Goal: Task Accomplishment & Management: Manage account settings

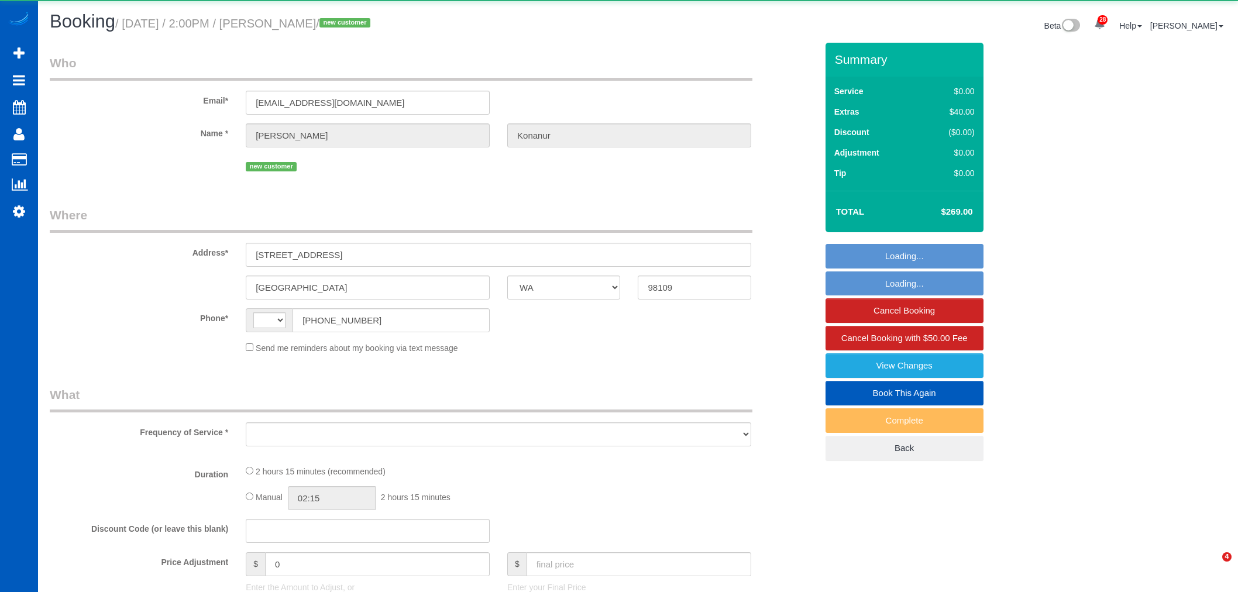
select select "WA"
select select "string:US"
select select "object:3396"
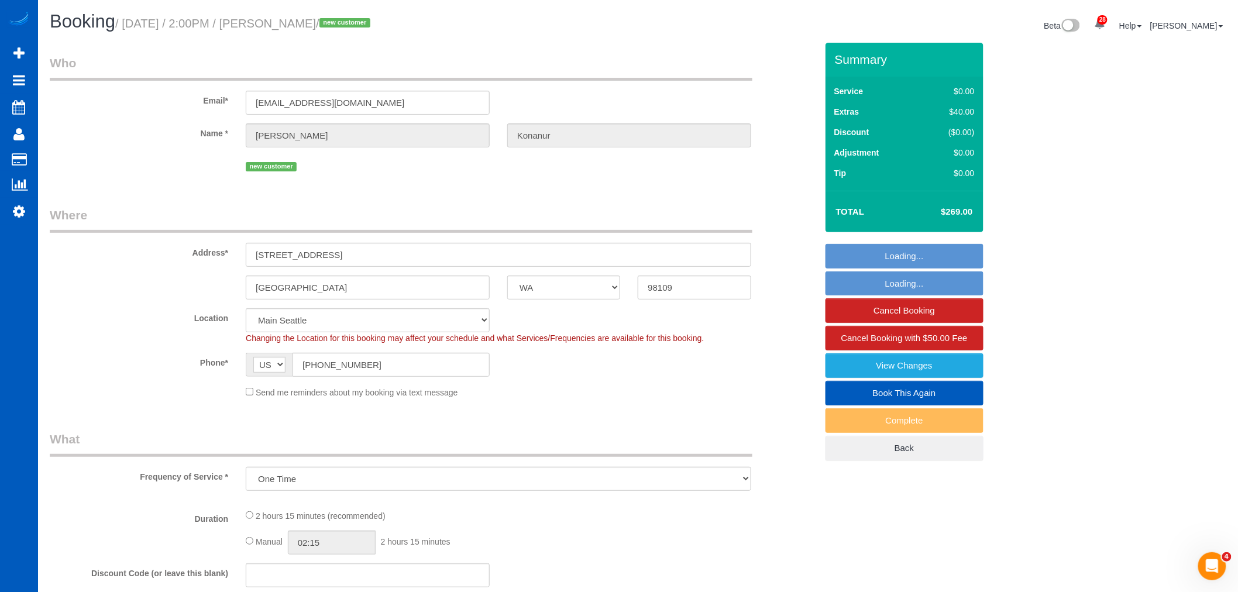
select select "string:fspay-acf31f88-e4ed-468e-bde9-446fc8511be9"
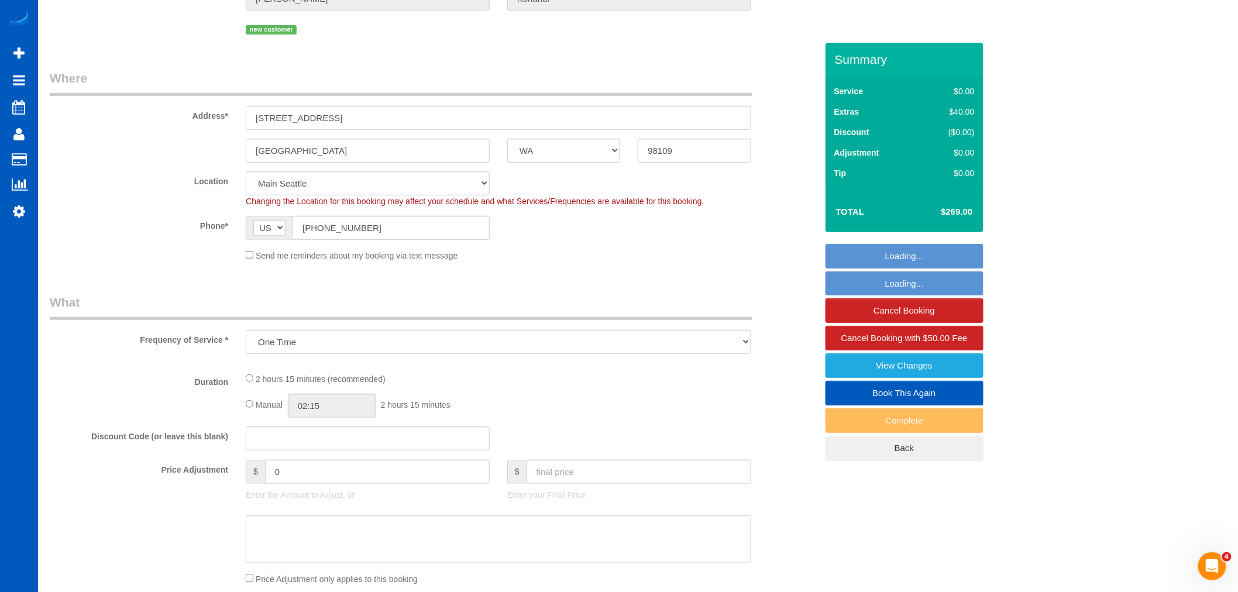
select select "object:3740"
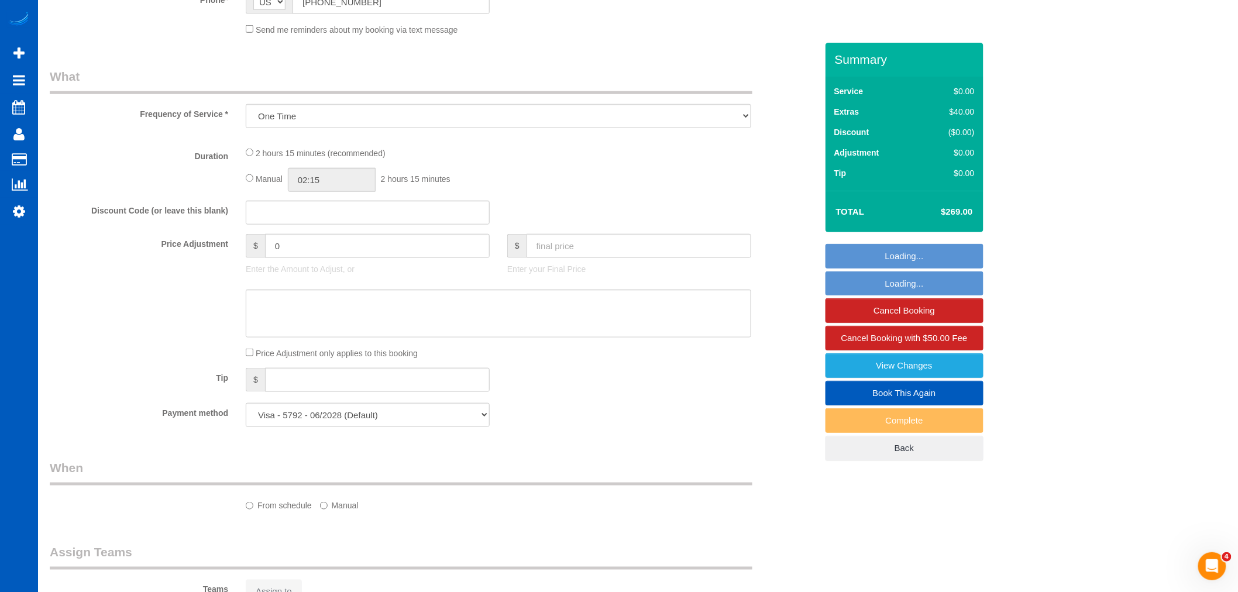
scroll to position [0, 0]
select select "199"
select select "3"
select select "2"
select select "spot2"
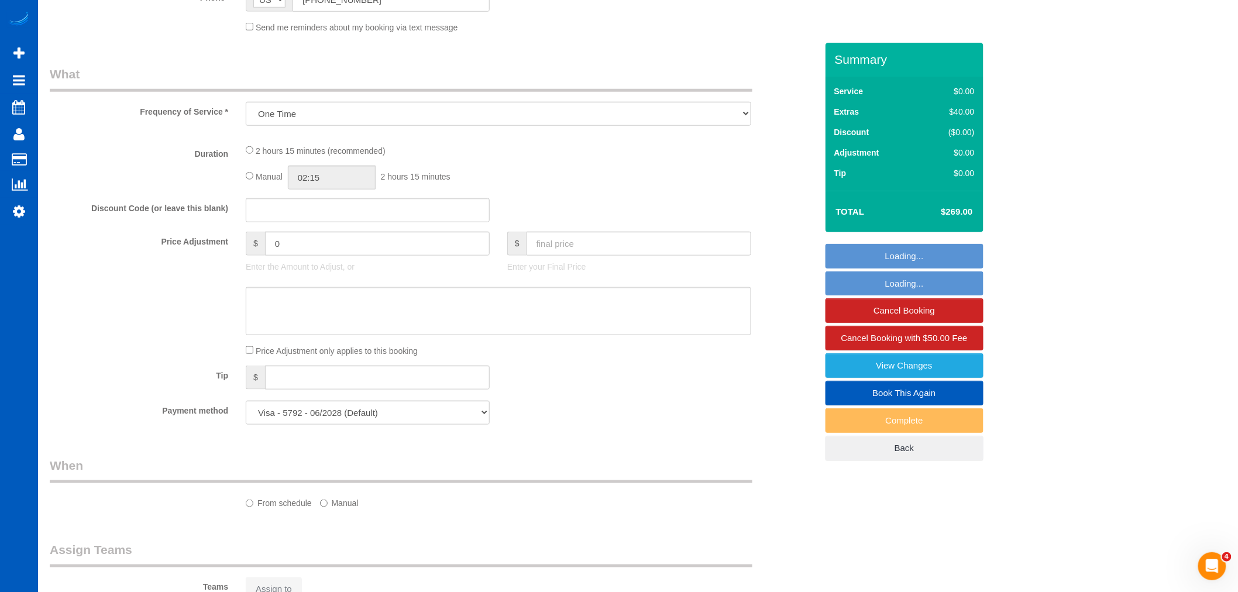
select select "number:10"
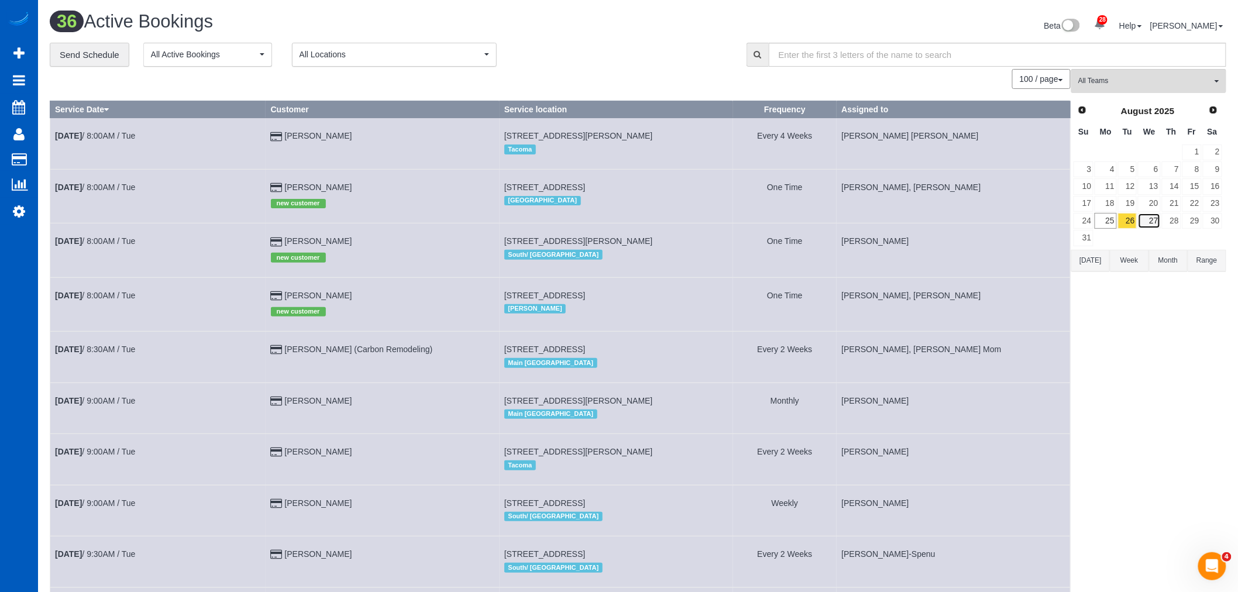
click at [1151, 225] on link "27" at bounding box center [1149, 221] width 22 height 16
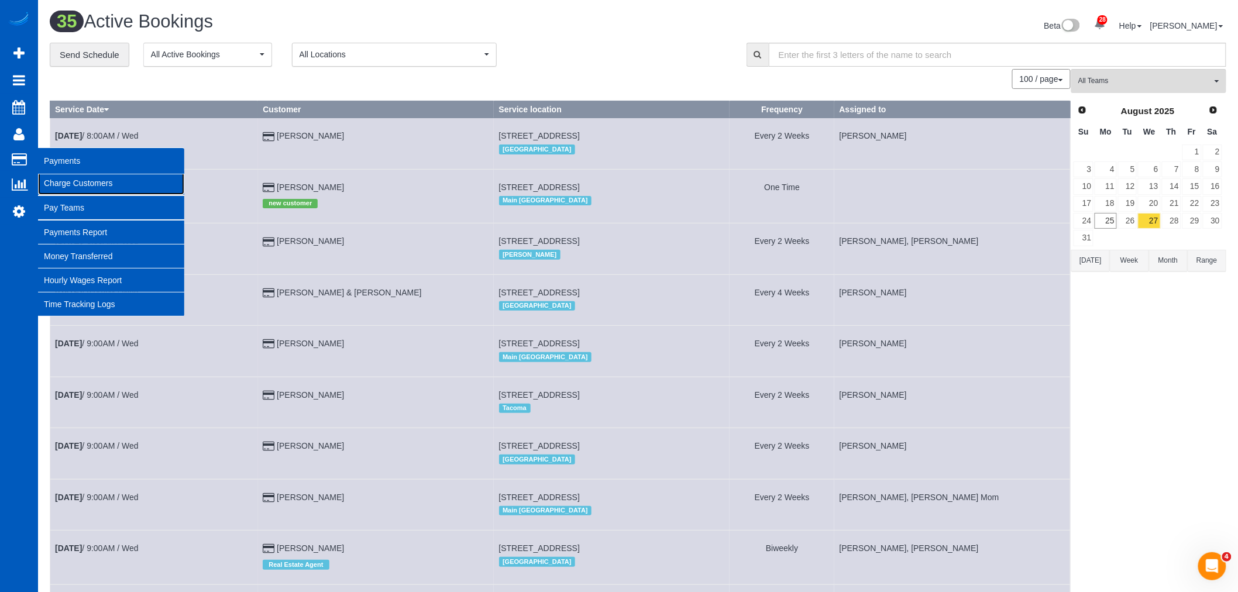
click at [74, 184] on link "Charge Customers" at bounding box center [111, 182] width 146 height 23
select select
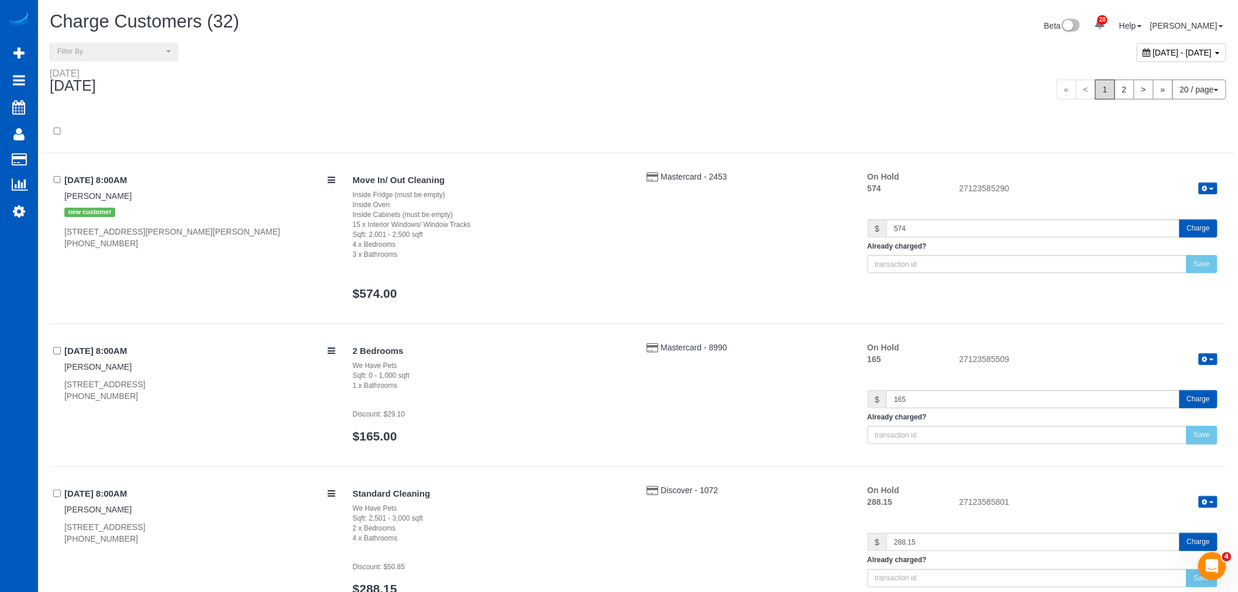
click at [1136, 58] on div "August 25, 2025 - August 25, 2025" at bounding box center [1180, 52] width 89 height 19
type input "**********"
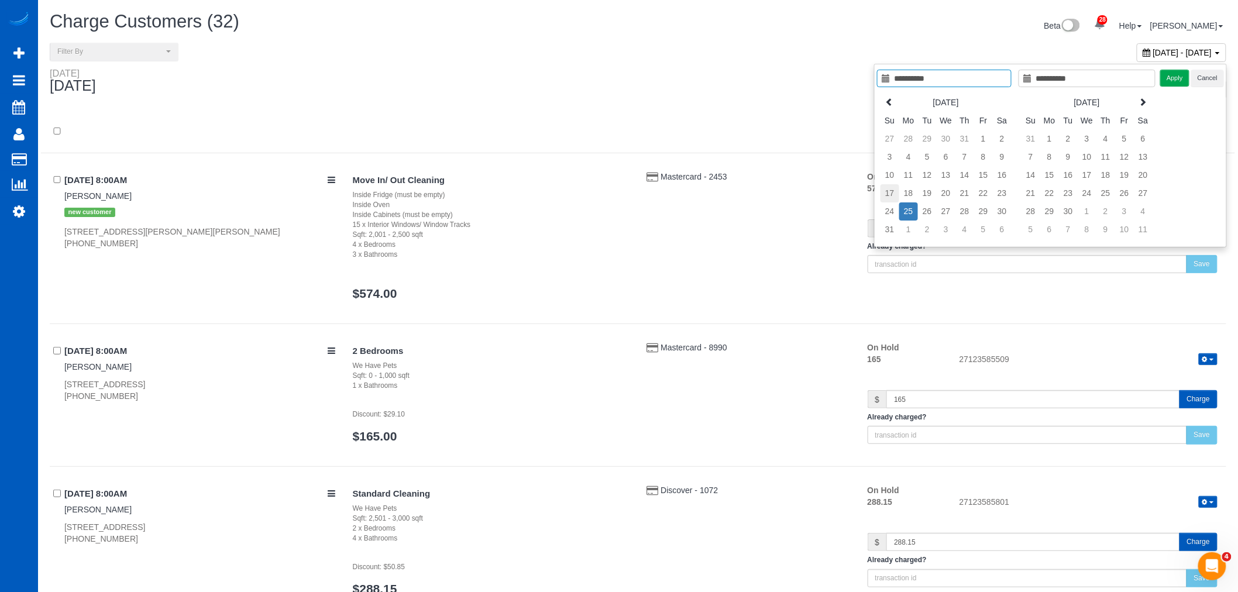
type input "**********"
click at [891, 192] on td "17" at bounding box center [889, 193] width 19 height 18
type input "**********"
click at [1000, 191] on td "23" at bounding box center [1002, 193] width 19 height 18
type input "**********"
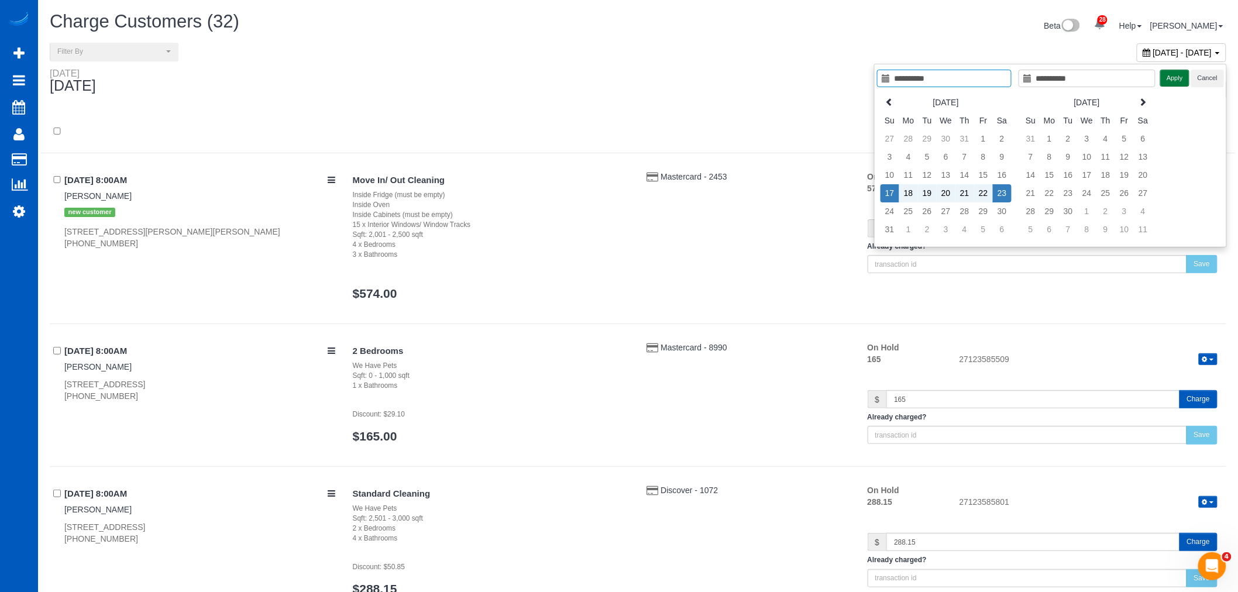
click at [1173, 77] on button "Apply" at bounding box center [1174, 78] width 29 height 17
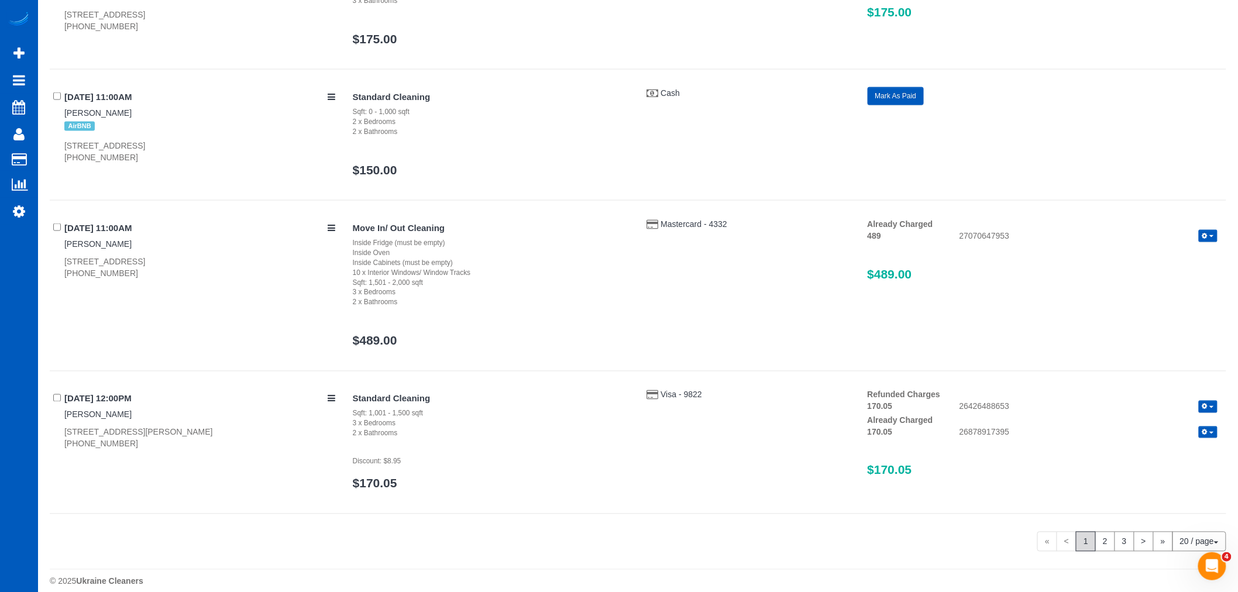
scroll to position [2510, 0]
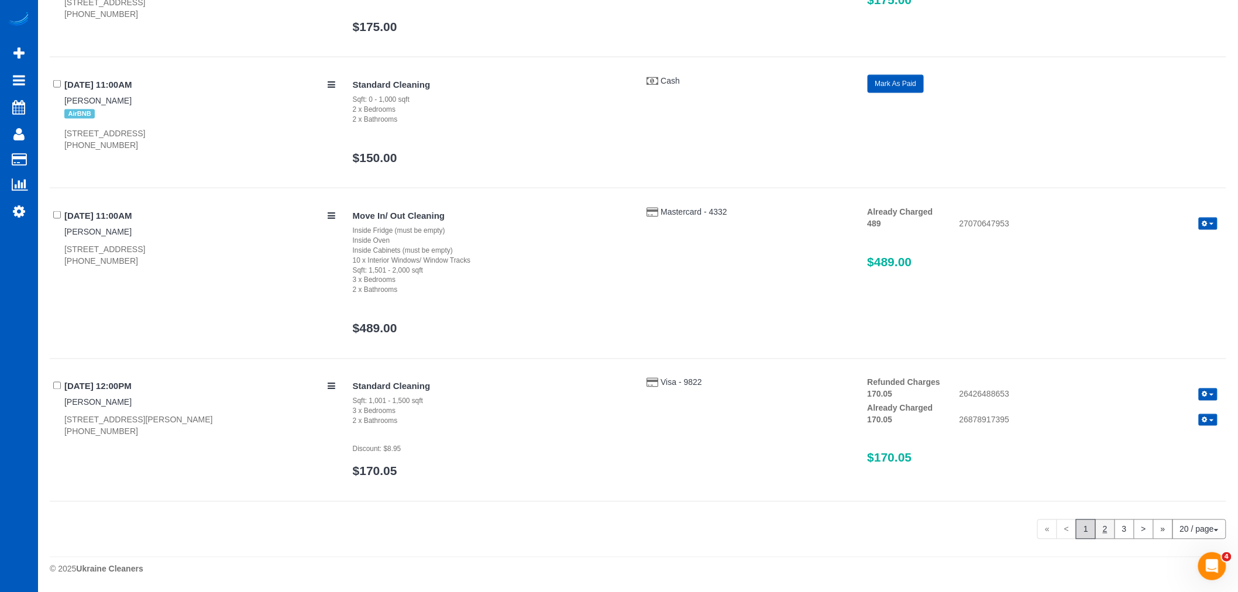
click at [1104, 533] on link "2" at bounding box center [1105, 529] width 20 height 20
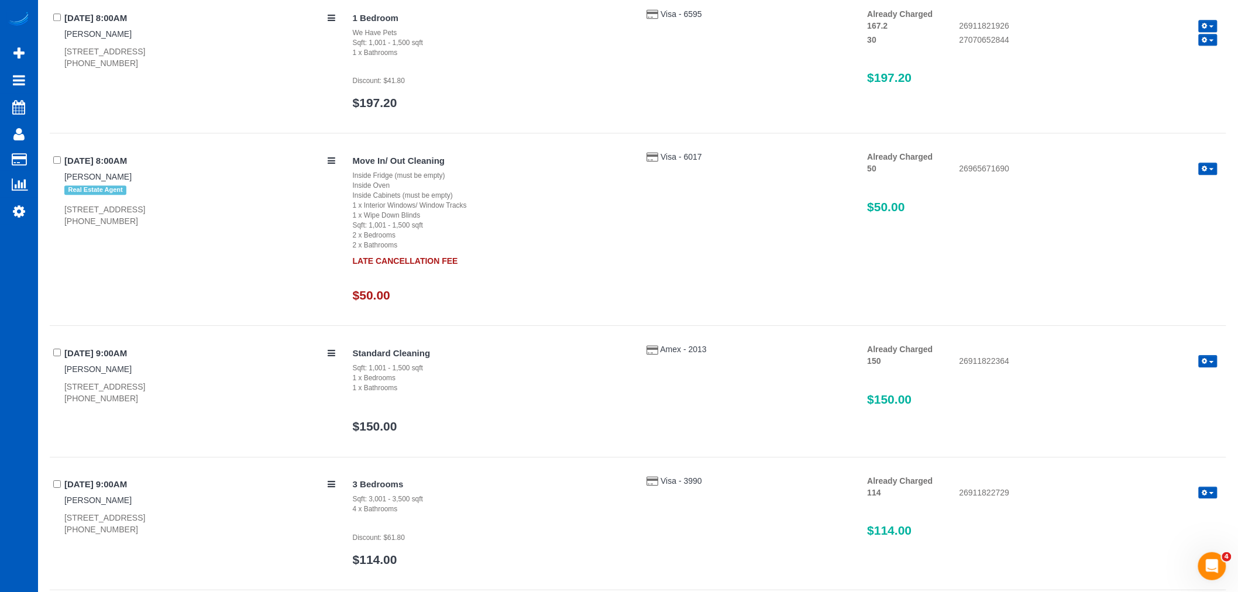
scroll to position [1405, 0]
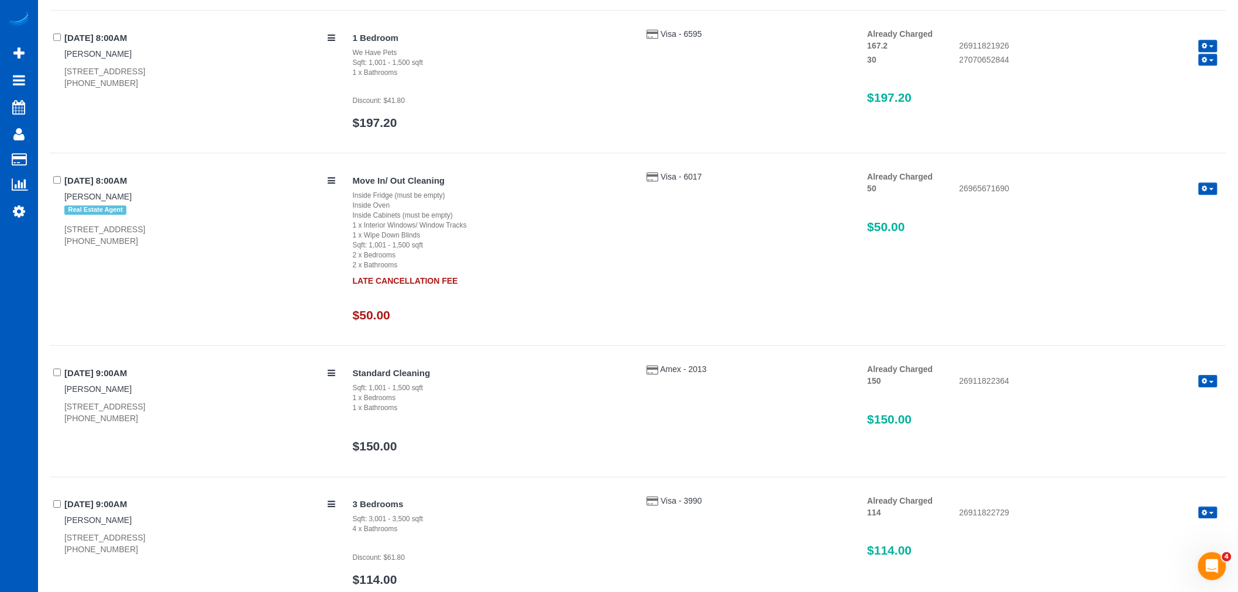
click at [1203, 186] on icon "button" at bounding box center [1204, 188] width 5 height 6
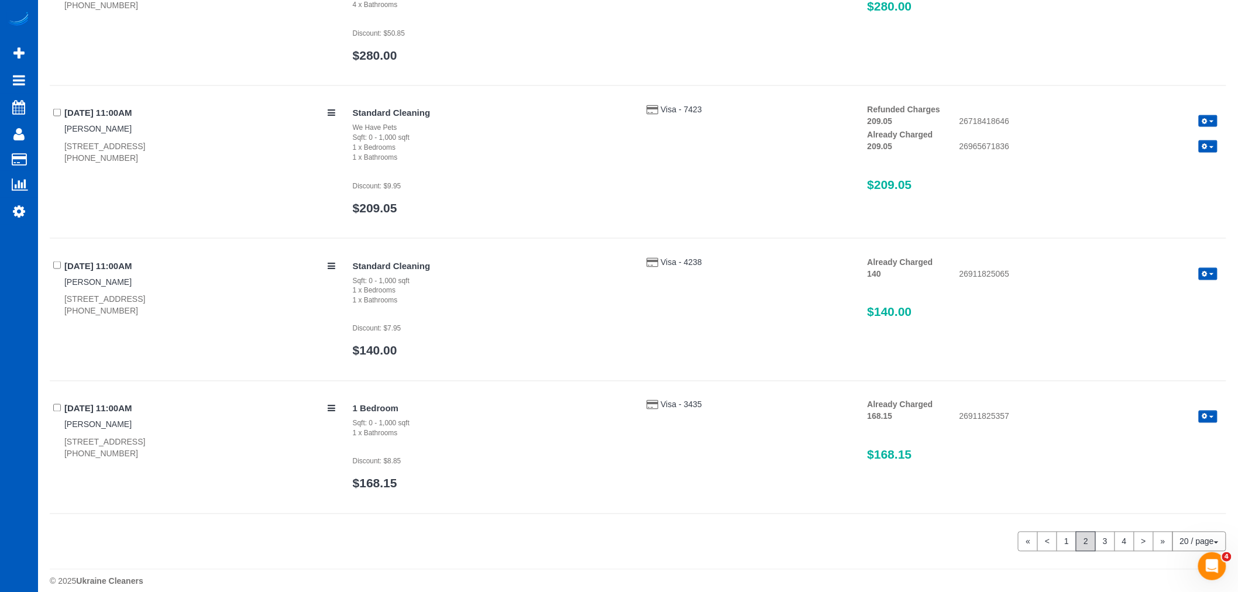
scroll to position [2514, 0]
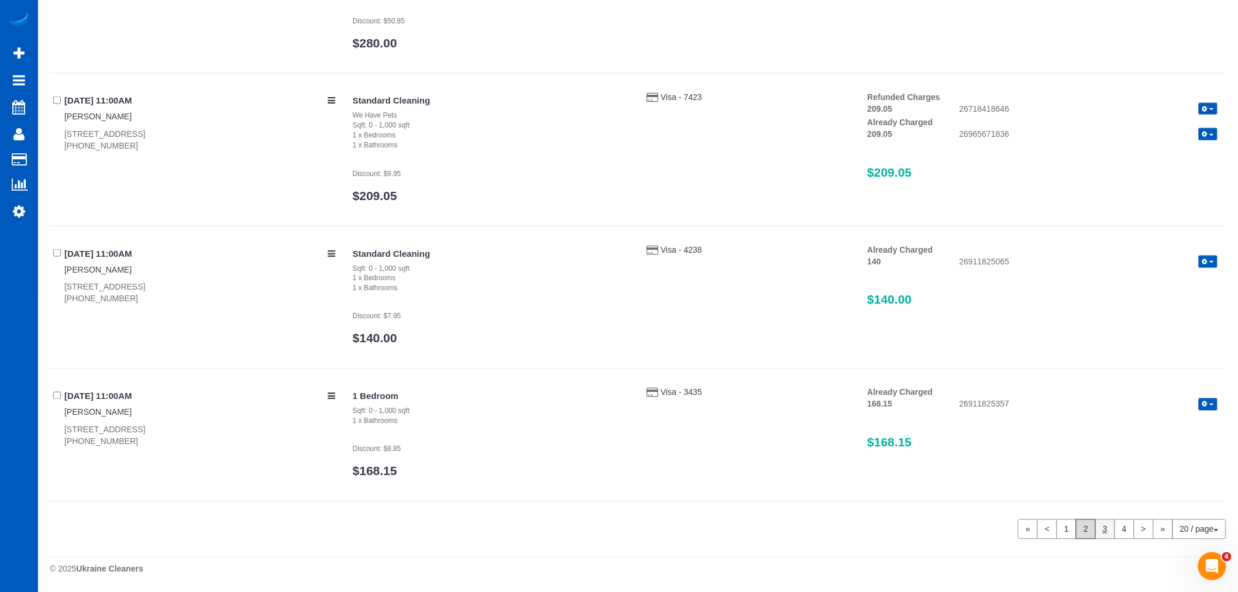
click at [1098, 531] on link "3" at bounding box center [1105, 529] width 20 height 20
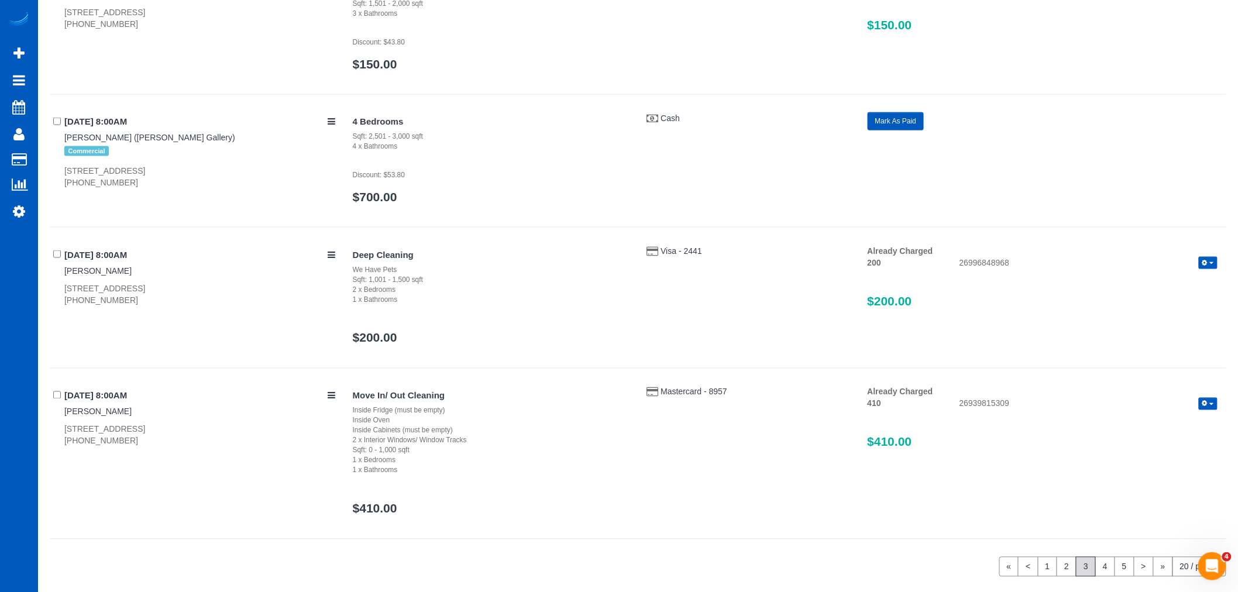
scroll to position [2508, 0]
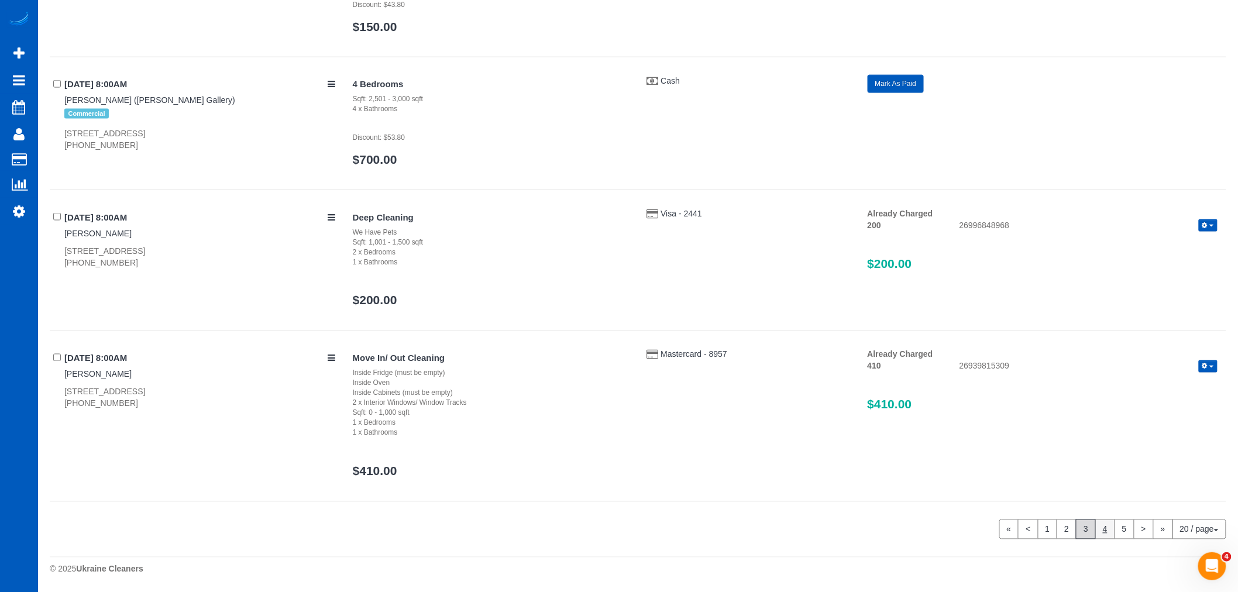
click at [1101, 529] on link "4" at bounding box center [1105, 529] width 20 height 20
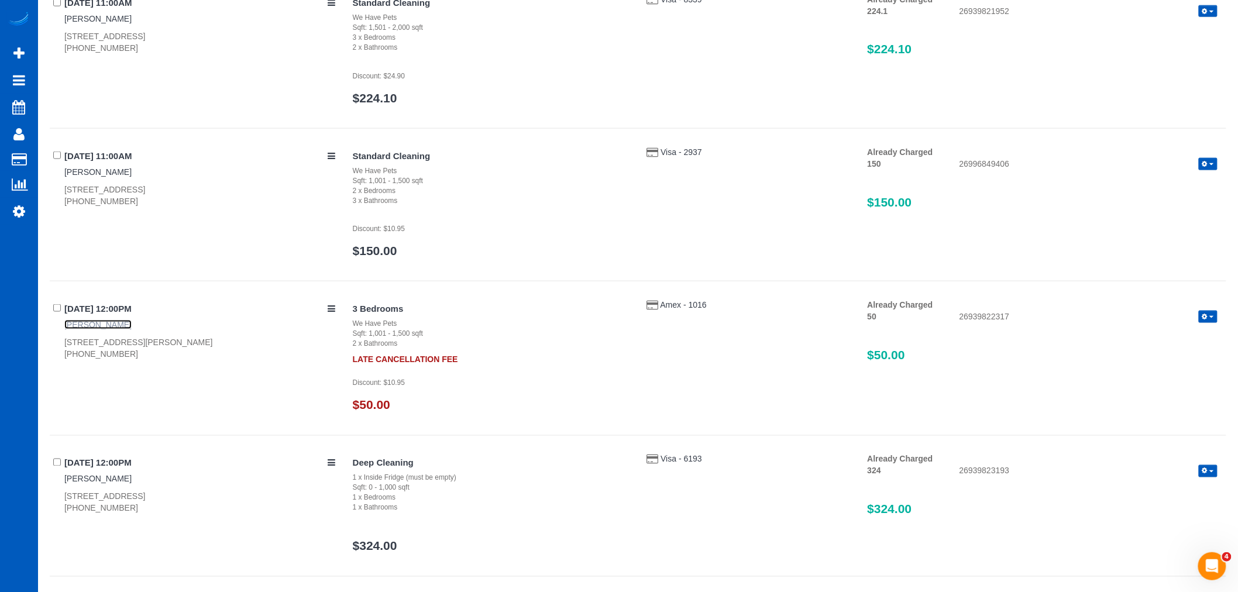
scroll to position [2623, 0]
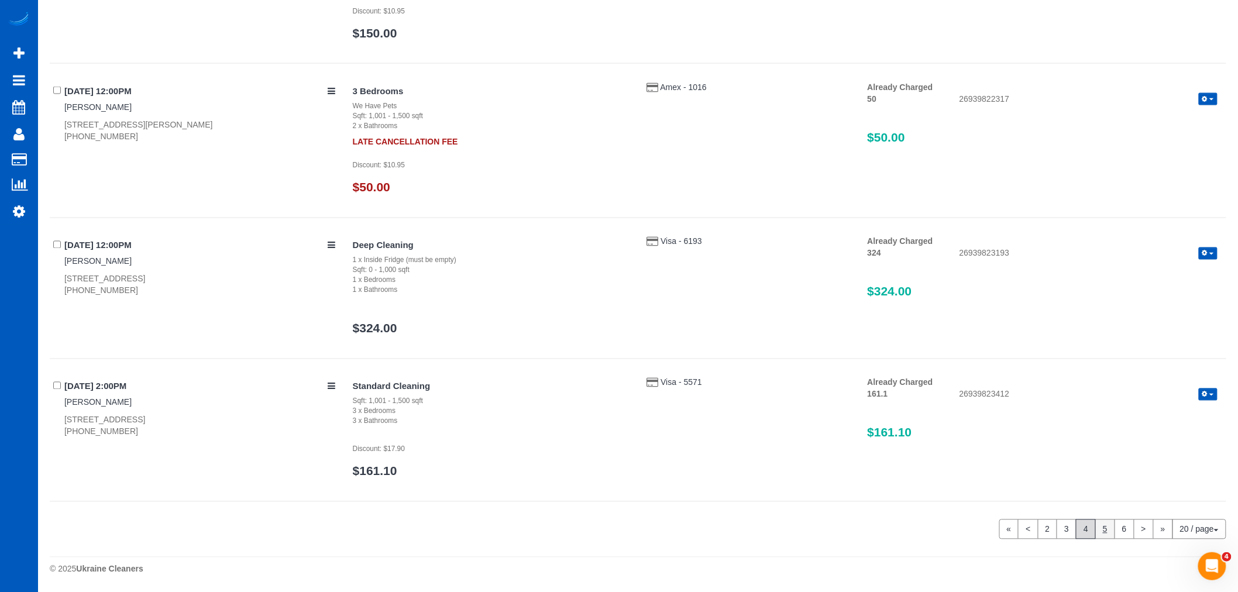
click at [1100, 535] on link "5" at bounding box center [1105, 529] width 20 height 20
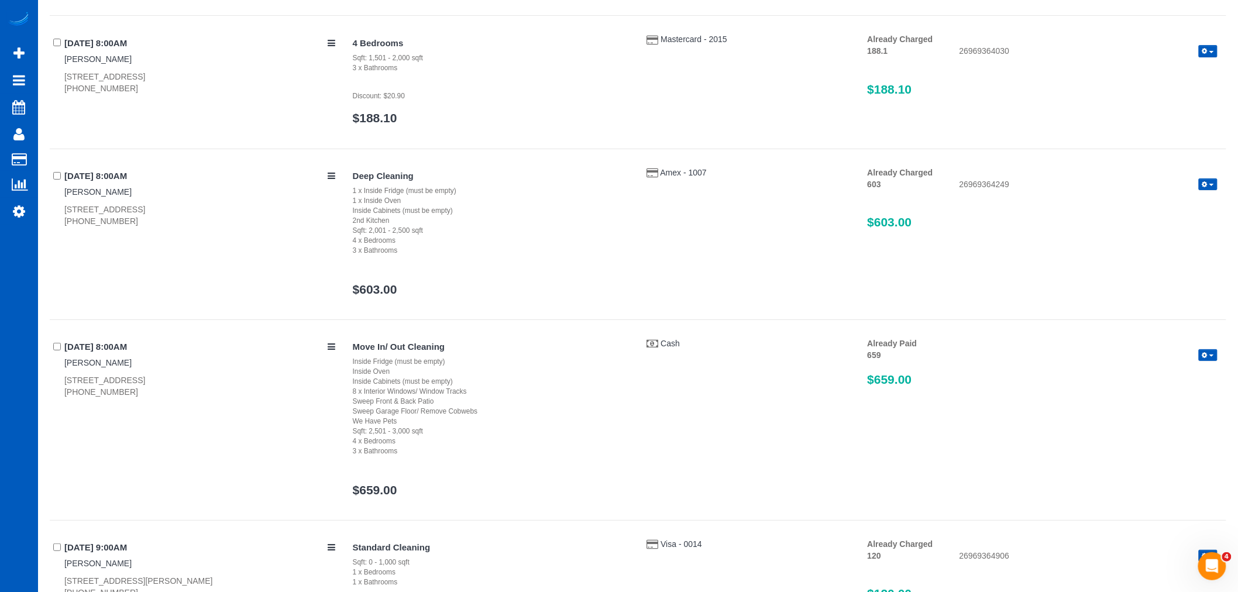
scroll to position [1713, 0]
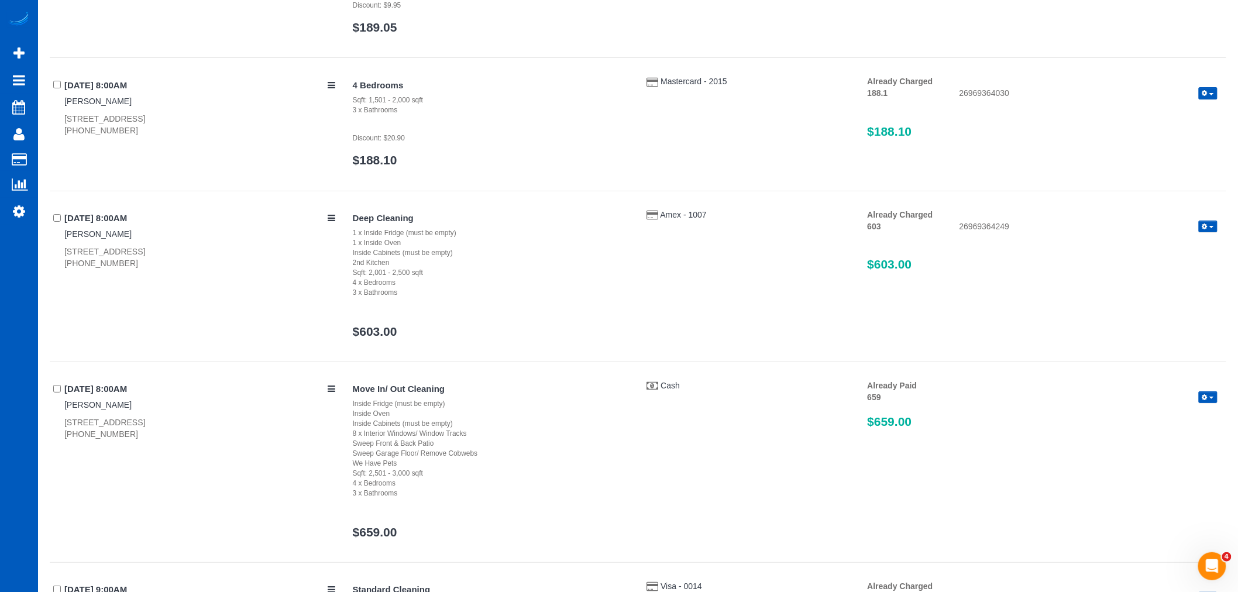
drag, startPoint x: 1100, startPoint y: 535, endPoint x: 800, endPoint y: 499, distance: 302.7
drag, startPoint x: 800, startPoint y: 499, endPoint x: 652, endPoint y: 446, distance: 156.5
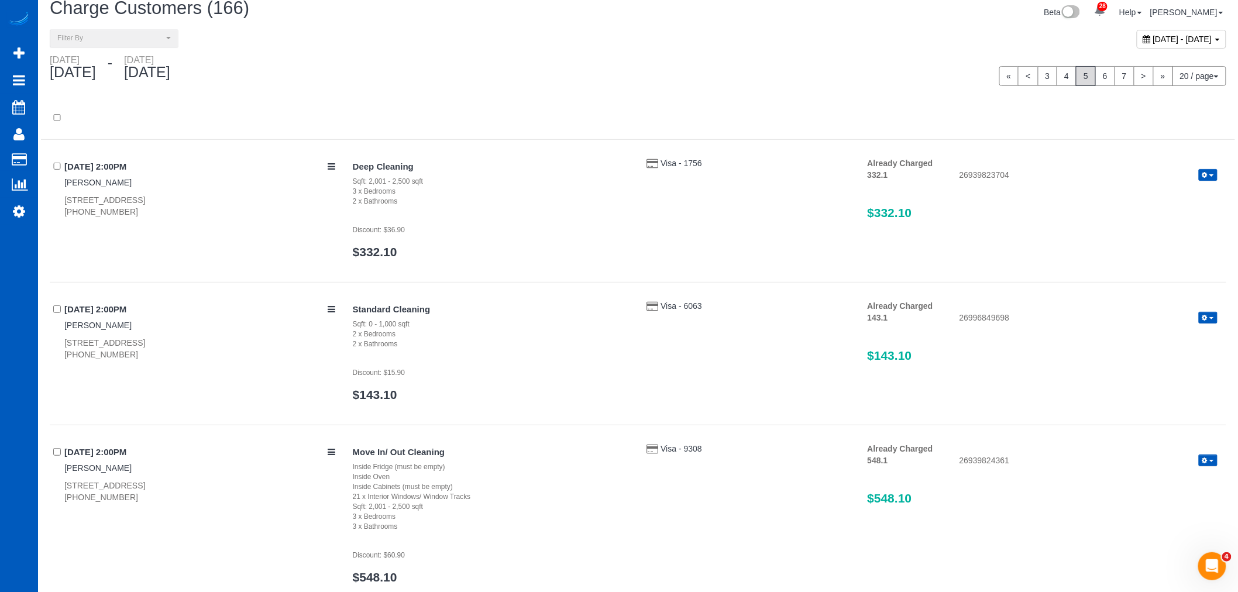
scroll to position [0, 0]
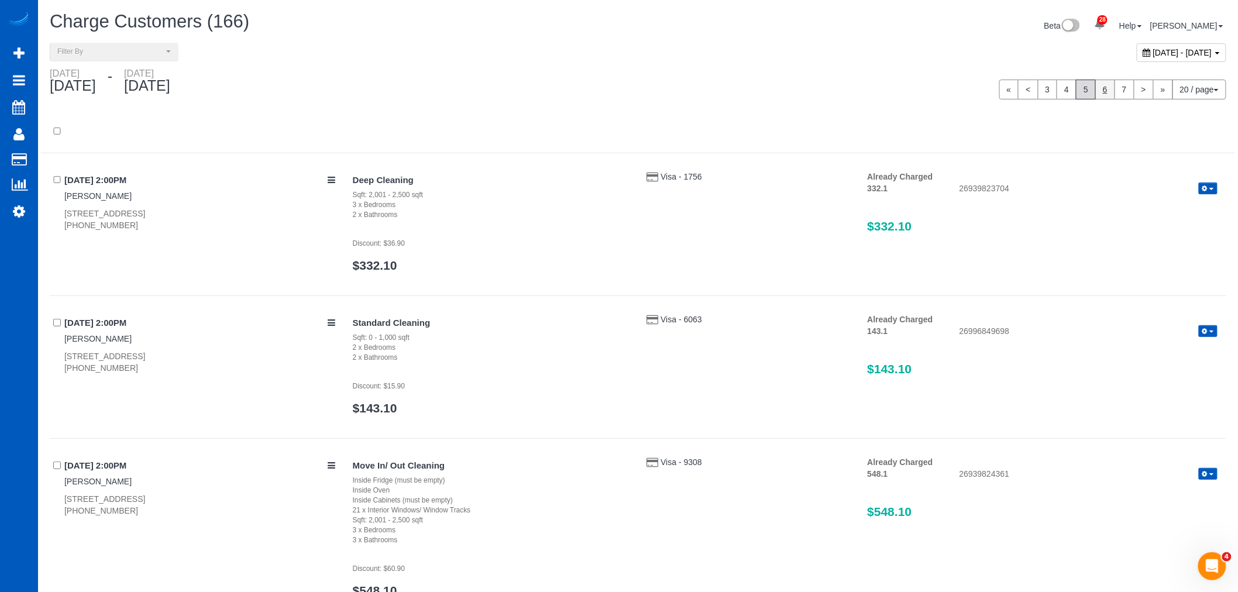
click at [1107, 91] on link "6" at bounding box center [1105, 90] width 20 height 20
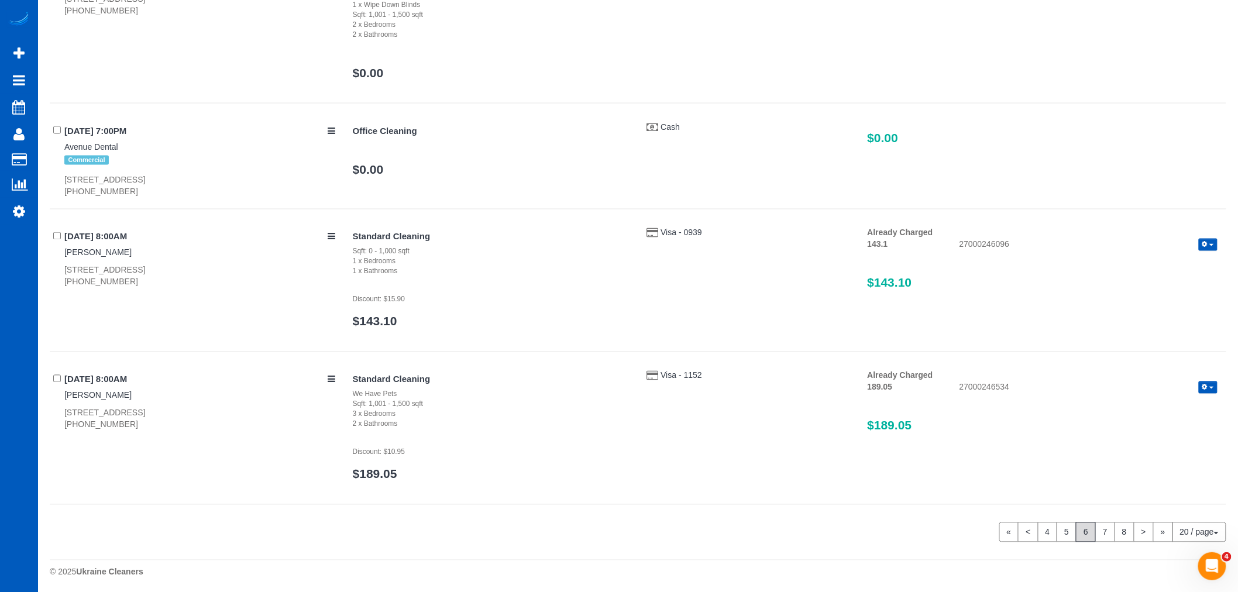
scroll to position [2555, 0]
click at [1105, 529] on link "7" at bounding box center [1105, 529] width 20 height 20
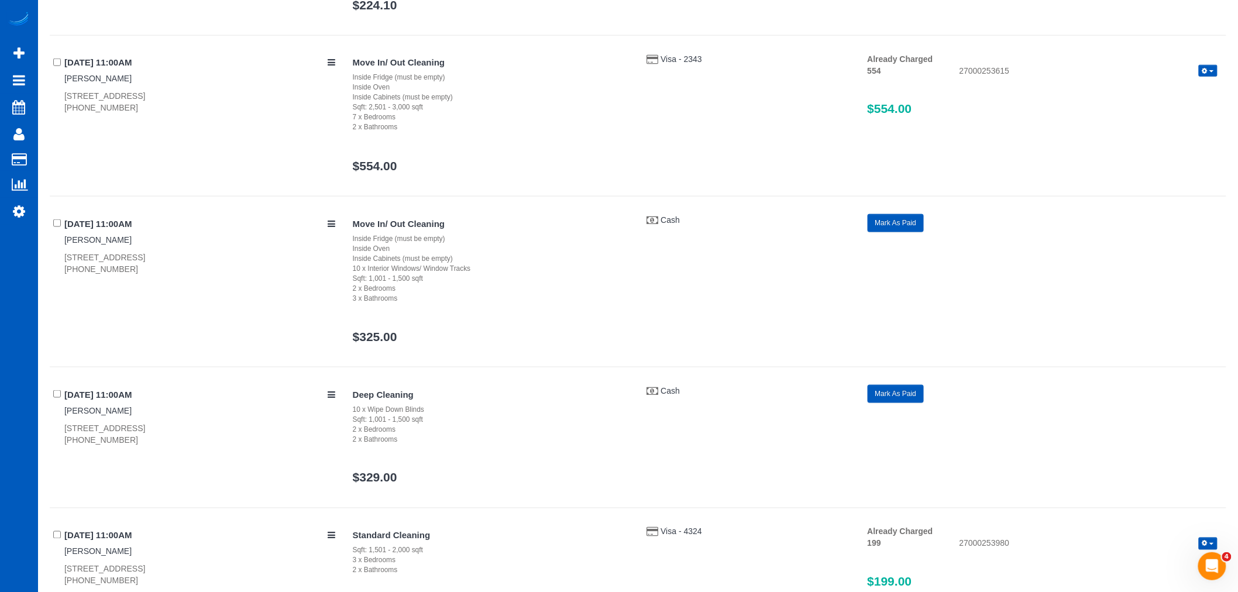
scroll to position [2630, 0]
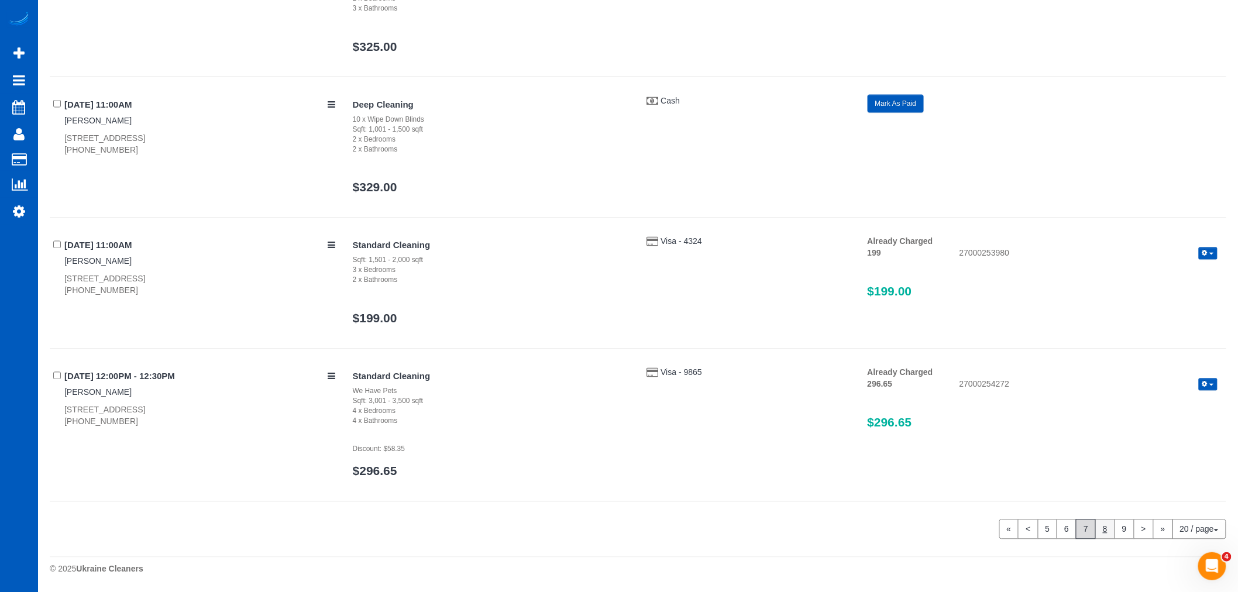
click at [1107, 524] on link "8" at bounding box center [1105, 529] width 20 height 20
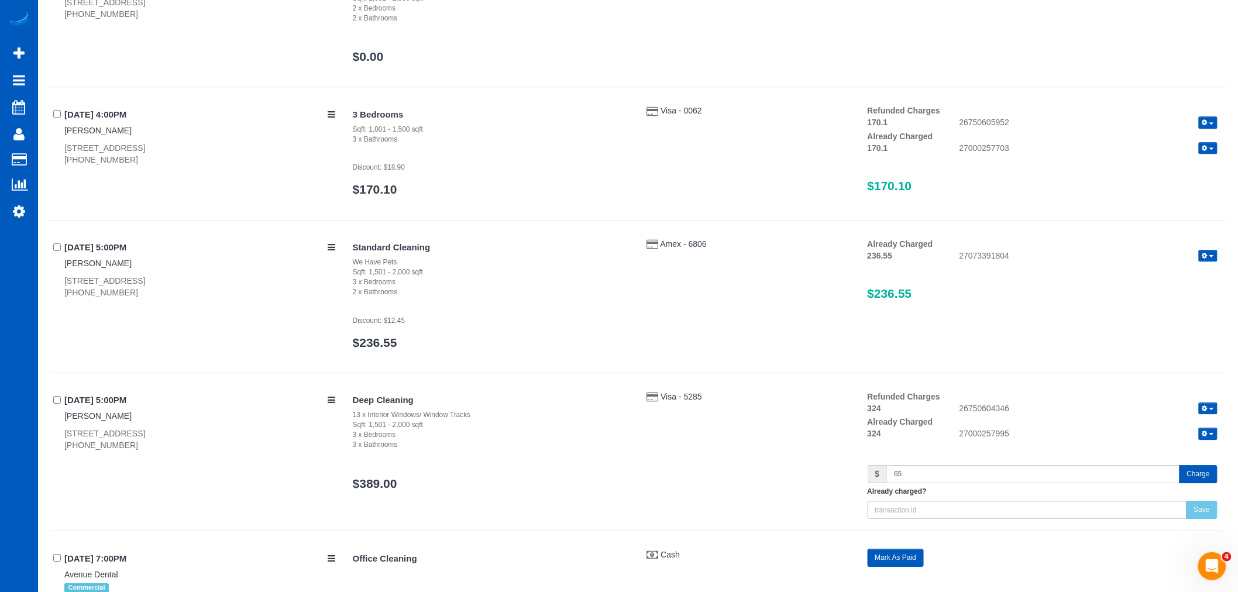
scroll to position [1308, 0]
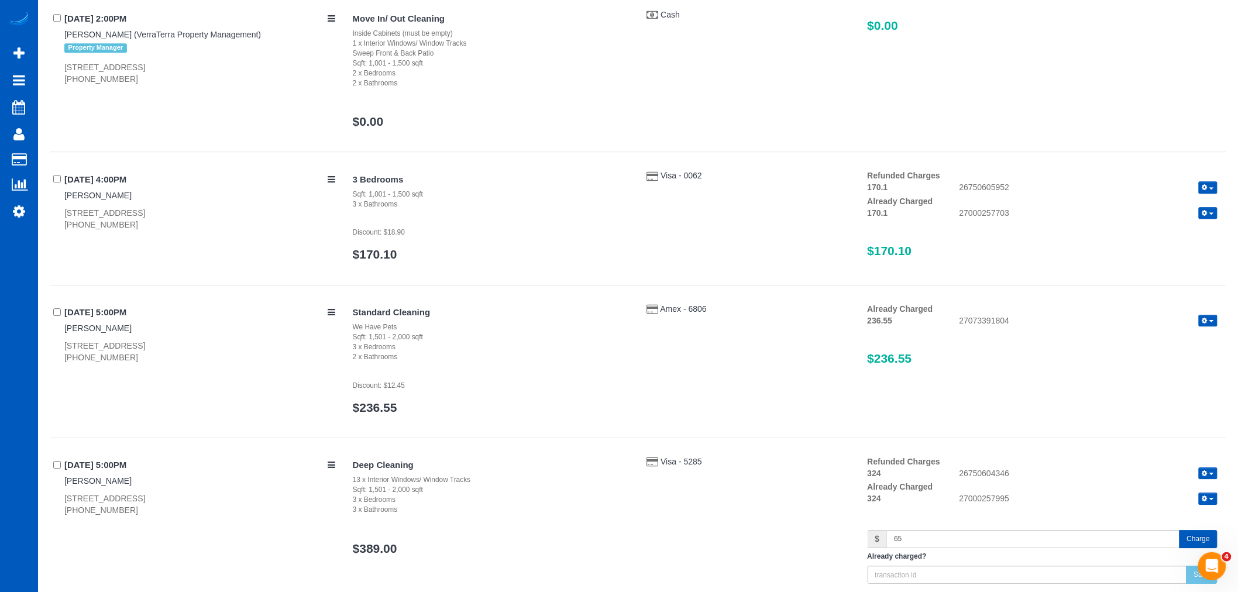
drag, startPoint x: 817, startPoint y: 471, endPoint x: 509, endPoint y: 423, distance: 311.9
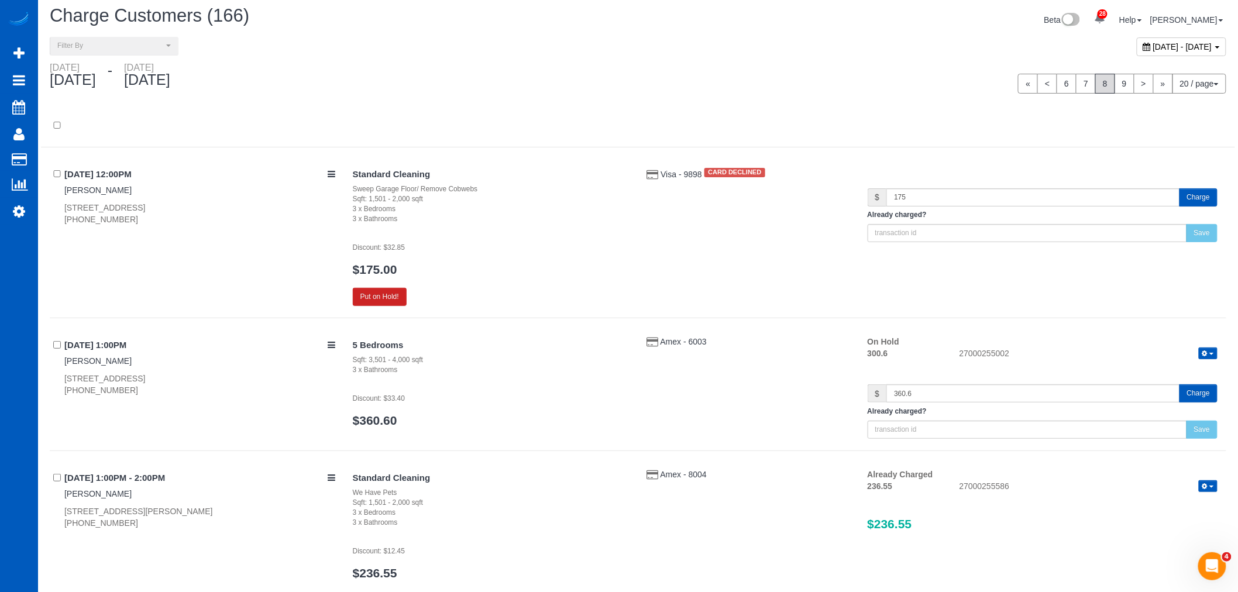
scroll to position [0, 0]
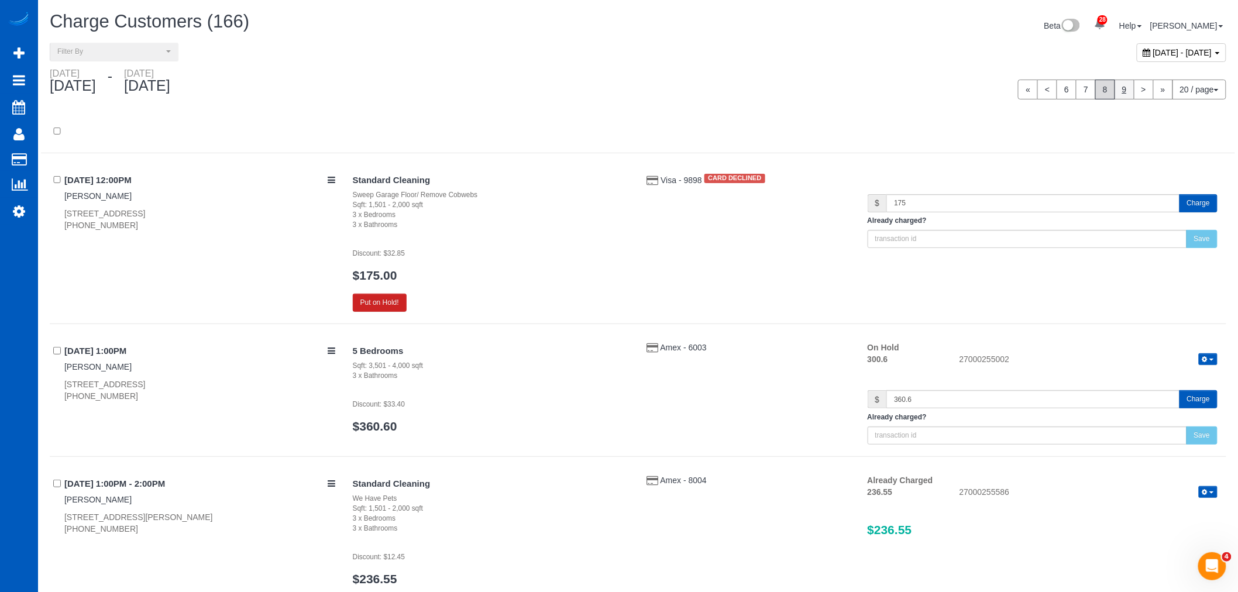
click at [1125, 92] on link "9" at bounding box center [1124, 90] width 20 height 20
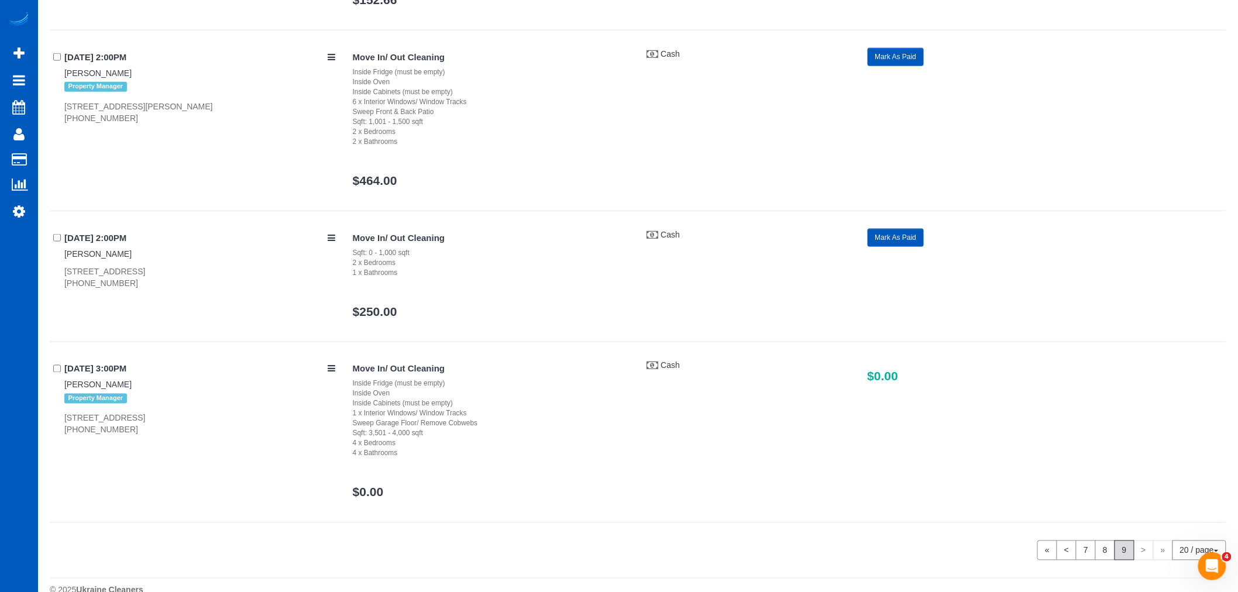
scroll to position [609, 0]
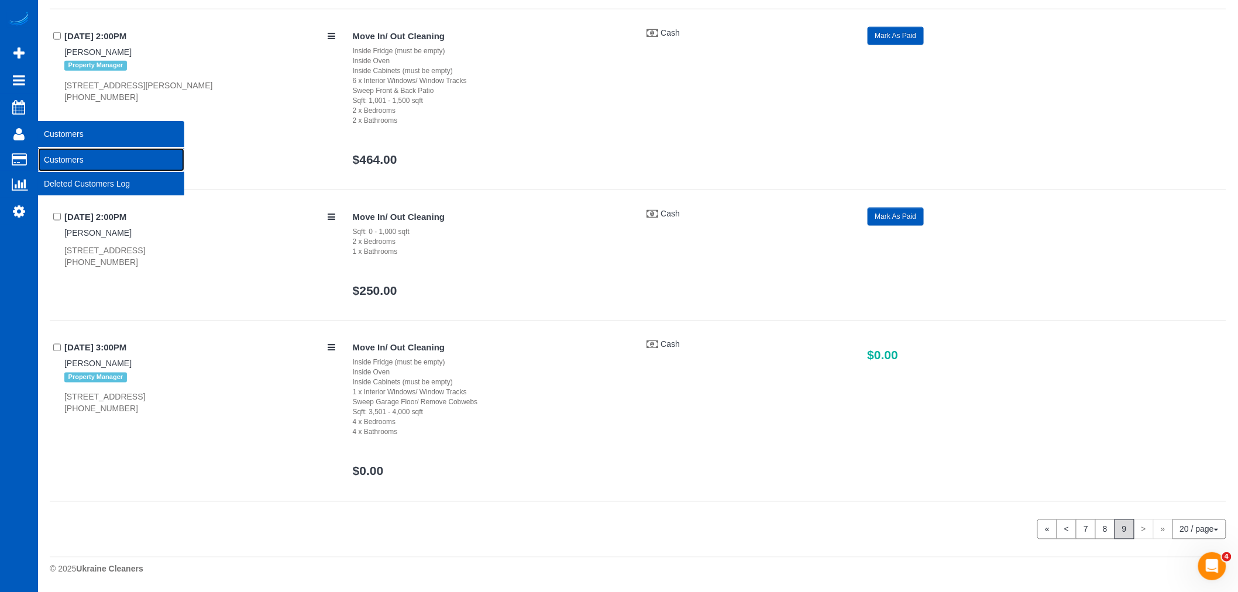
click at [49, 157] on link "Customers" at bounding box center [111, 159] width 146 height 23
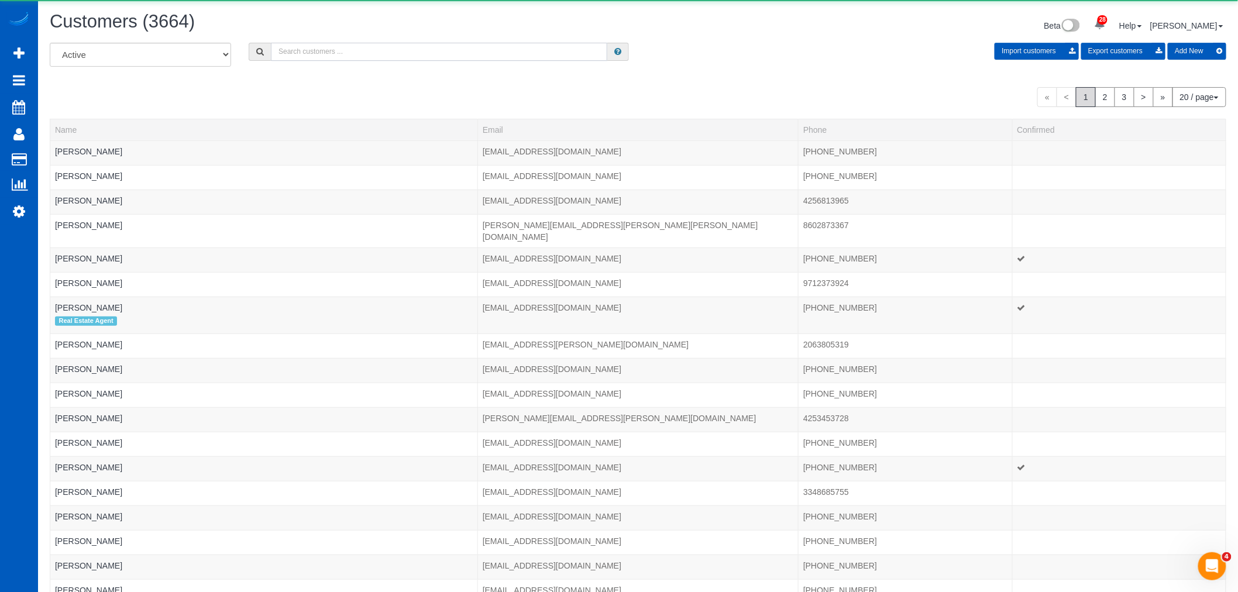
click at [367, 60] on input "text" at bounding box center [439, 52] width 336 height 18
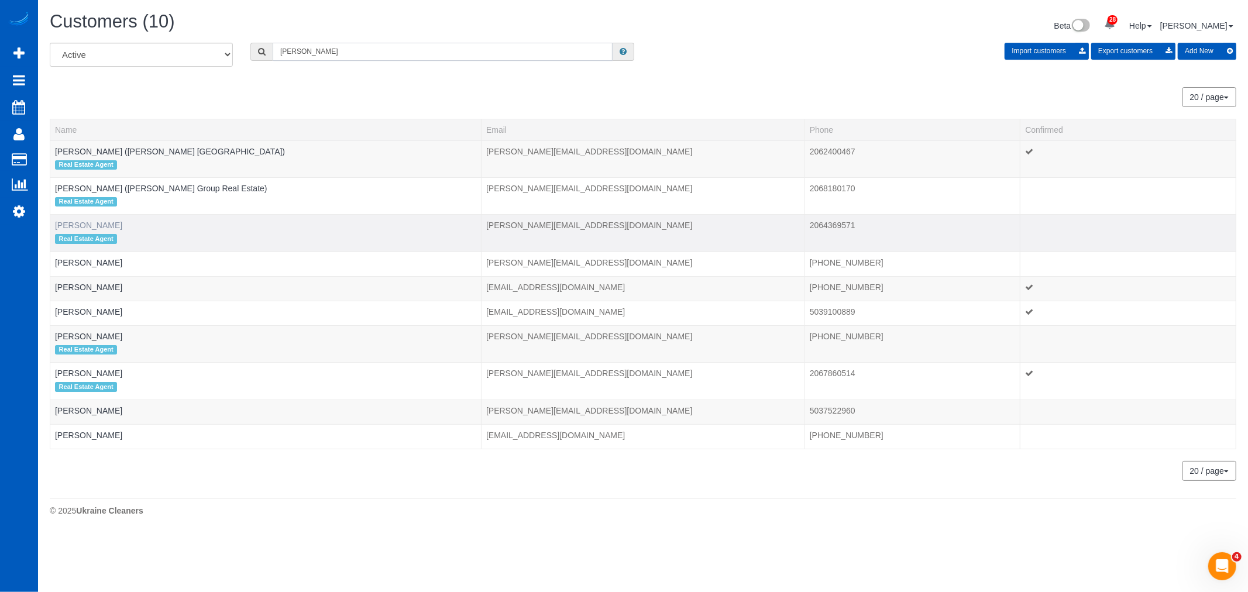
type input "davis"
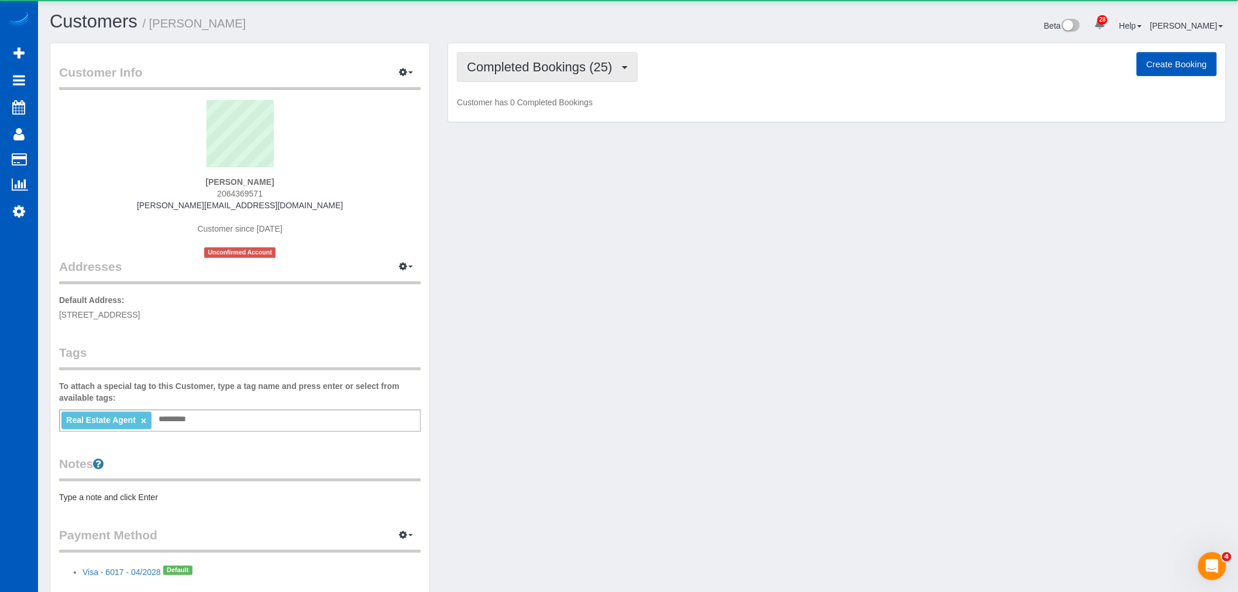
click at [542, 61] on span "Completed Bookings (25)" at bounding box center [542, 67] width 151 height 15
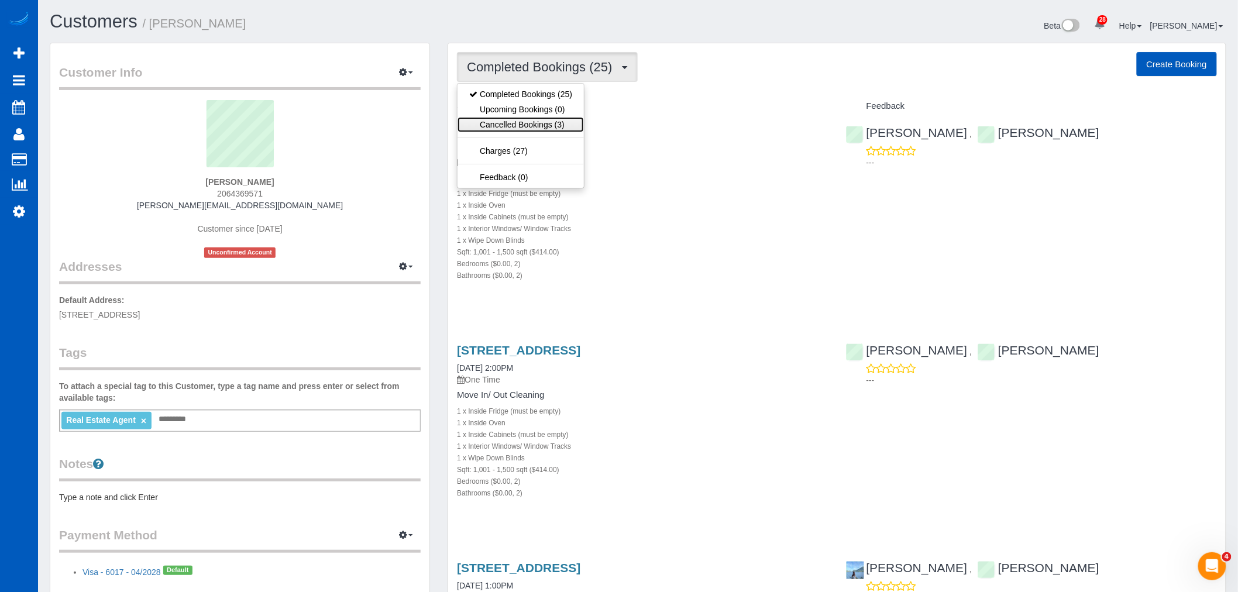
click at [533, 130] on link "Cancelled Bookings (3)" at bounding box center [520, 124] width 126 height 15
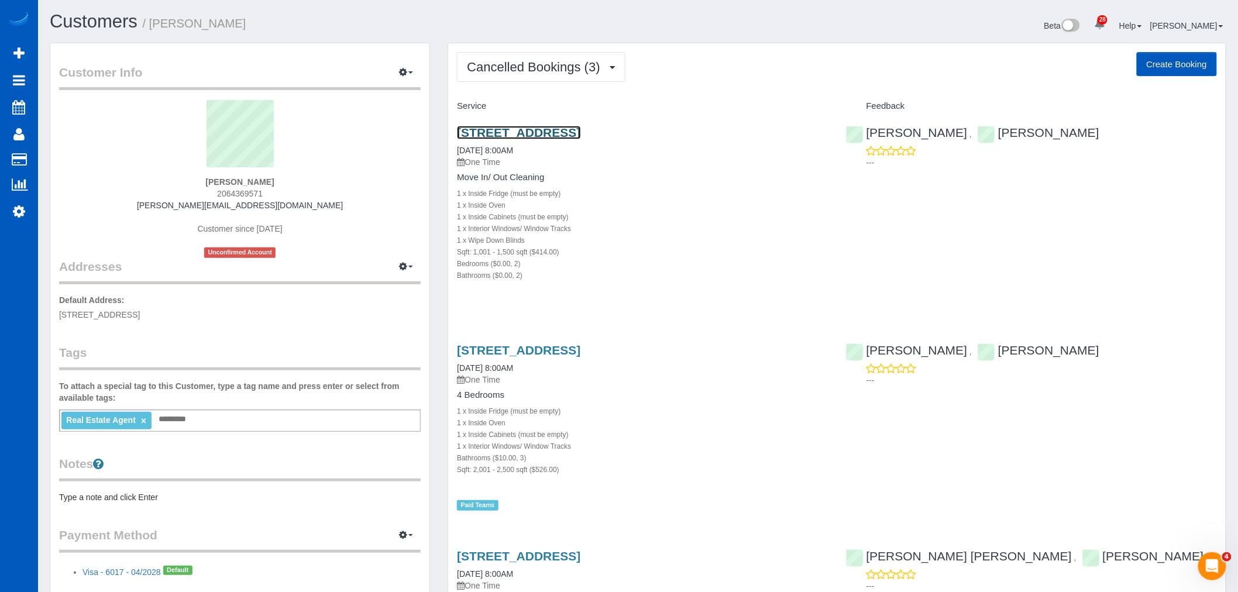
click at [509, 131] on link "18247 Ne 96th Way, Redmond, WA 98052" at bounding box center [518, 132] width 123 height 13
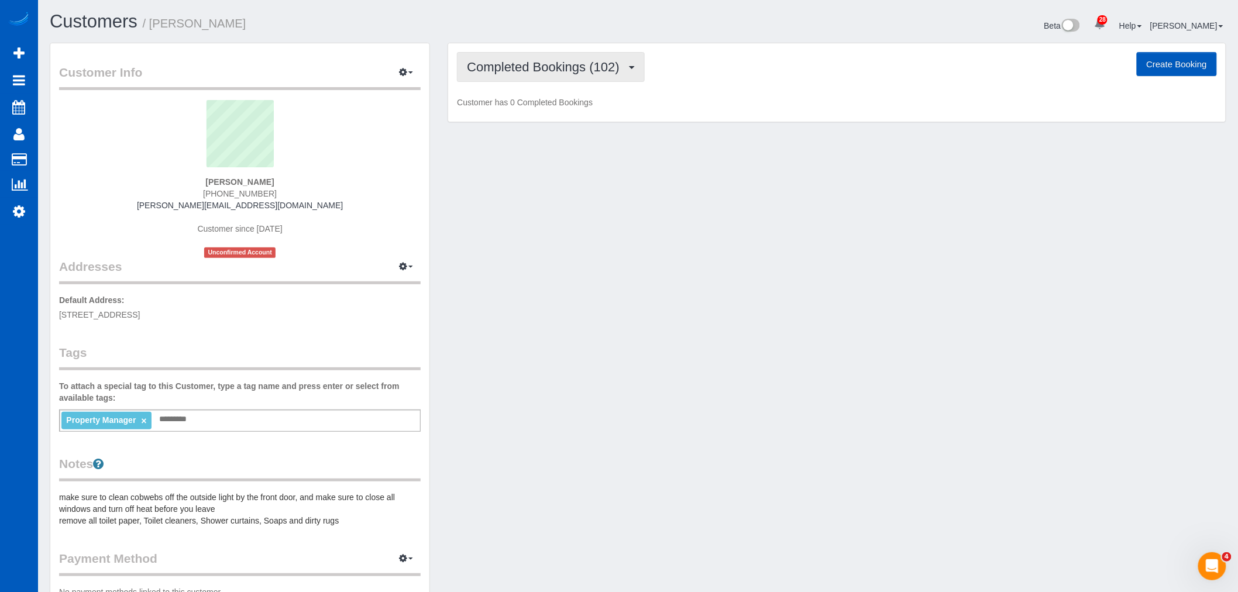
click at [524, 64] on span "Completed Bookings (102)" at bounding box center [546, 67] width 158 height 15
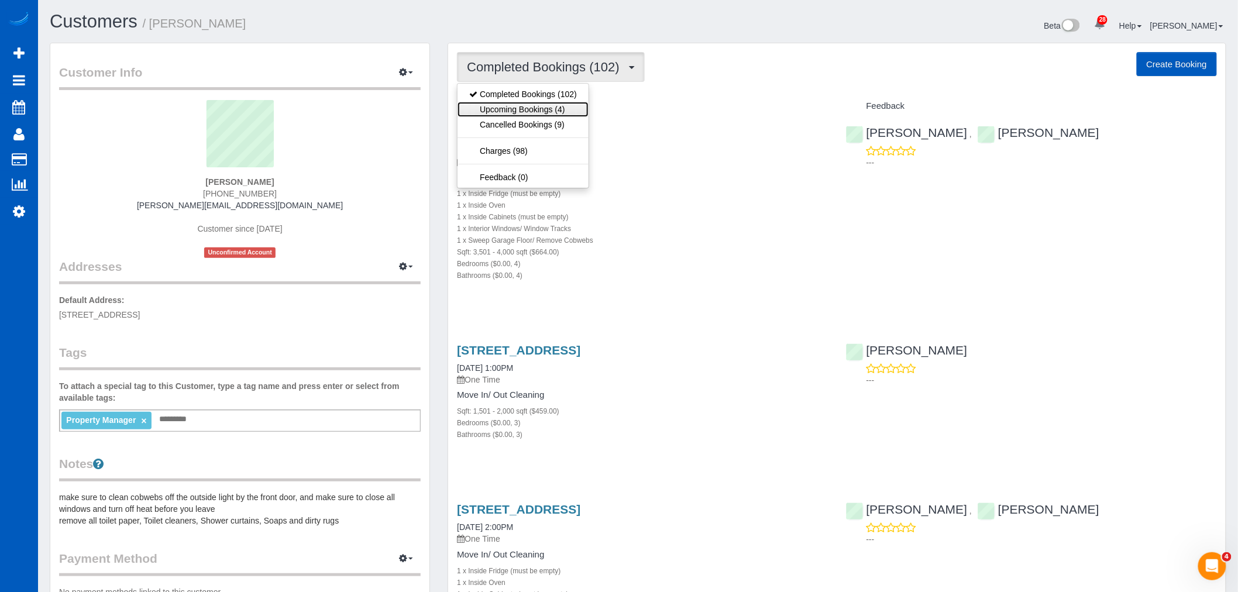
click at [546, 112] on link "Upcoming Bookings (4)" at bounding box center [522, 109] width 131 height 15
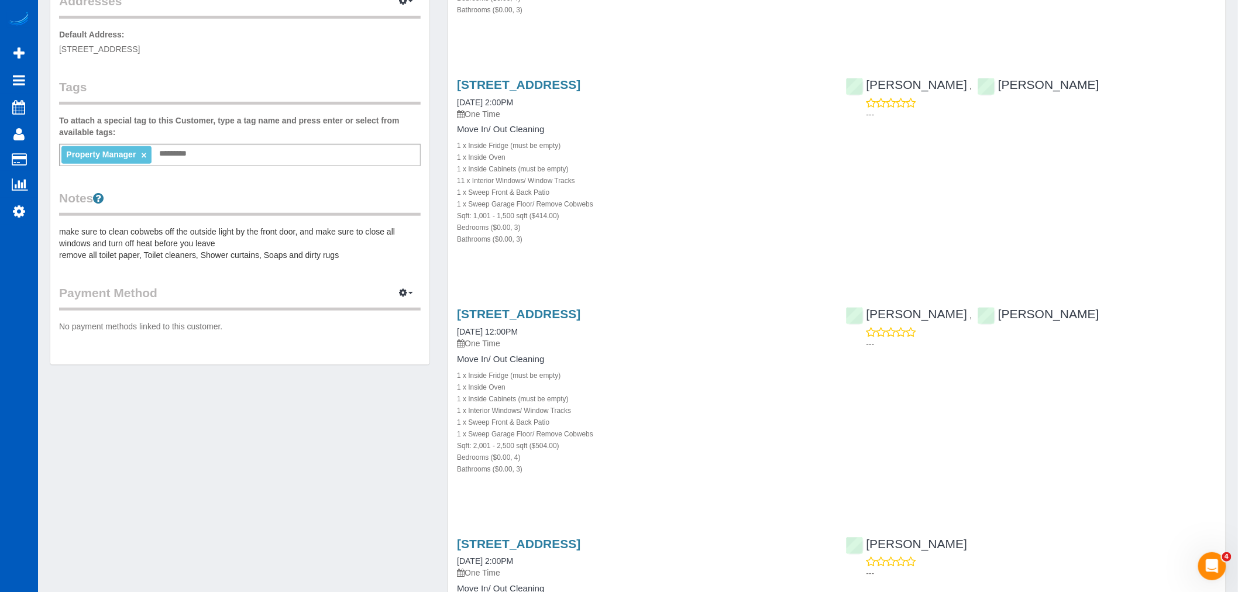
scroll to position [260, 0]
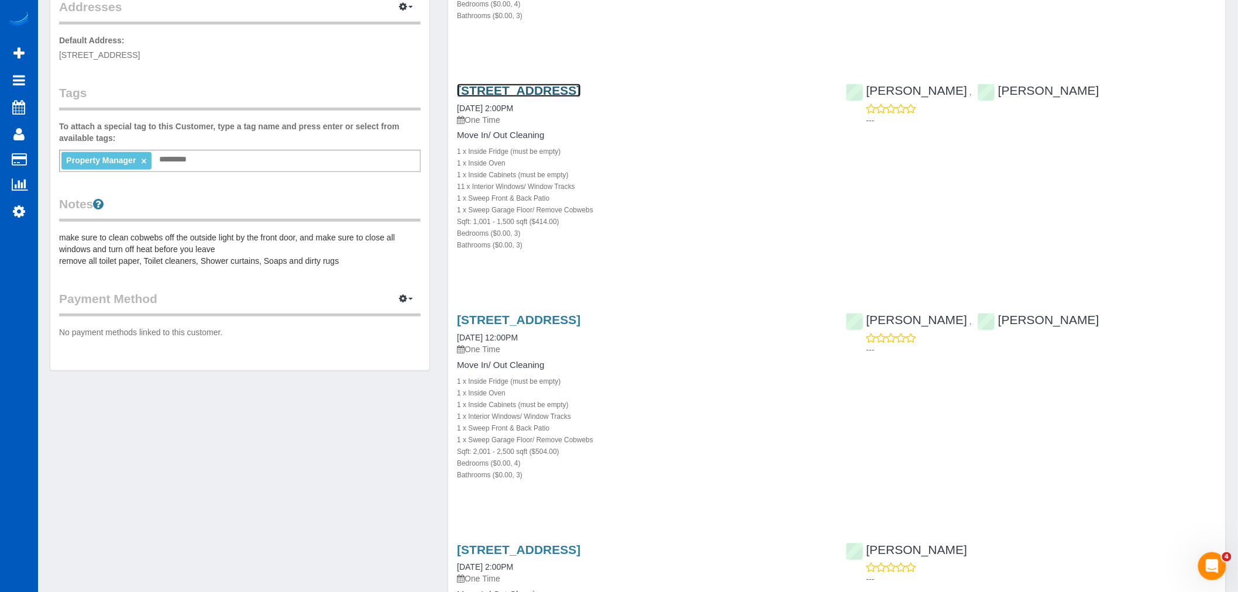
click at [519, 91] on link "1412 Nw 67th St, Unit C, Seattle, WA 98117" at bounding box center [518, 90] width 123 height 13
click at [560, 319] on link "24310 117th Ave Se, Kent, WA 98030" at bounding box center [518, 319] width 123 height 13
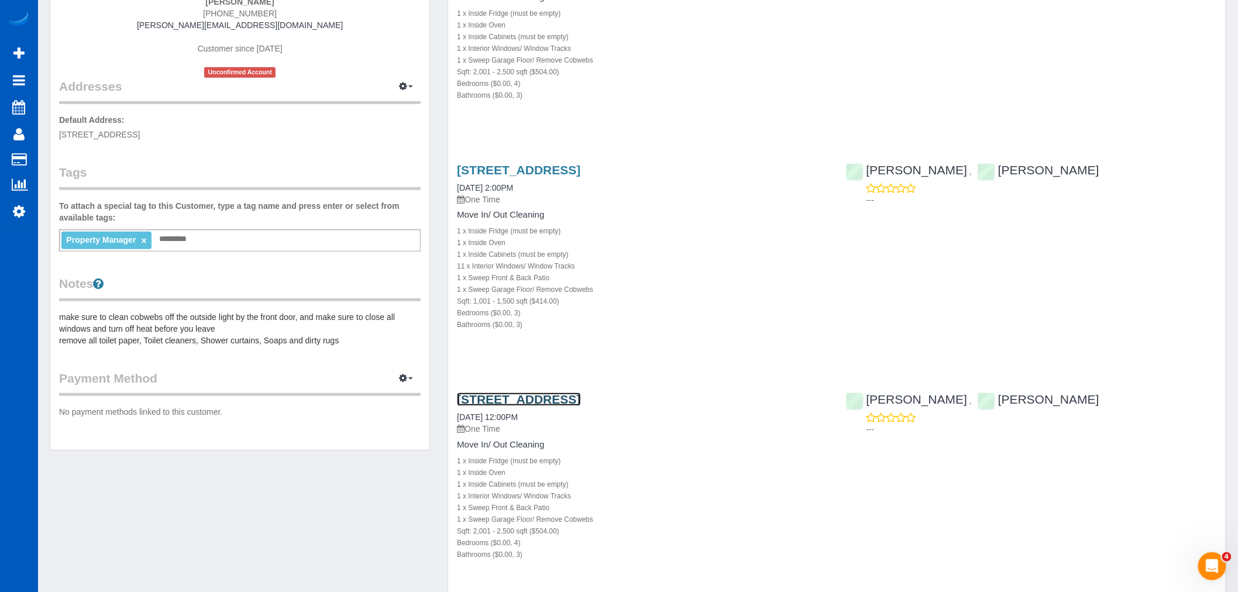
scroll to position [0, 0]
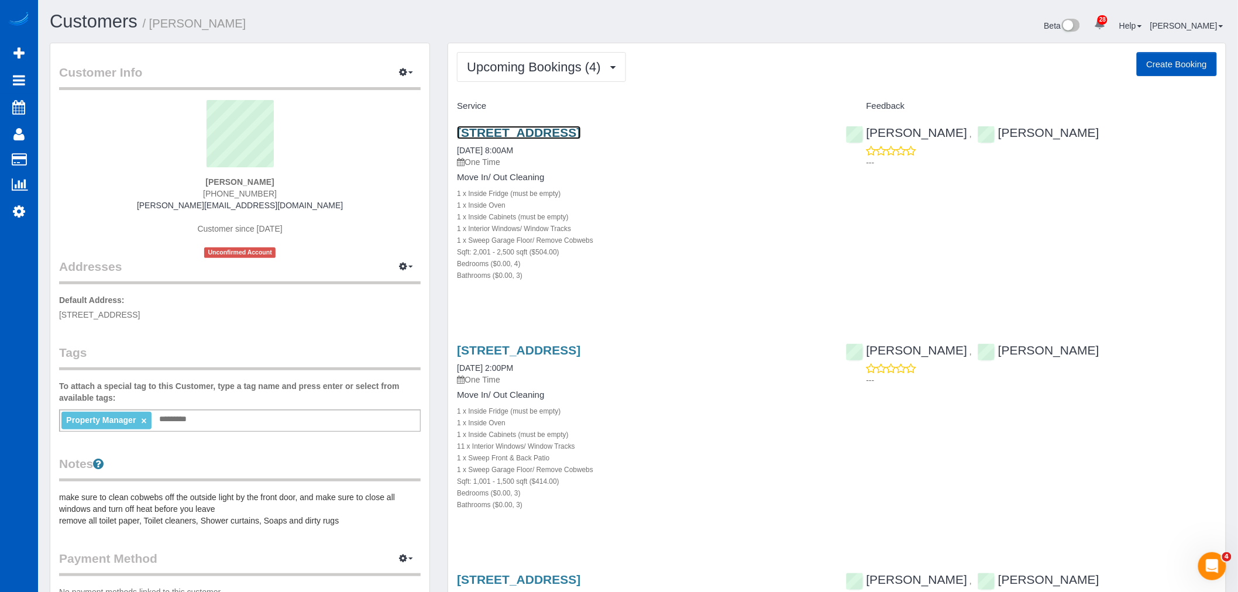
click at [519, 130] on link "1107 27th St Nw, Puyallup, WA 98371" at bounding box center [518, 132] width 123 height 13
click at [517, 68] on span "Upcoming Bookings (4)" at bounding box center [537, 67] width 140 height 15
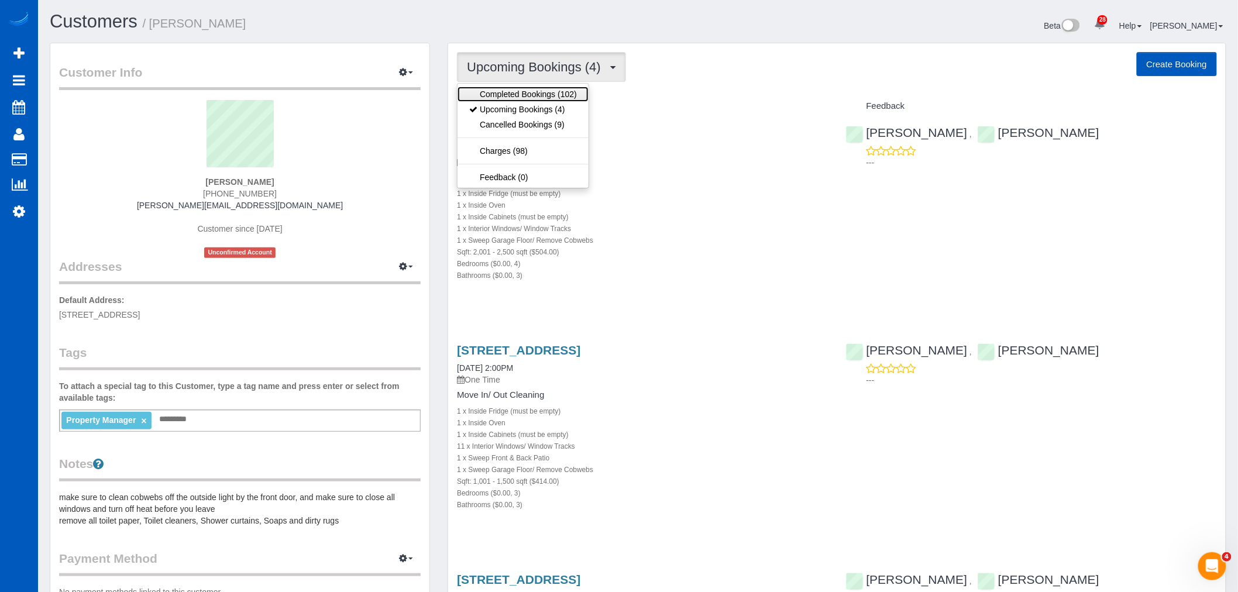
click at [516, 96] on link "Completed Bookings (102)" at bounding box center [522, 94] width 131 height 15
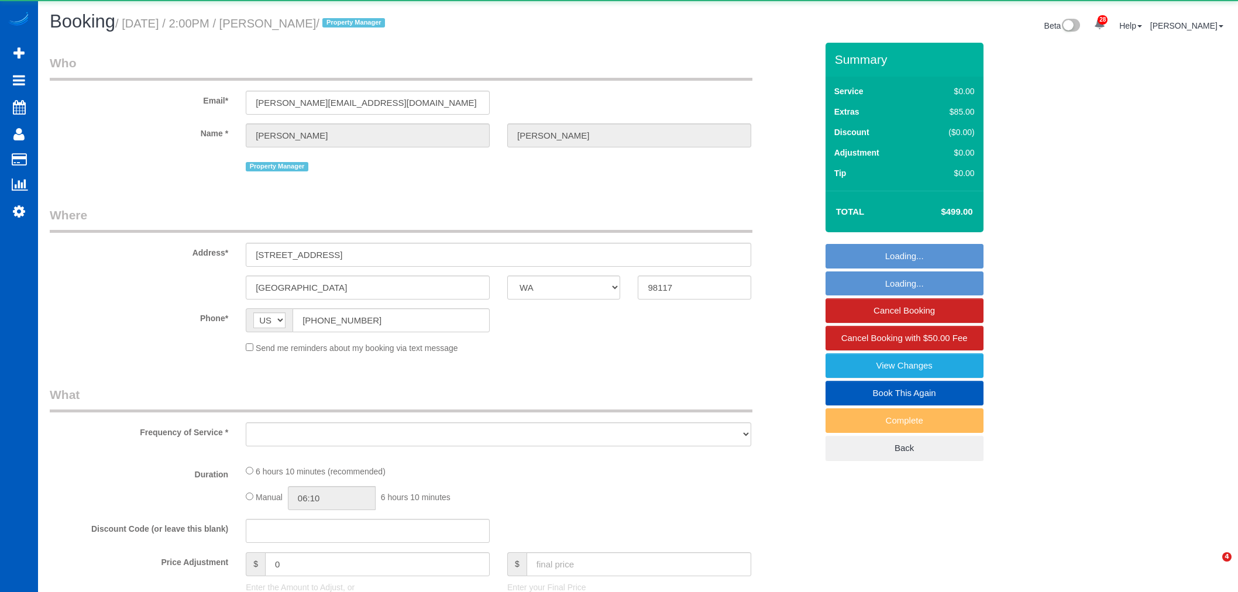
select select "WA"
select select "object:1163"
select select "199"
select select "1001"
select select "3"
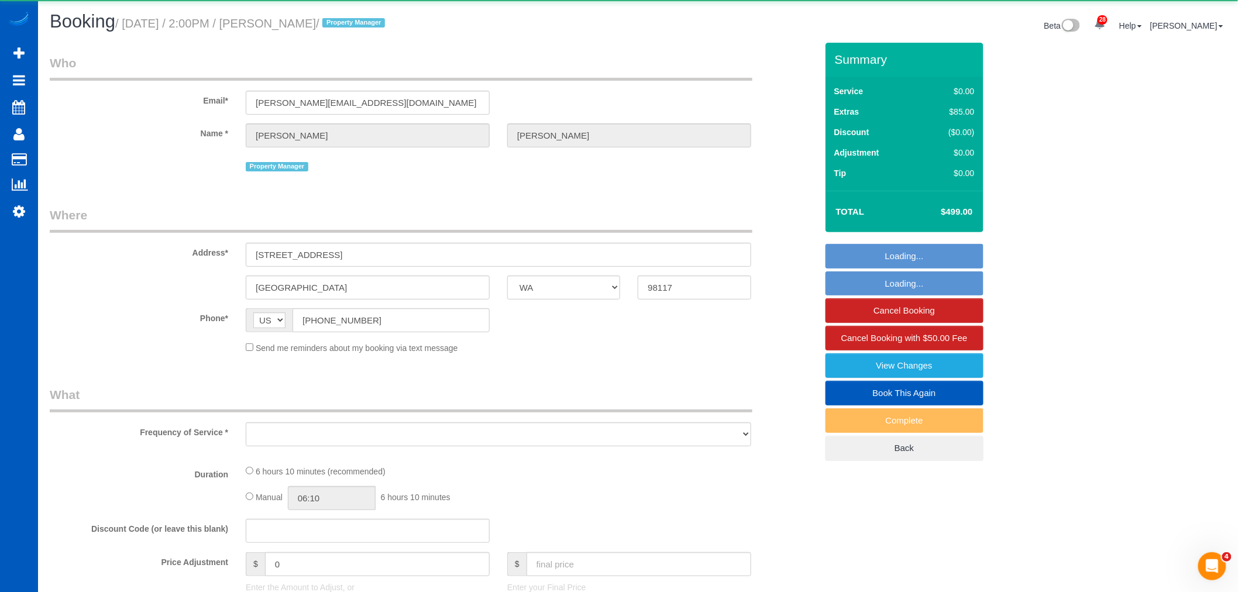
select select "3"
select select "spot1"
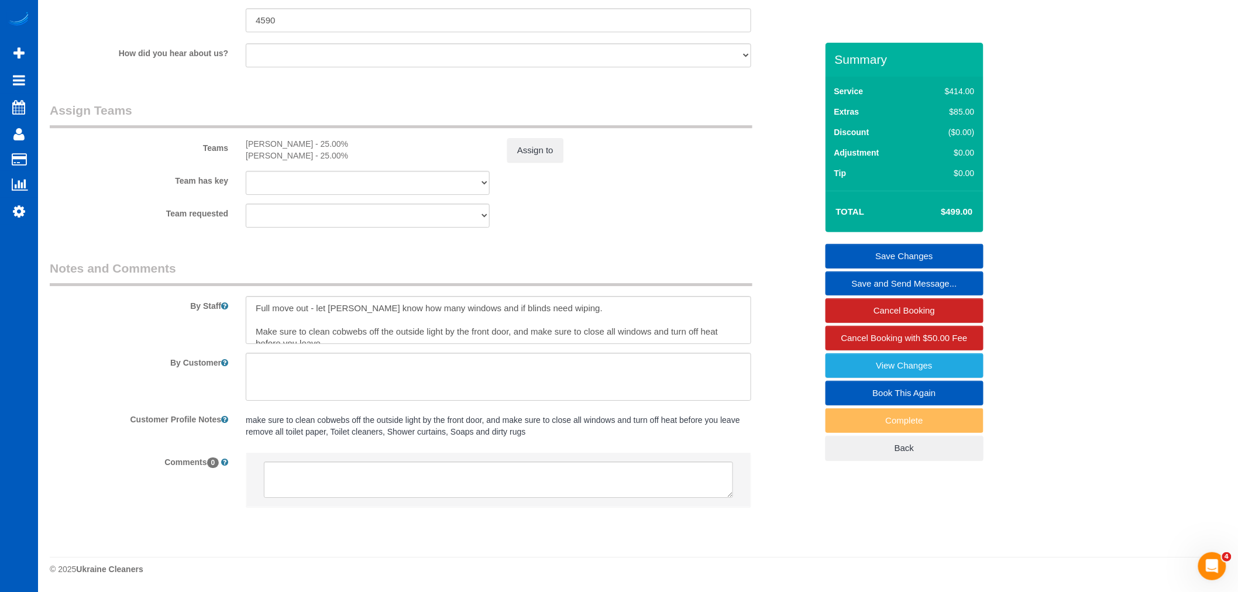
scroll to position [1463, 0]
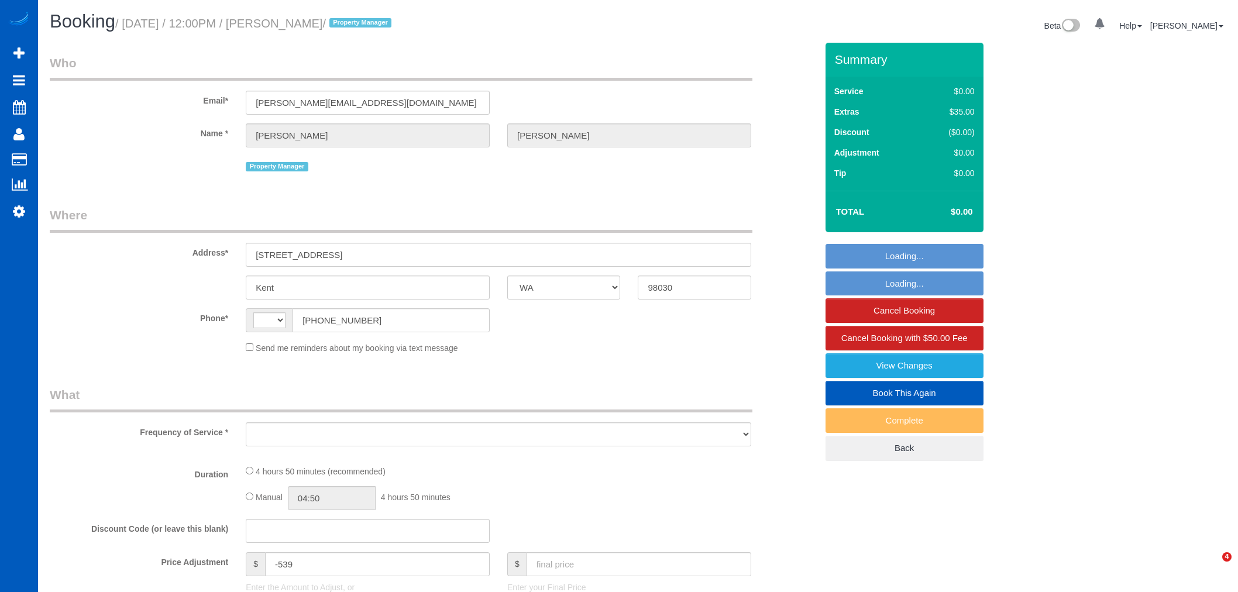
select select "WA"
select select "string:[GEOGRAPHIC_DATA]"
select select "object:1047"
select select "199"
select select "2001"
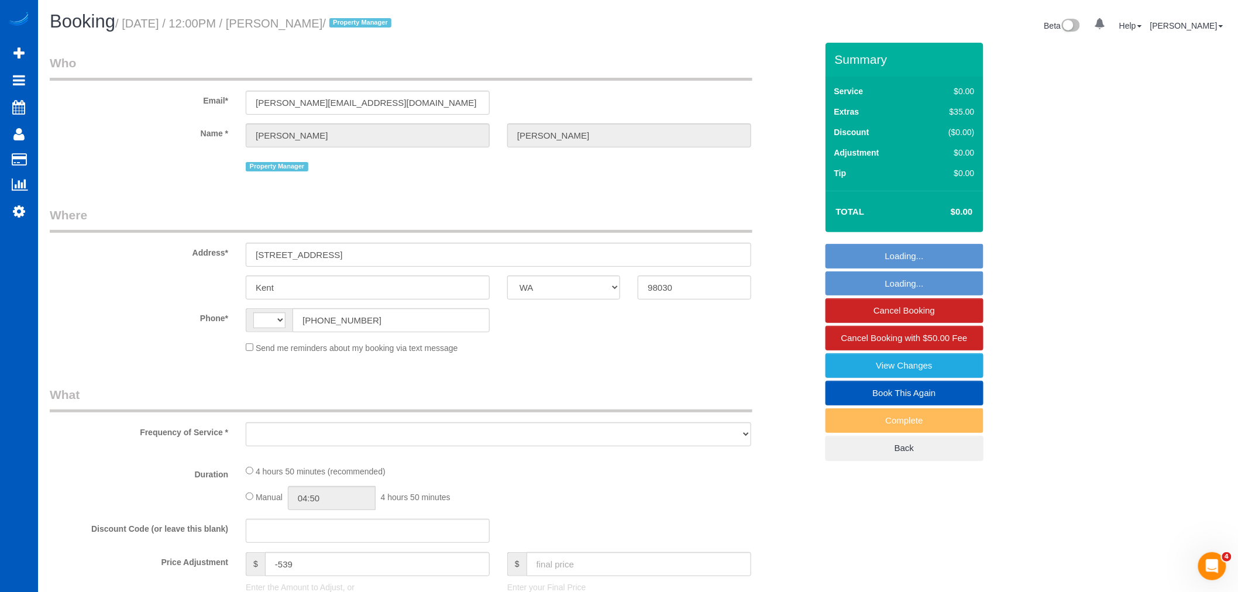
select select "4"
select select "3"
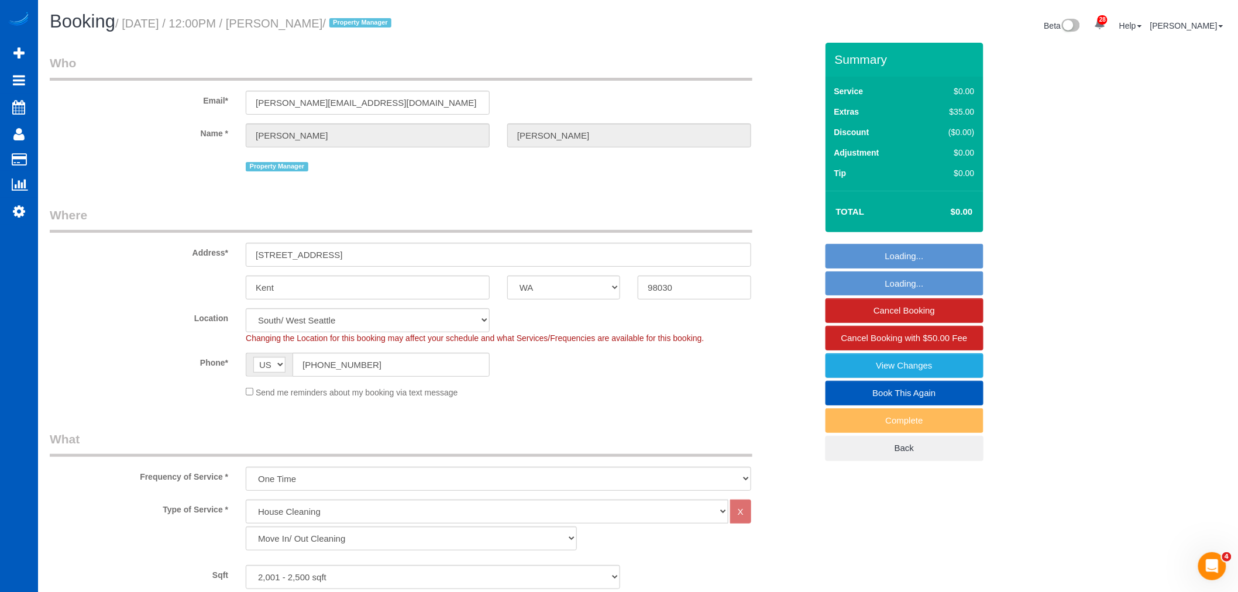
select select "object:1201"
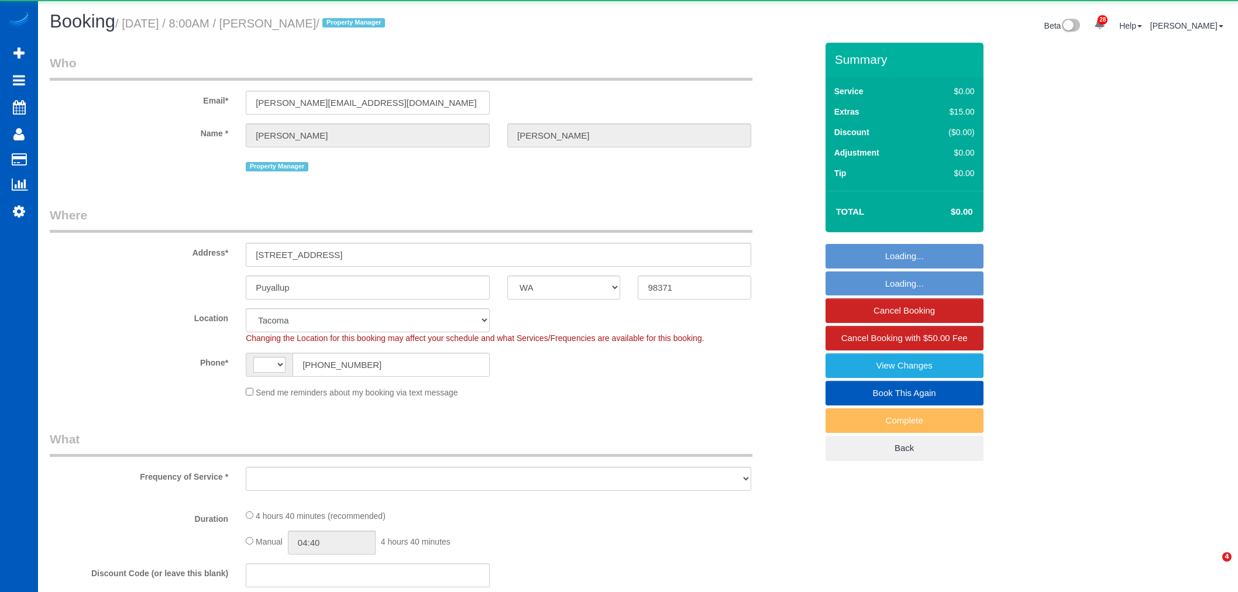
select select "WA"
select select "string:[GEOGRAPHIC_DATA]"
select select "object:1118"
select select "199"
select select "2001"
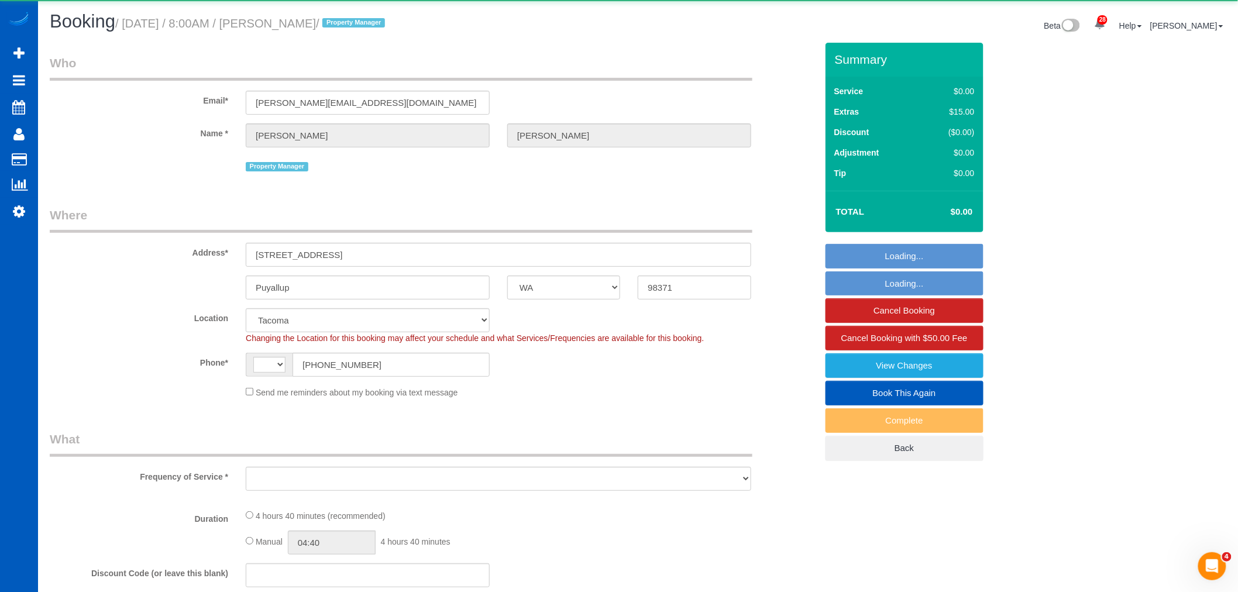
select select "4"
select select "3"
select select "spot1"
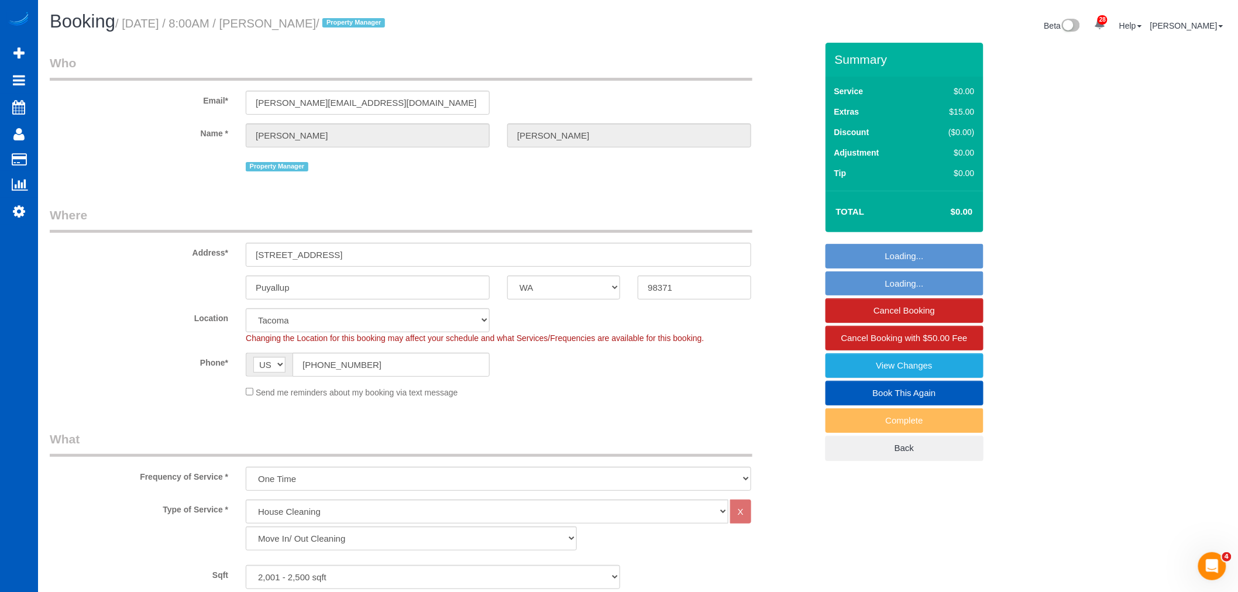
select select "2001"
select select "4"
select select "3"
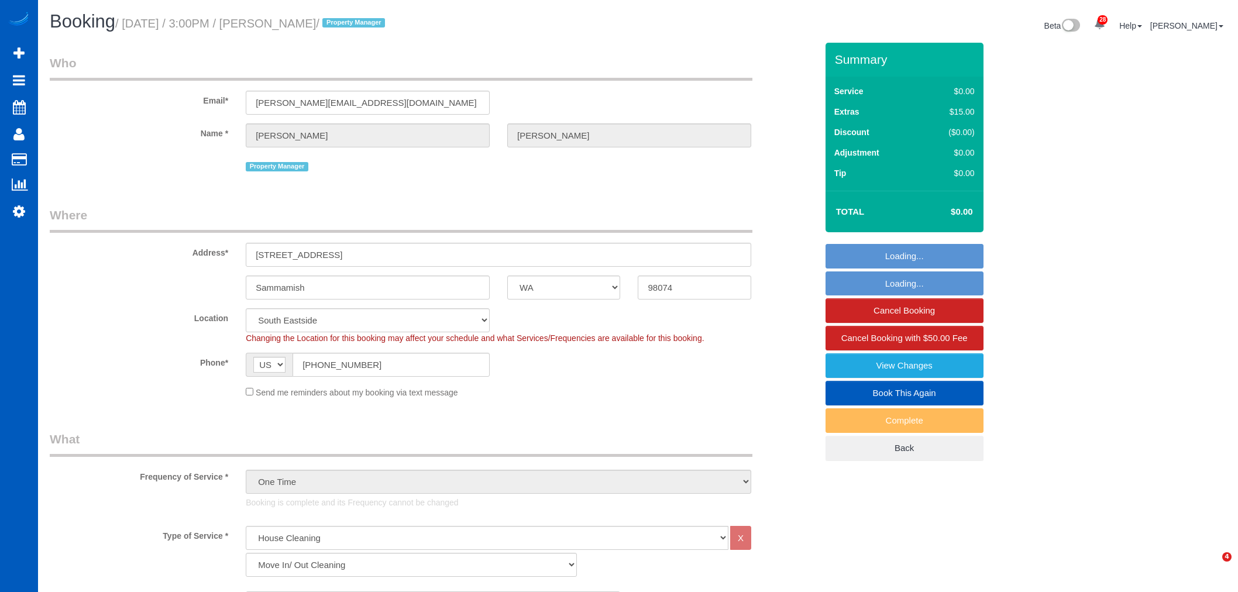
select select "WA"
select select "199"
select select "3501"
select select "4"
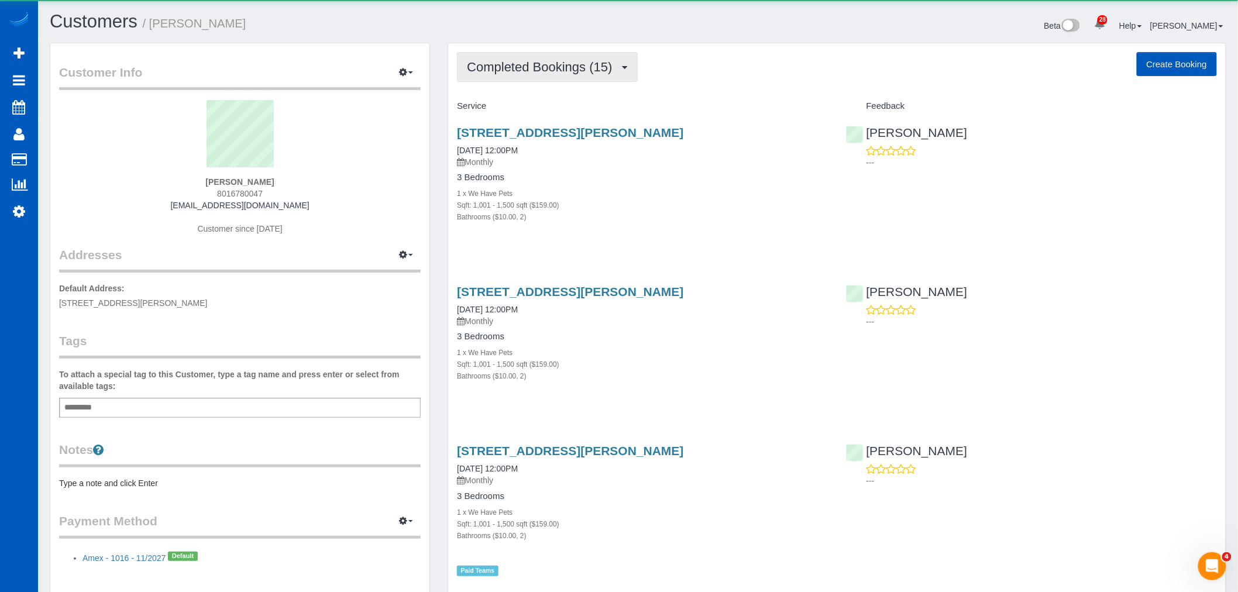
click at [509, 59] on button "Completed Bookings (15)" at bounding box center [547, 67] width 180 height 30
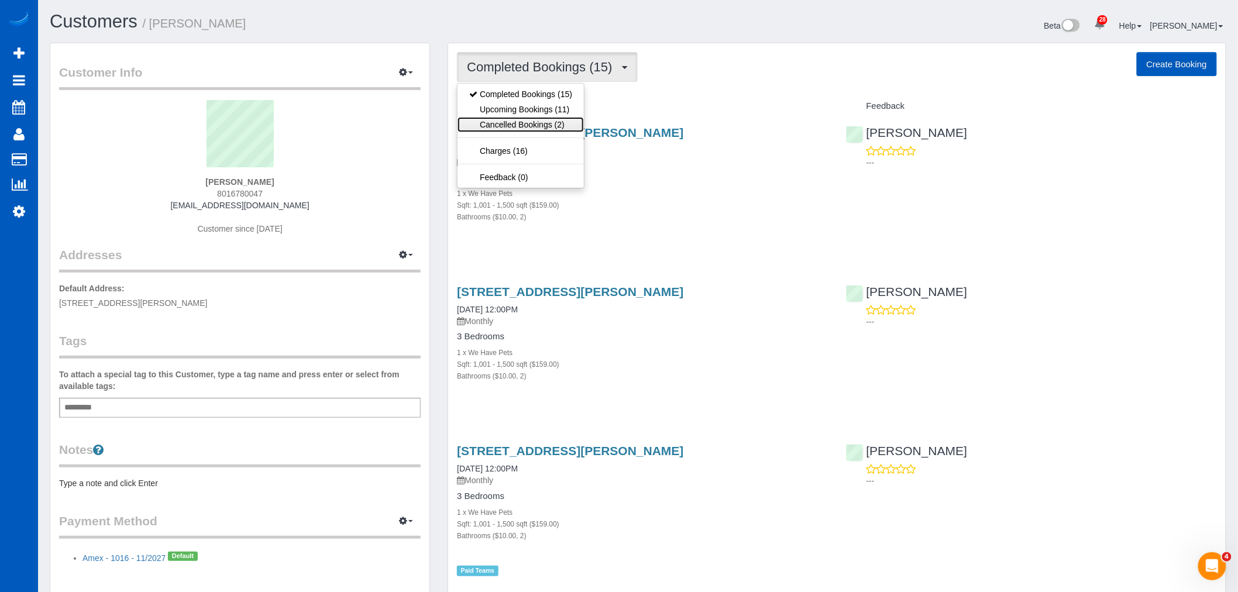
click at [528, 121] on link "Cancelled Bookings (2)" at bounding box center [520, 124] width 126 height 15
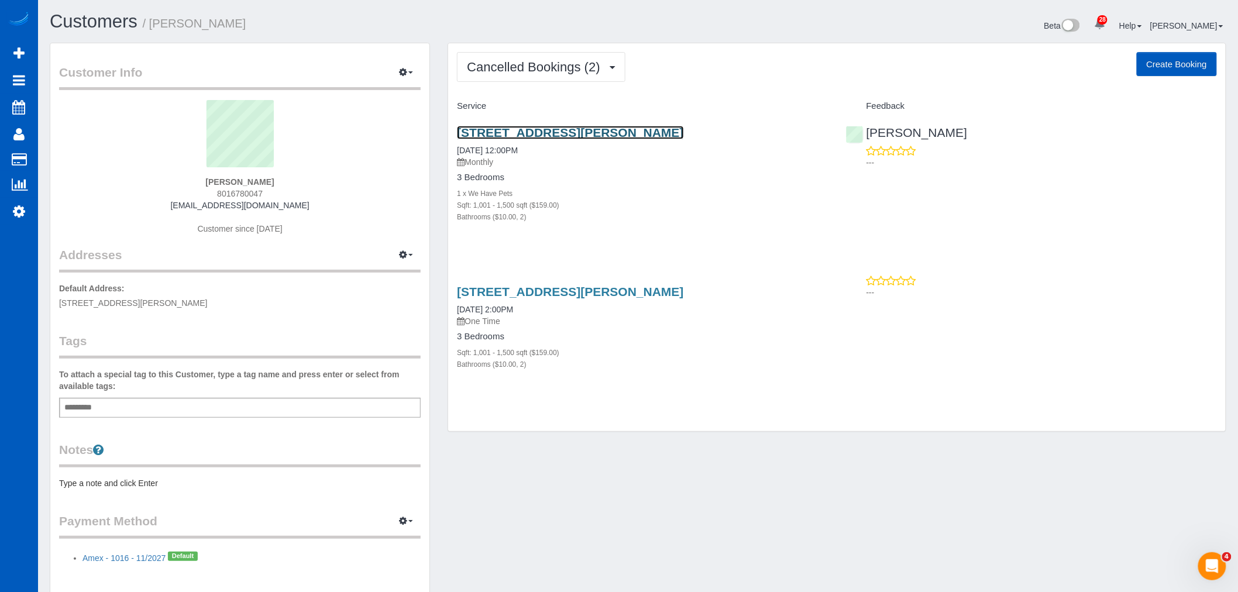
click at [533, 130] on link "18434 Ballinger Way Ne, Lake Forest Park, WA 98155" at bounding box center [570, 132] width 226 height 13
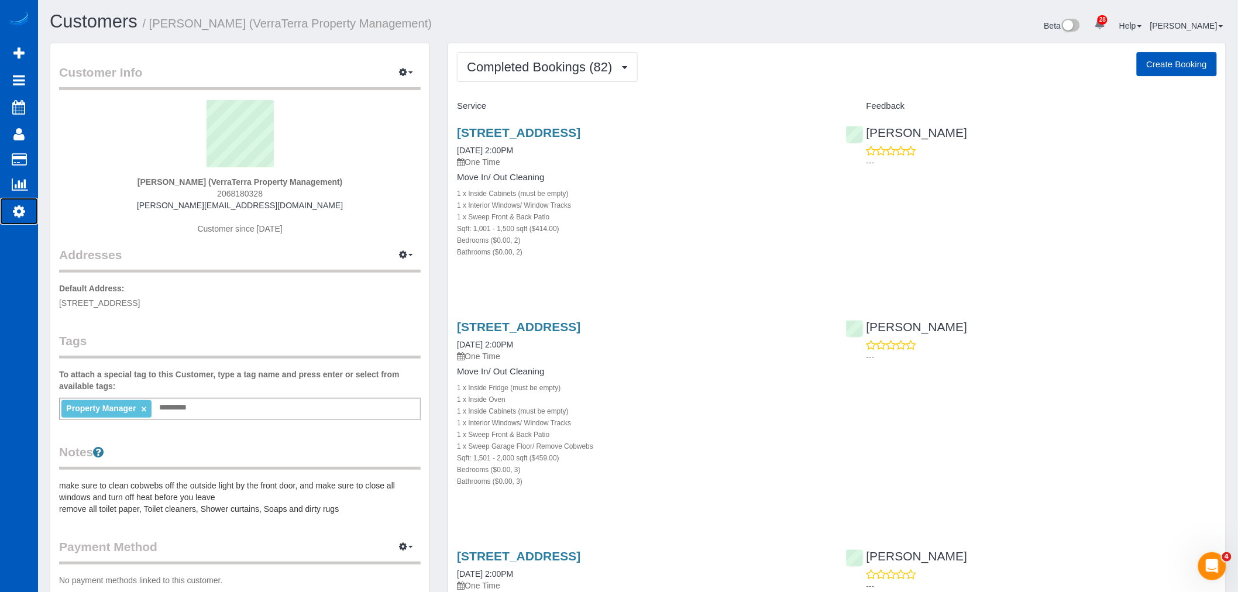
click at [11, 212] on link "Settings" at bounding box center [19, 211] width 38 height 27
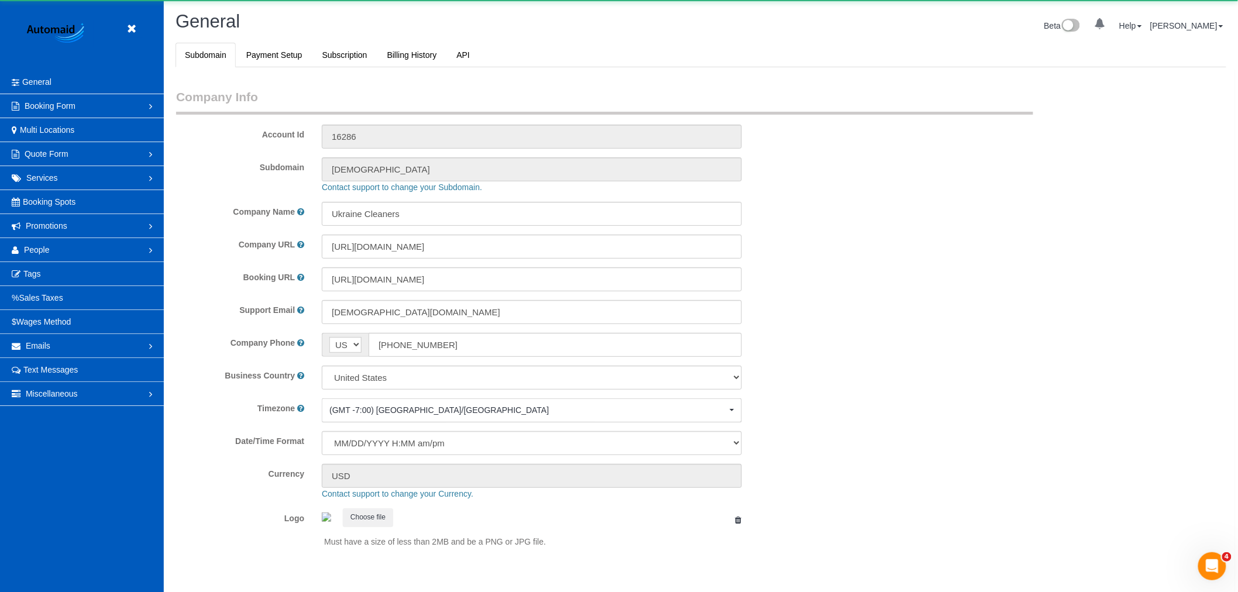
scroll to position [2557, 1238]
select select "1"
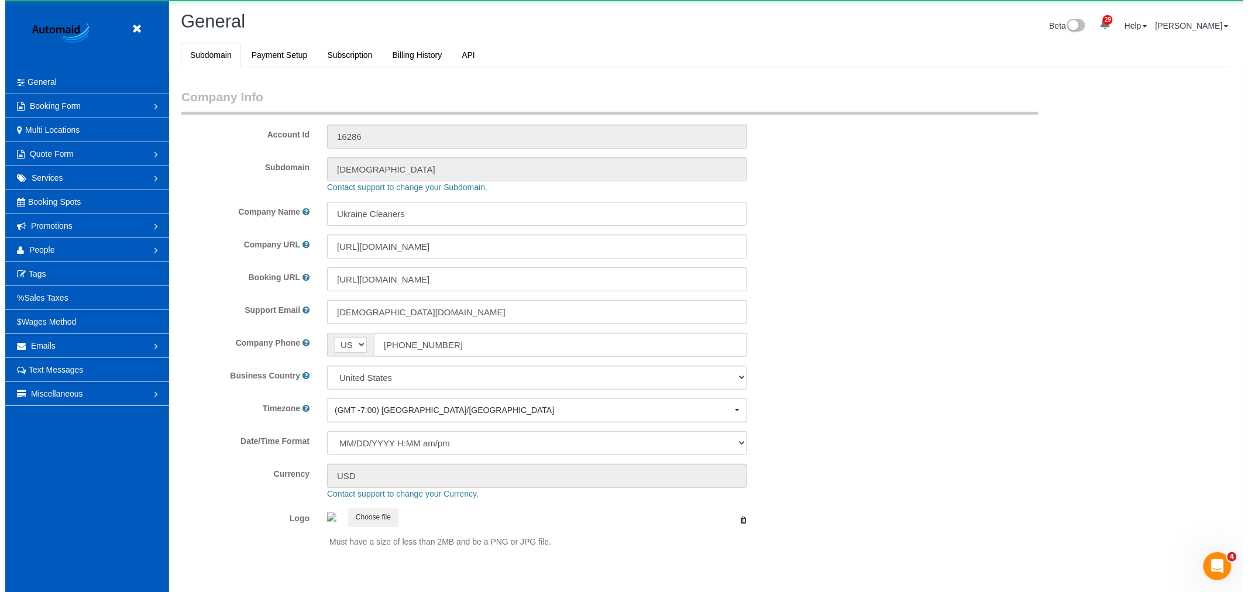
scroll to position [0, 0]
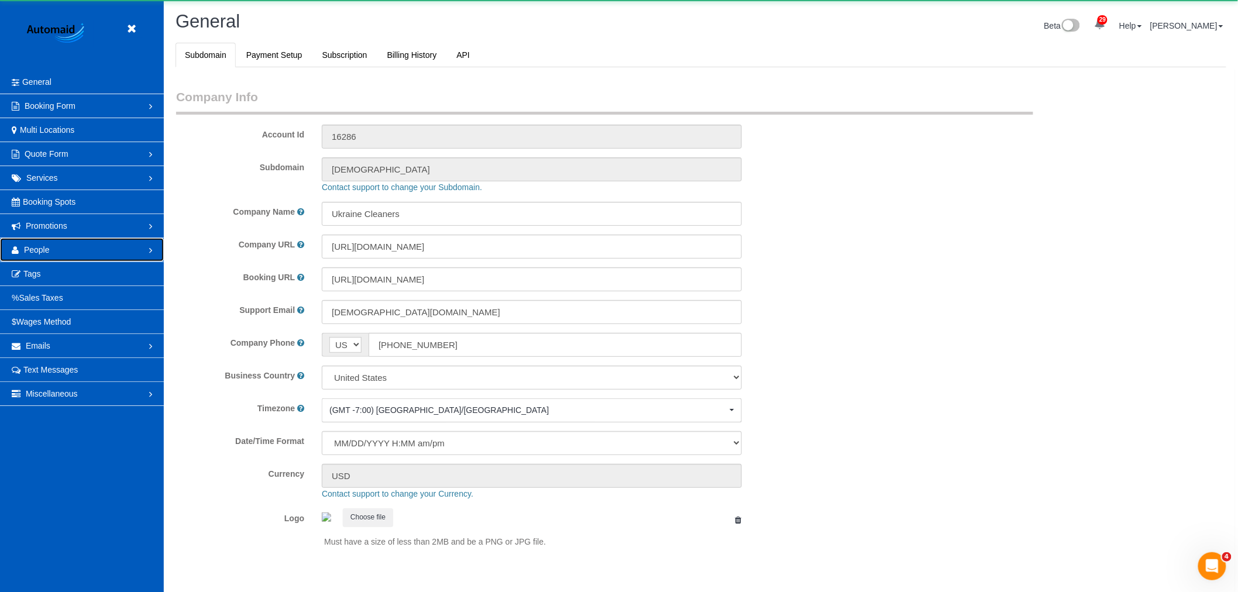
click at [51, 243] on link "People" at bounding box center [82, 249] width 164 height 23
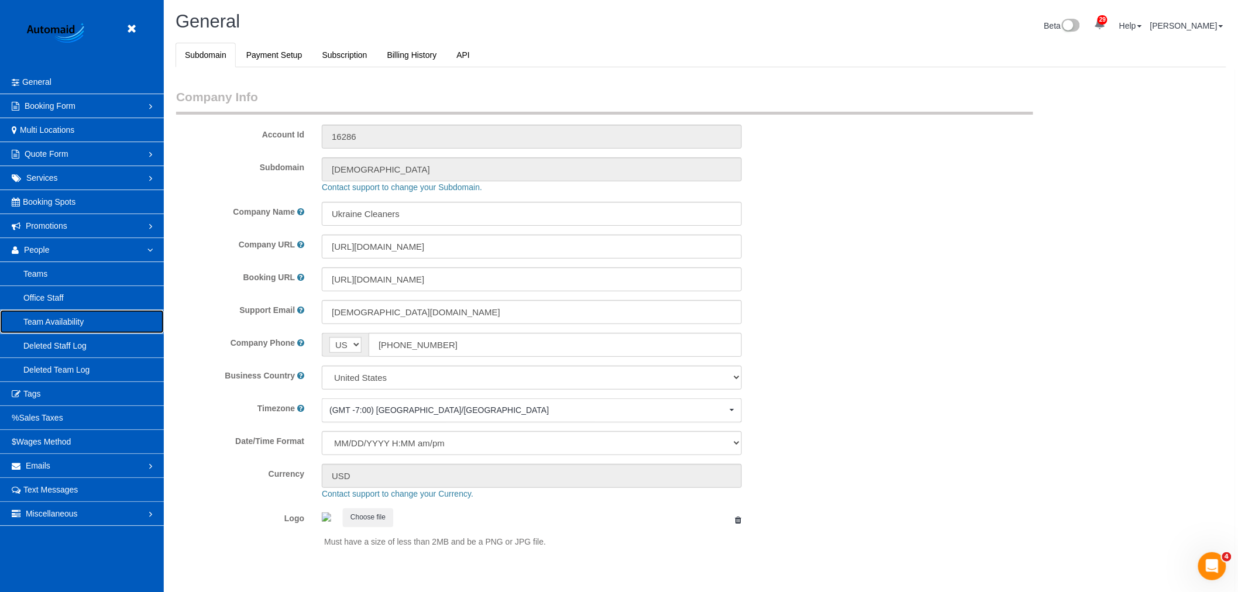
click at [61, 315] on link "Team Availability" at bounding box center [82, 321] width 164 height 23
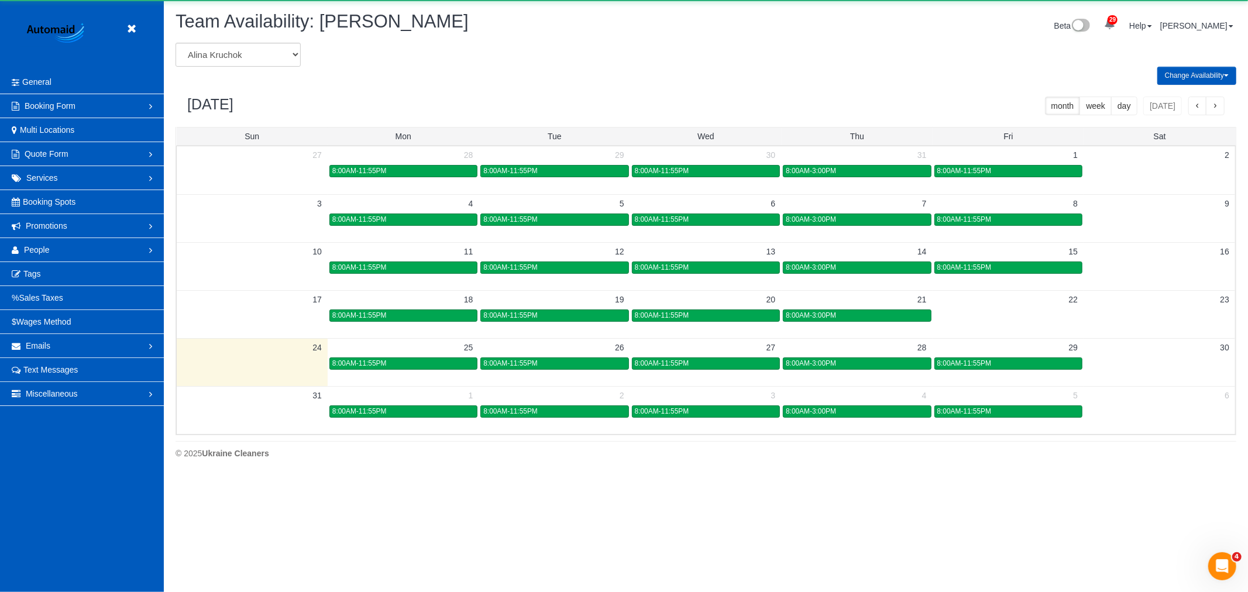
scroll to position [477, 1248]
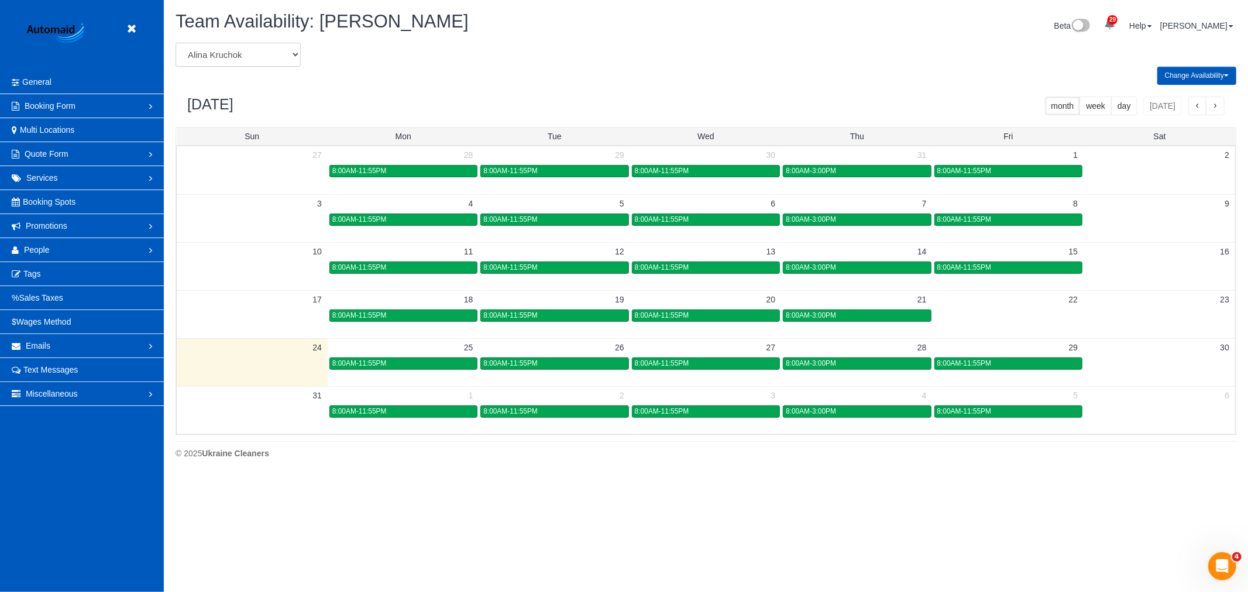
drag, startPoint x: 254, startPoint y: 57, endPoint x: 257, endPoint y: 63, distance: 6.3
click at [254, 57] on select "[PERSON_NAME] [PERSON_NAME] [PERSON_NAME] [PERSON_NAME] [PERSON_NAME] [PERSON_N…" at bounding box center [237, 55] width 125 height 24
click at [249, 57] on select "[PERSON_NAME] [PERSON_NAME] [PERSON_NAME] [PERSON_NAME] [PERSON_NAME] [PERSON_N…" at bounding box center [237, 55] width 125 height 24
select select "number:28843"
click at [175, 43] on select "[PERSON_NAME] [PERSON_NAME] [PERSON_NAME] [PERSON_NAME] [PERSON_NAME] [PERSON_N…" at bounding box center [237, 55] width 125 height 24
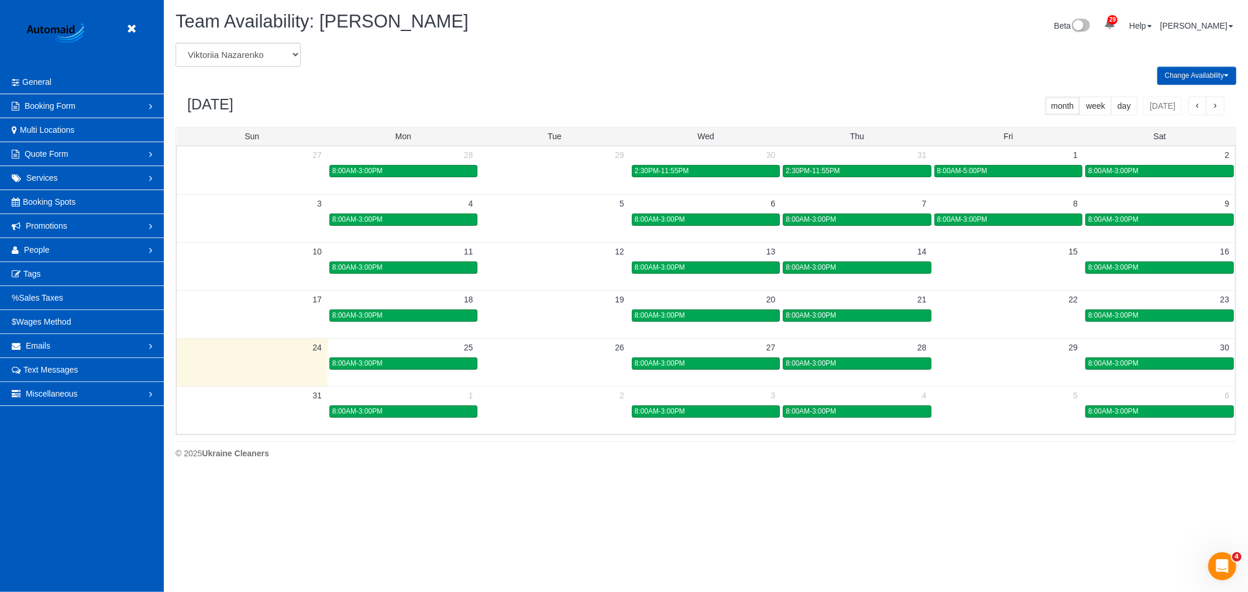
click at [571, 361] on td at bounding box center [554, 362] width 151 height 13
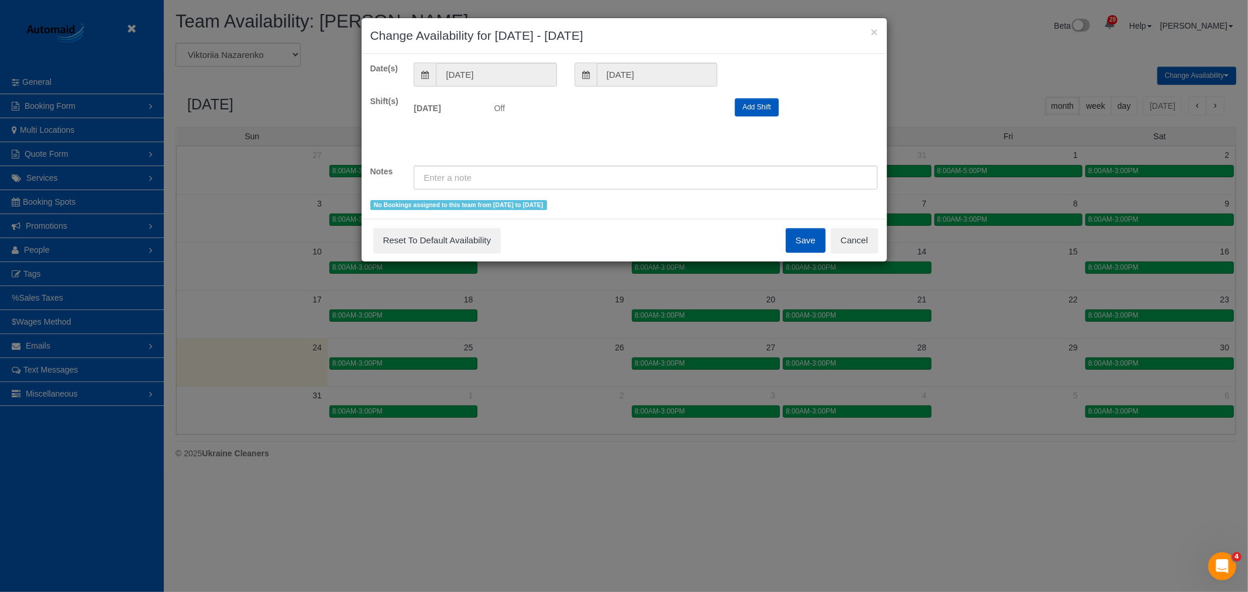
click at [759, 108] on button "Add Shift" at bounding box center [757, 107] width 44 height 18
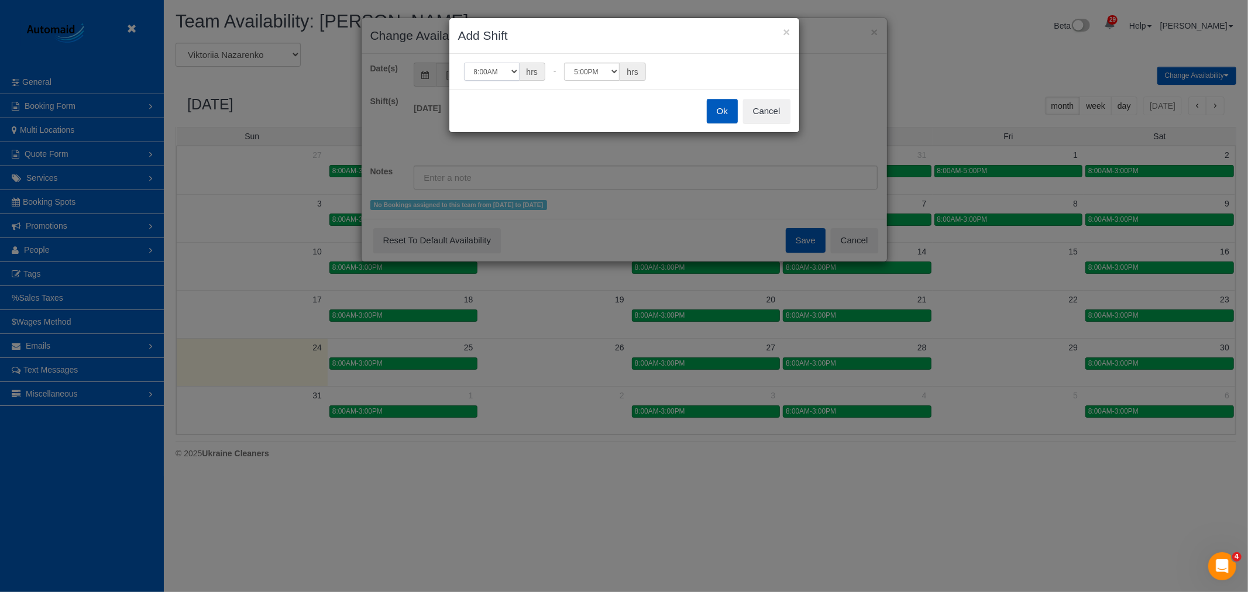
click at [501, 71] on select "12:00AM 12:05AM 12:10AM 12:15AM 12:20AM 12:25AM 12:30AM 12:35AM 12:40AM 12:45AM…" at bounding box center [492, 72] width 56 height 18
click at [507, 71] on select "12:00AM 12:05AM 12:10AM 12:15AM 12:20AM 12:25AM 12:30AM 12:35AM 12:40AM 12:45AM…" at bounding box center [492, 72] width 56 height 18
select select "string:14:00"
click at [464, 63] on select "12:00AM 12:05AM 12:10AM 12:15AM 12:20AM 12:25AM 12:30AM 12:35AM 12:40AM 12:45AM…" at bounding box center [492, 72] width 56 height 18
click at [725, 113] on button "Ok" at bounding box center [722, 111] width 31 height 25
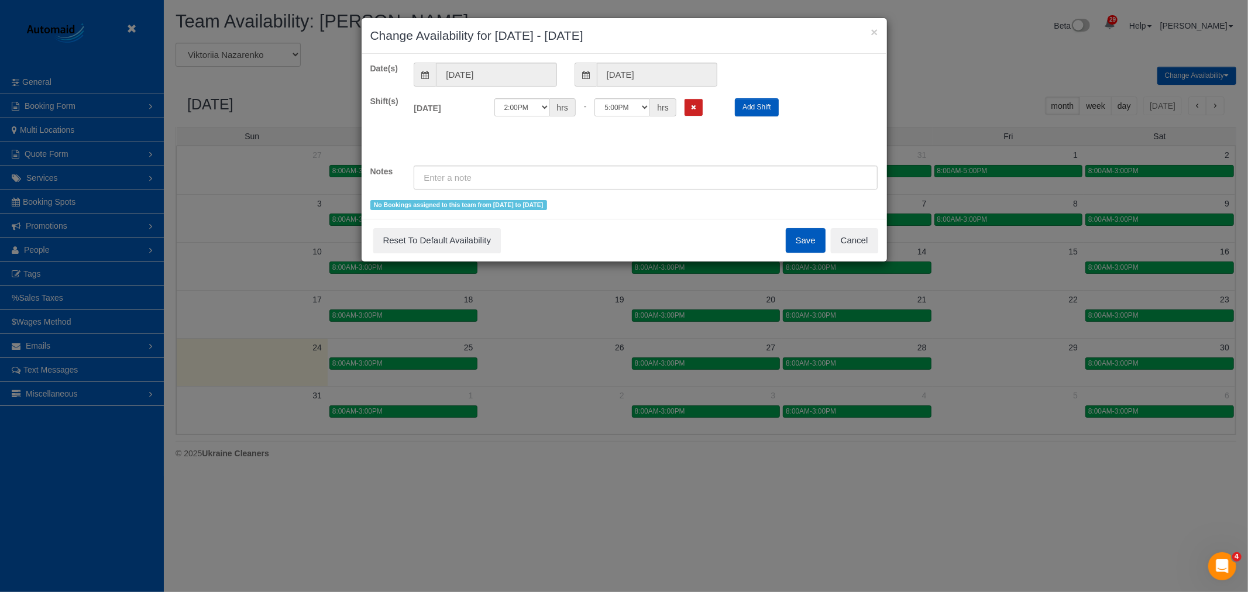
click at [794, 237] on button "Save" at bounding box center [806, 240] width 40 height 25
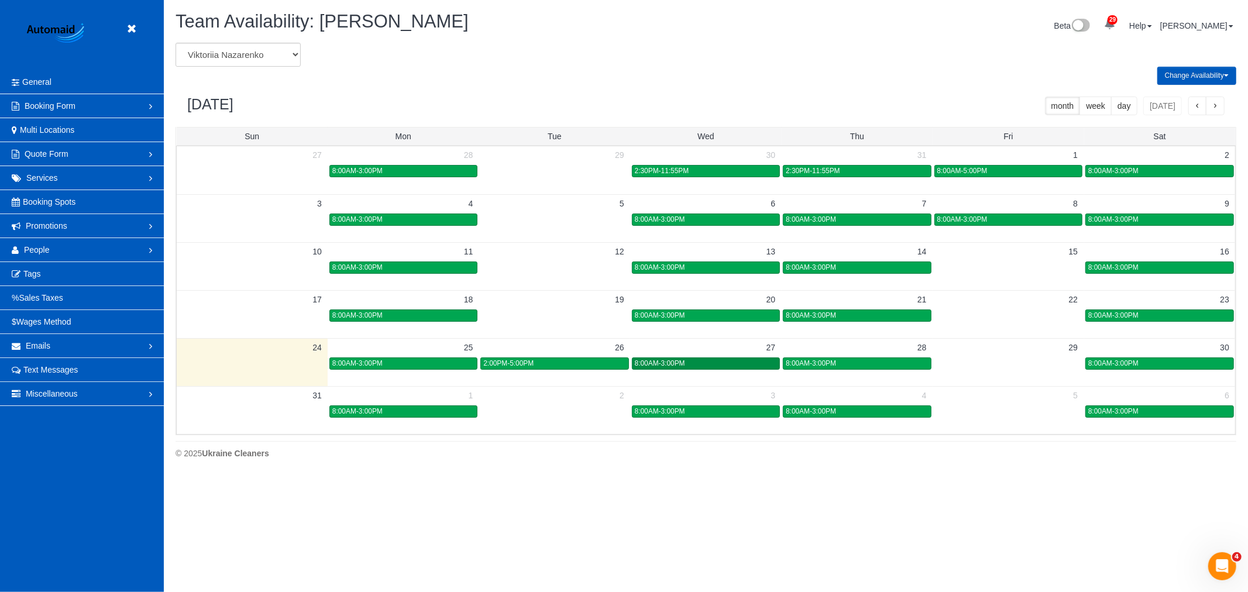
click at [735, 360] on div "8:00AM-3:00PM" at bounding box center [706, 363] width 142 height 9
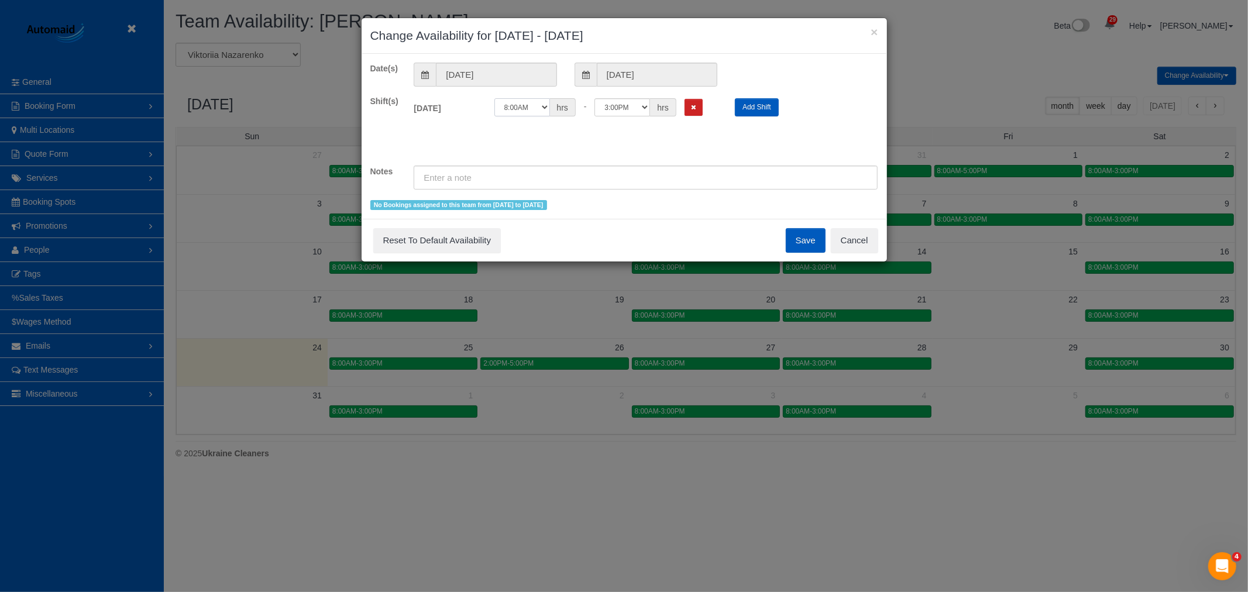
click at [529, 111] on select "12:00AM 12:05AM 12:10AM 12:15AM 12:20AM 12:25AM 12:30AM 12:35AM 12:40AM 12:45AM…" at bounding box center [522, 107] width 56 height 18
select select "string:14:00"
click at [494, 98] on select "12:00AM 12:05AM 12:10AM 12:15AM 12:20AM 12:25AM 12:30AM 12:35AM 12:40AM 12:45AM…" at bounding box center [522, 107] width 56 height 18
click at [800, 240] on button "Save" at bounding box center [806, 240] width 40 height 25
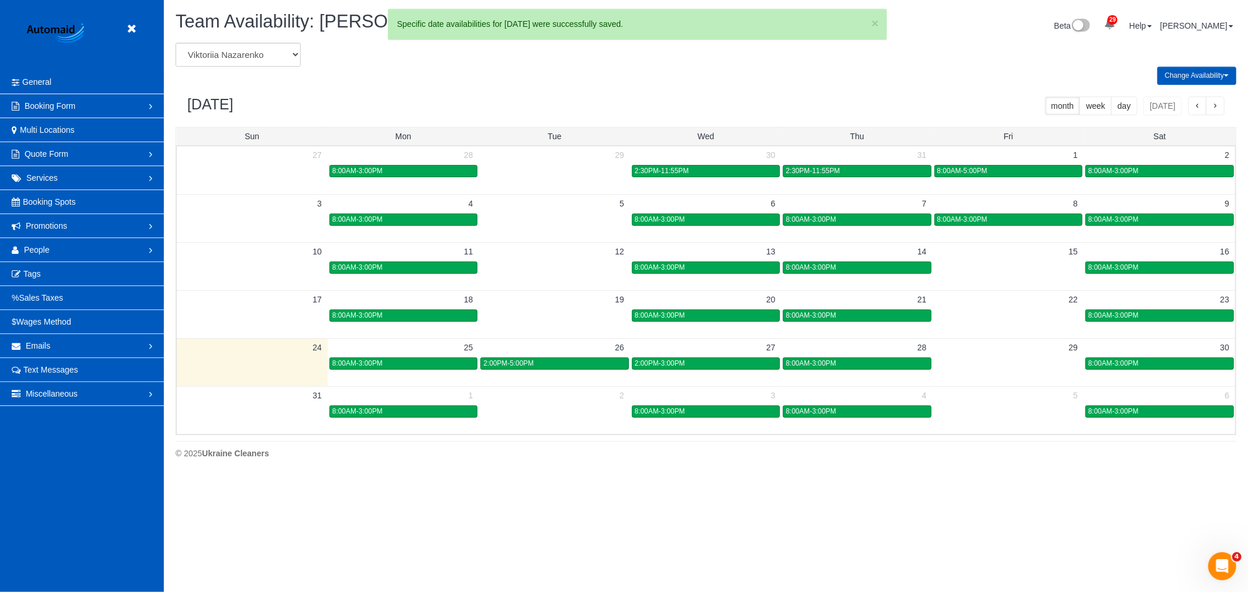
click at [709, 366] on div "2:00PM-3:00PM" at bounding box center [706, 363] width 142 height 9
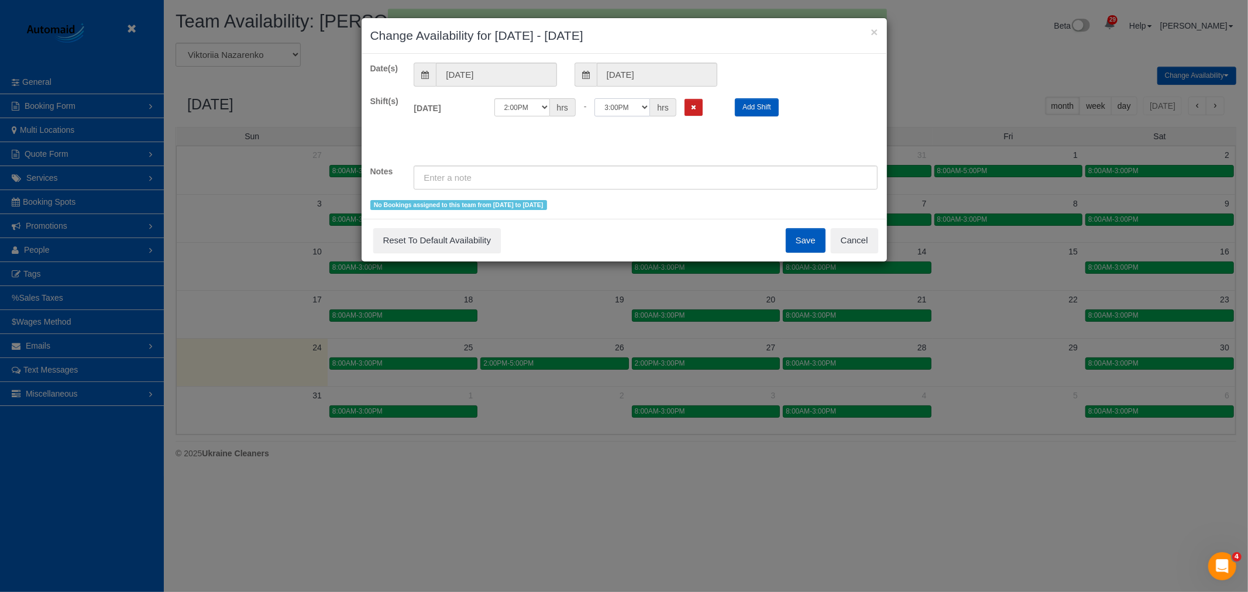
click at [631, 114] on select "12:00AM 12:05AM 12:10AM 12:15AM 12:20AM 12:25AM 12:30AM 12:35AM 12:40AM 12:45AM…" at bounding box center [622, 107] width 56 height 18
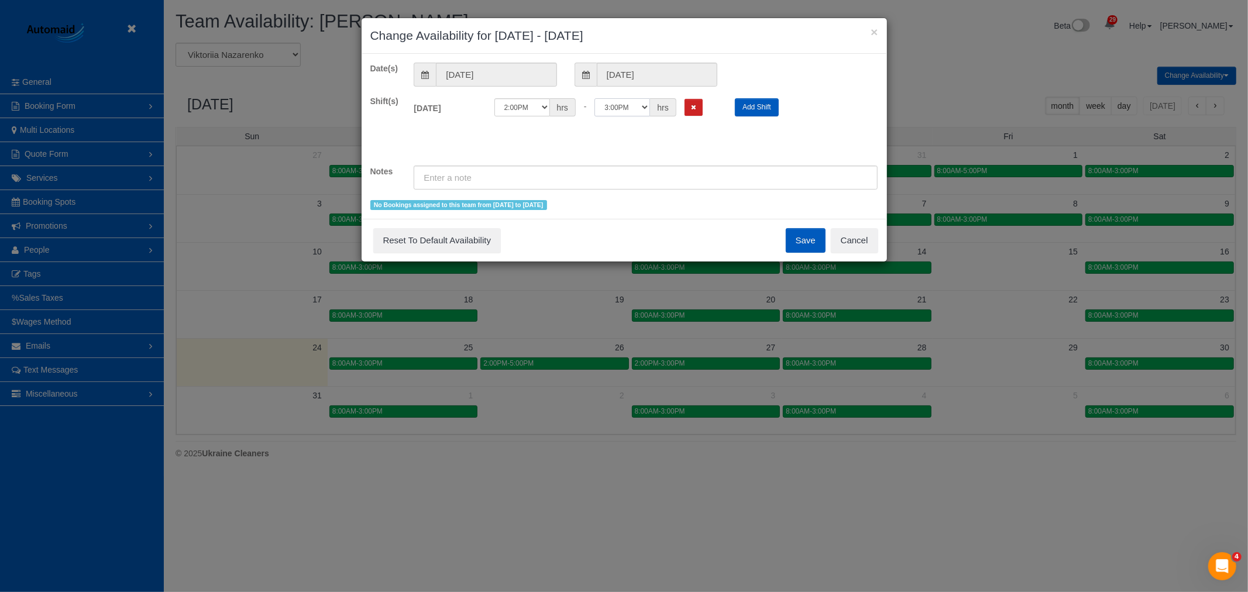
select select "string:23:55"
click at [594, 98] on select "12:00AM 12:05AM 12:10AM 12:15AM 12:20AM 12:25AM 12:30AM 12:35AM 12:40AM 12:45AM…" at bounding box center [622, 107] width 56 height 18
click at [811, 232] on button "Save" at bounding box center [806, 240] width 40 height 25
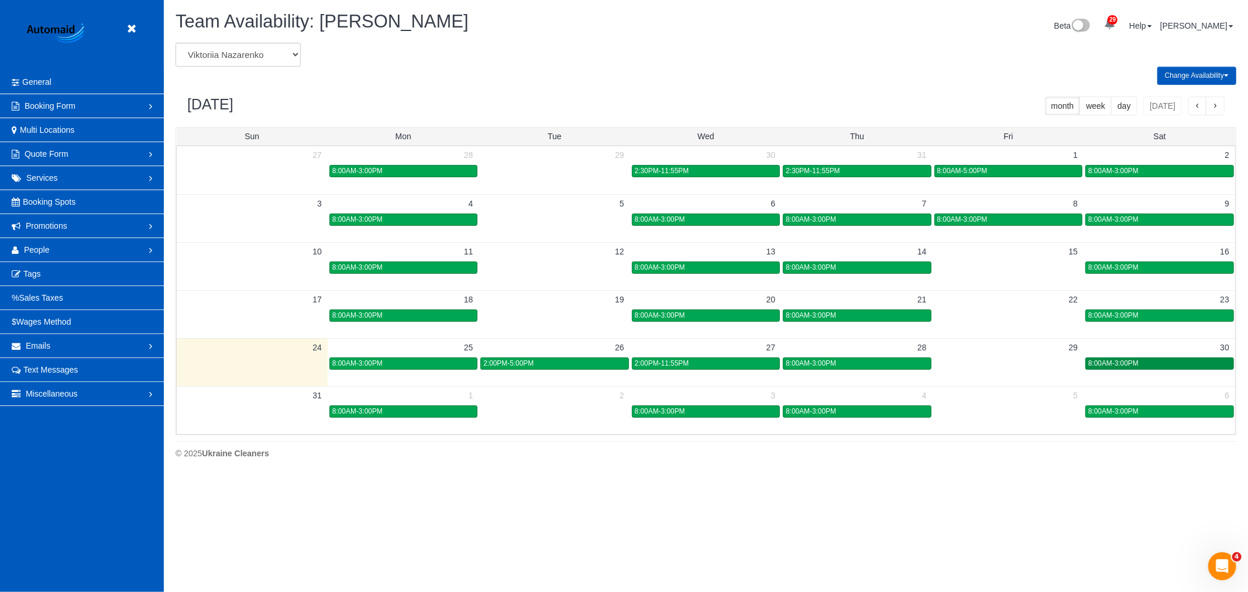
click at [1123, 361] on span "8:00AM-3:00PM" at bounding box center [1113, 363] width 50 height 8
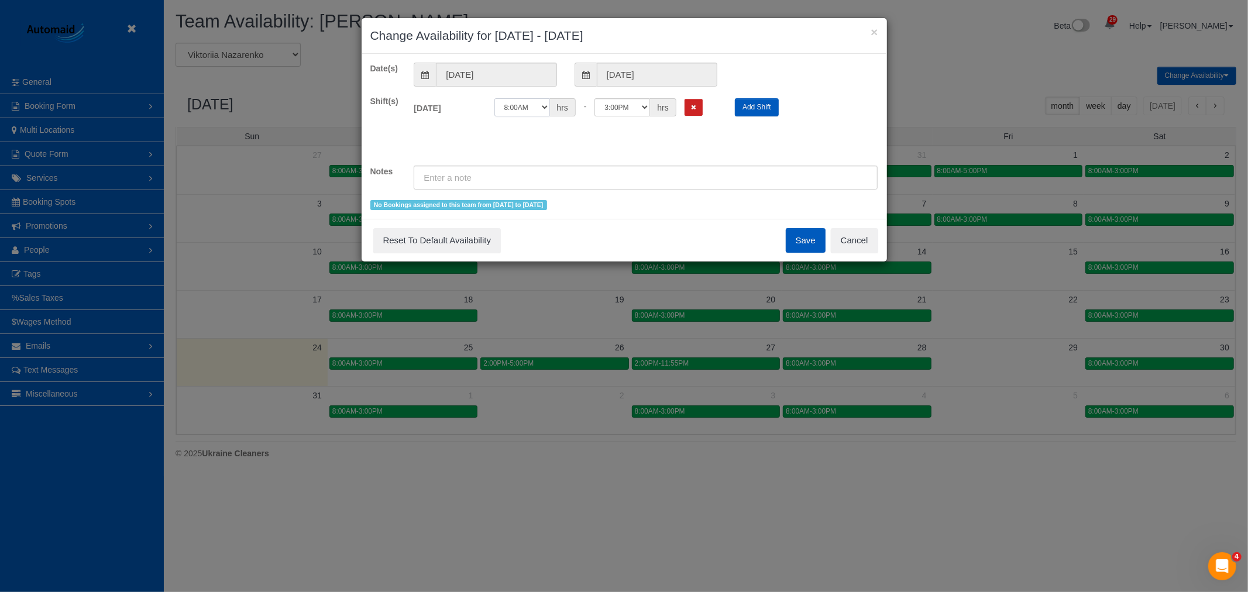
click at [530, 105] on select "12:00AM 12:05AM 12:10AM 12:15AM 12:20AM 12:25AM 12:30AM 12:35AM 12:40AM 12:45AM…" at bounding box center [522, 107] width 56 height 18
select select "string:14:00"
click at [494, 98] on select "12:00AM 12:05AM 12:10AM 12:15AM 12:20AM 12:25AM 12:30AM 12:35AM 12:40AM 12:45AM…" at bounding box center [522, 107] width 56 height 18
click at [636, 113] on select "12:00AM 12:05AM 12:10AM 12:15AM 12:20AM 12:25AM 12:30AM 12:35AM 12:40AM 12:45AM…" at bounding box center [622, 107] width 56 height 18
click at [616, 107] on select "12:00AM 12:05AM 12:10AM 12:15AM 12:20AM 12:25AM 12:30AM 12:35AM 12:40AM 12:45AM…" at bounding box center [622, 107] width 56 height 18
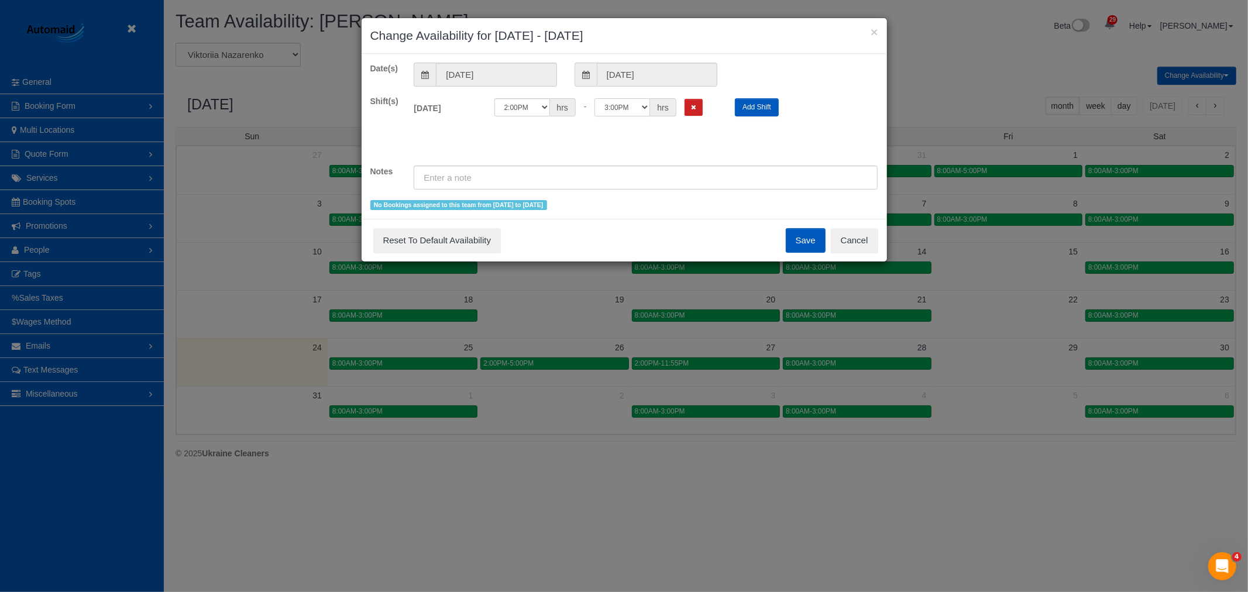
click at [626, 101] on select "12:00AM 12:05AM 12:10AM 12:15AM 12:20AM 12:25AM 12:30AM 12:35AM 12:40AM 12:45AM…" at bounding box center [622, 107] width 56 height 18
select select "string:23:55"
click at [594, 98] on select "12:00AM 12:05AM 12:10AM 12:15AM 12:20AM 12:25AM 12:30AM 12:35AM 12:40AM 12:45AM…" at bounding box center [622, 107] width 56 height 18
click at [786, 235] on button "Save" at bounding box center [806, 240] width 40 height 25
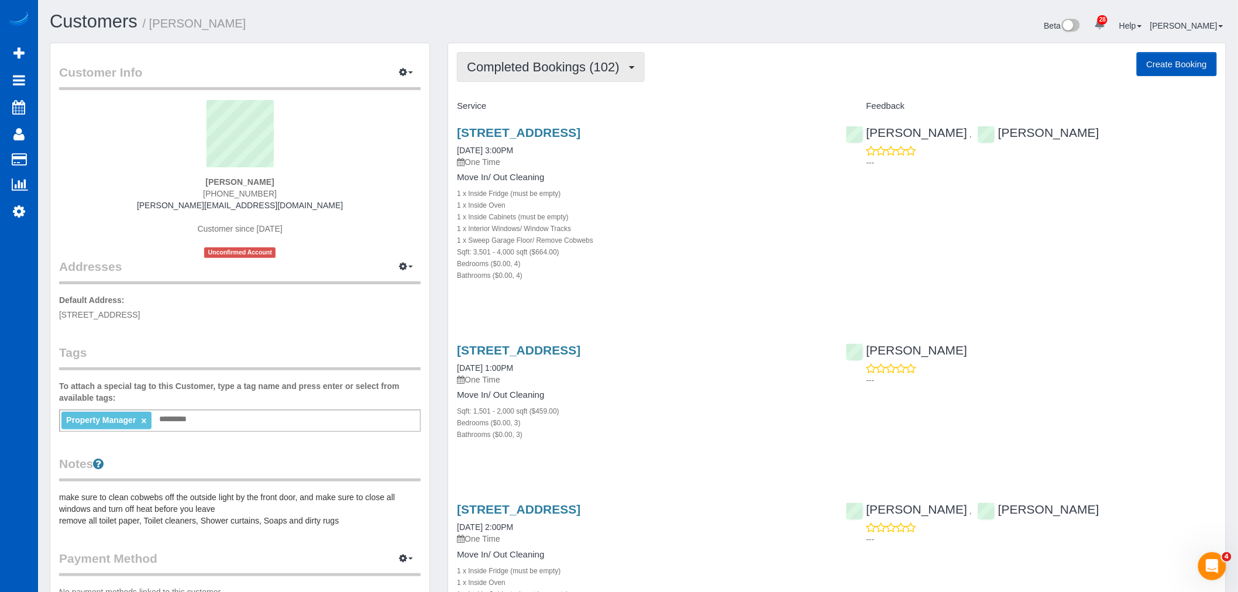
click at [524, 61] on span "Completed Bookings (102)" at bounding box center [546, 67] width 158 height 15
click at [722, 256] on div "Sqft: 3,501 - 4,000 sqft ($664.00)" at bounding box center [642, 252] width 371 height 12
click at [501, 123] on div "24198 Ne 15th Way, Sammamish, WA 98074 08/23/2025 3:00PM One Time Move In/ Out …" at bounding box center [642, 210] width 388 height 188
click at [502, 128] on link "24198 Ne 15th Way, Sammamish, WA 98074" at bounding box center [518, 132] width 123 height 13
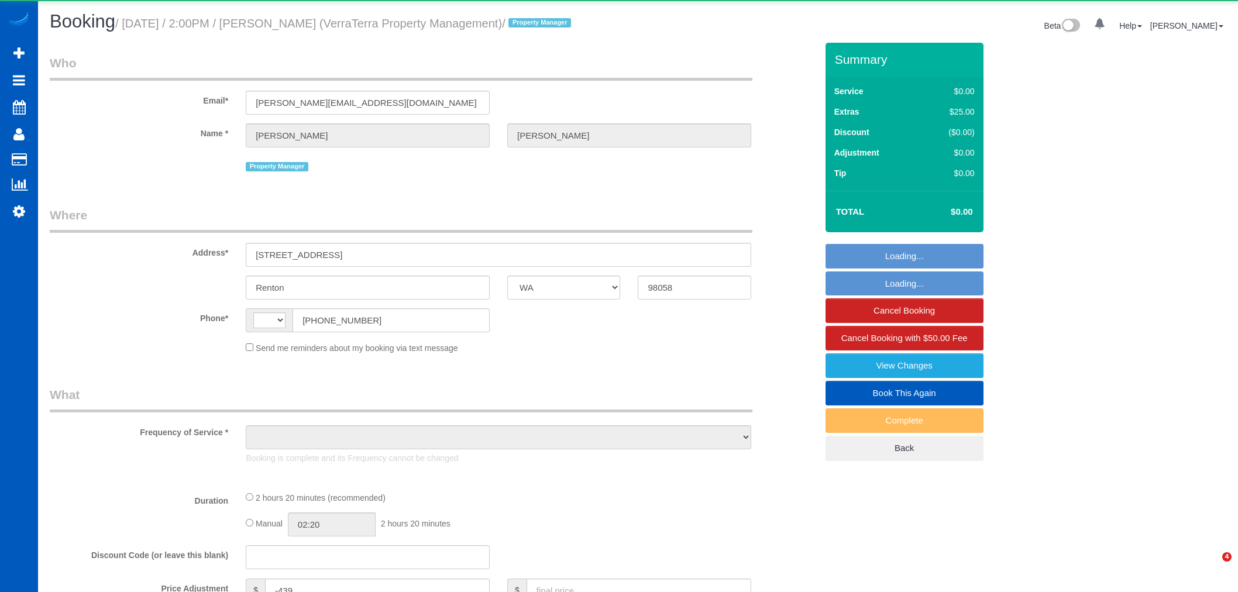
select select "WA"
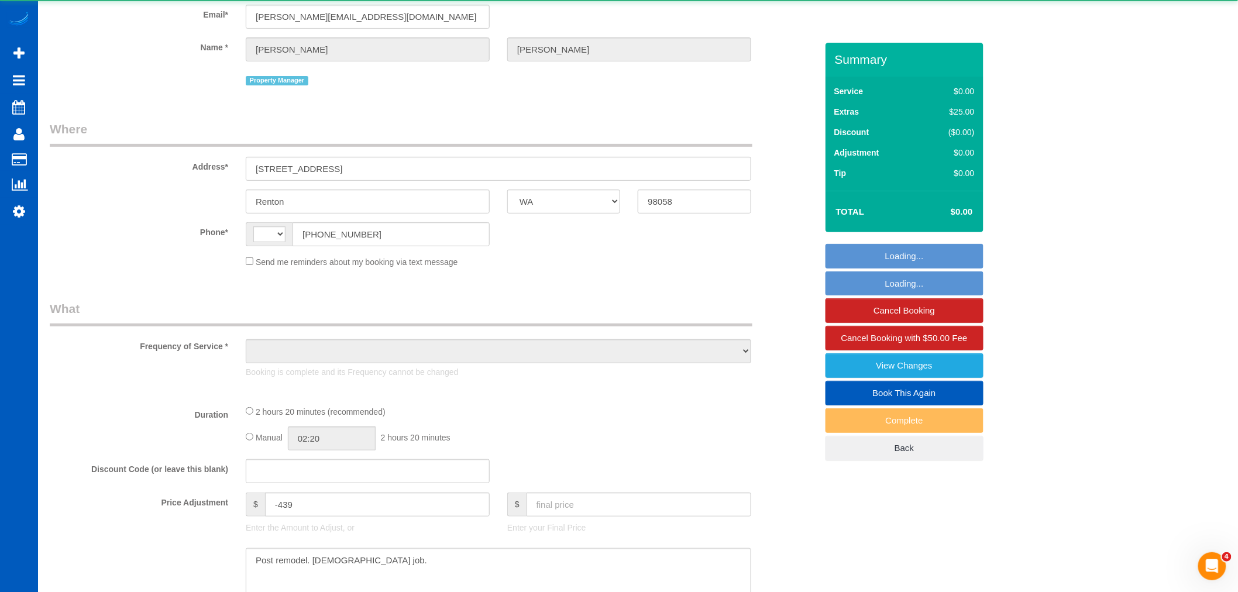
select select "string:[GEOGRAPHIC_DATA]"
select select "object:812"
select select "199"
select select "1001"
select select "2"
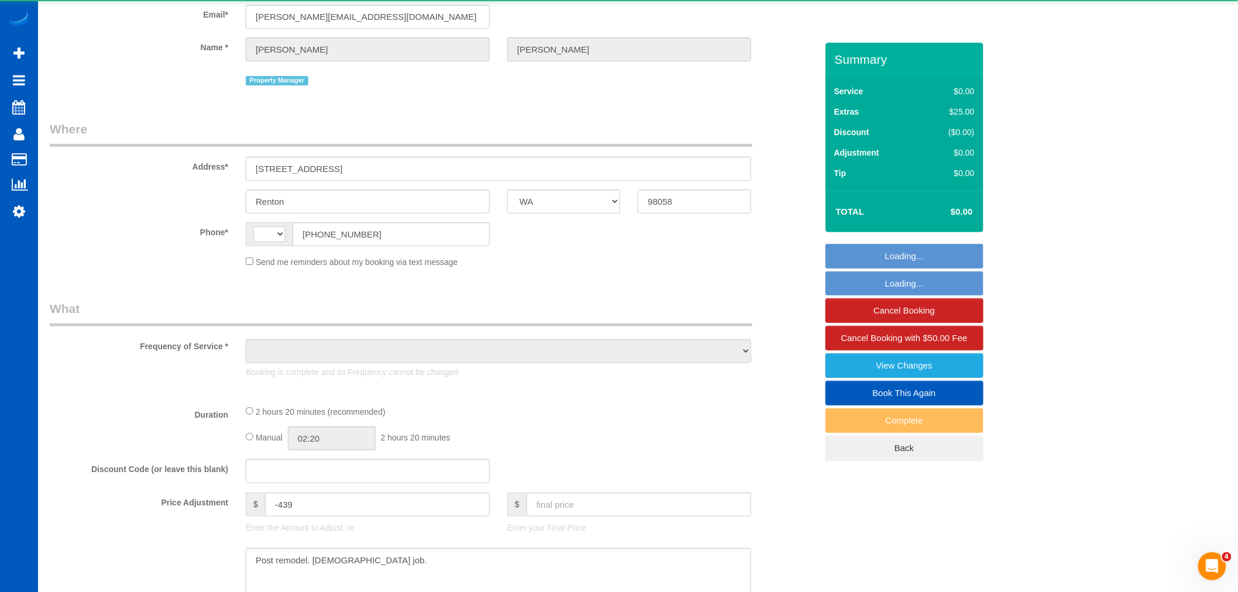
select select "2"
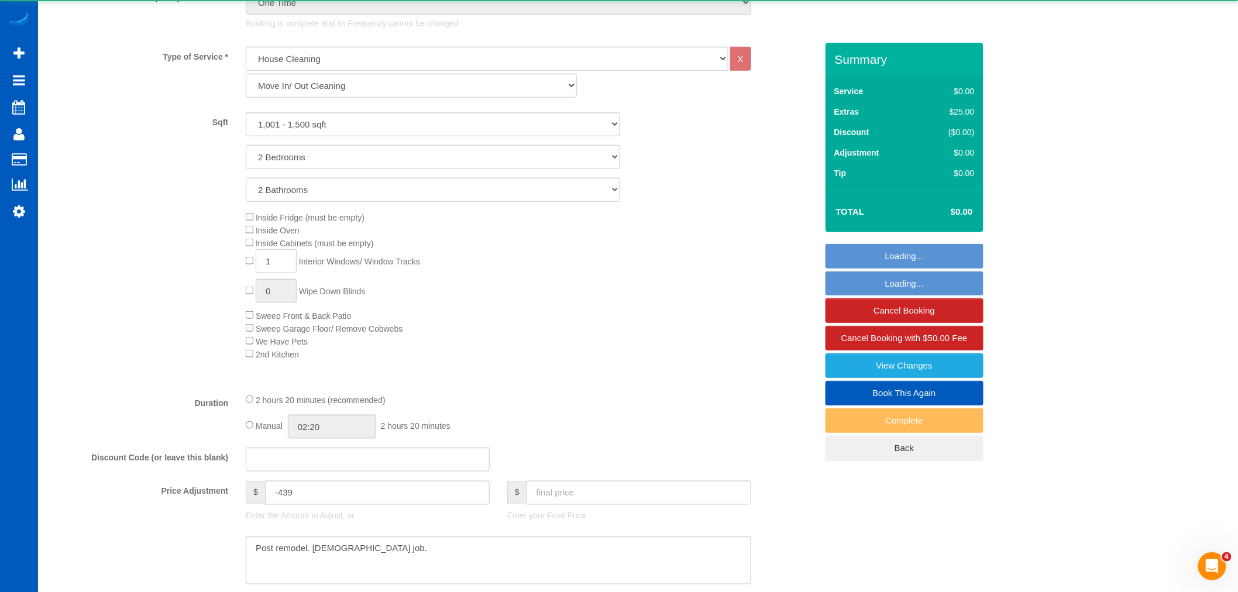
select select "object:1114"
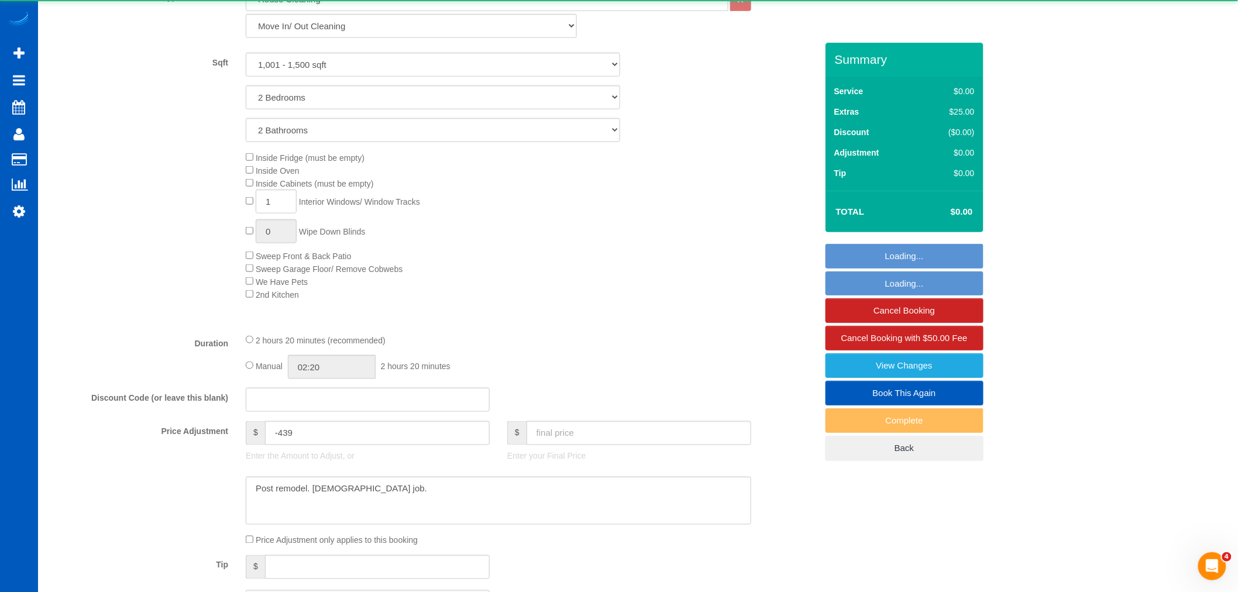
select select "spot7"
select select "1001"
select select "2"
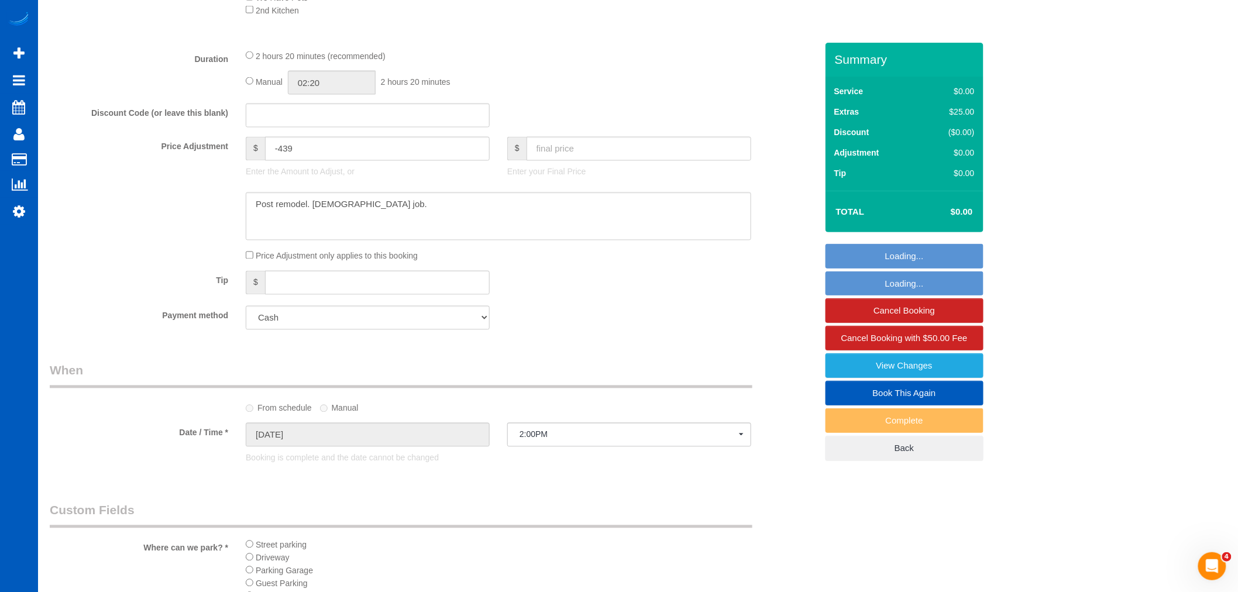
scroll to position [825, 0]
click at [550, 159] on input "text" at bounding box center [638, 147] width 225 height 24
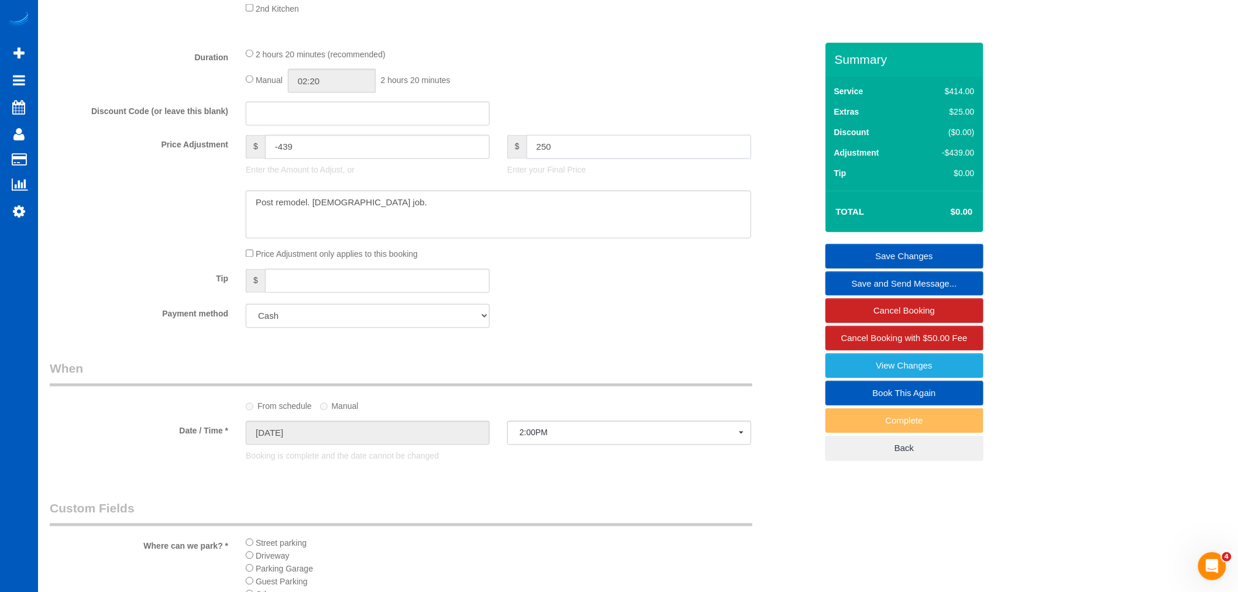
type input "250"
click at [613, 294] on div "Tip $" at bounding box center [433, 282] width 784 height 26
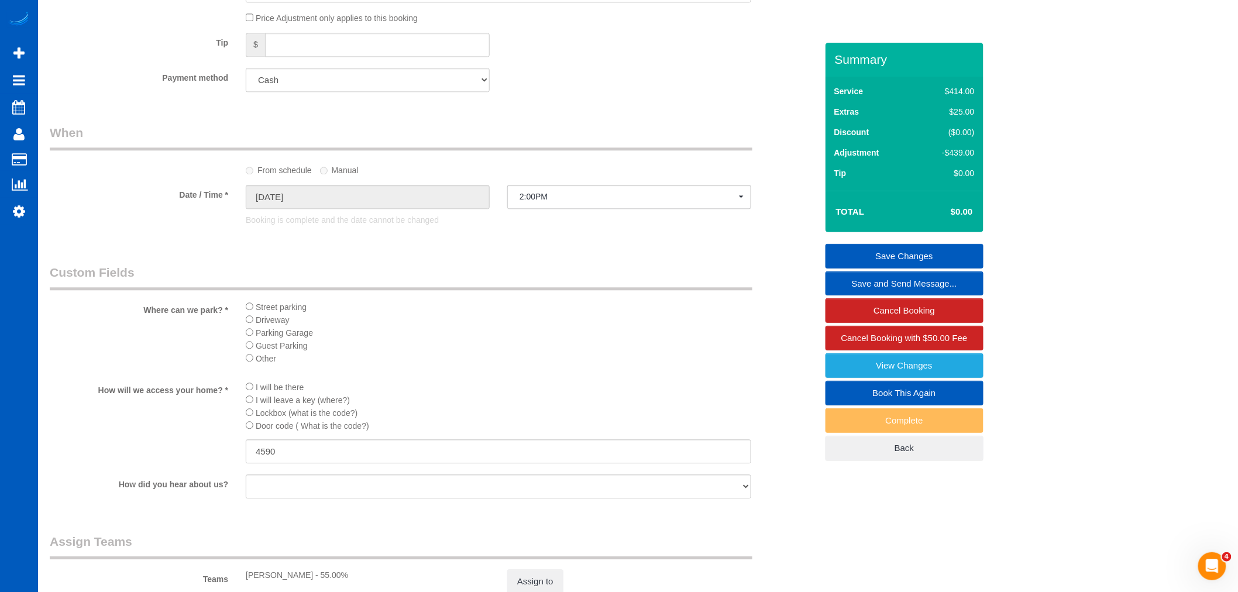
type input "-189"
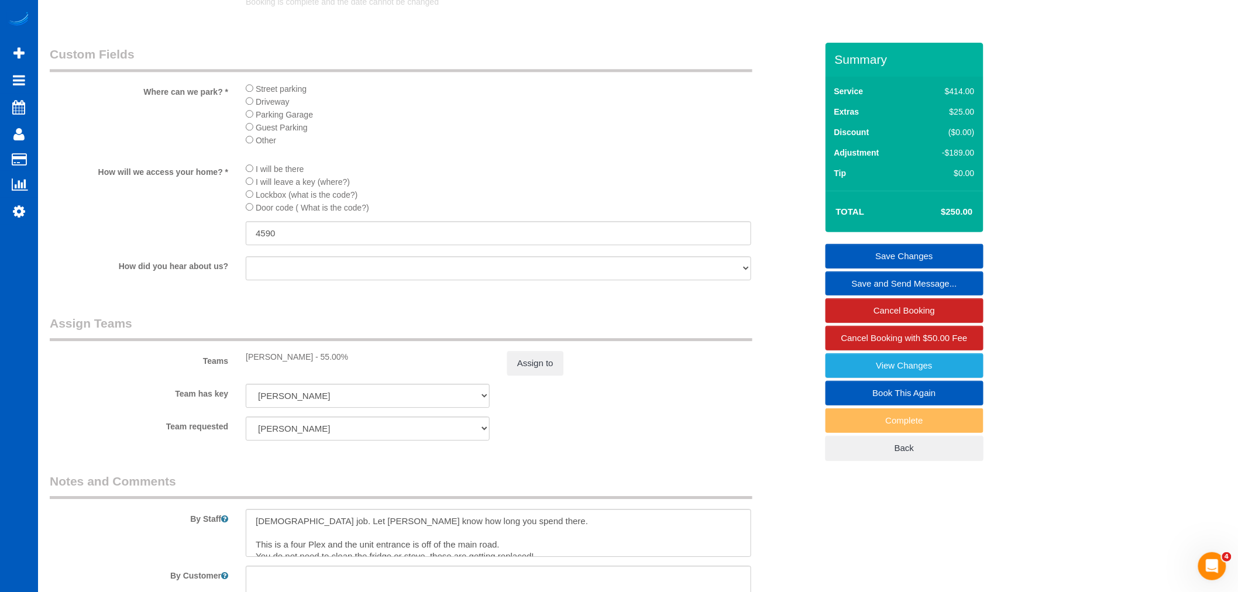
click at [880, 246] on link "Save Changes" at bounding box center [904, 256] width 158 height 25
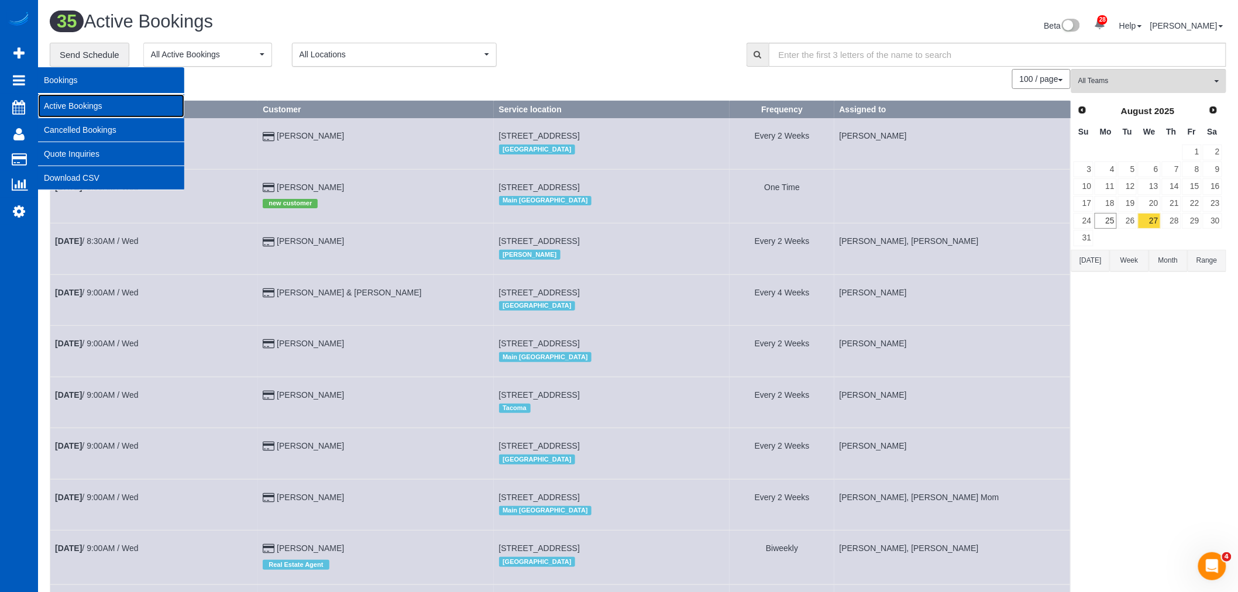
click at [81, 101] on link "Active Bookings" at bounding box center [111, 105] width 146 height 23
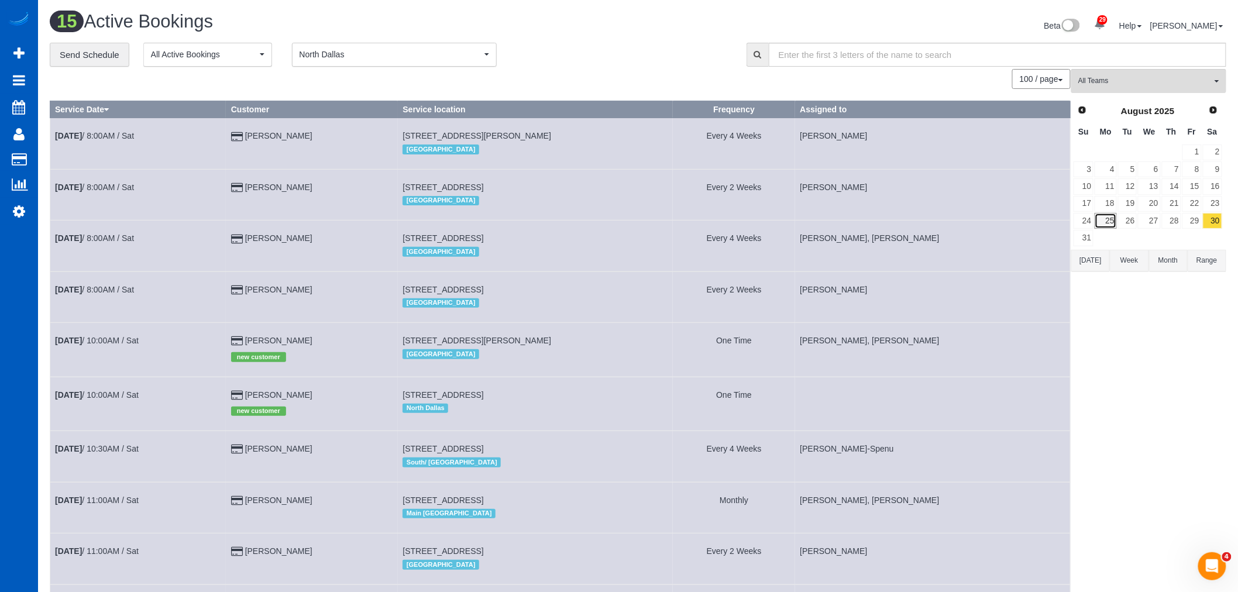
click at [1108, 220] on link "25" at bounding box center [1105, 221] width 22 height 16
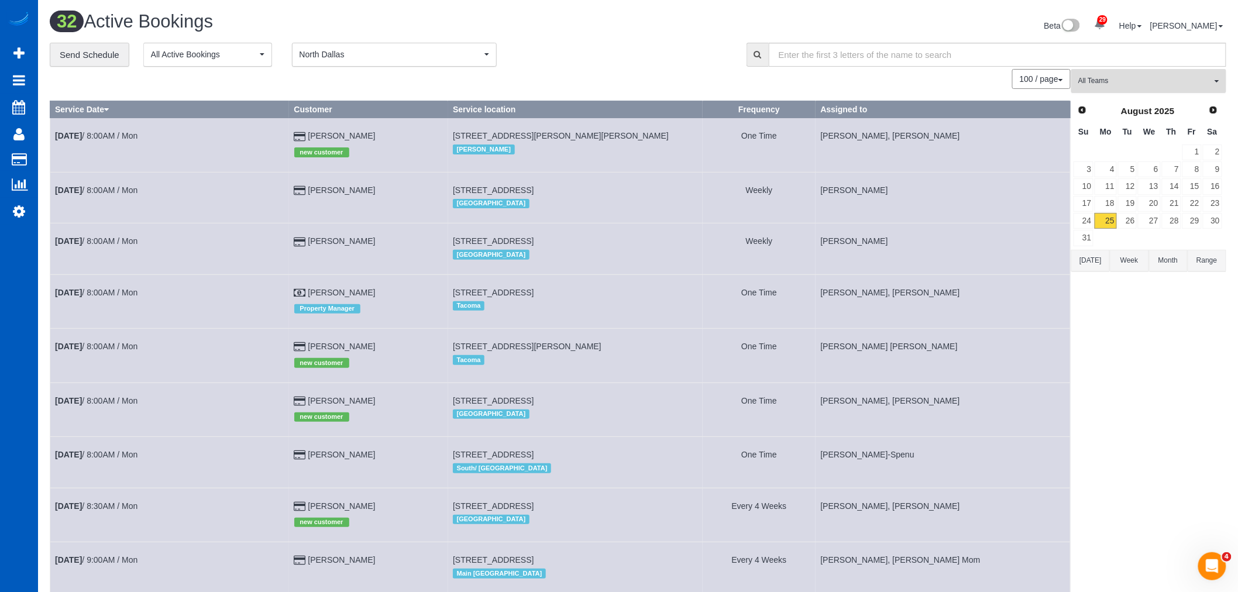
click at [1115, 79] on span "All Teams" at bounding box center [1144, 81] width 133 height 10
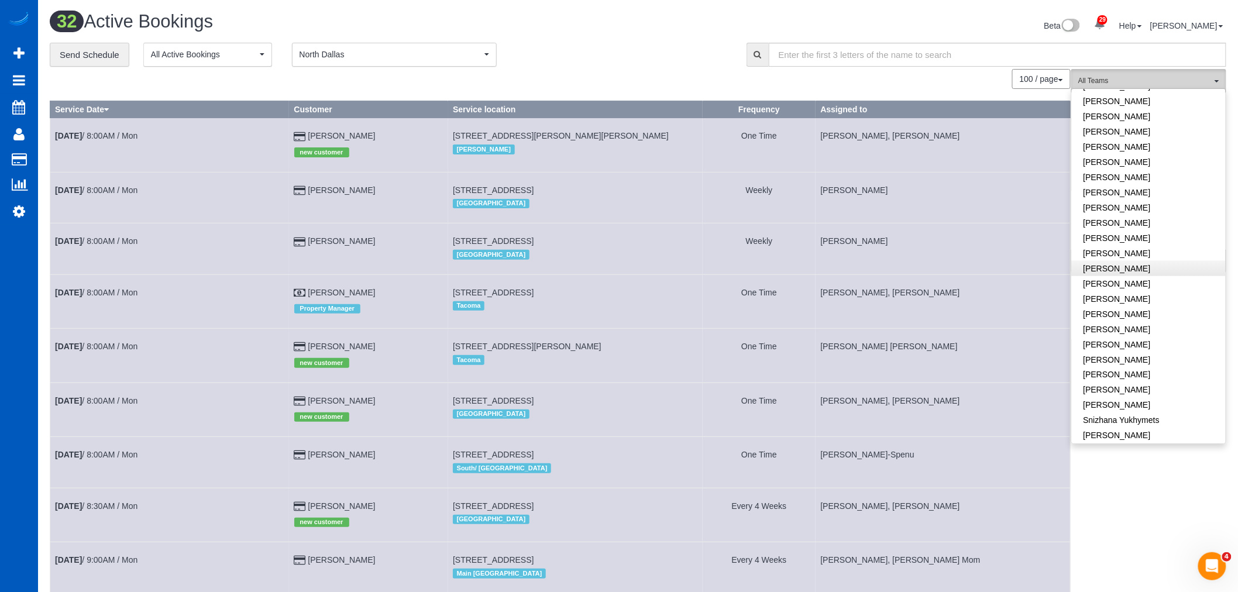
scroll to position [576, 0]
click at [1121, 235] on link "[PERSON_NAME]" at bounding box center [1149, 242] width 154 height 15
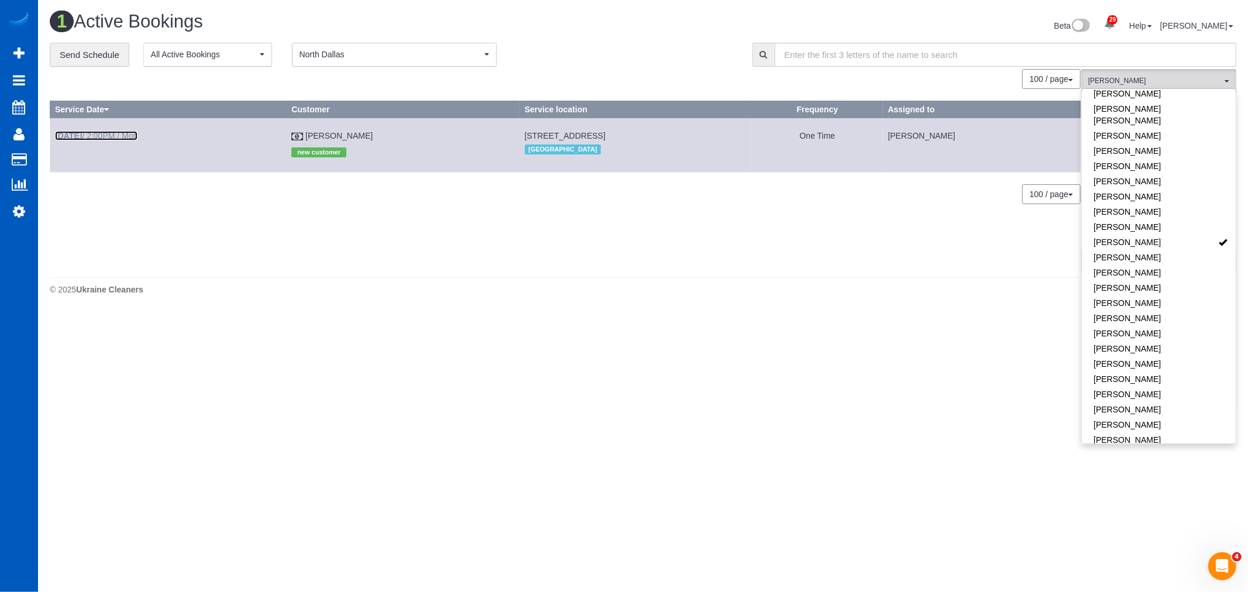
click at [82, 139] on b "[DATE]" at bounding box center [68, 135] width 27 height 9
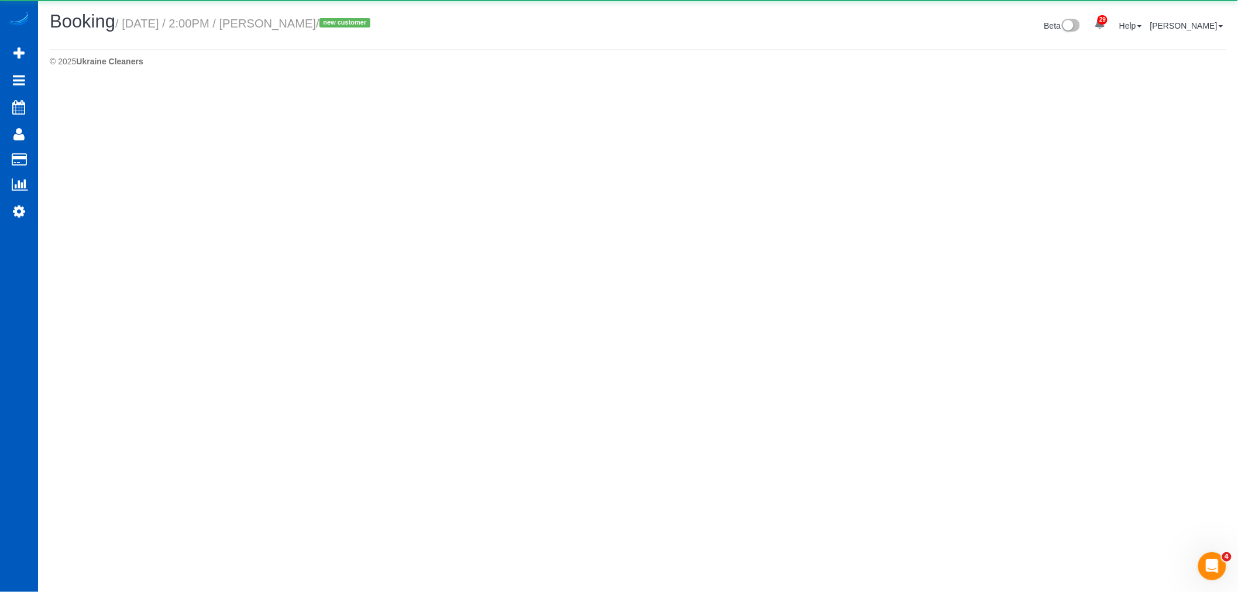
select select "WA"
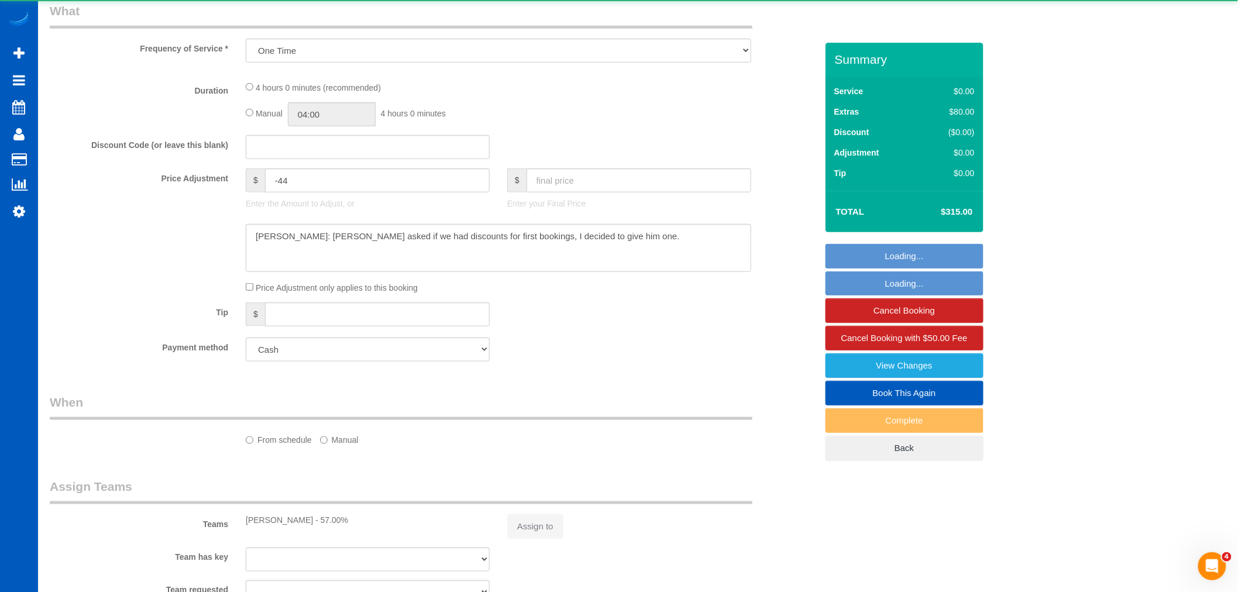
scroll to position [435, 0]
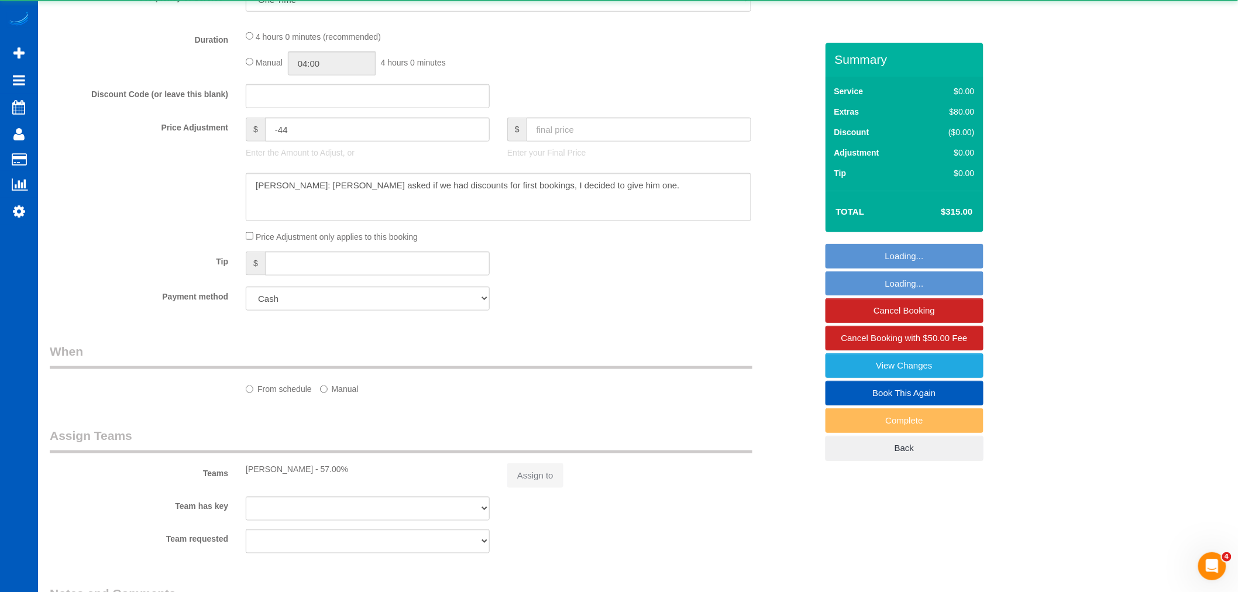
select select "object:3681"
select select "199"
select select "1001"
select select "3"
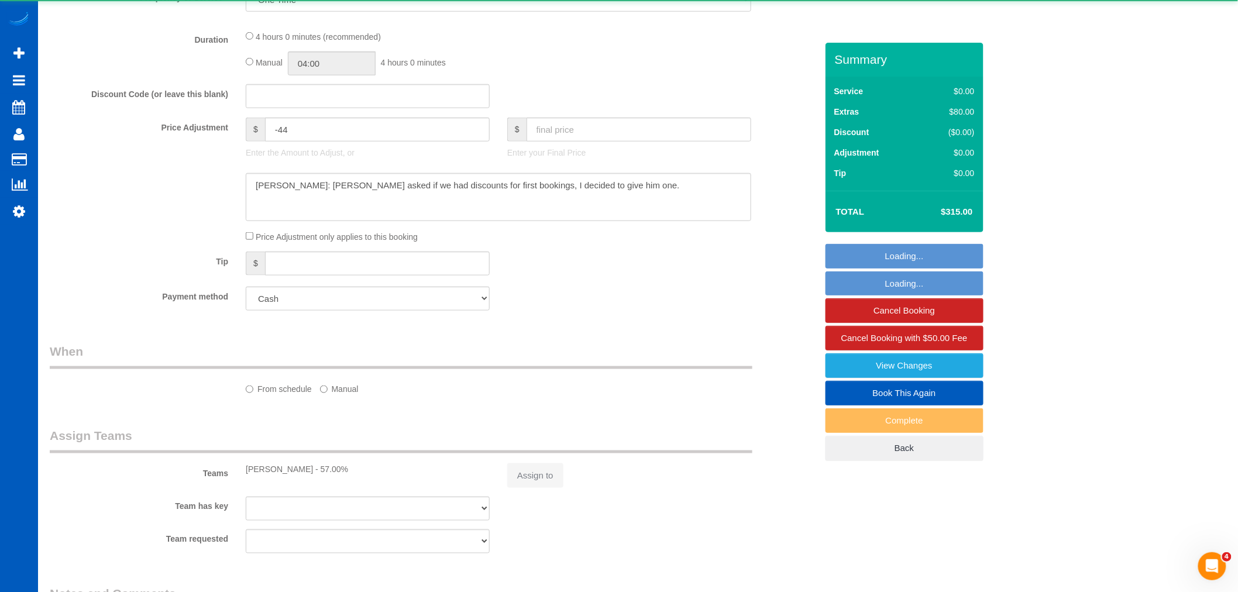
select select "3"
select select "spot13"
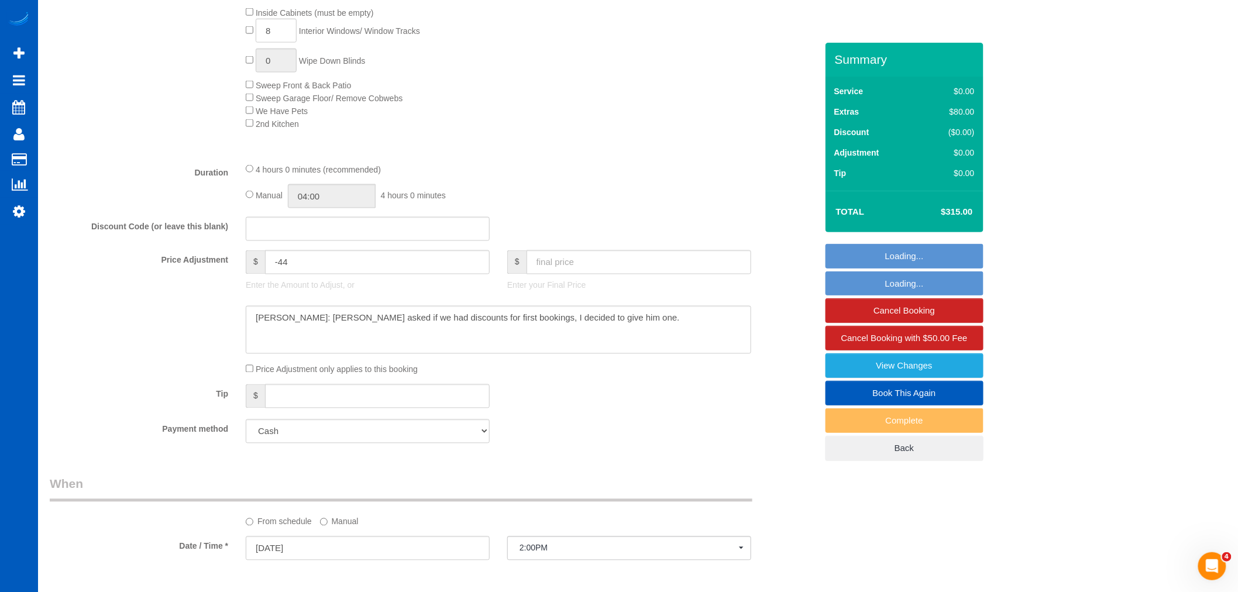
scroll to position [694, 0]
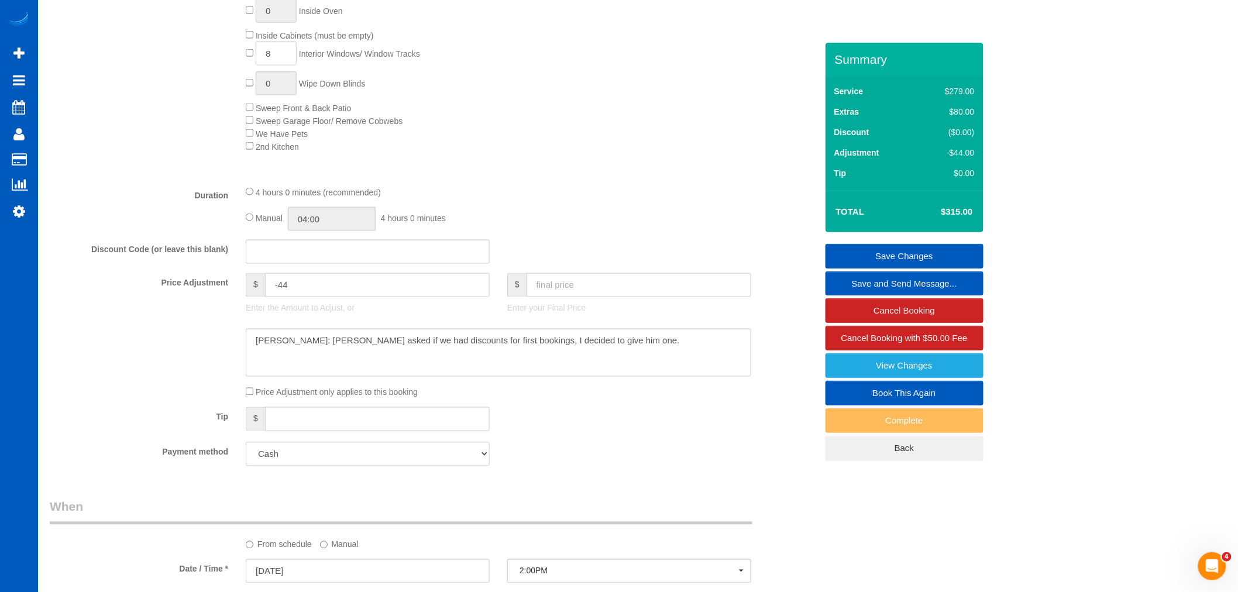
click at [318, 464] on select "Add Credit Card Cash Check Paypal" at bounding box center [368, 454] width 244 height 24
select select "string:fspay"
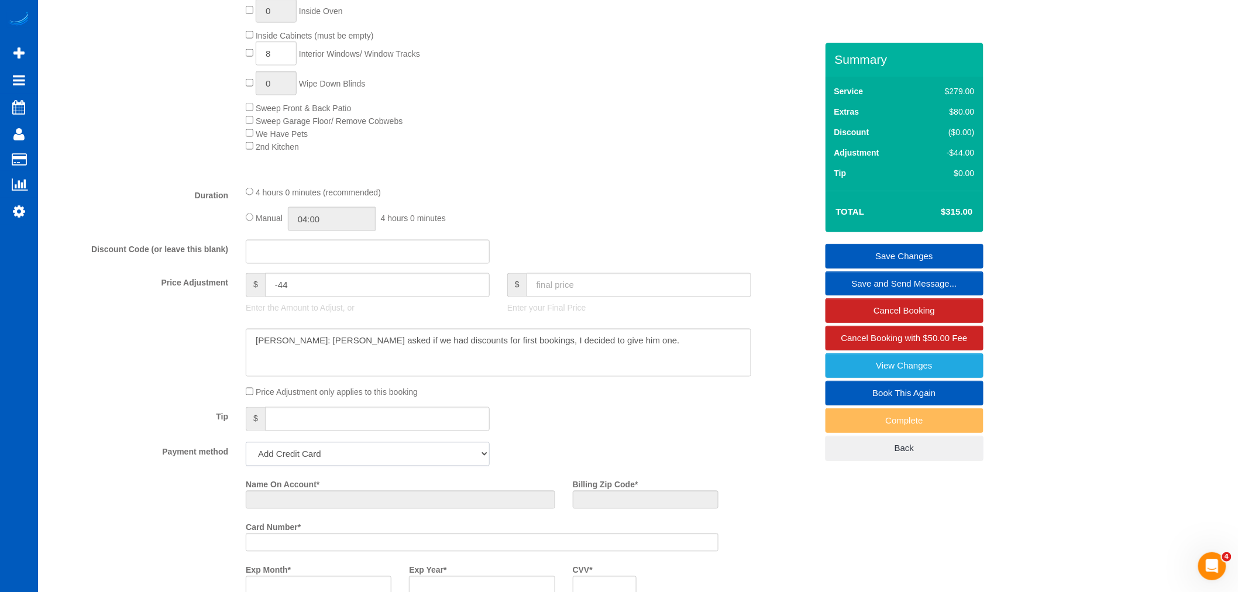
scroll to position [876, 0]
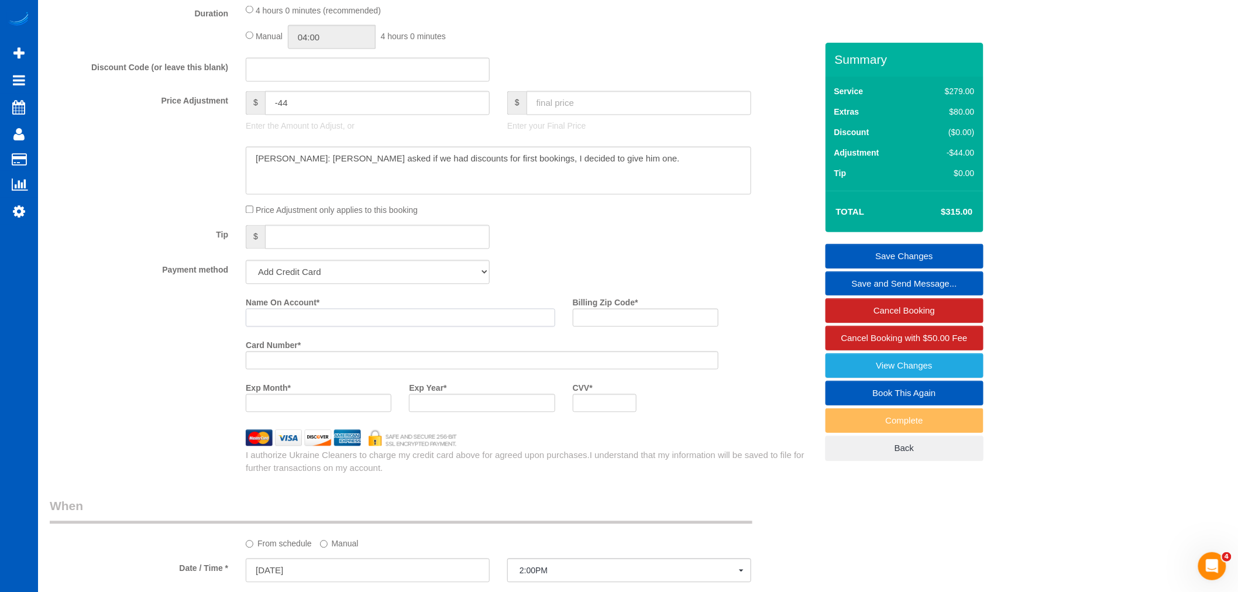
click at [304, 318] on input "Name On Account *" at bounding box center [400, 318] width 309 height 18
paste input "Gregory J Kaufmann"
type input "Gregory J Kaufmann"
click at [447, 412] on div at bounding box center [482, 403] width 146 height 18
click at [601, 405] on div at bounding box center [605, 403] width 64 height 18
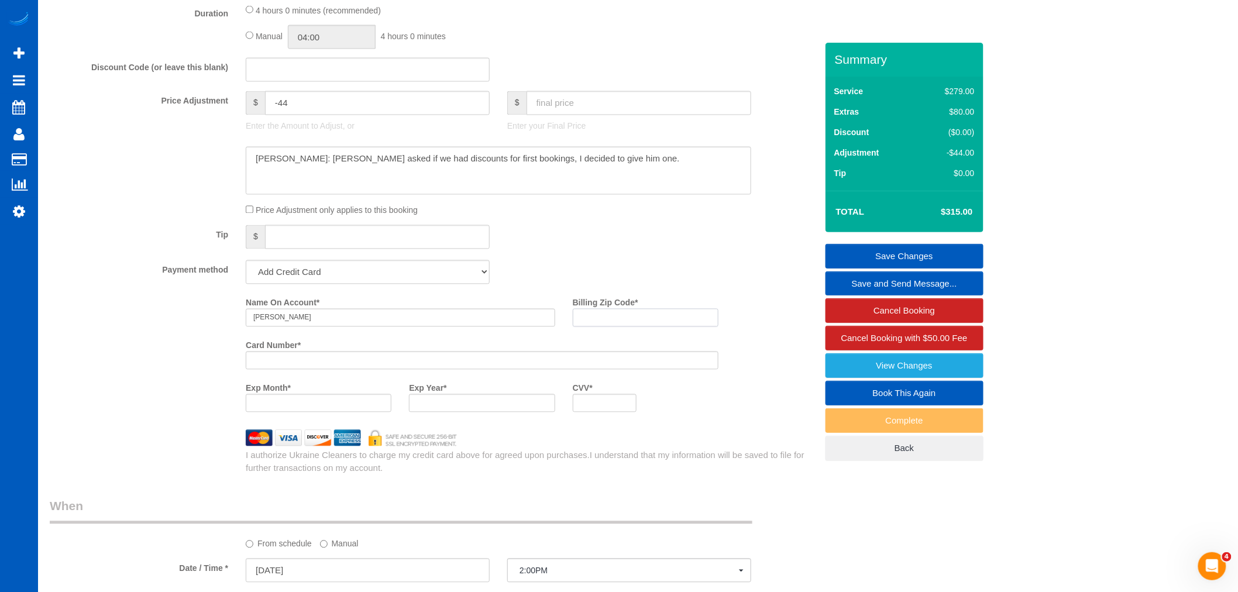
click at [654, 324] on input "Billing Zip Code *" at bounding box center [646, 318] width 146 height 18
paste input "98027"
type input "98027"
click at [22, 201] on link "Settings" at bounding box center [19, 211] width 38 height 27
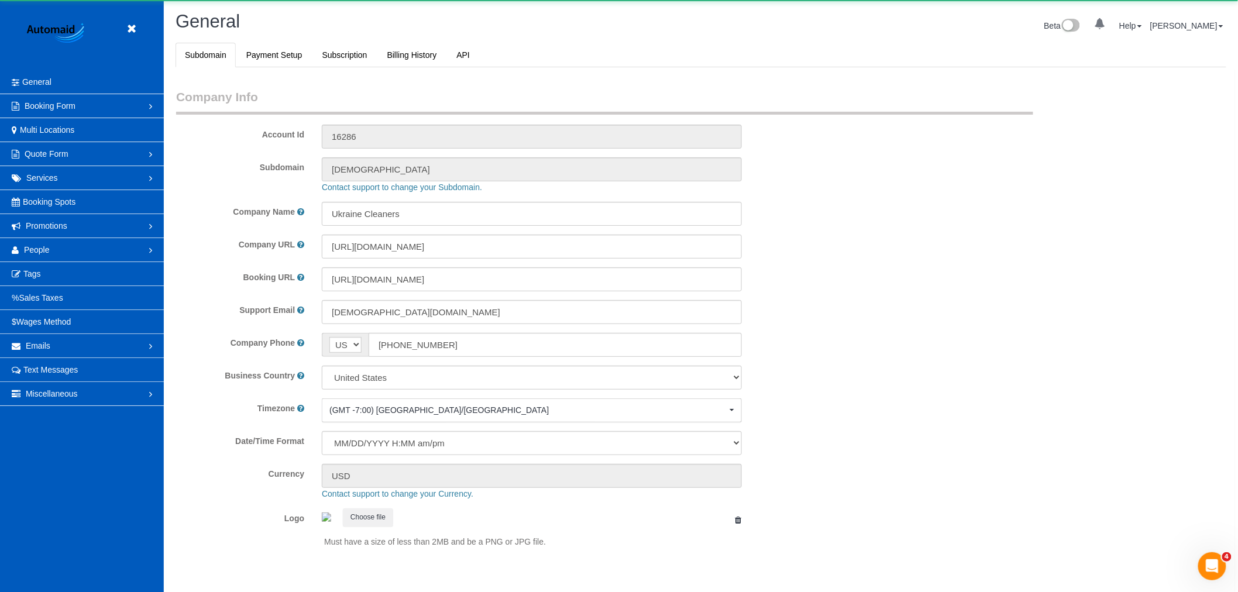
scroll to position [2557, 1238]
select select "1"
click at [89, 254] on link "People" at bounding box center [82, 249] width 164 height 23
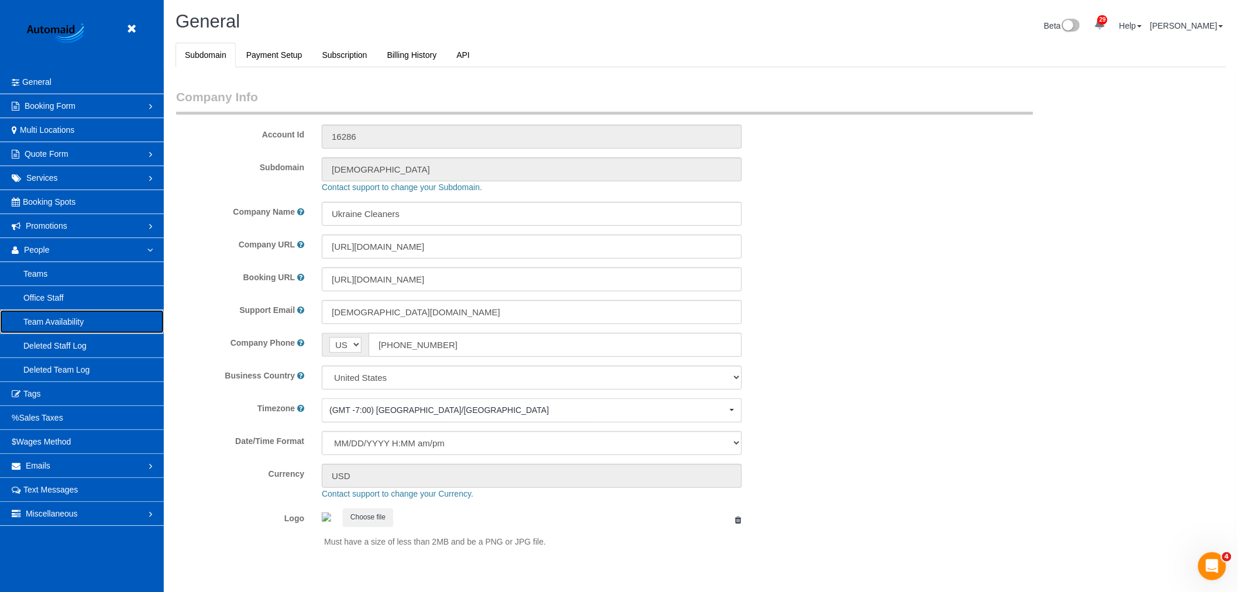
click at [68, 318] on link "Team Availability" at bounding box center [82, 321] width 164 height 23
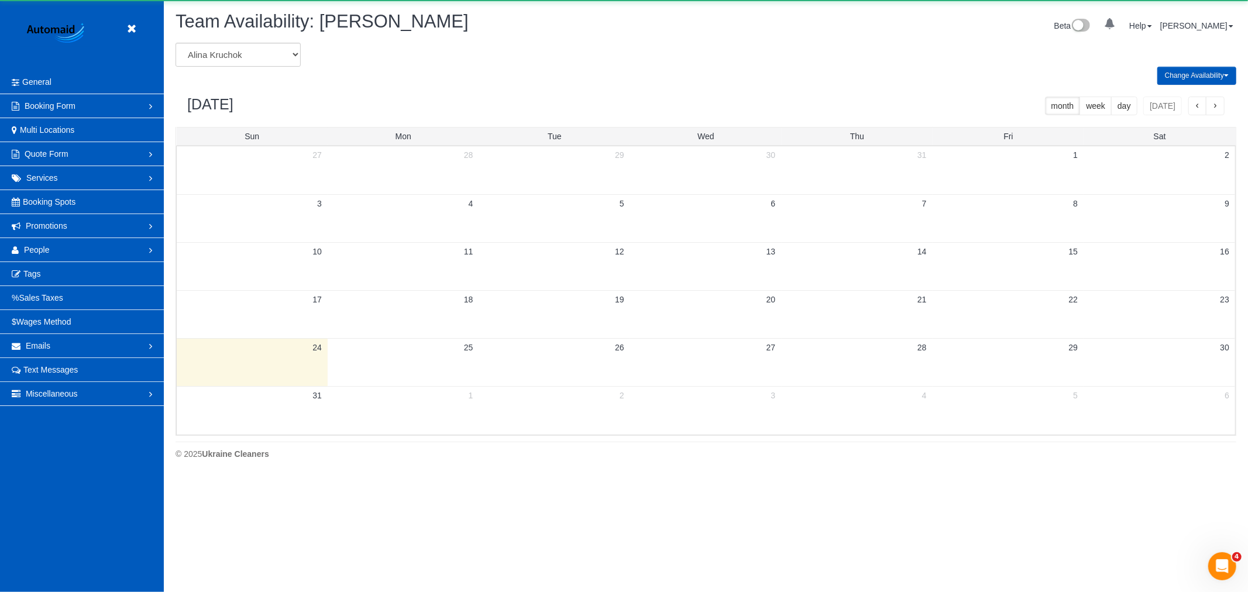
scroll to position [477, 1248]
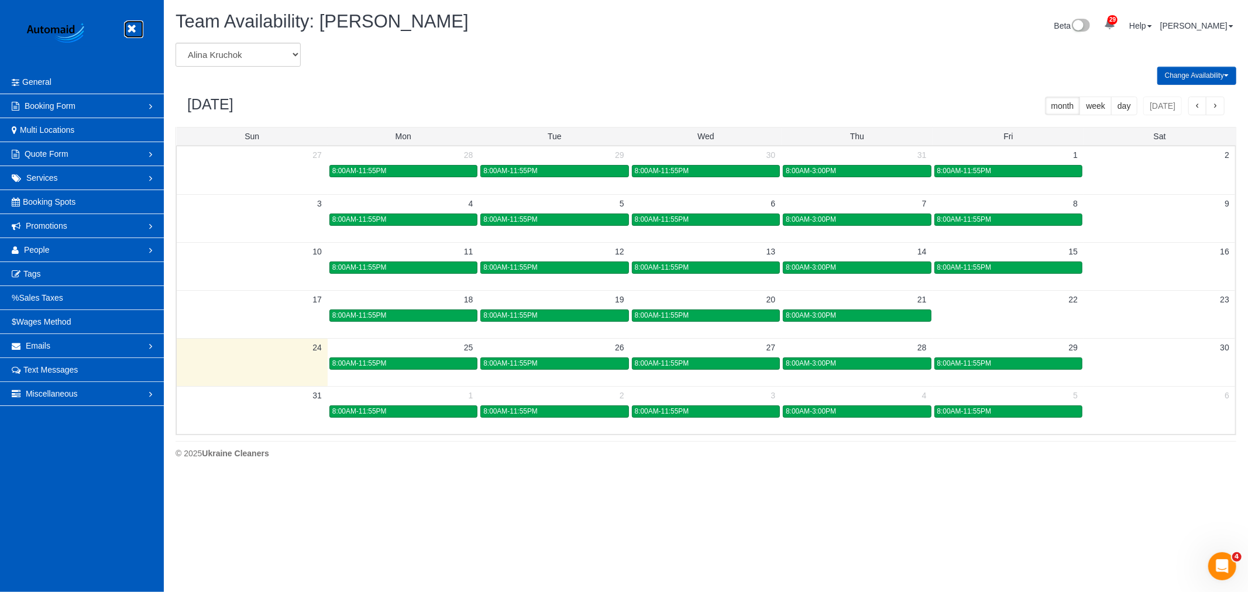
click at [126, 35] on link at bounding box center [135, 29] width 18 height 18
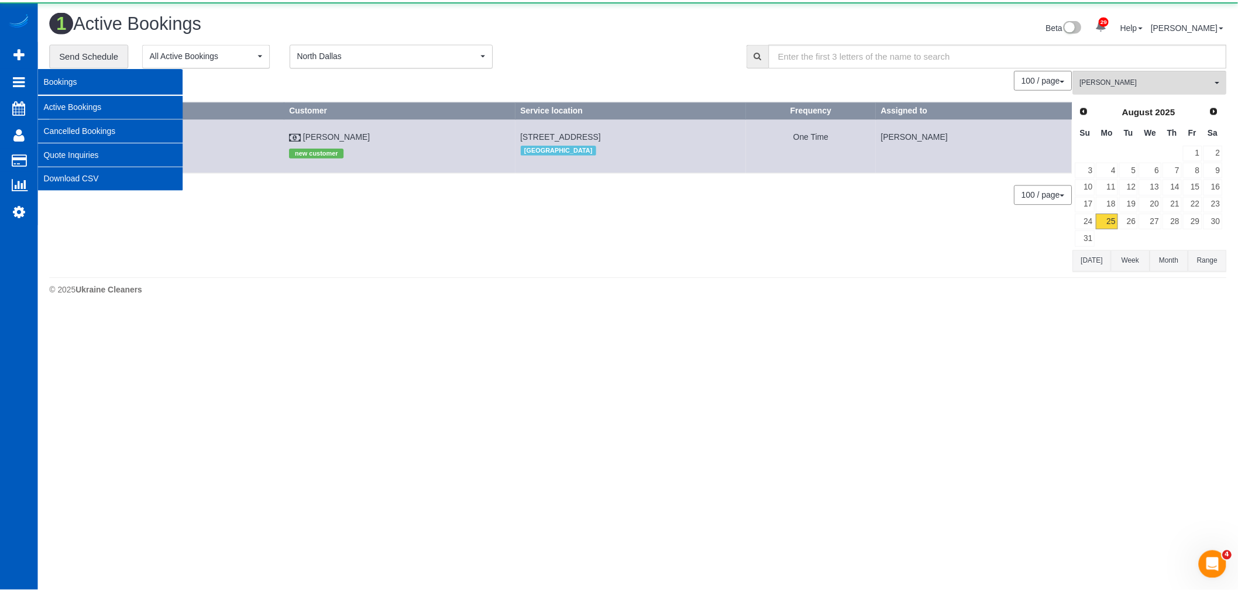
scroll to position [313, 1248]
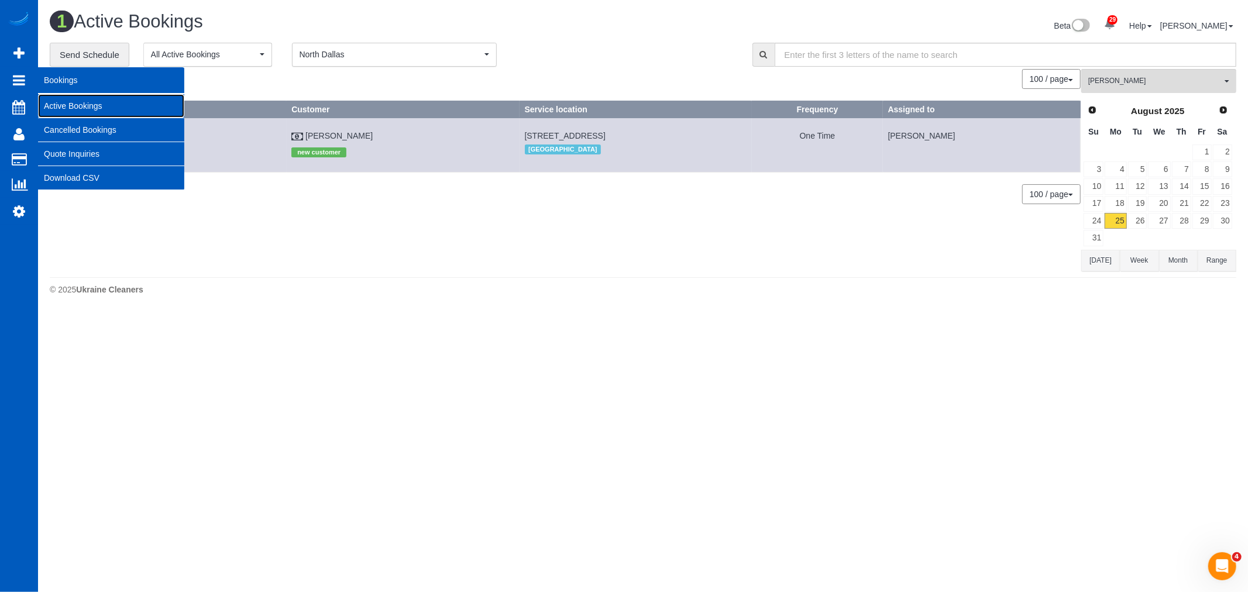
click at [74, 105] on link "Active Bookings" at bounding box center [111, 105] width 146 height 23
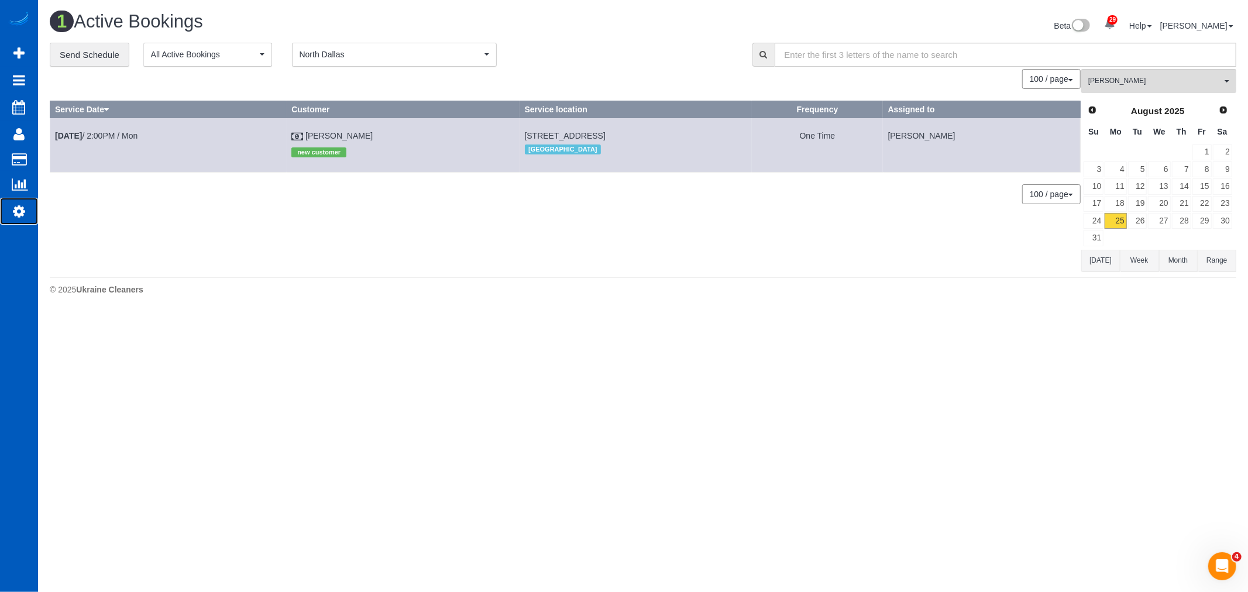
click at [13, 218] on icon at bounding box center [19, 211] width 12 height 14
select select "1"
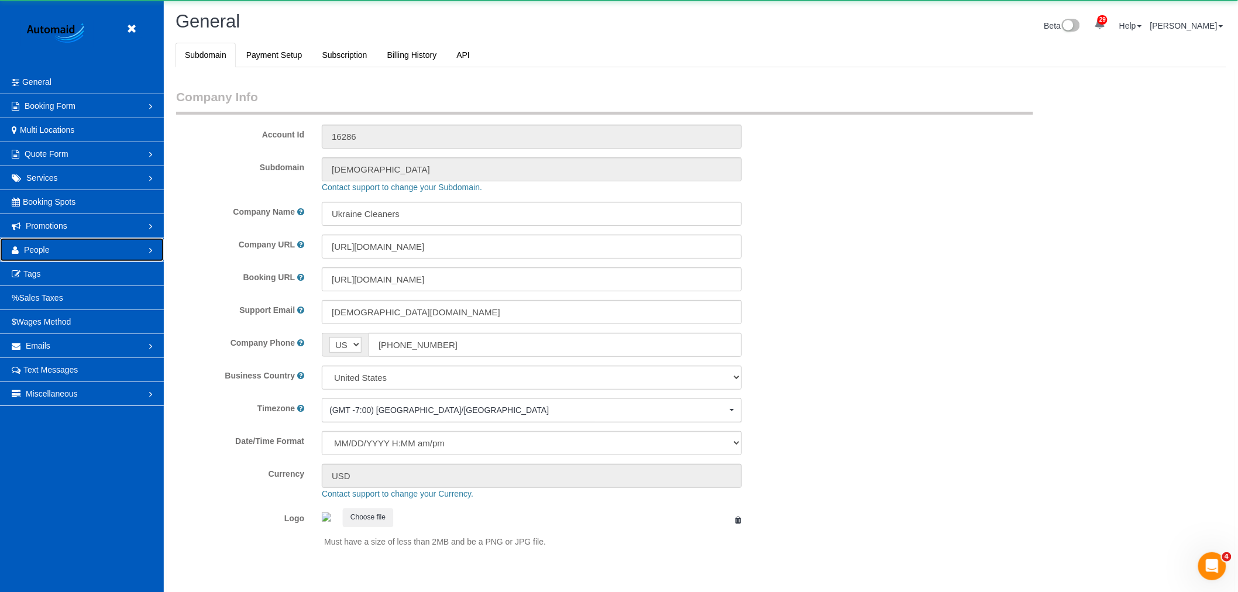
click at [38, 252] on span "People" at bounding box center [37, 249] width 26 height 9
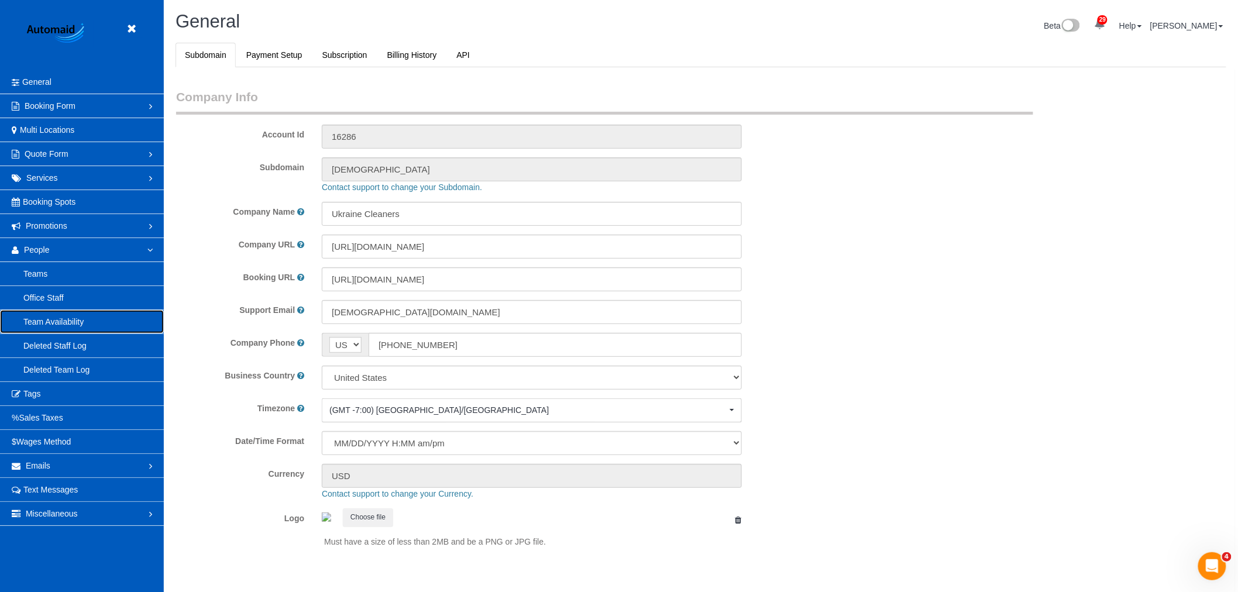
click at [54, 317] on link "Team Availability" at bounding box center [82, 321] width 164 height 23
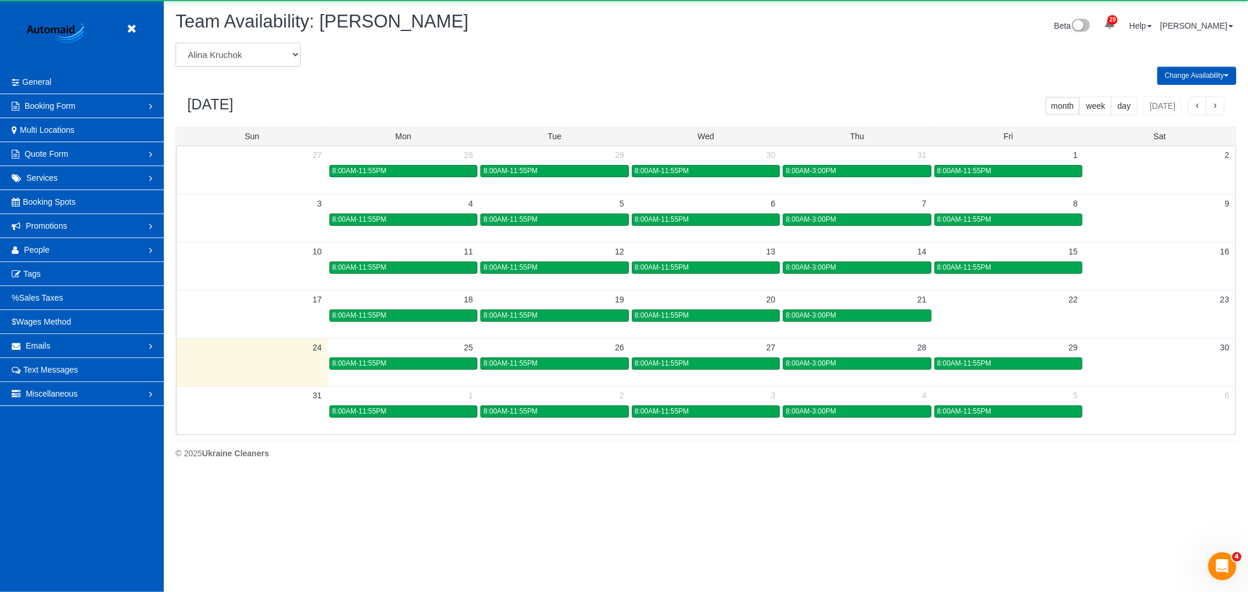
click at [255, 45] on select "Alina Kruchok Alona Kulish Alona Tarasiuk Alona Vikhliaieva Anastasiia Demchenk…" at bounding box center [237, 55] width 125 height 24
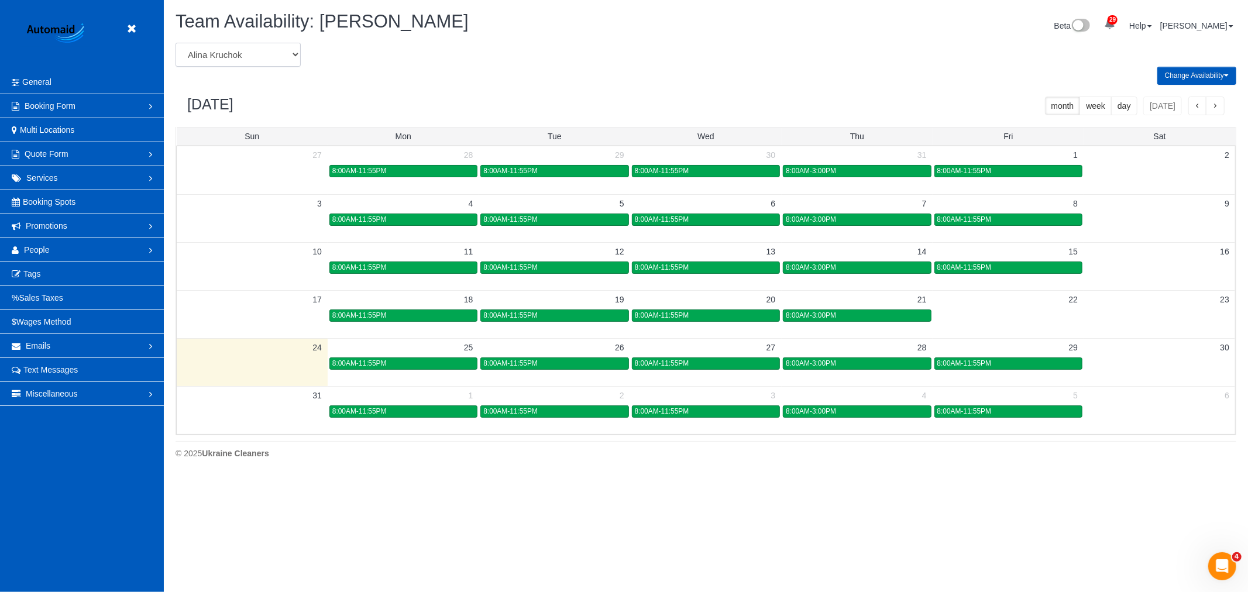
select select "number:16304"
click at [175, 43] on select "Alina Kruchok Alona Kulish Alona Tarasiuk Alona Vikhliaieva Anastasiia Demchenk…" at bounding box center [237, 55] width 125 height 24
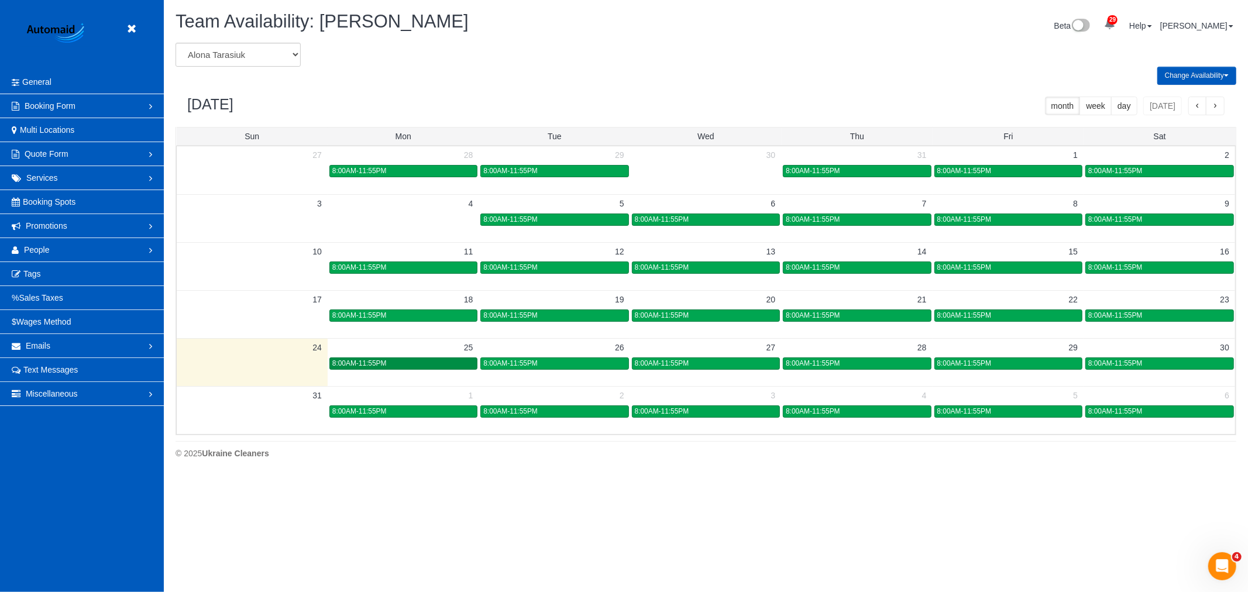
click at [411, 363] on div "8:00AM-11:55PM" at bounding box center [403, 363] width 142 height 9
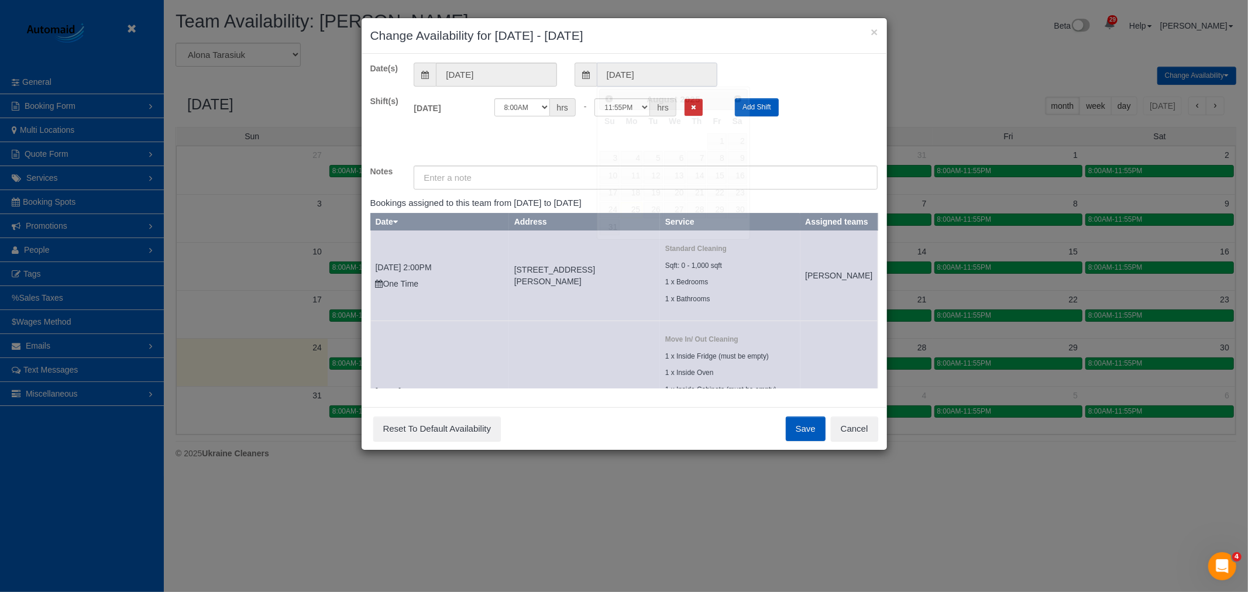
click at [626, 78] on input "08/25/2025" at bounding box center [657, 75] width 120 height 24
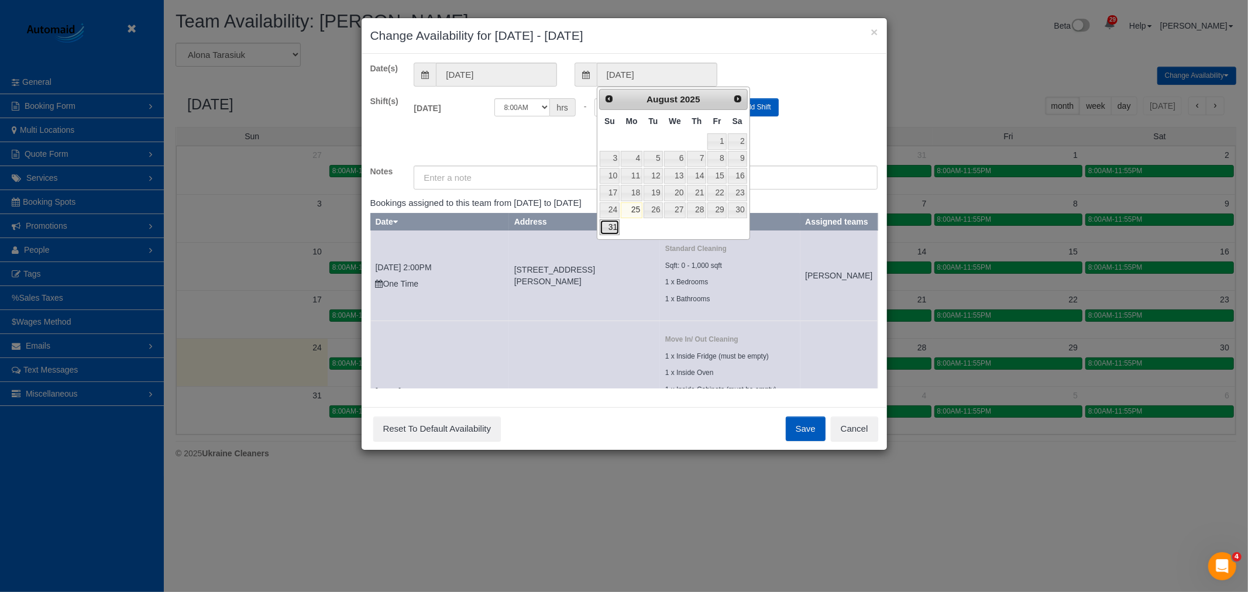
click at [609, 233] on link "31" at bounding box center [610, 227] width 20 height 16
type input "08/31/2025"
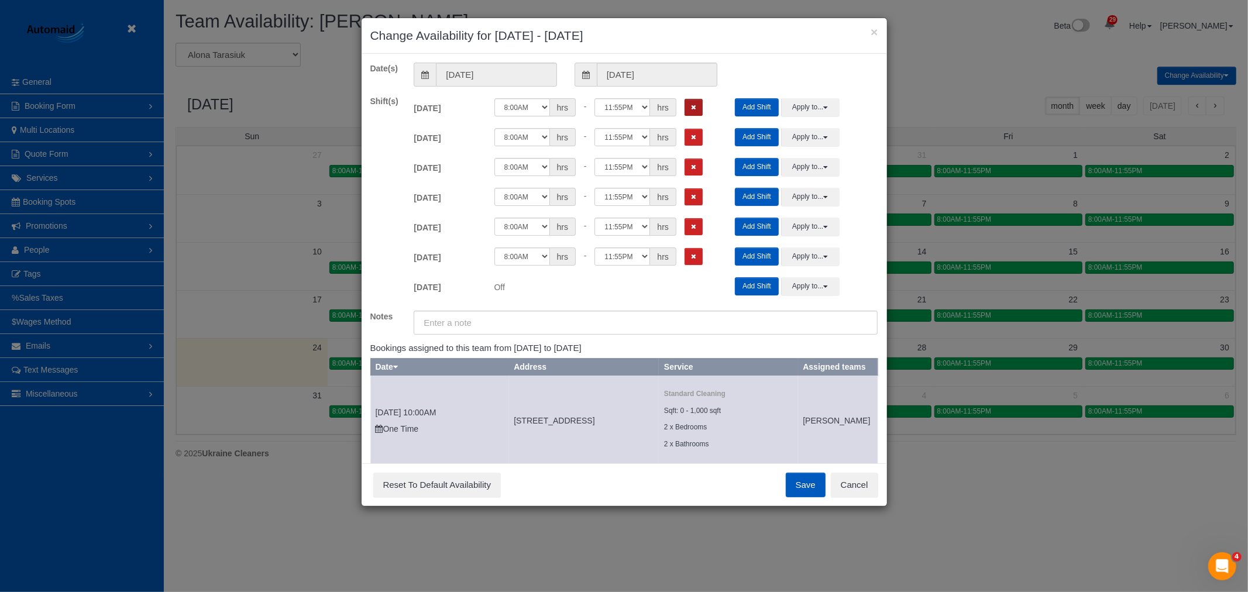
click at [692, 109] on icon "Remove Shift" at bounding box center [693, 107] width 5 height 6
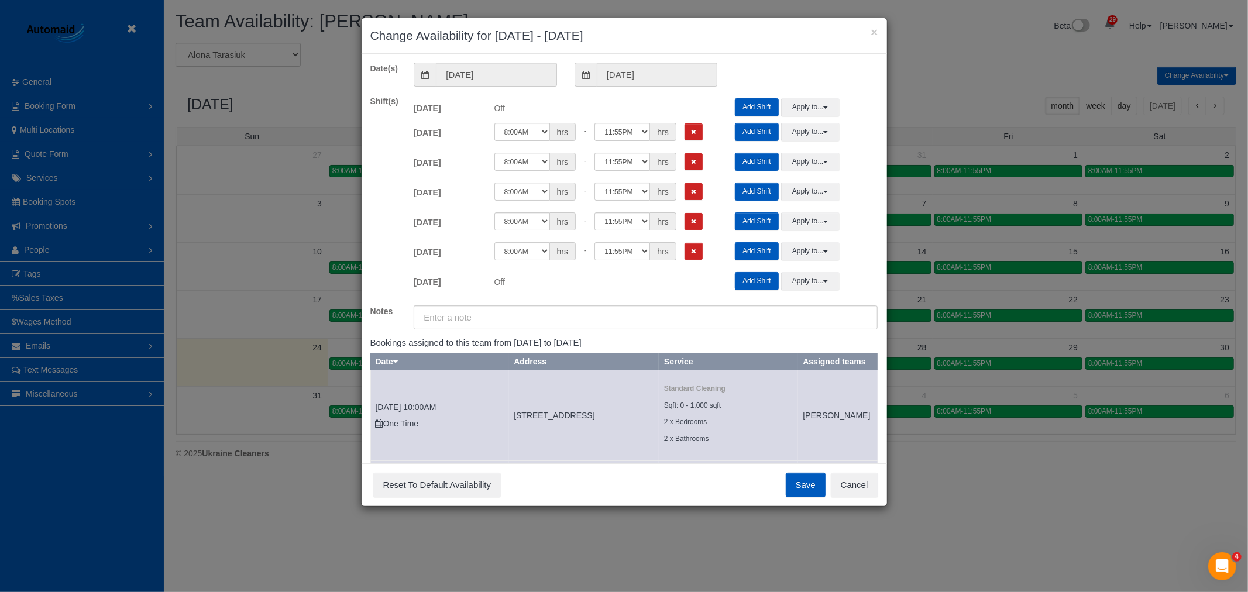
click at [695, 144] on div "12:00AM 12:05AM 12:10AM 12:15AM 12:20AM 12:25AM 12:30AM 12:35AM 12:40AM 12:45AM…" at bounding box center [605, 135] width 241 height 24
click at [695, 137] on button "Remove Shift" at bounding box center [693, 131] width 18 height 17
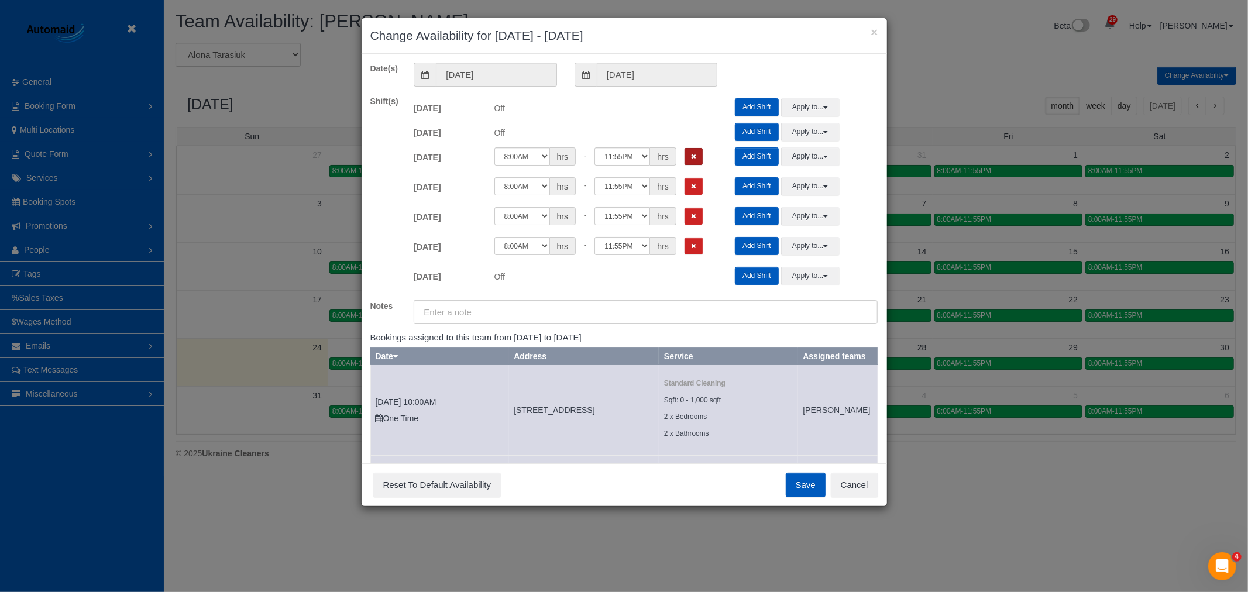
click at [695, 151] on button "Remove Shift" at bounding box center [693, 156] width 18 height 17
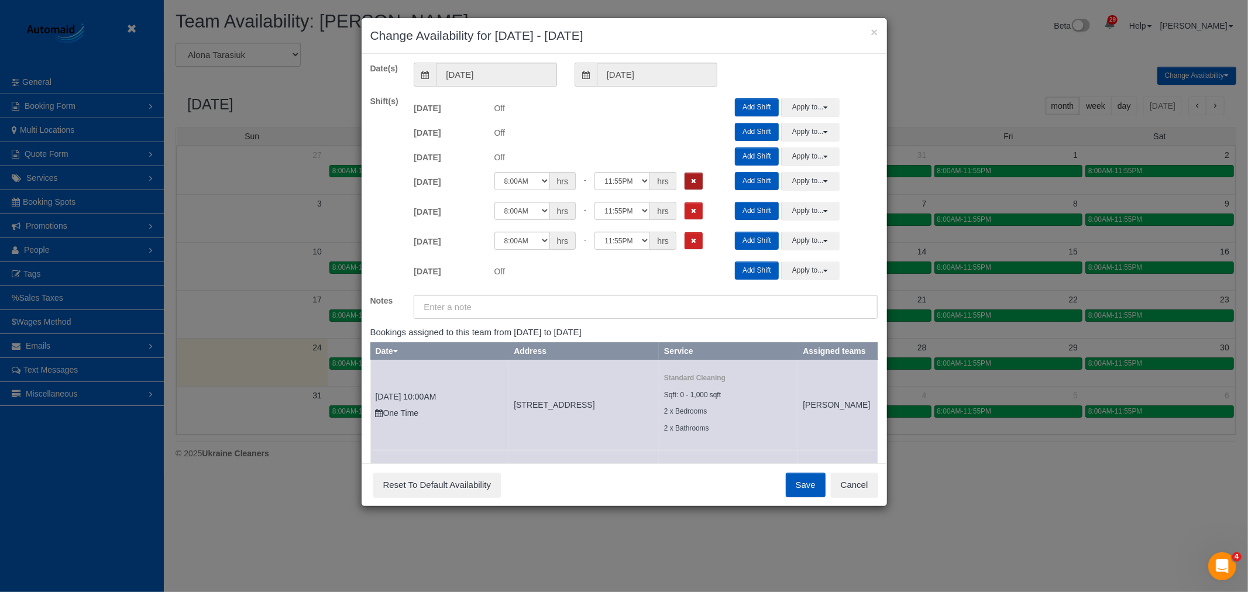
click at [697, 176] on button "Remove Shift" at bounding box center [693, 181] width 18 height 17
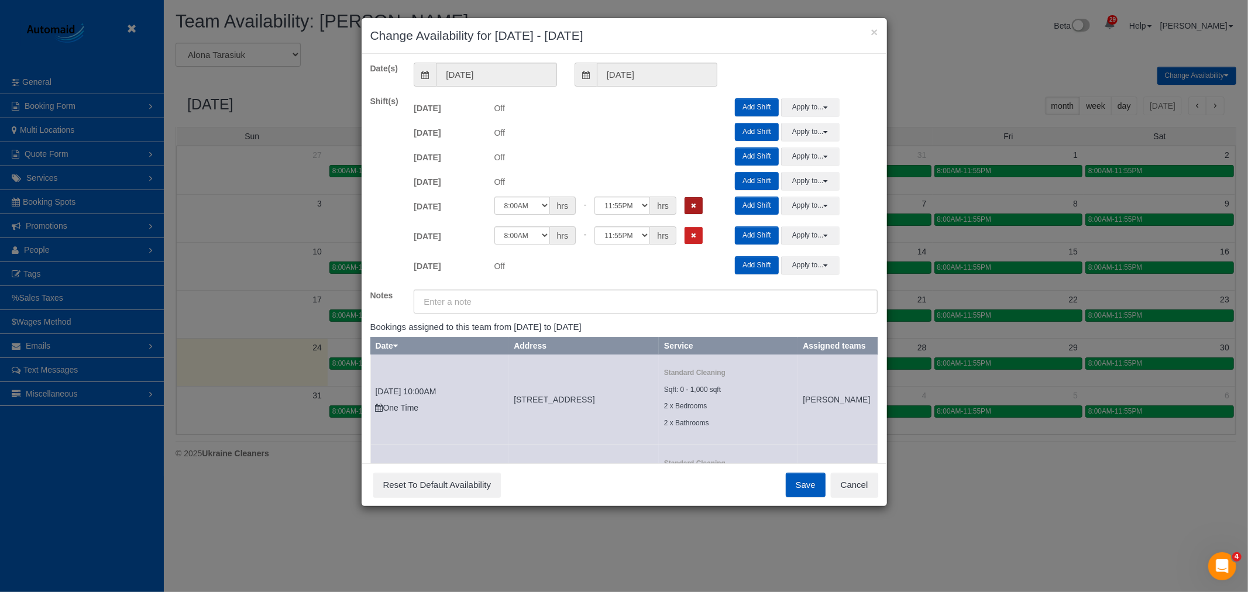
click at [693, 202] on icon "Remove Shift" at bounding box center [693, 205] width 5 height 6
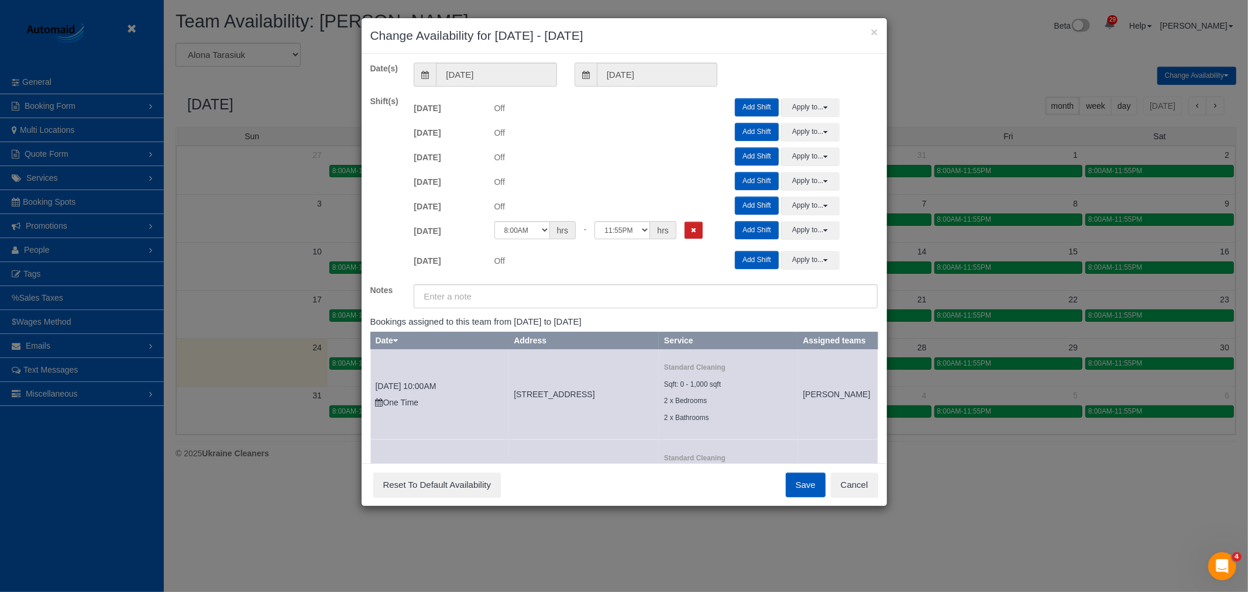
click at [703, 229] on div "12:00AM 12:05AM 12:10AM 12:15AM 12:20AM 12:25AM 12:30AM 12:35AM 12:40AM 12:45AM…" at bounding box center [605, 230] width 223 height 18
click at [693, 229] on icon "Remove Shift" at bounding box center [693, 230] width 5 height 6
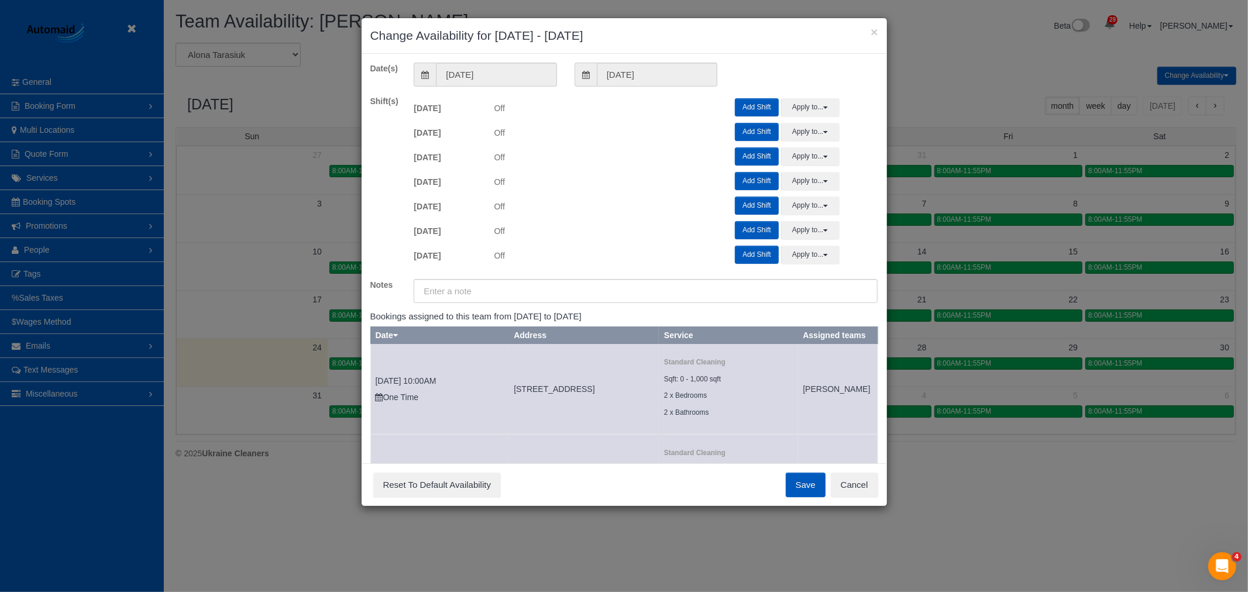
click at [794, 468] on div "Save Reset To Default Availability Cancel" at bounding box center [623, 484] width 525 height 43
click at [794, 477] on button "Save" at bounding box center [806, 485] width 40 height 25
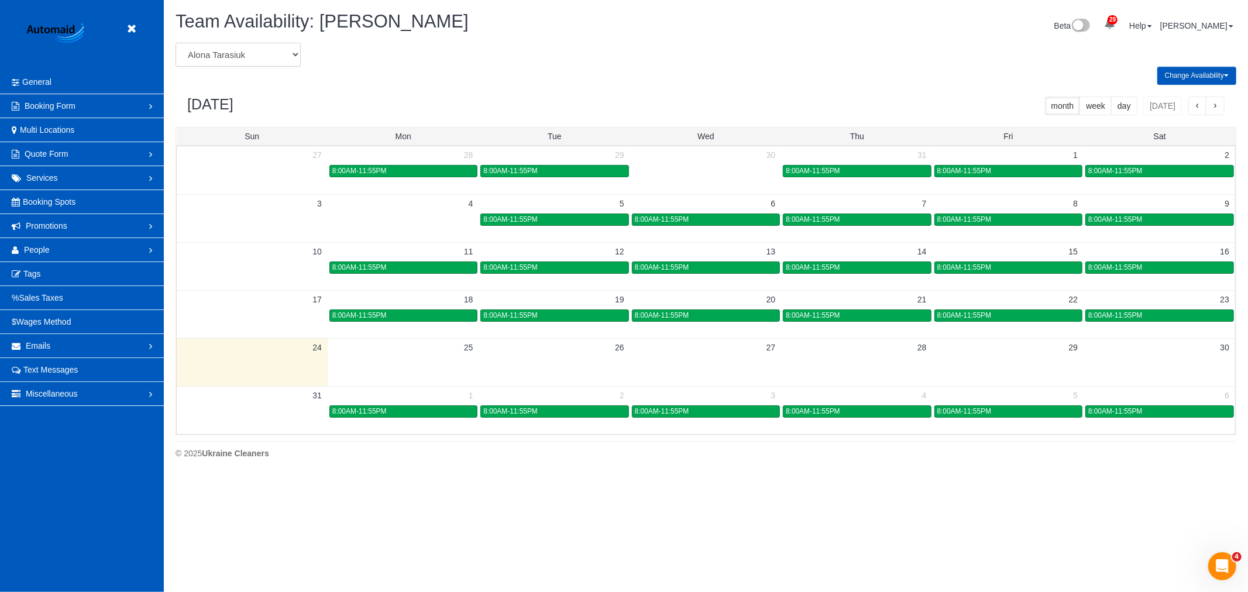
click at [256, 54] on select "Alina Kruchok Alona Kulish Alona Tarasiuk Alona Vikhliaieva Anastasiia Demchenk…" at bounding box center [237, 55] width 125 height 24
select select "number:1752"
click at [175, 43] on select "Alina Kruchok Alona Kulish Alona Tarasiuk Alona Vikhliaieva Anastasiia Demchenk…" at bounding box center [237, 55] width 125 height 24
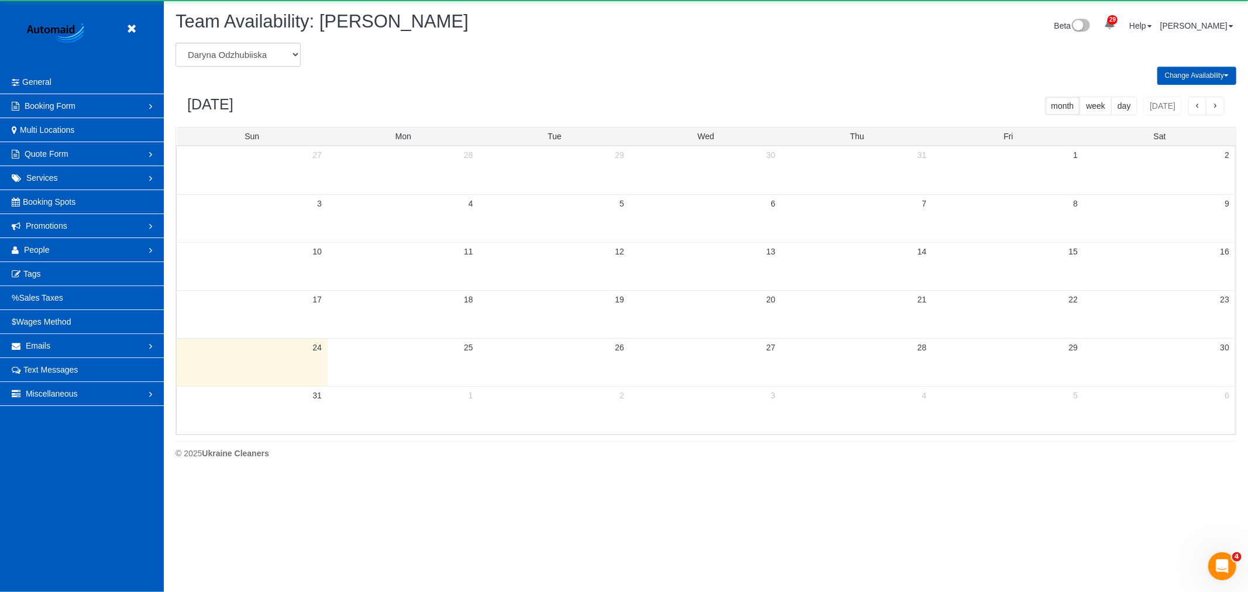
click at [416, 400] on td "1" at bounding box center [403, 395] width 151 height 18
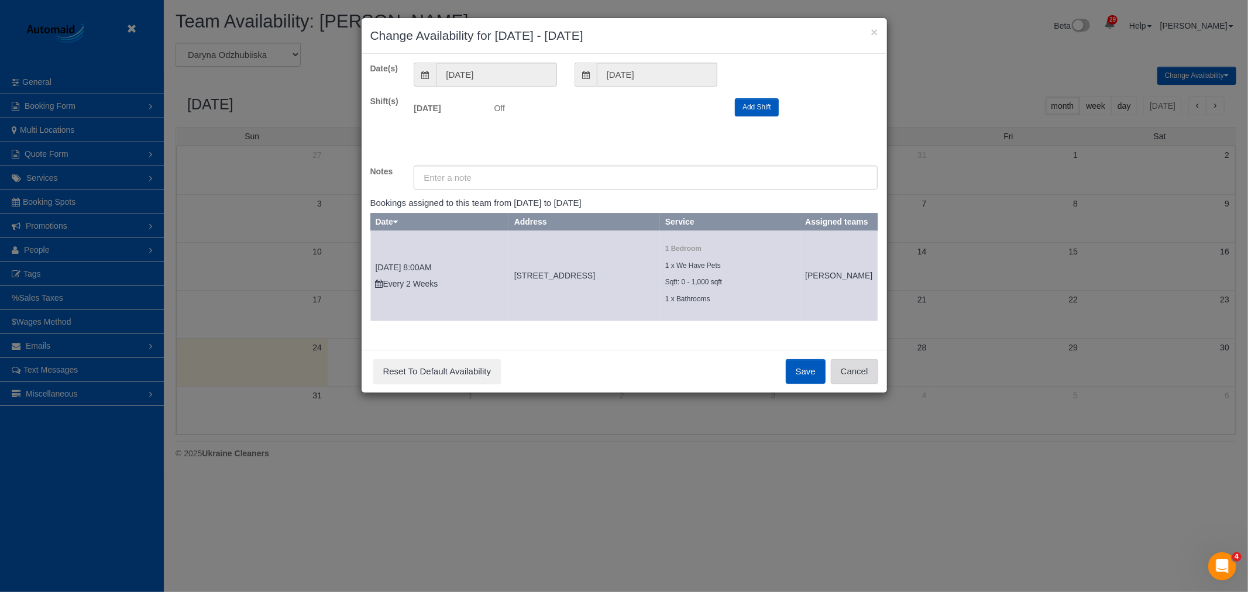
drag, startPoint x: 864, startPoint y: 375, endPoint x: 857, endPoint y: 372, distance: 8.4
click at [864, 375] on button "Cancel" at bounding box center [854, 371] width 47 height 25
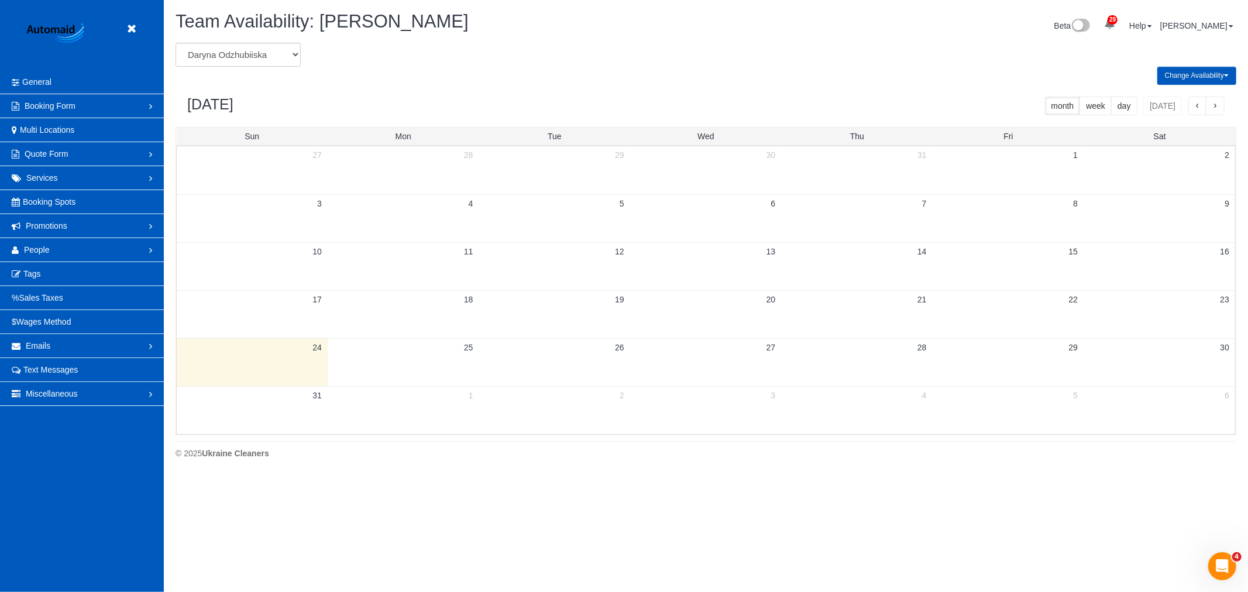
click at [130, 19] on header "Beta" at bounding box center [82, 35] width 164 height 70
click at [132, 23] on icon at bounding box center [131, 29] width 15 height 15
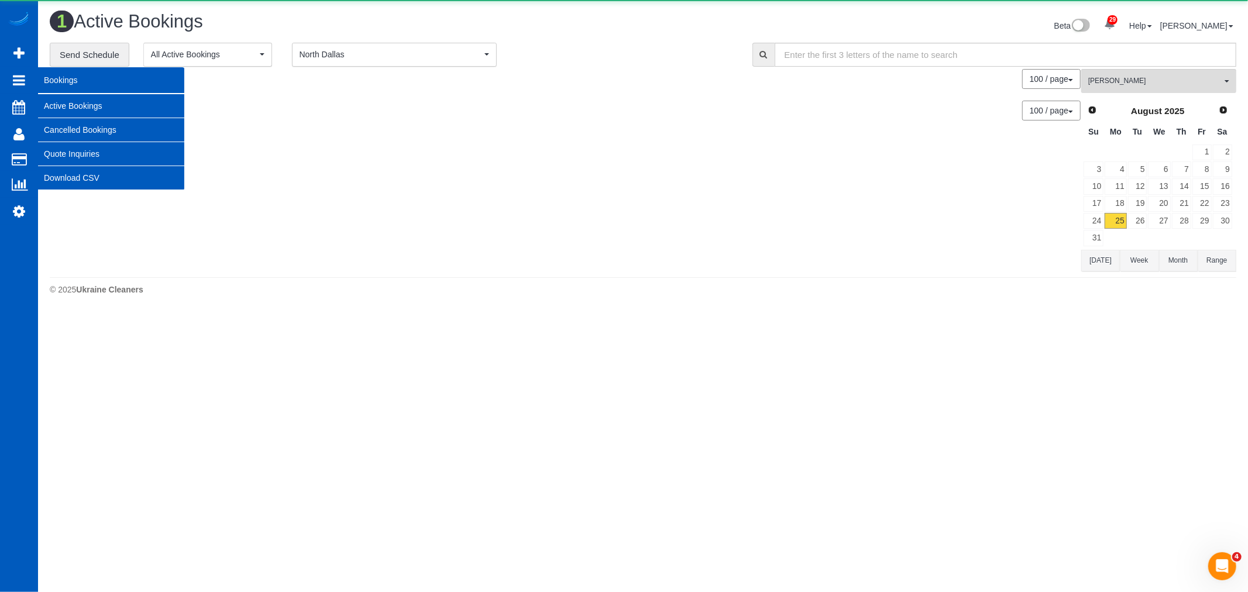
scroll to position [313, 1248]
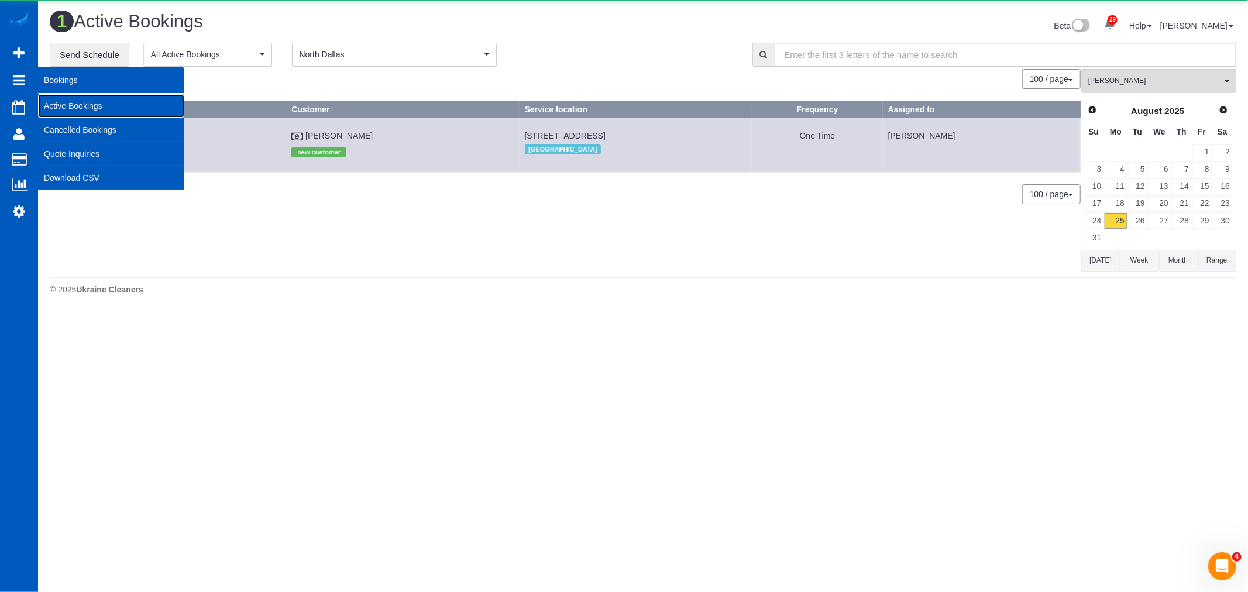
drag, startPoint x: 81, startPoint y: 99, endPoint x: 774, endPoint y: 264, distance: 712.9
click at [82, 100] on link "Active Bookings" at bounding box center [111, 105] width 146 height 23
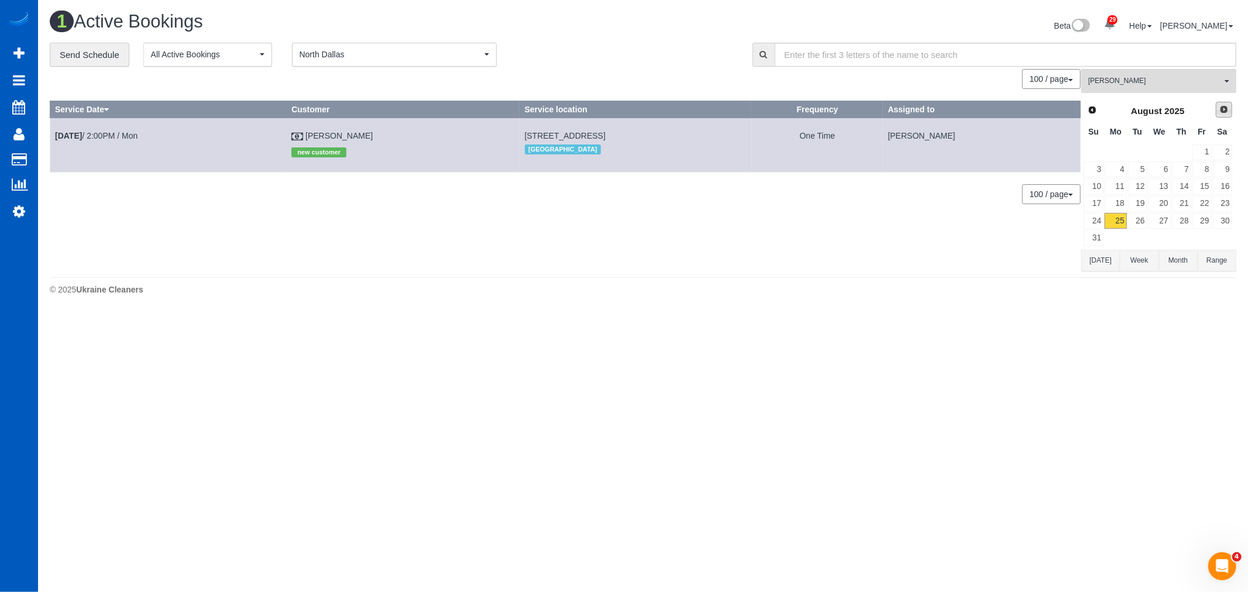
click at [1227, 113] on span "Next" at bounding box center [1223, 109] width 9 height 9
click at [1124, 153] on link "1" at bounding box center [1115, 152] width 22 height 16
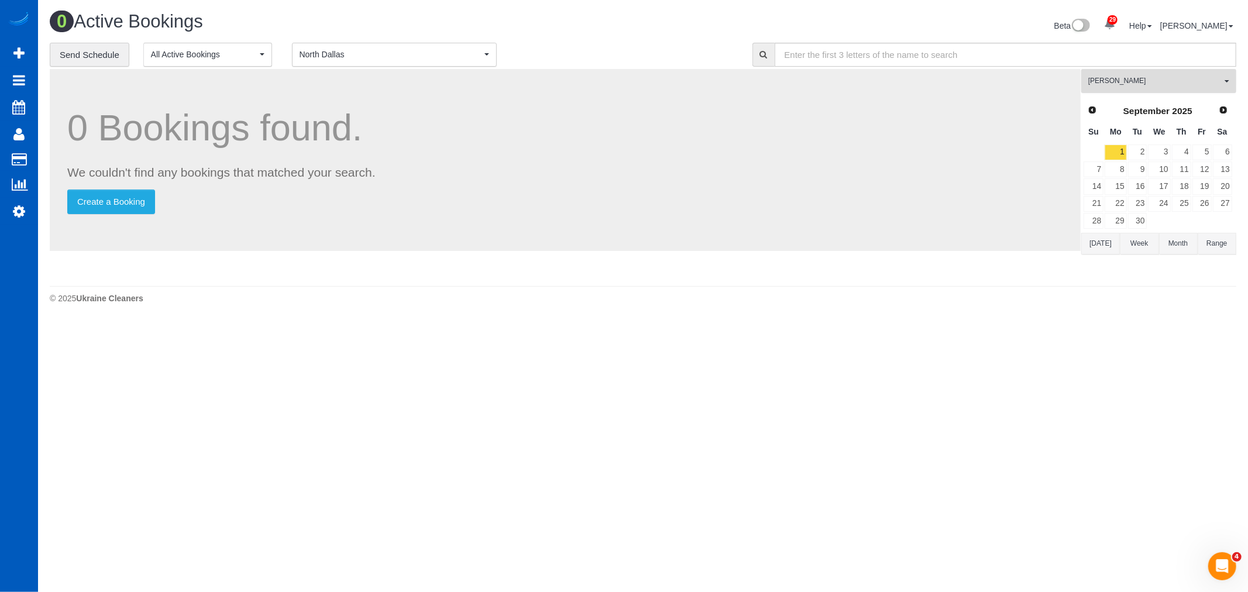
click at [1119, 74] on button "Oksana Romaniuk All Teams" at bounding box center [1158, 81] width 155 height 24
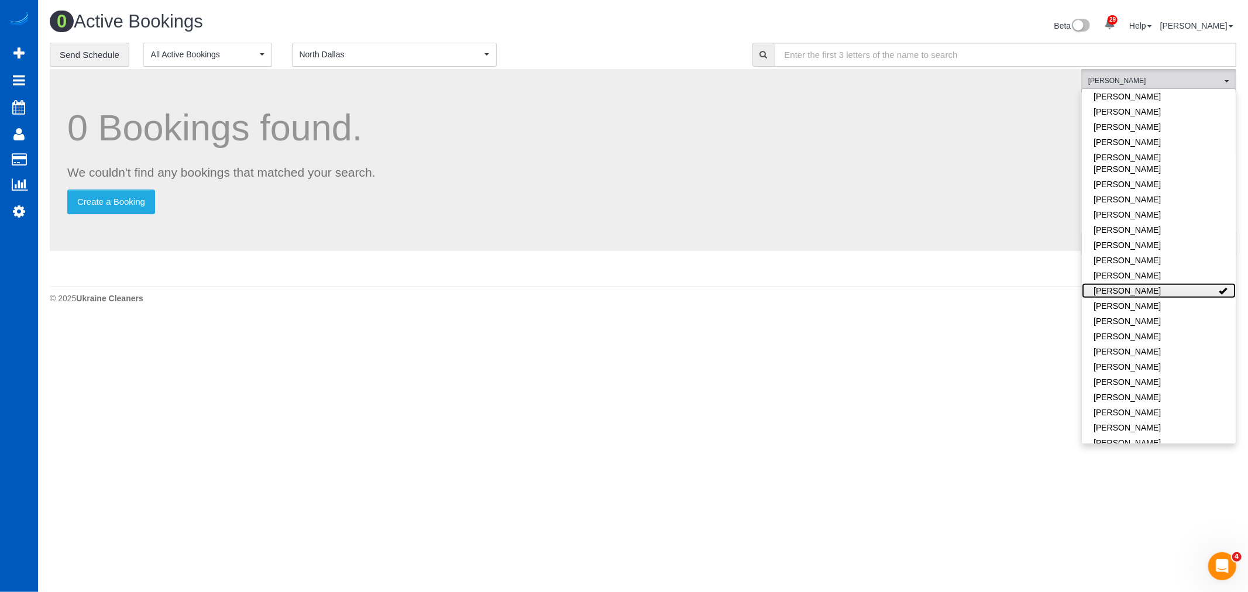
click at [1150, 283] on link "[PERSON_NAME]" at bounding box center [1158, 290] width 154 height 15
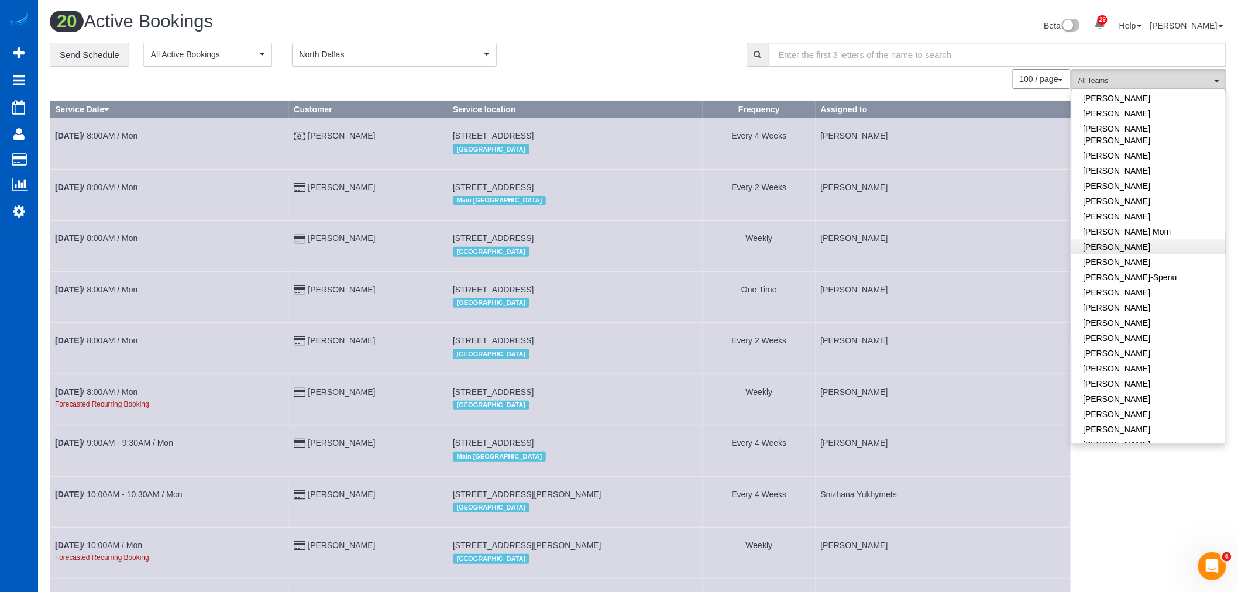
scroll to position [65, 0]
click at [1136, 223] on link "[PERSON_NAME]" at bounding box center [1149, 228] width 154 height 15
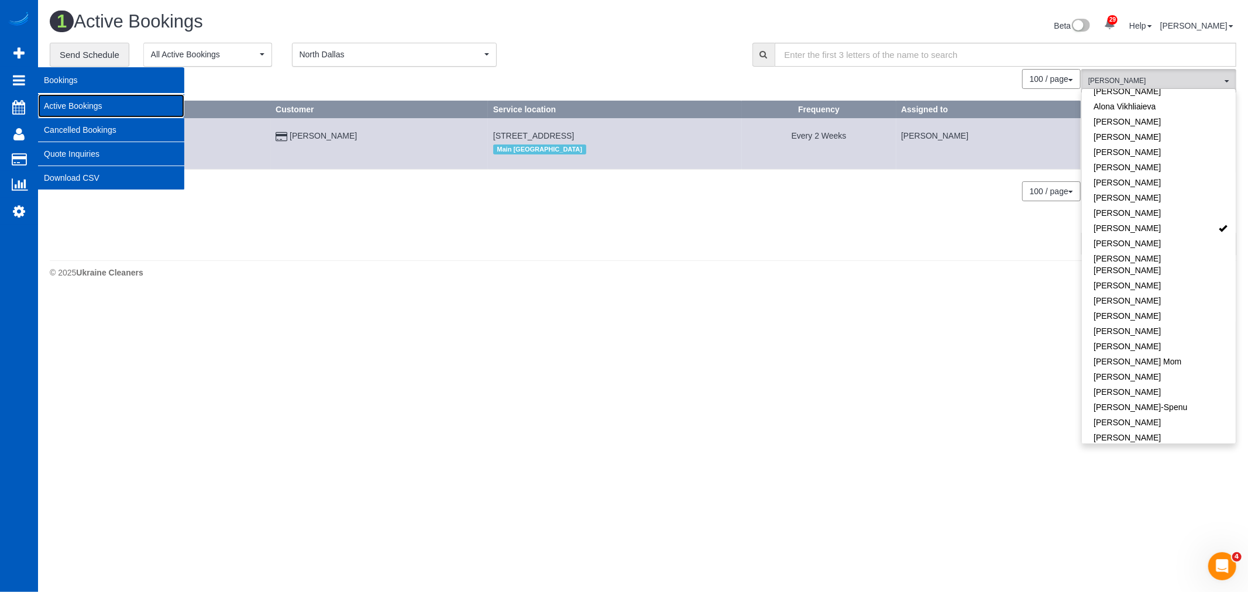
drag, startPoint x: 97, startPoint y: 109, endPoint x: 107, endPoint y: 115, distance: 11.8
click at [97, 109] on link "Active Bookings" at bounding box center [111, 105] width 146 height 23
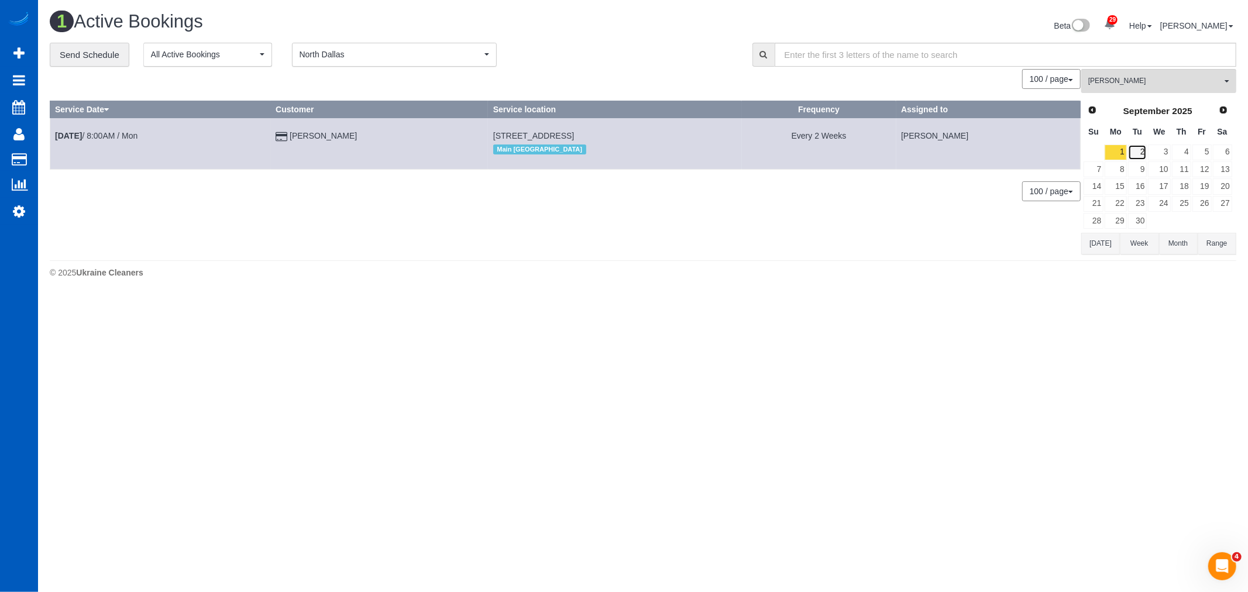
click at [1136, 154] on link "2" at bounding box center [1137, 152] width 19 height 16
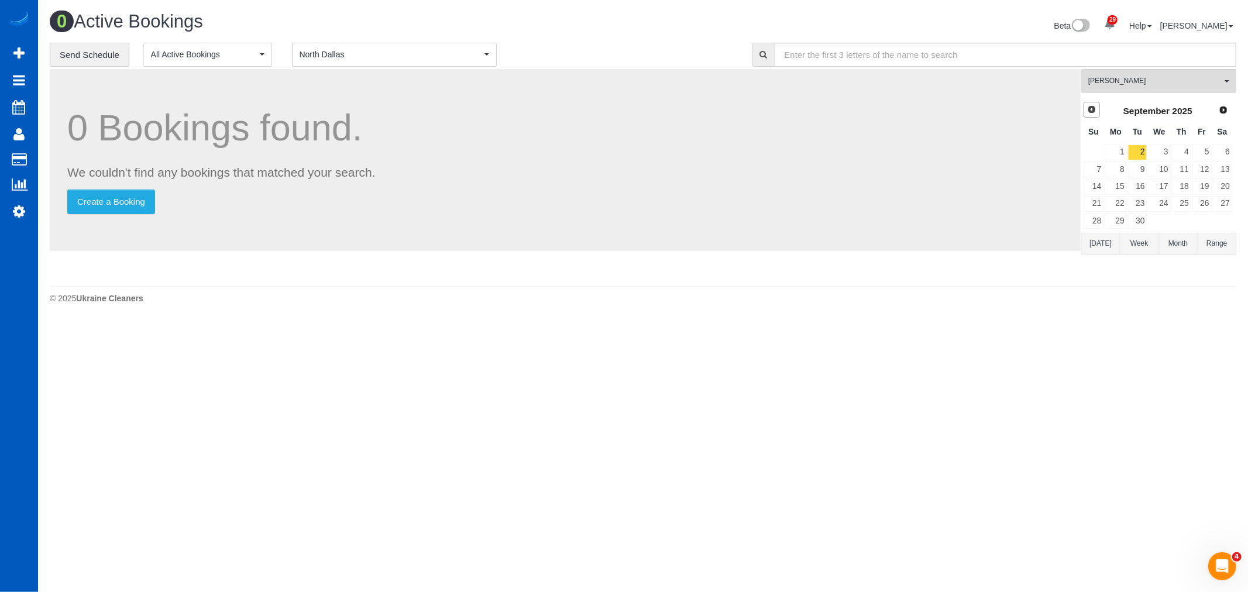
click at [1090, 108] on span "Prev" at bounding box center [1091, 109] width 9 height 9
click at [1148, 227] on link "27" at bounding box center [1159, 221] width 22 height 16
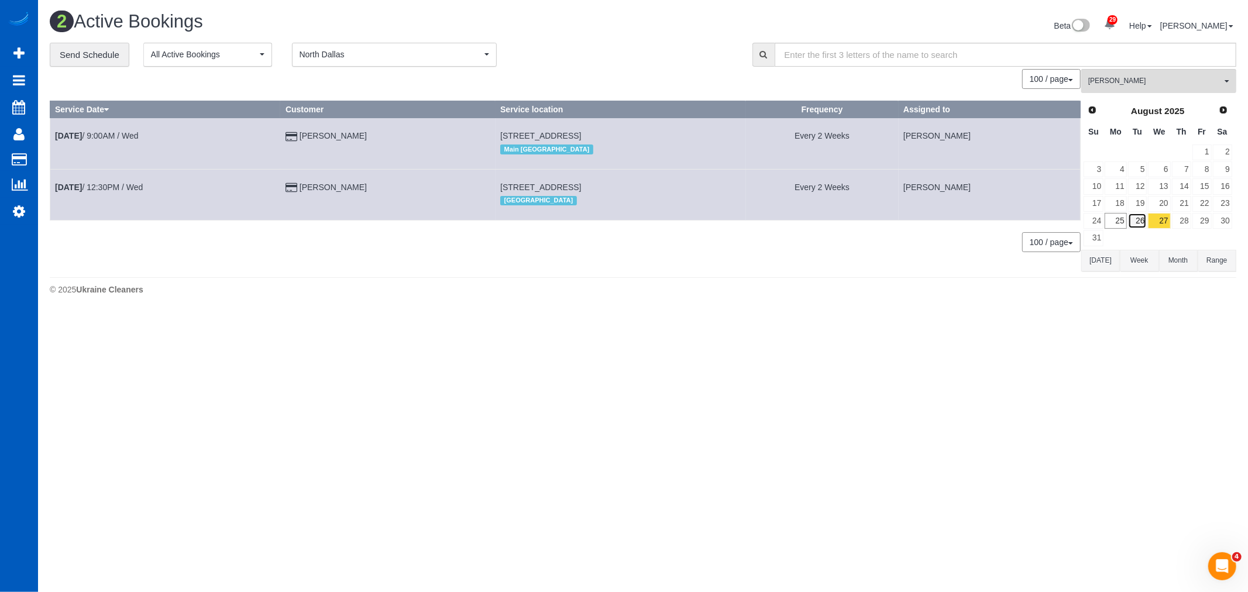
click at [1142, 226] on link "26" at bounding box center [1137, 221] width 19 height 16
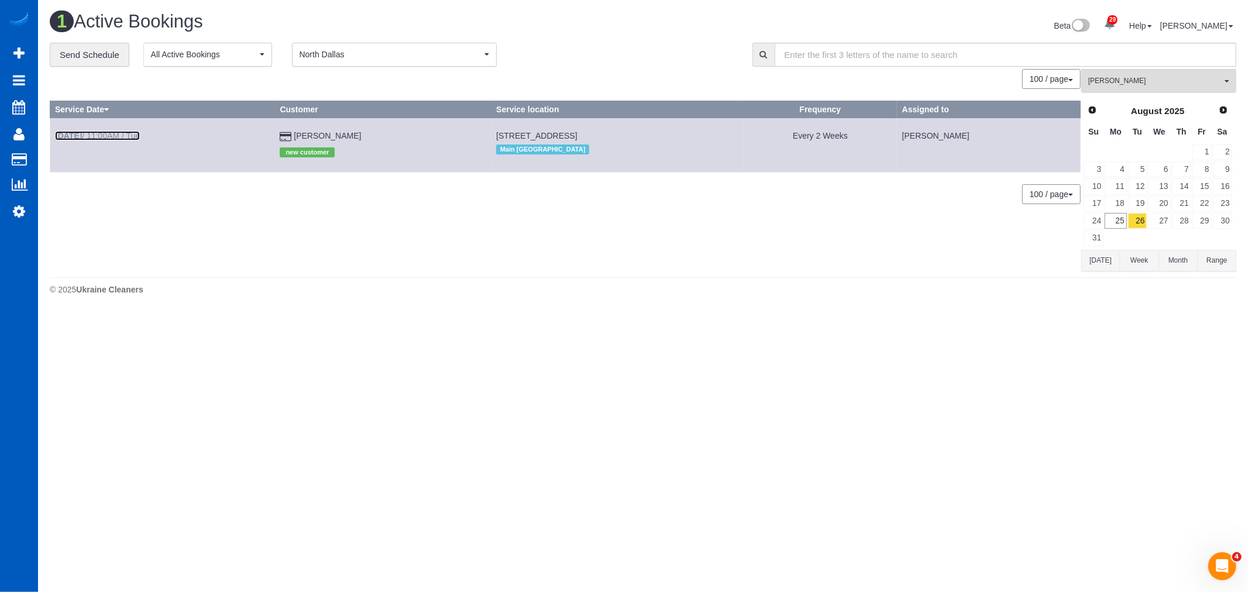
click at [98, 135] on link "Aug 26th / 11:00AM / Tue" at bounding box center [97, 135] width 85 height 9
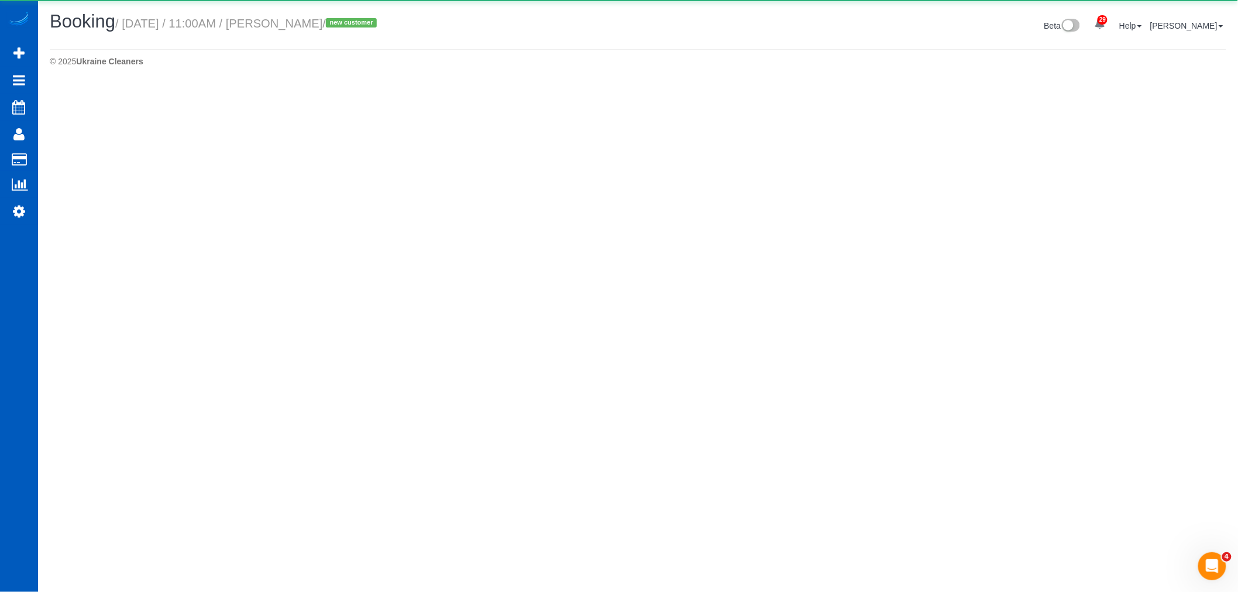
select select "WA"
select select "199"
select select "2"
select select "number:8"
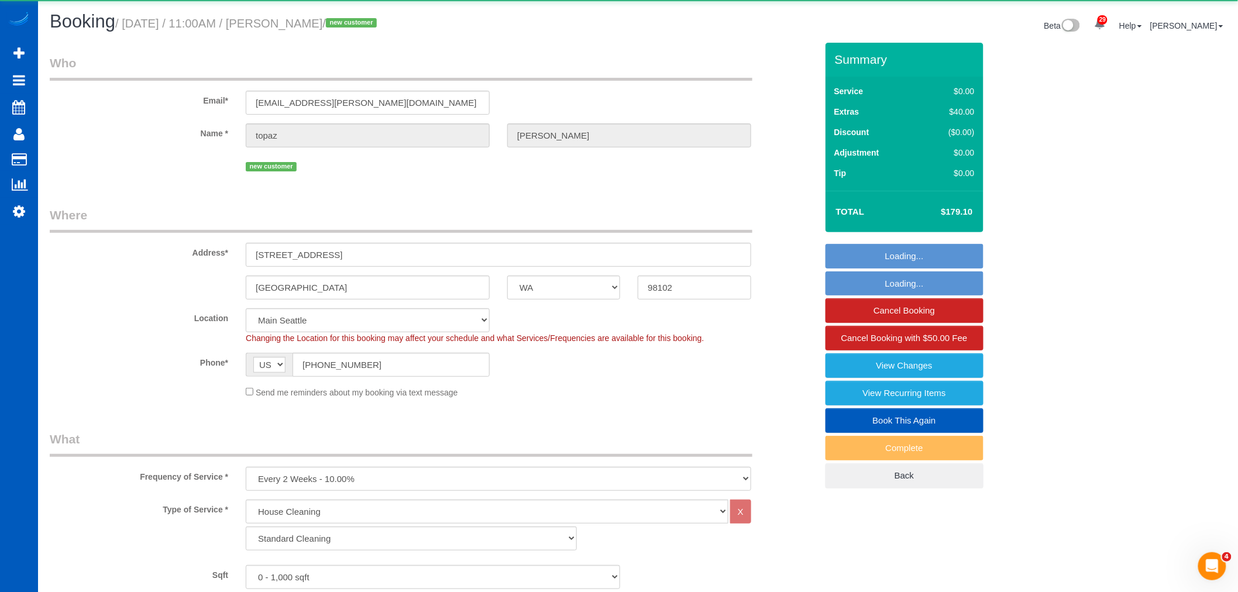
select select "object:10578"
select select "2"
select select "spot28"
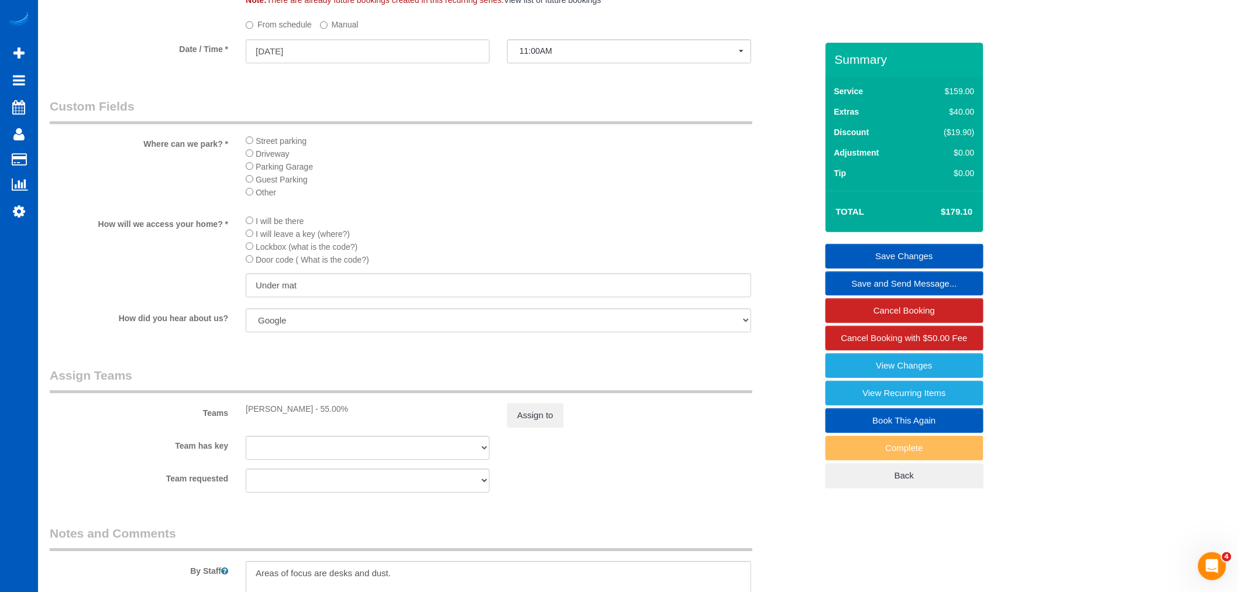
scroll to position [1429, 0]
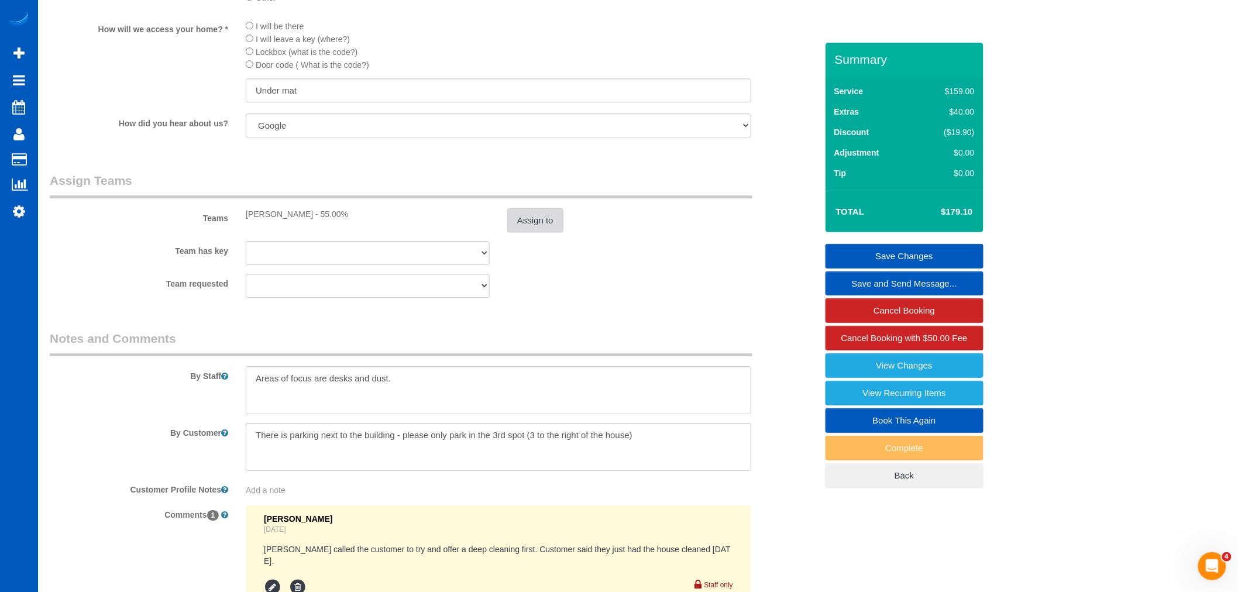
click at [542, 233] on button "Assign to" at bounding box center [535, 220] width 56 height 25
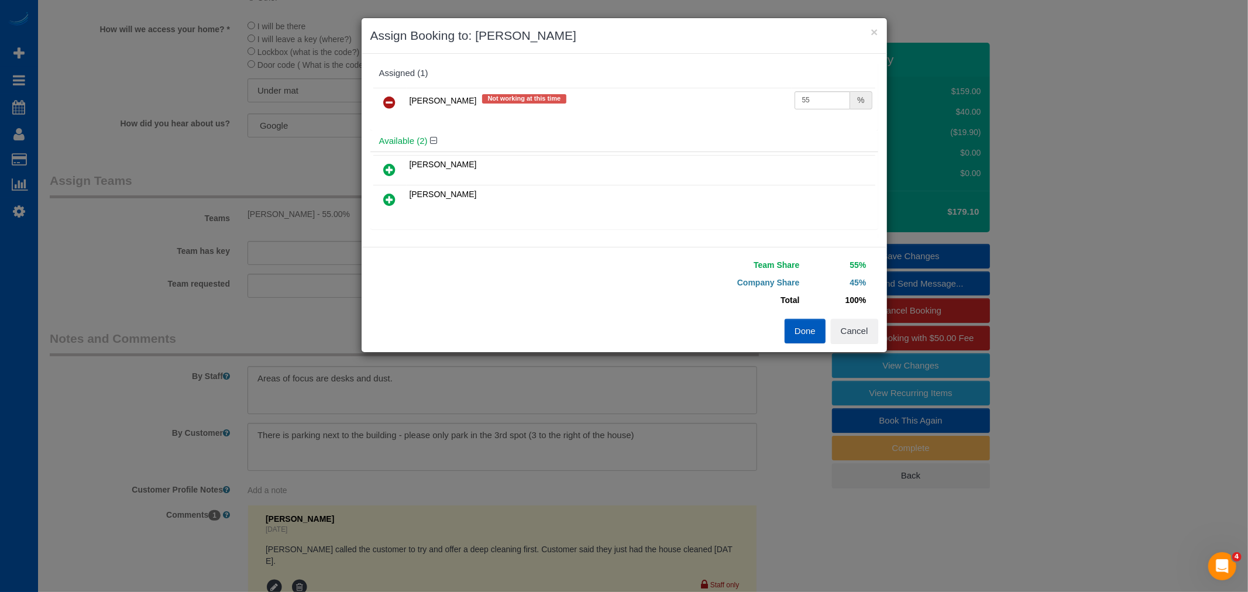
click at [370, 91] on div "Daryna Odzhubiiska Not working at this time 55 %" at bounding box center [624, 108] width 508 height 46
click at [389, 101] on icon at bounding box center [390, 102] width 12 height 14
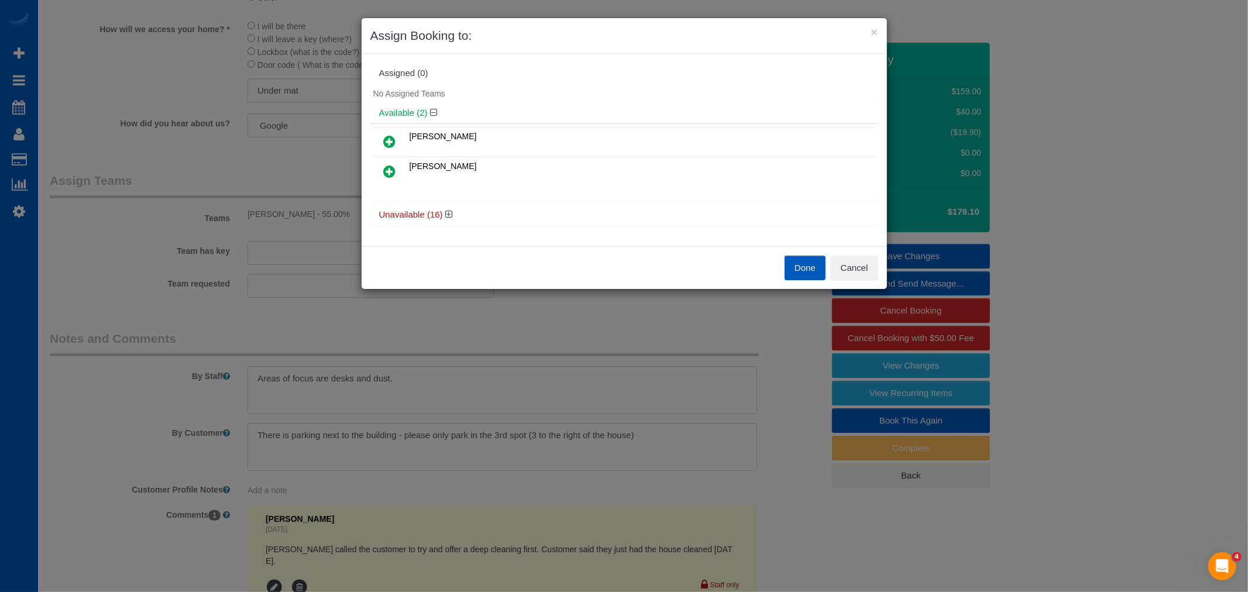
click at [797, 270] on button "Done" at bounding box center [804, 268] width 41 height 25
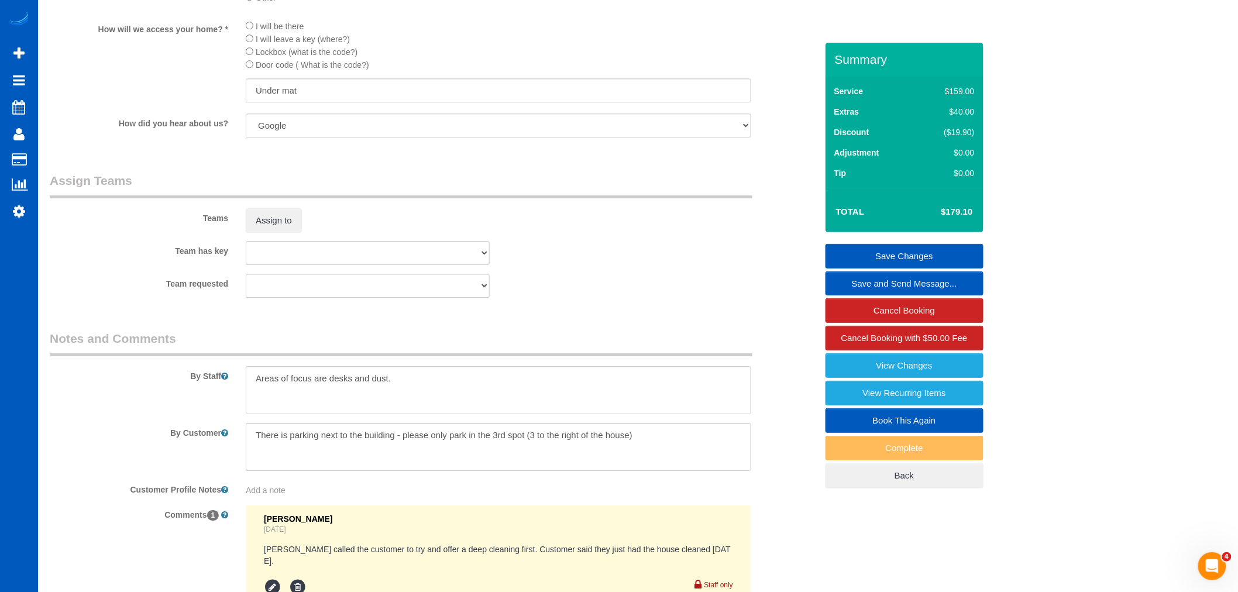
click at [885, 255] on link "Save Changes" at bounding box center [904, 256] width 158 height 25
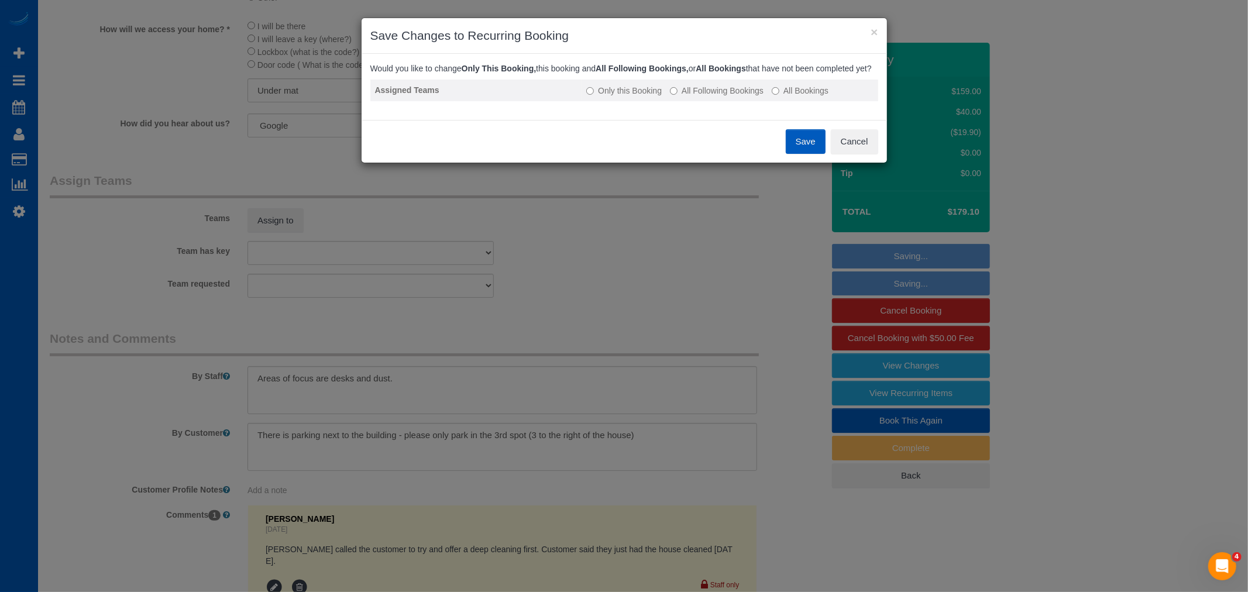
click at [718, 97] on label "All Following Bookings" at bounding box center [717, 91] width 94 height 12
click at [814, 154] on button "Save" at bounding box center [806, 141] width 40 height 25
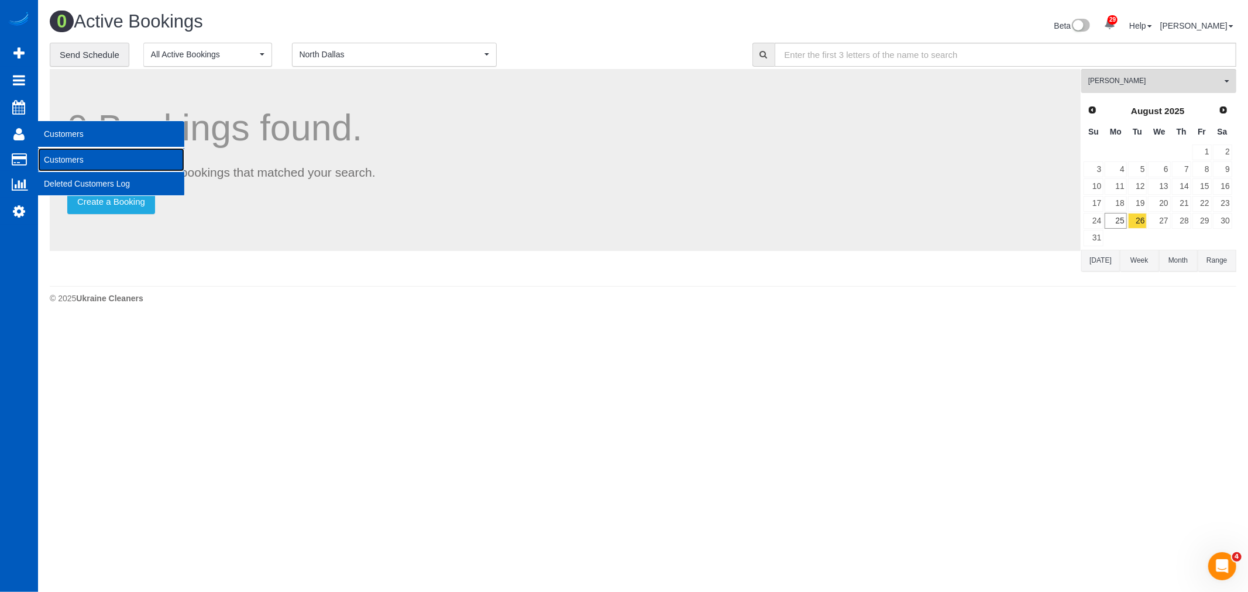
click at [50, 153] on link "Customers" at bounding box center [111, 159] width 146 height 23
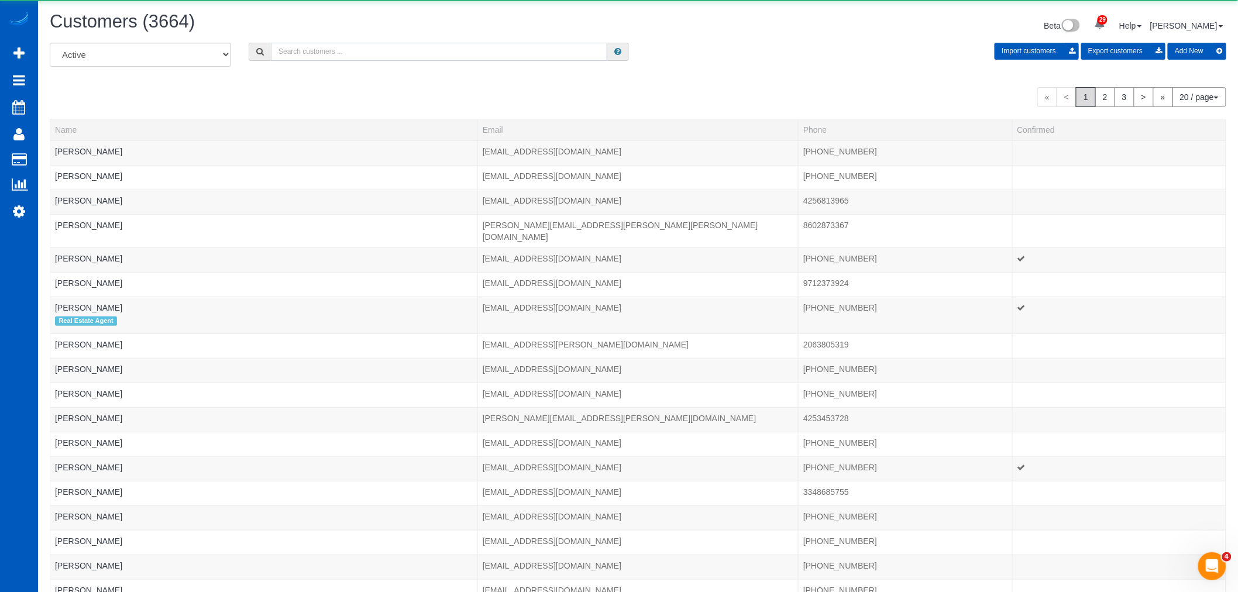
click at [325, 44] on input "text" at bounding box center [439, 52] width 336 height 18
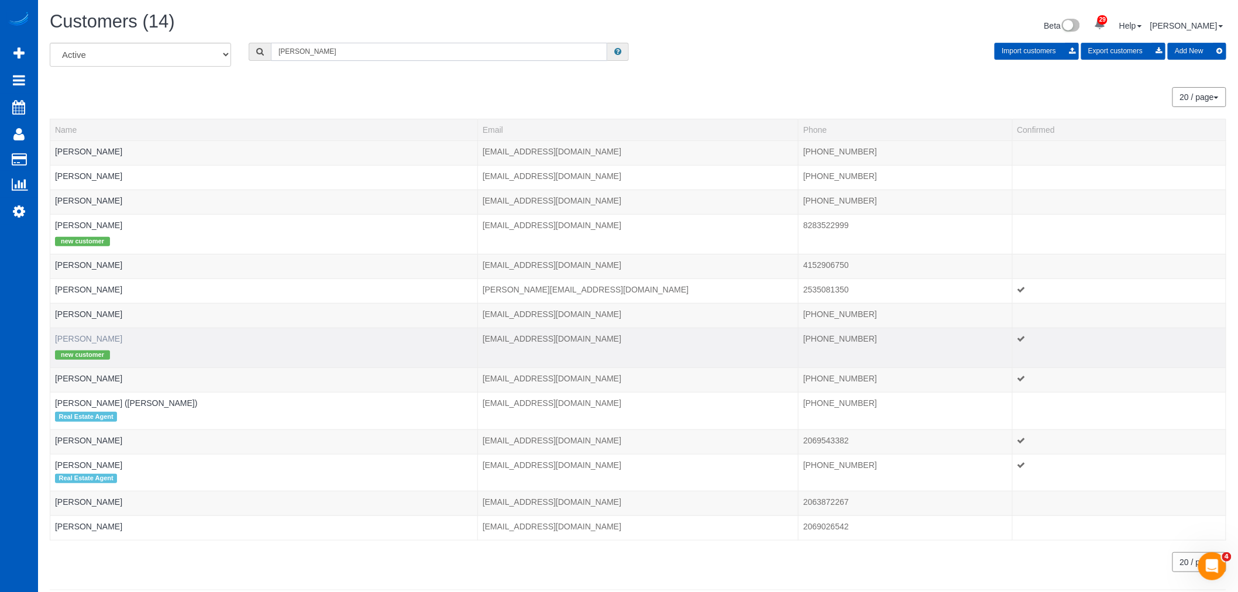
type input "gregor"
click at [91, 342] on link "Gregor Kaufmann" at bounding box center [88, 338] width 67 height 9
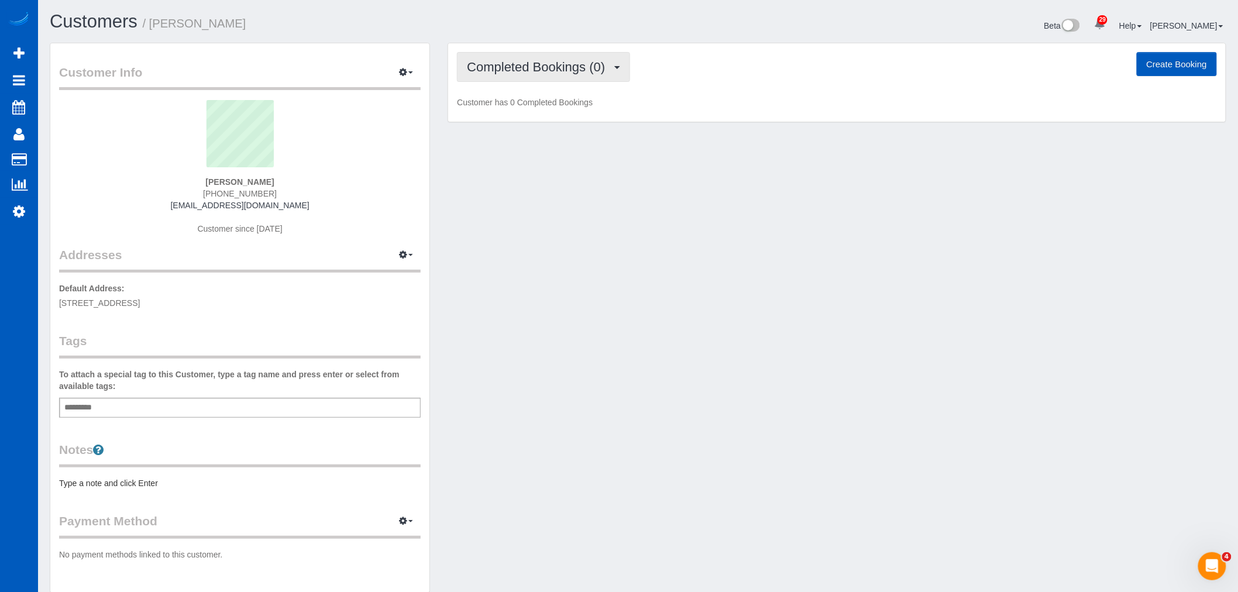
click at [611, 63] on span "Completed Bookings (0)" at bounding box center [539, 67] width 144 height 15
click at [539, 107] on link "Upcoming Bookings (12)" at bounding box center [518, 109] width 123 height 15
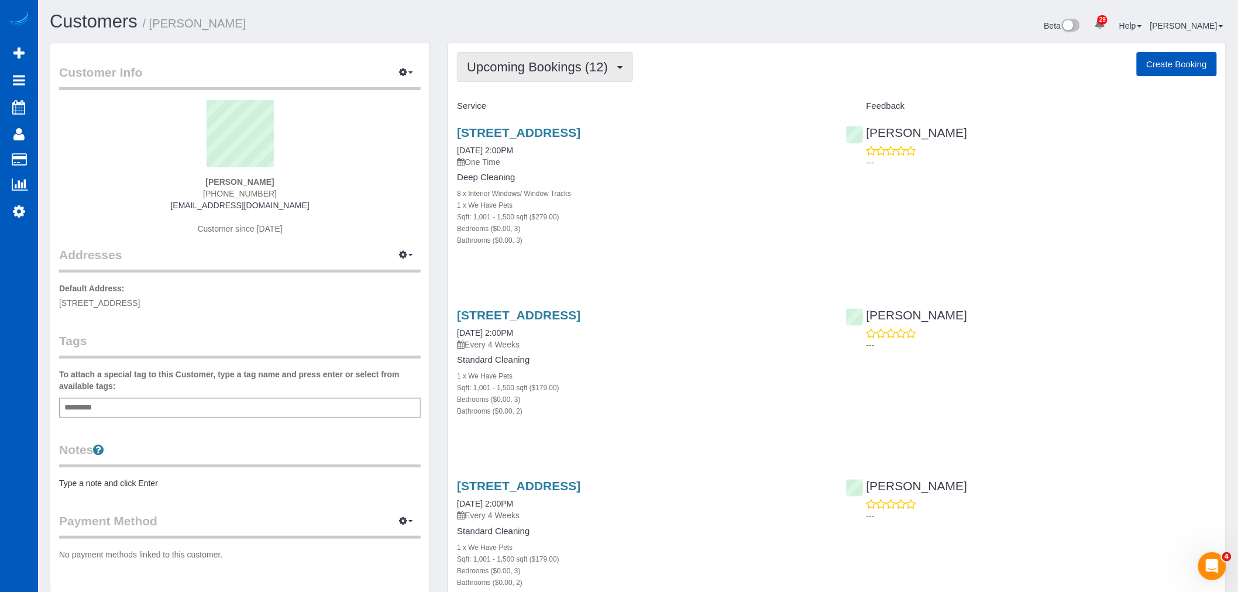
click at [579, 78] on button "Upcoming Bookings (12)" at bounding box center [545, 67] width 176 height 30
drag, startPoint x: 650, startPoint y: 177, endPoint x: 598, endPoint y: 288, distance: 123.0
click at [650, 177] on h4 "Deep Cleaning" at bounding box center [642, 178] width 371 height 10
click at [570, 311] on link "1000 Cabin Creek Ln Sw Unit B303, Issaquah, WA 98027" at bounding box center [518, 314] width 123 height 13
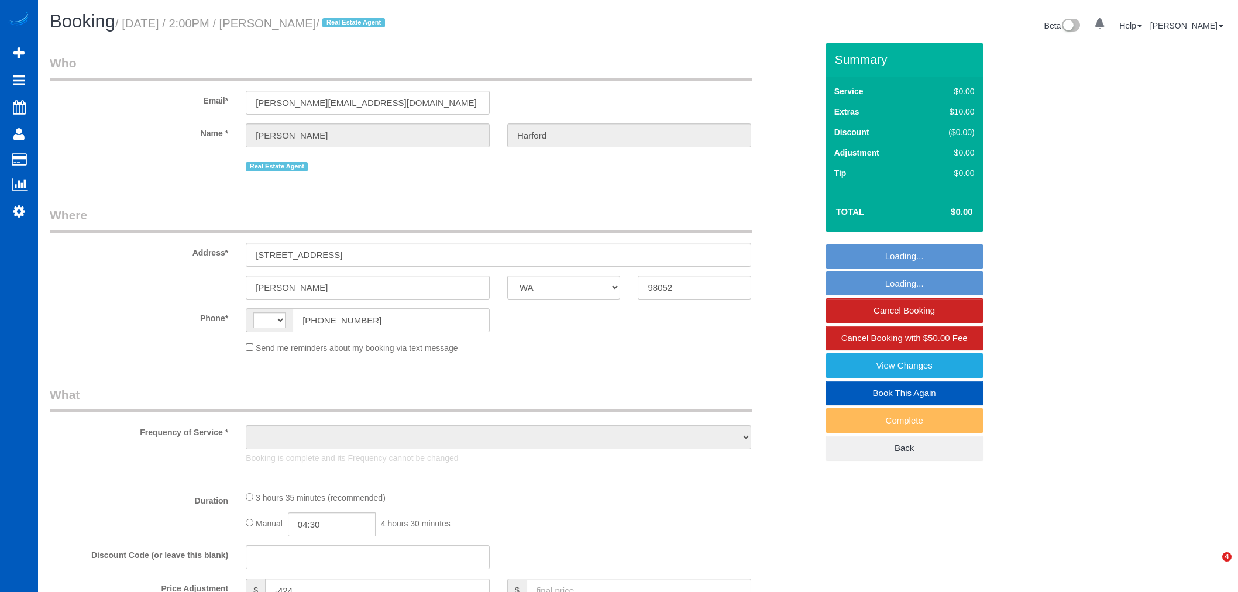
select select "WA"
select select "string:[GEOGRAPHIC_DATA]"
select select "object:827"
select select "string:fspay-e0366ecf-f802-4967-a000-1bfca719be9a"
select select "199"
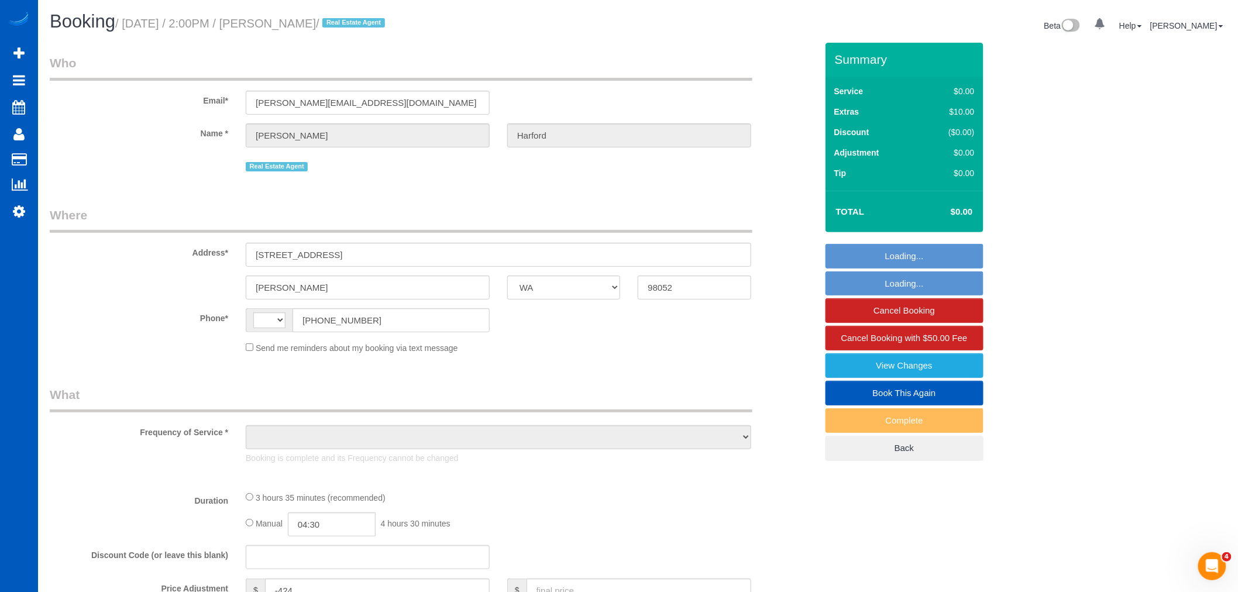
select select "1001"
select select "2"
select select "spot1"
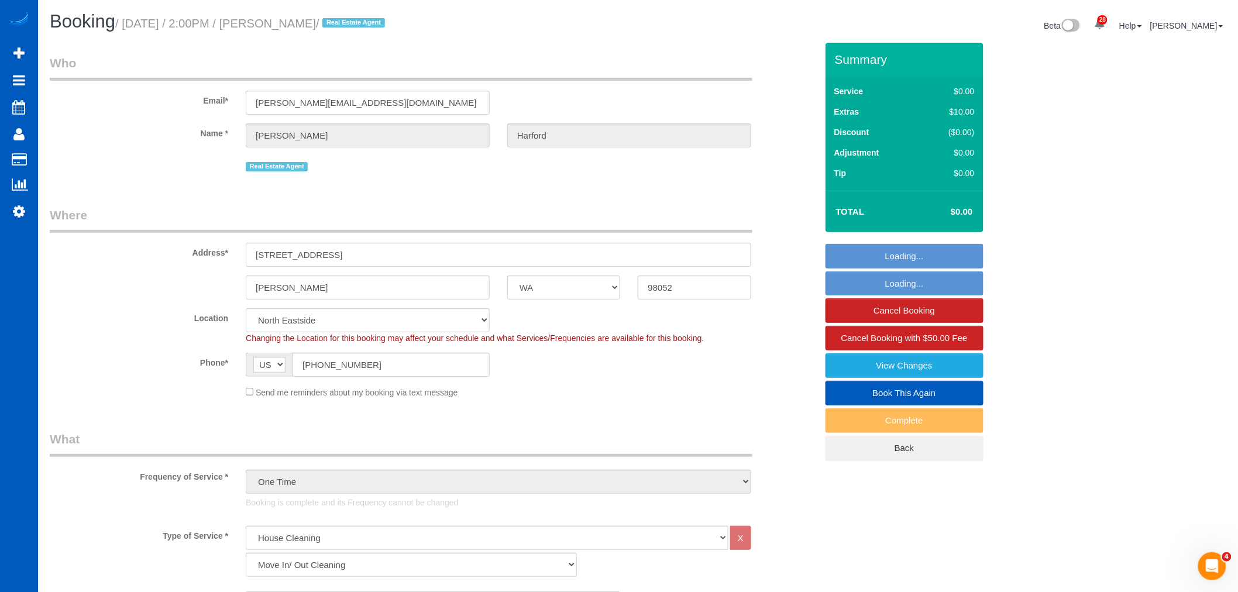
select select "object:1179"
select select "1001"
select select "2"
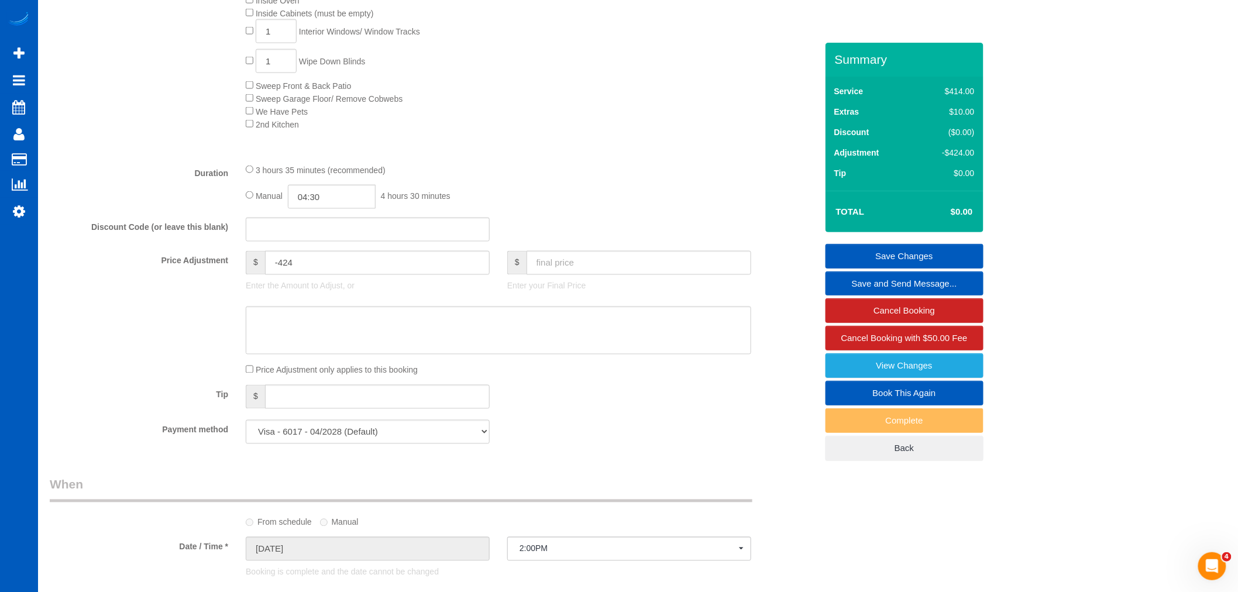
scroll to position [715, 0]
click at [565, 254] on input "text" at bounding box center [638, 257] width 225 height 24
type input "500"
type input "76"
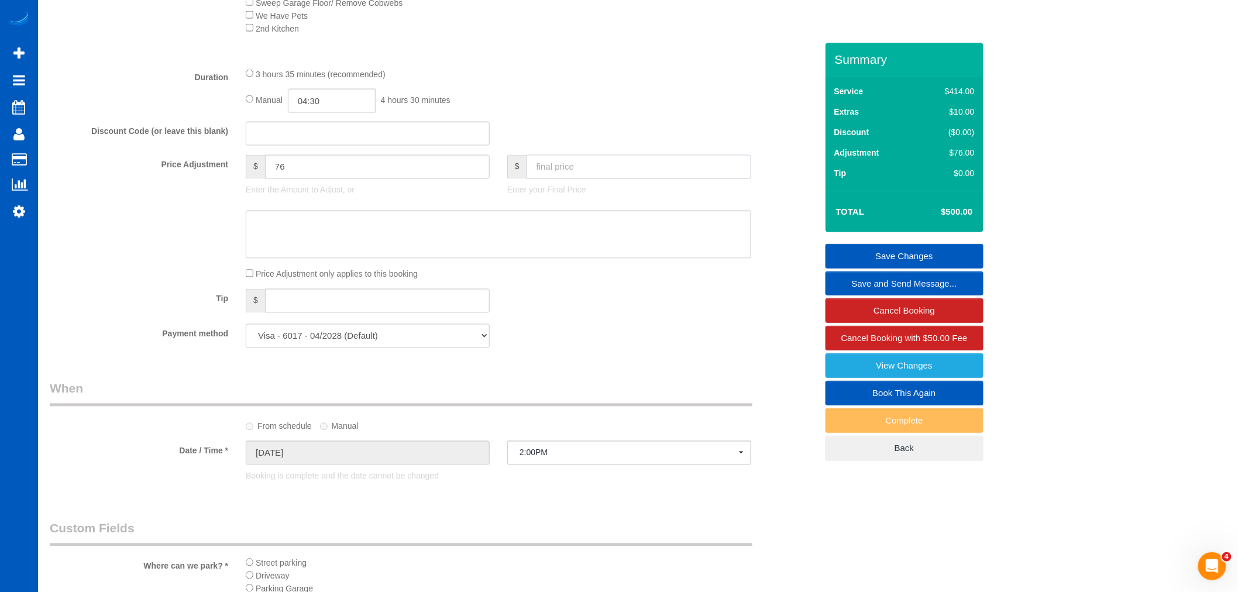
scroll to position [780, 0]
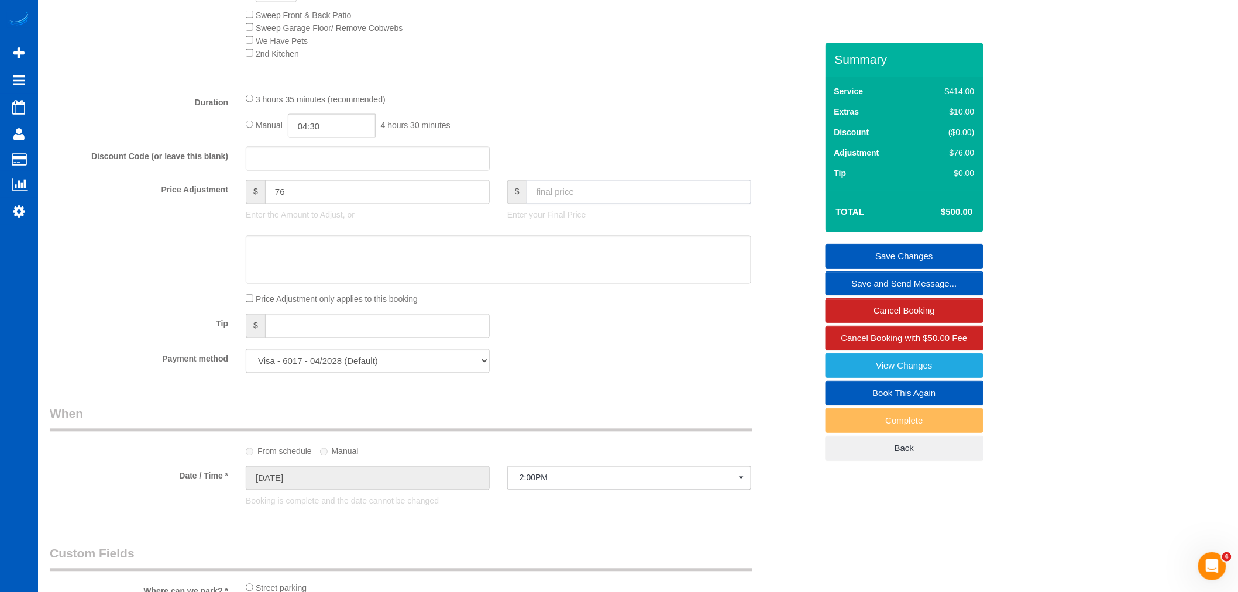
click at [556, 203] on input "text" at bounding box center [638, 192] width 225 height 24
type input "515"
type input "91"
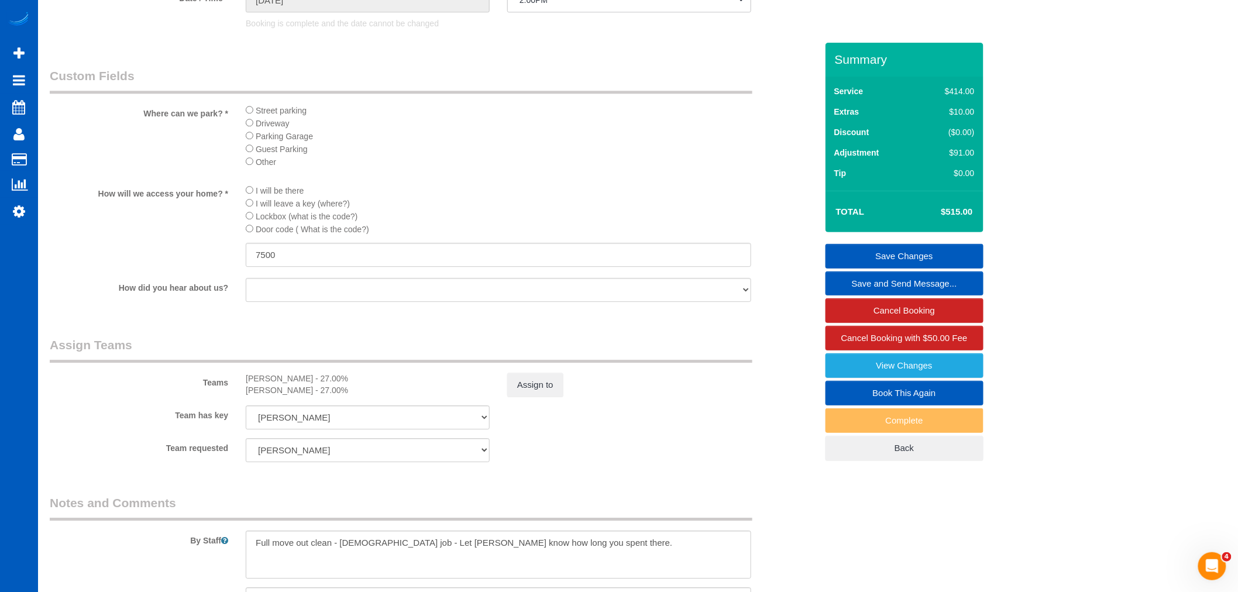
scroll to position [1493, 0]
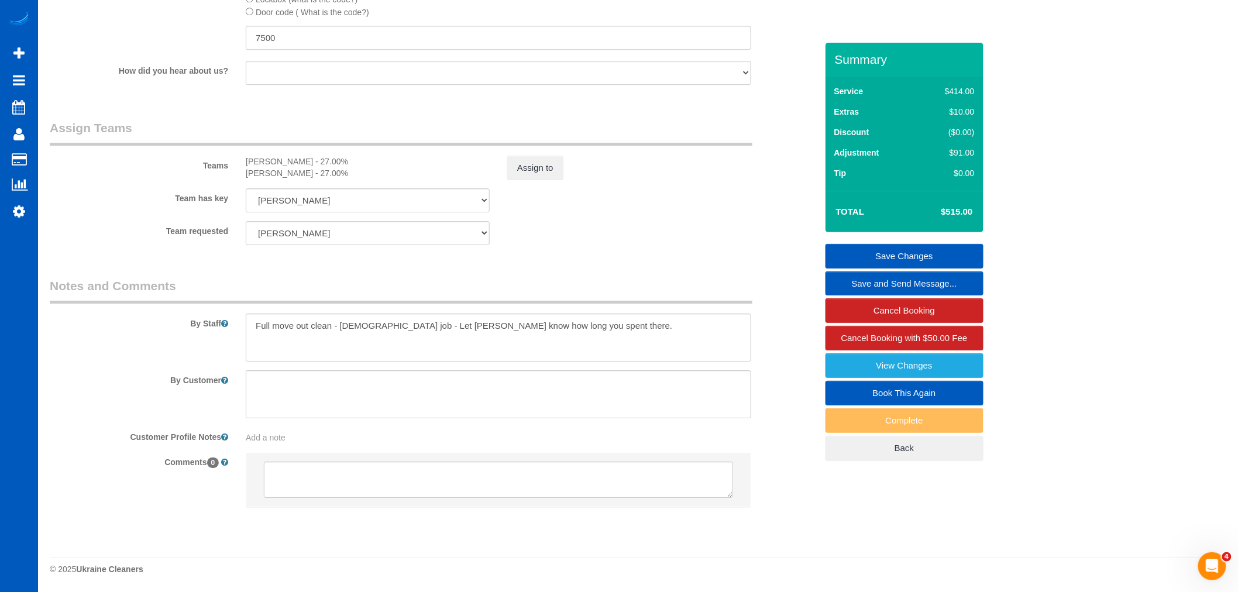
click at [927, 249] on link "Save Changes" at bounding box center [904, 256] width 158 height 25
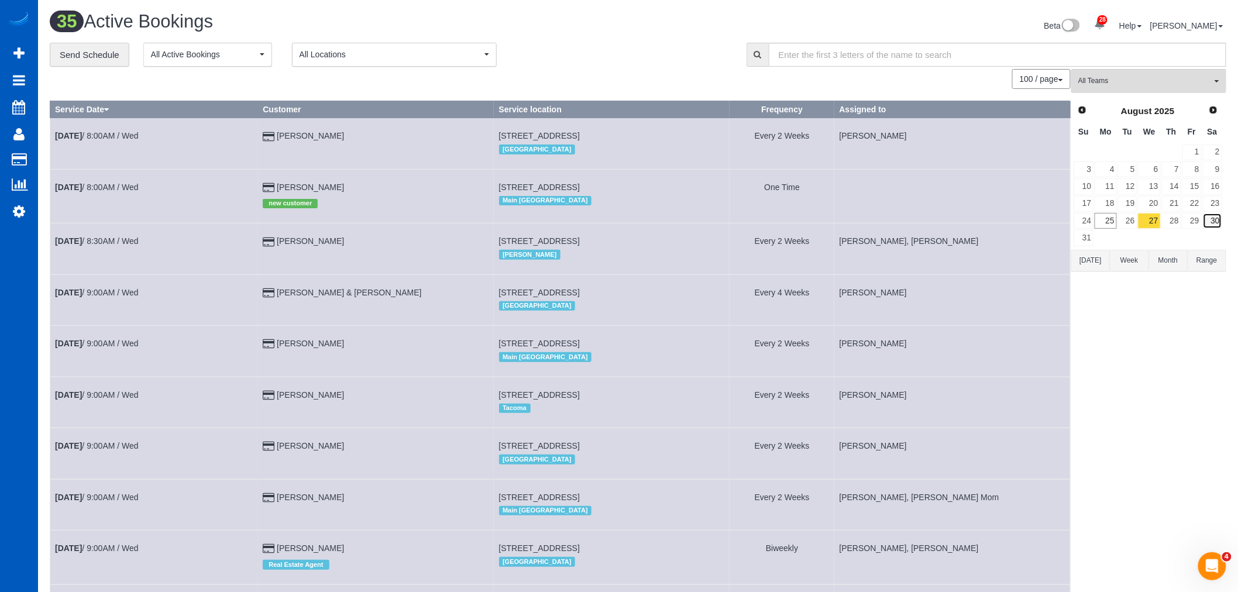
click at [1214, 221] on link "30" at bounding box center [1212, 221] width 19 height 16
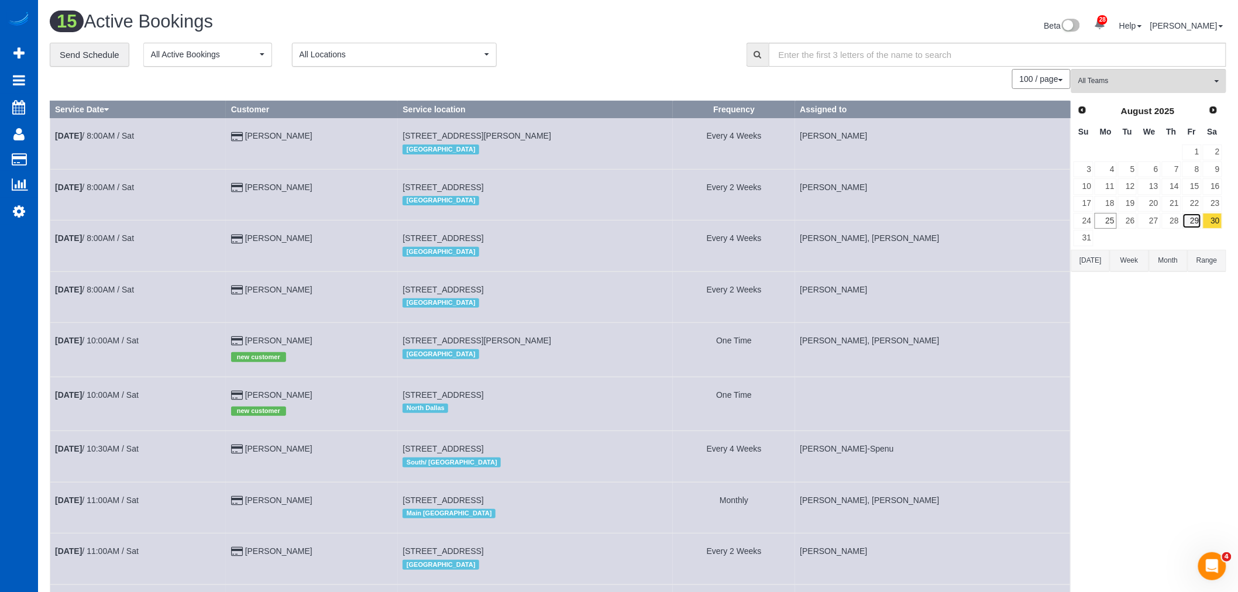
click at [1188, 218] on link "29" at bounding box center [1191, 221] width 19 height 16
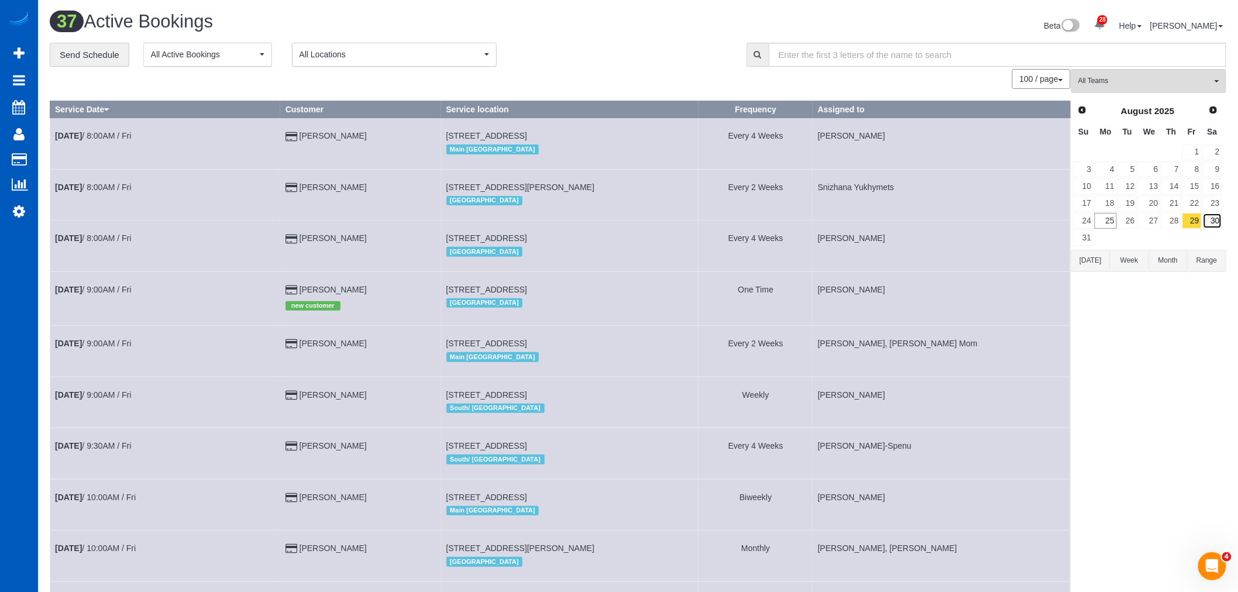
click at [1208, 227] on link "30" at bounding box center [1212, 221] width 19 height 16
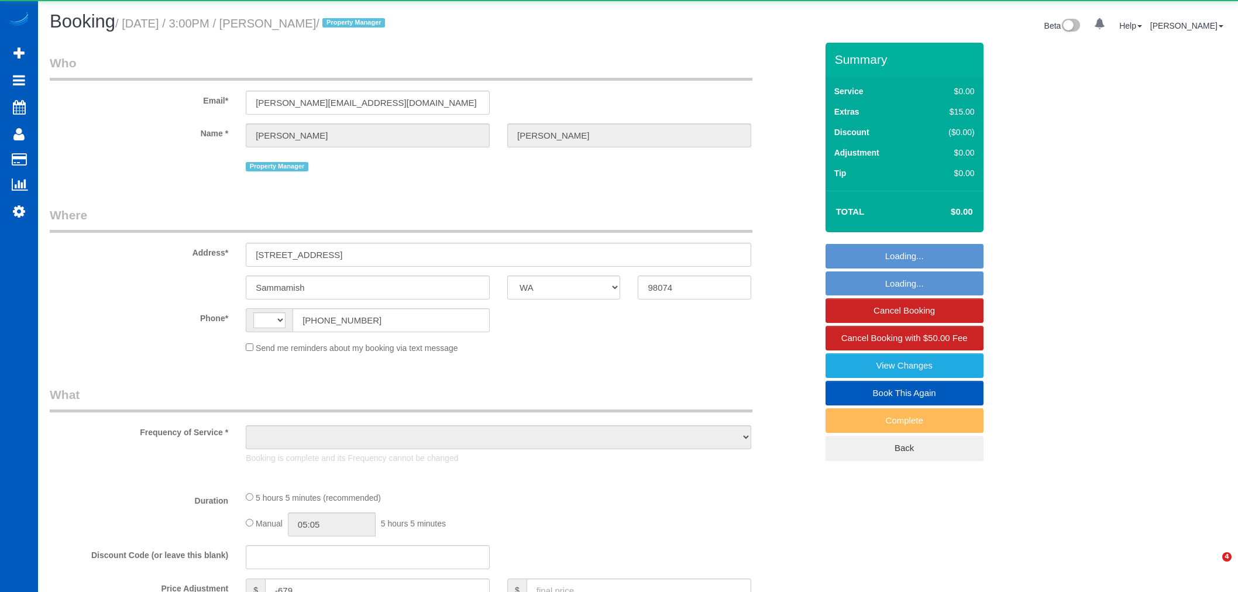
select select "WA"
select select "string:[GEOGRAPHIC_DATA]"
select select "object:813"
select select "199"
select select "3501"
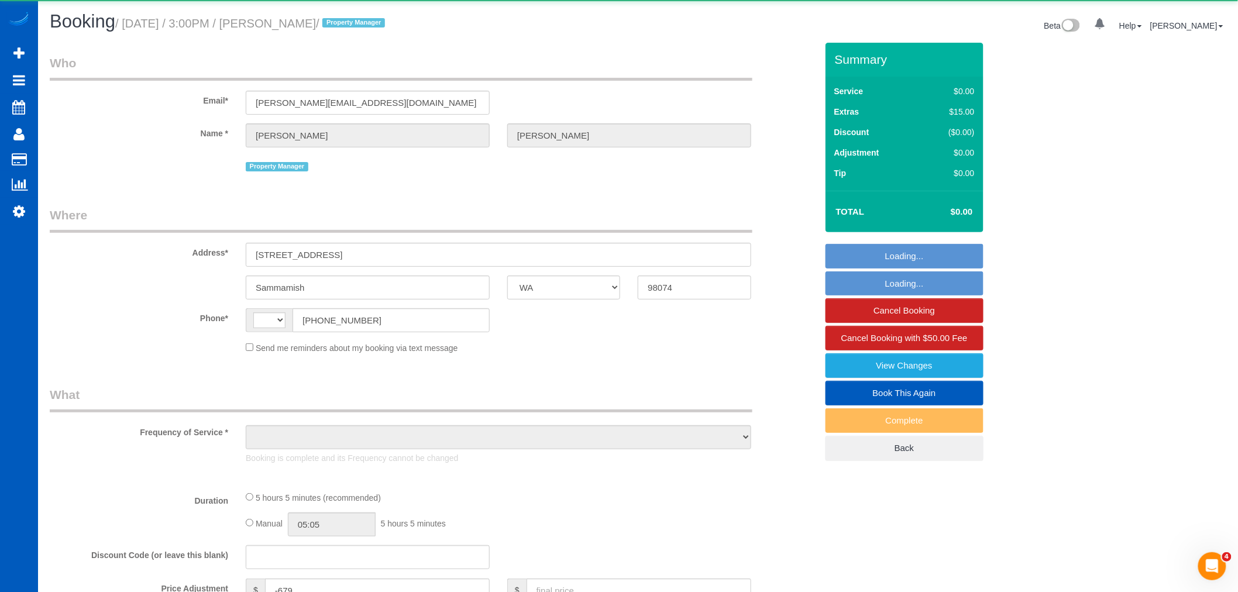
select select "4"
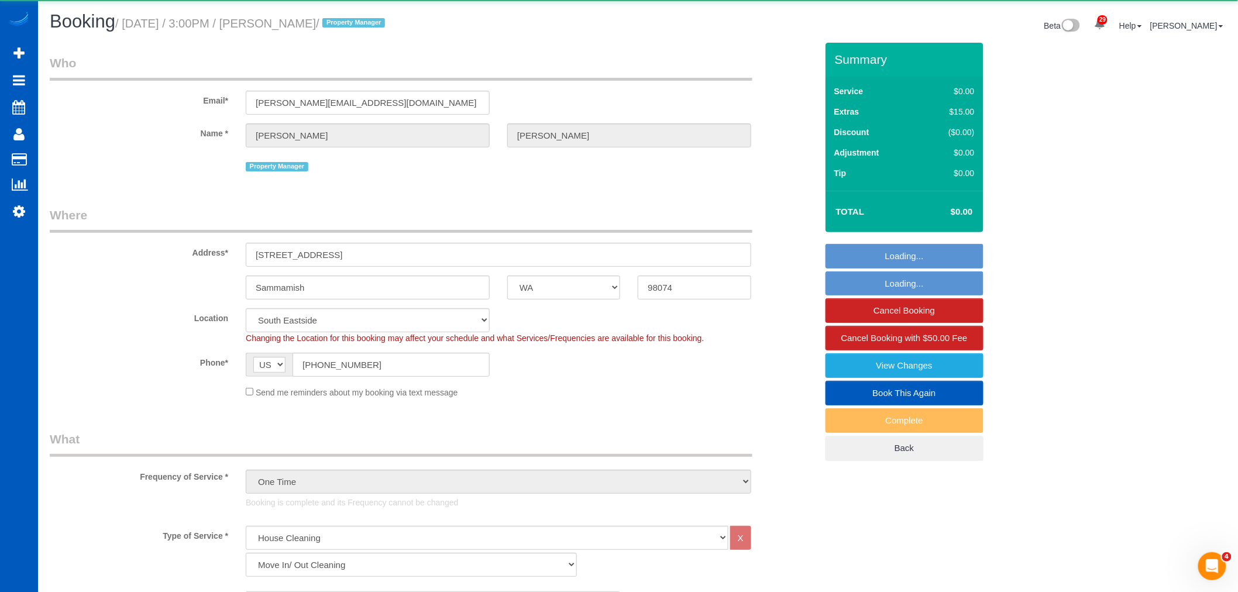
select select "object:1139"
select select "3501"
select select "4"
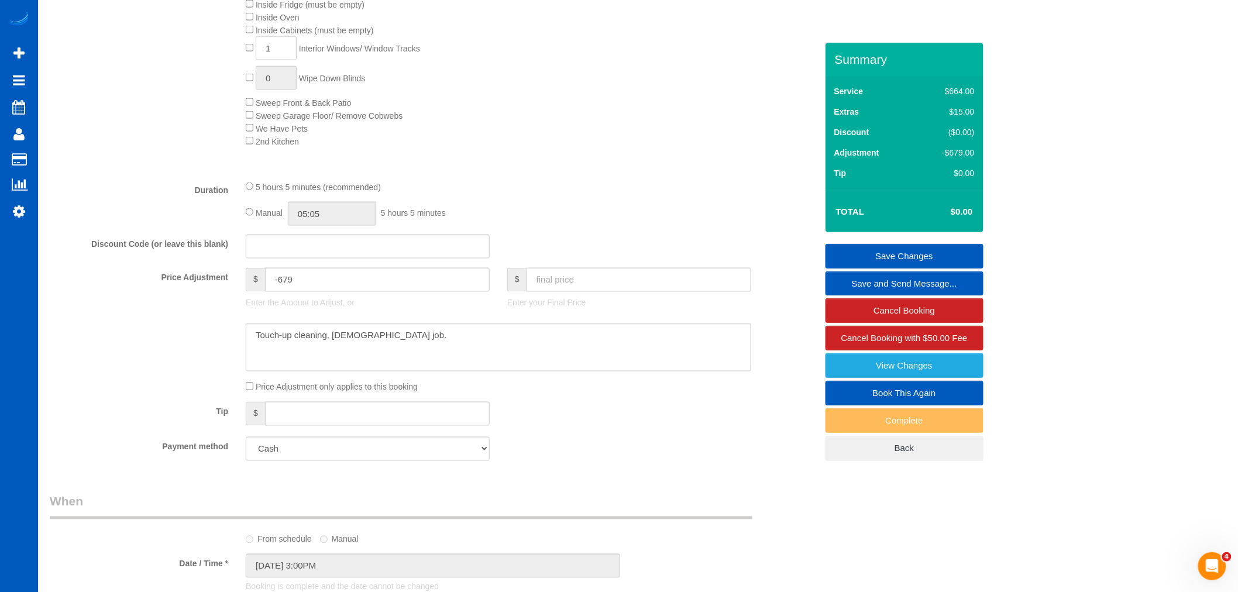
scroll to position [715, 0]
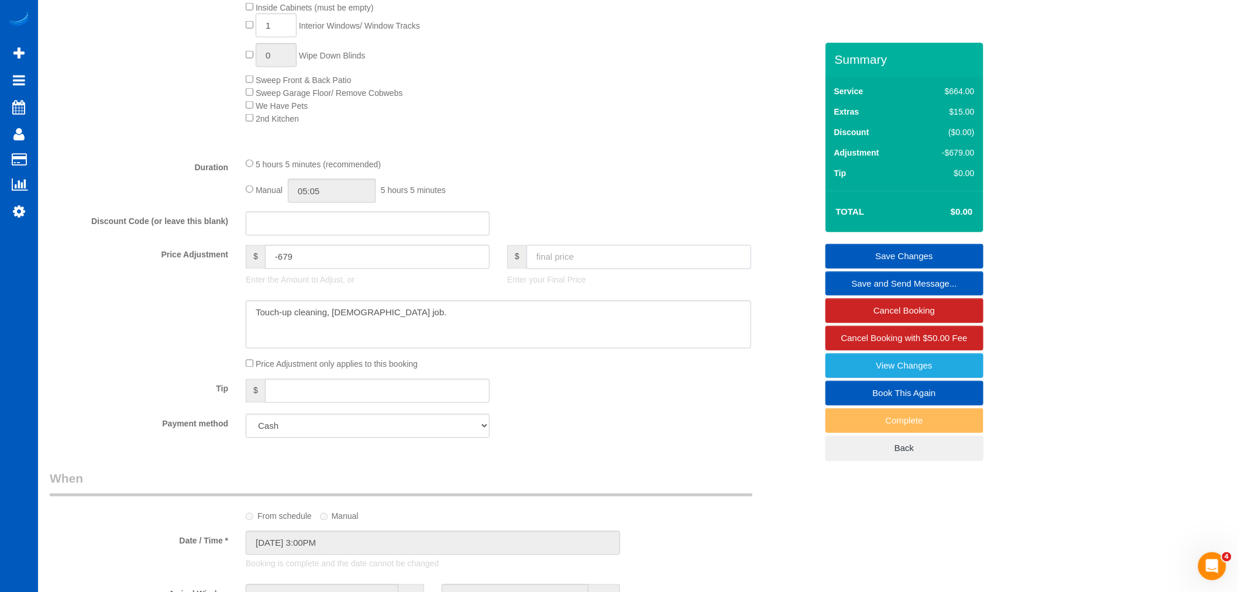
click at [546, 263] on input "text" at bounding box center [638, 257] width 225 height 24
type input "500"
click at [587, 370] on div "Price Adjustment only applies to this booking" at bounding box center [498, 363] width 523 height 13
type input "-179"
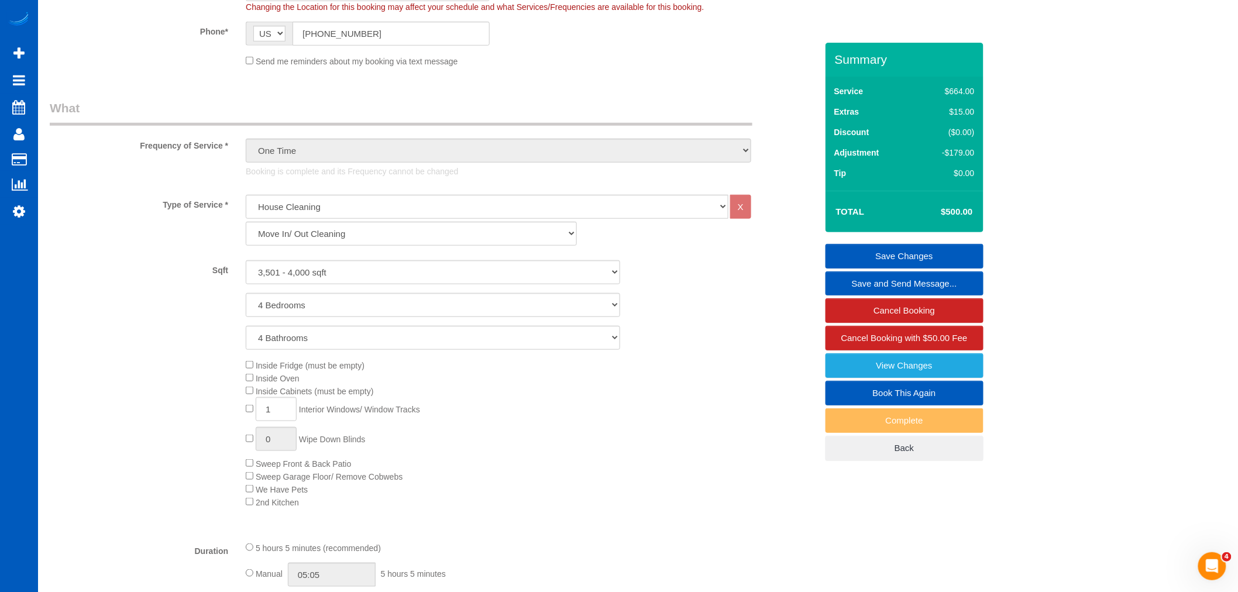
scroll to position [195, 0]
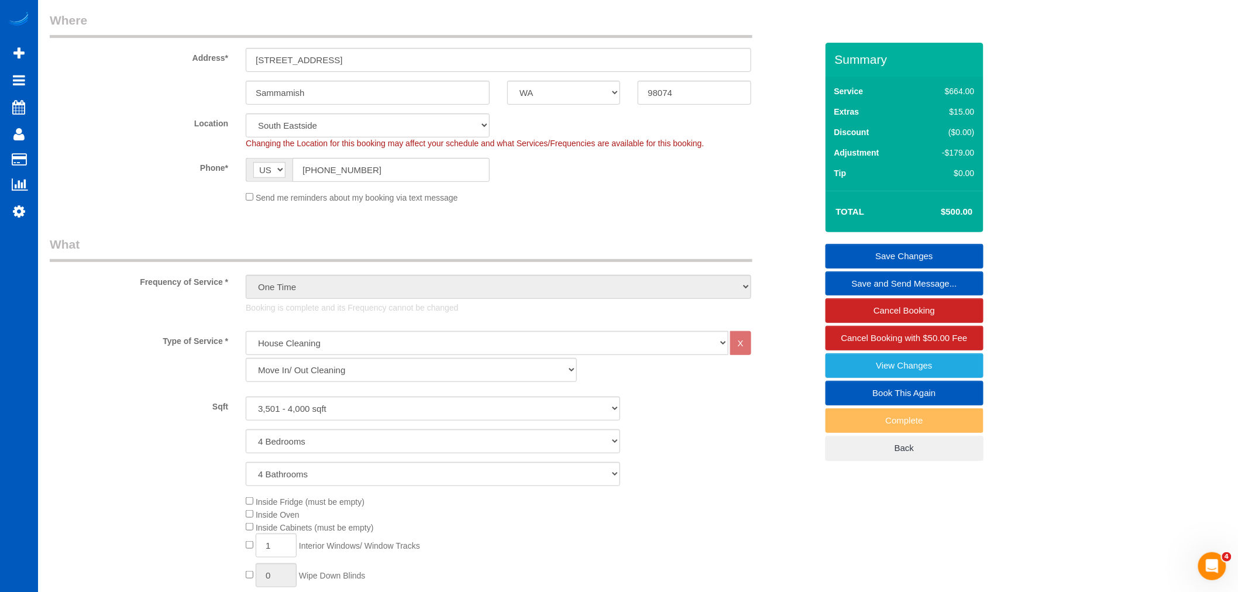
click at [933, 250] on link "Save Changes" at bounding box center [904, 256] width 158 height 25
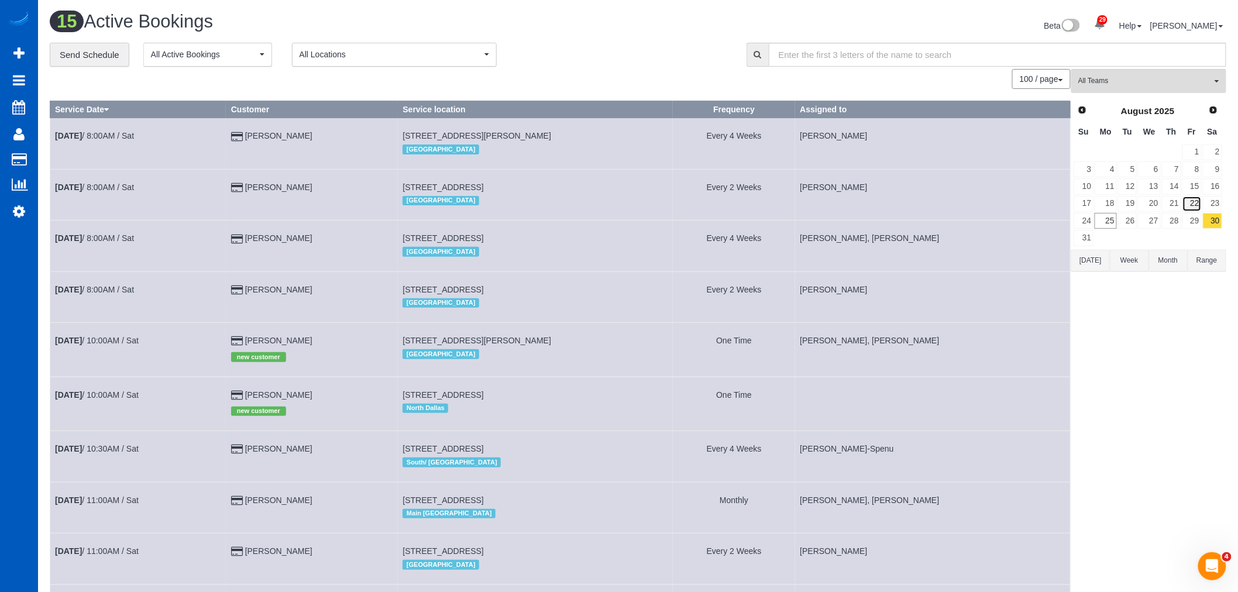
click at [1193, 212] on link "22" at bounding box center [1191, 204] width 19 height 16
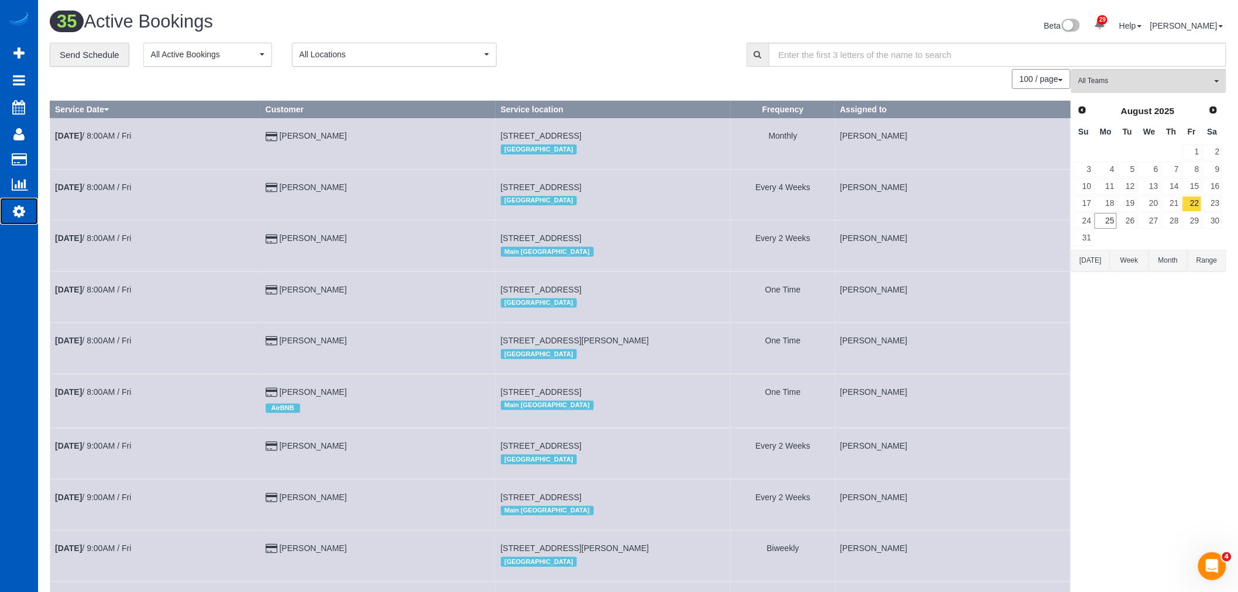
click at [9, 208] on link "Settings" at bounding box center [19, 211] width 38 height 27
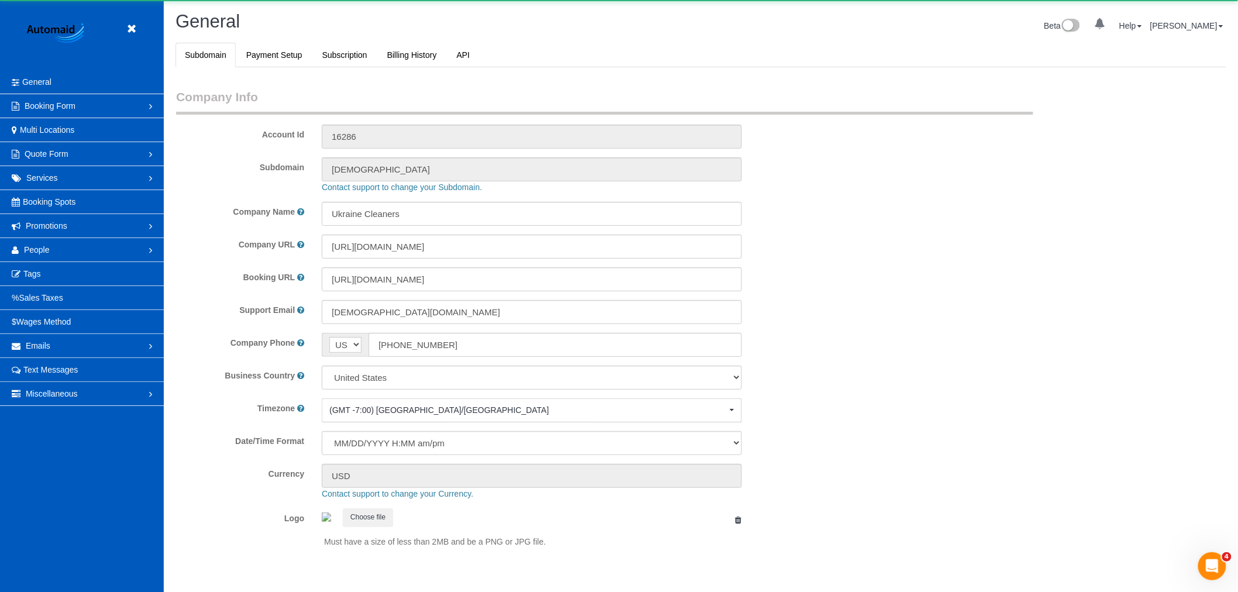
select select "1"
click at [53, 235] on link "Promotions" at bounding box center [82, 225] width 164 height 23
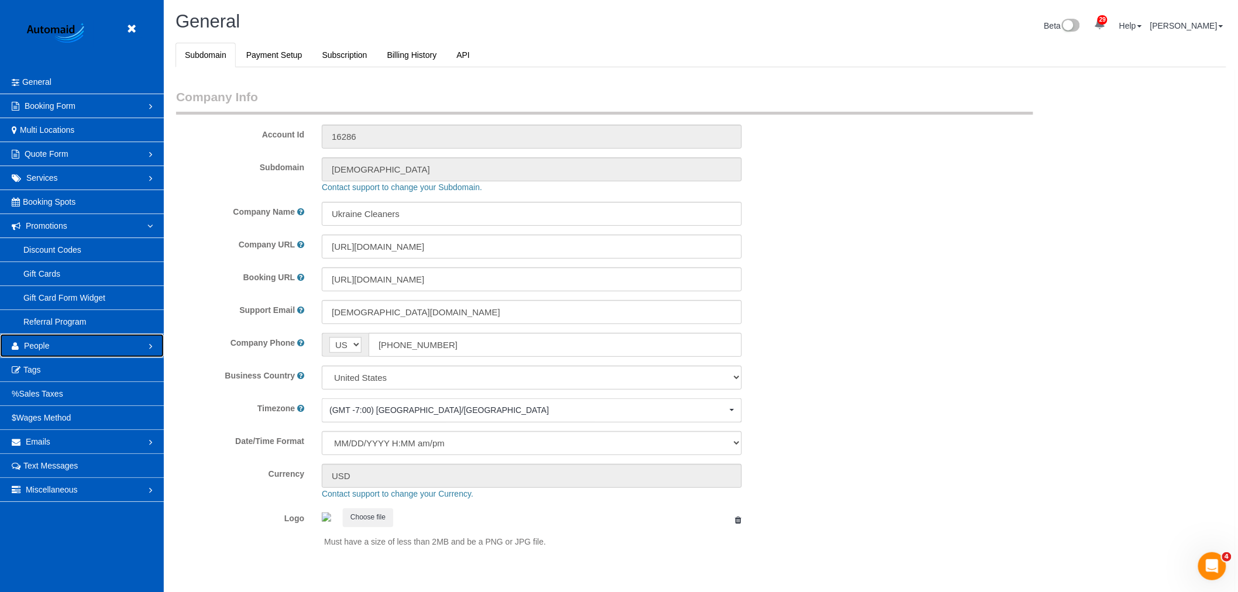
click at [54, 338] on link "People" at bounding box center [82, 345] width 164 height 23
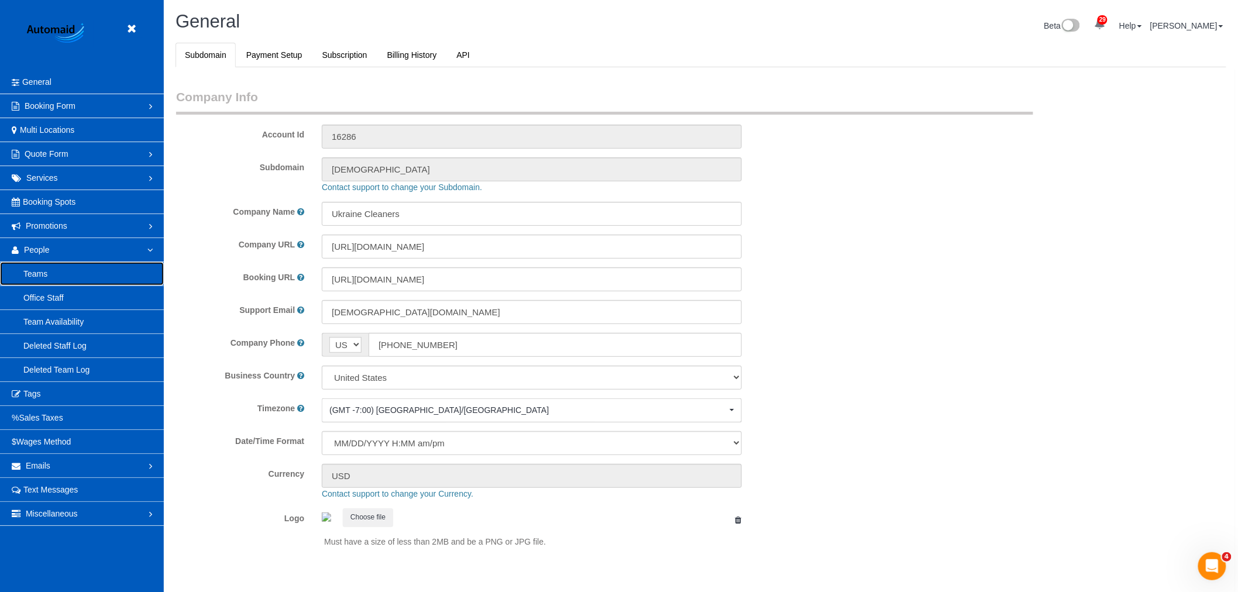
click at [74, 279] on link "Teams" at bounding box center [82, 273] width 164 height 23
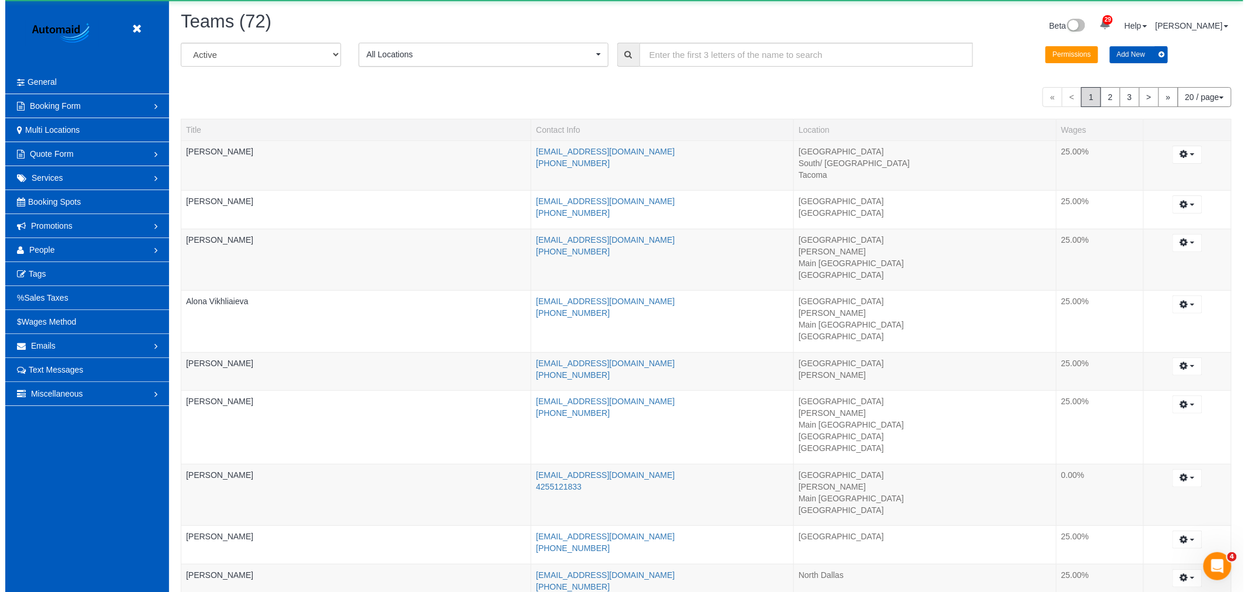
scroll to position [1147, 1238]
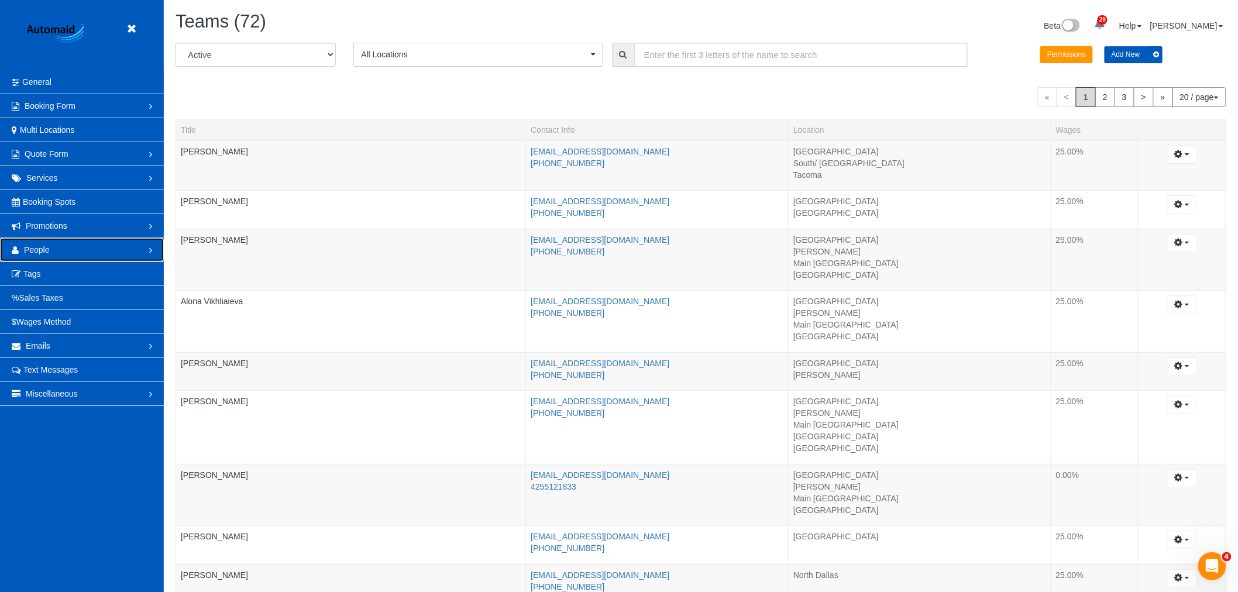
click at [66, 249] on link "People" at bounding box center [82, 249] width 164 height 23
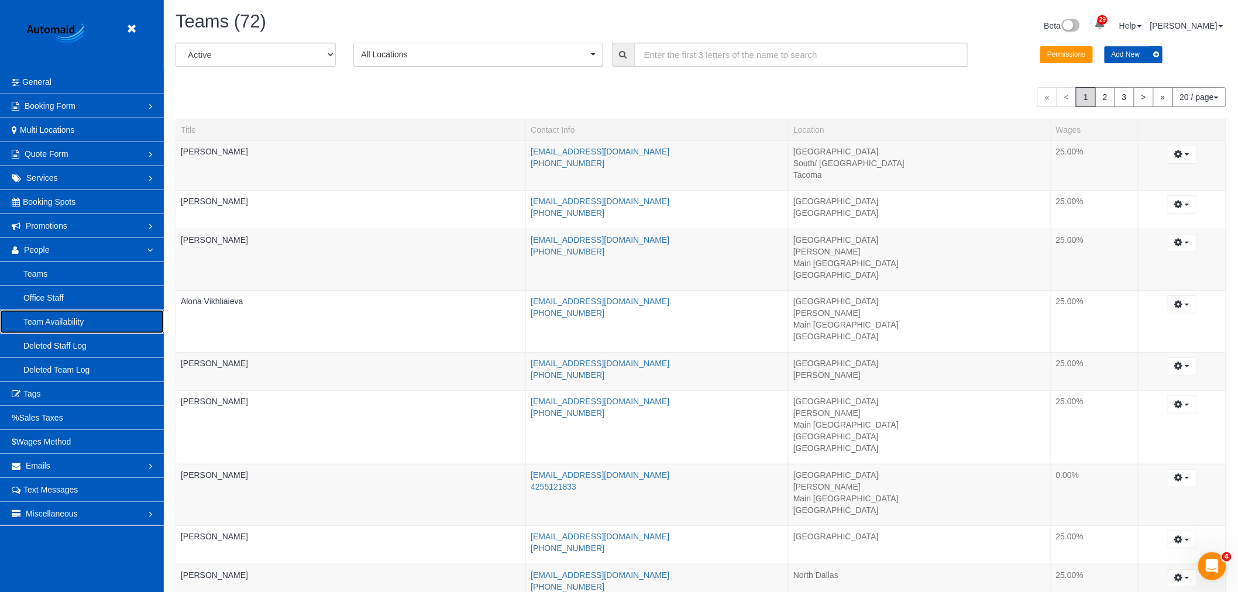
click at [60, 320] on link "Team Availability" at bounding box center [82, 321] width 164 height 23
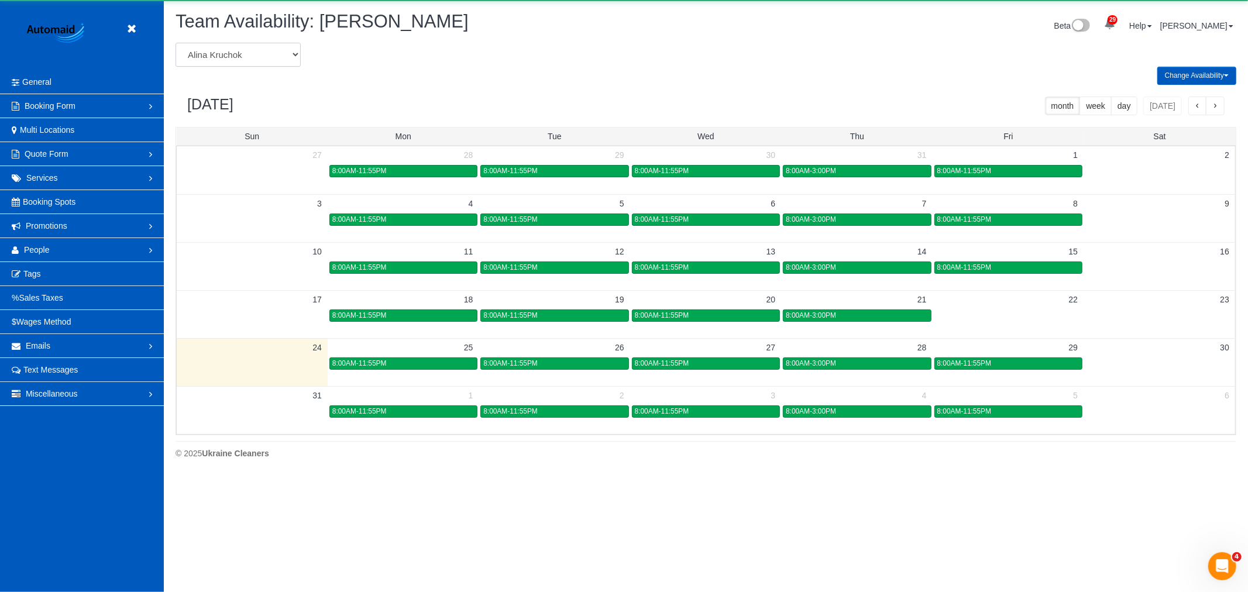
scroll to position [477, 1248]
click at [250, 59] on select "Alina Kruchok Alona Kulish Alona Tarasiuk Alona Vikhliaieva Anastasiia Demchenk…" at bounding box center [237, 55] width 125 height 24
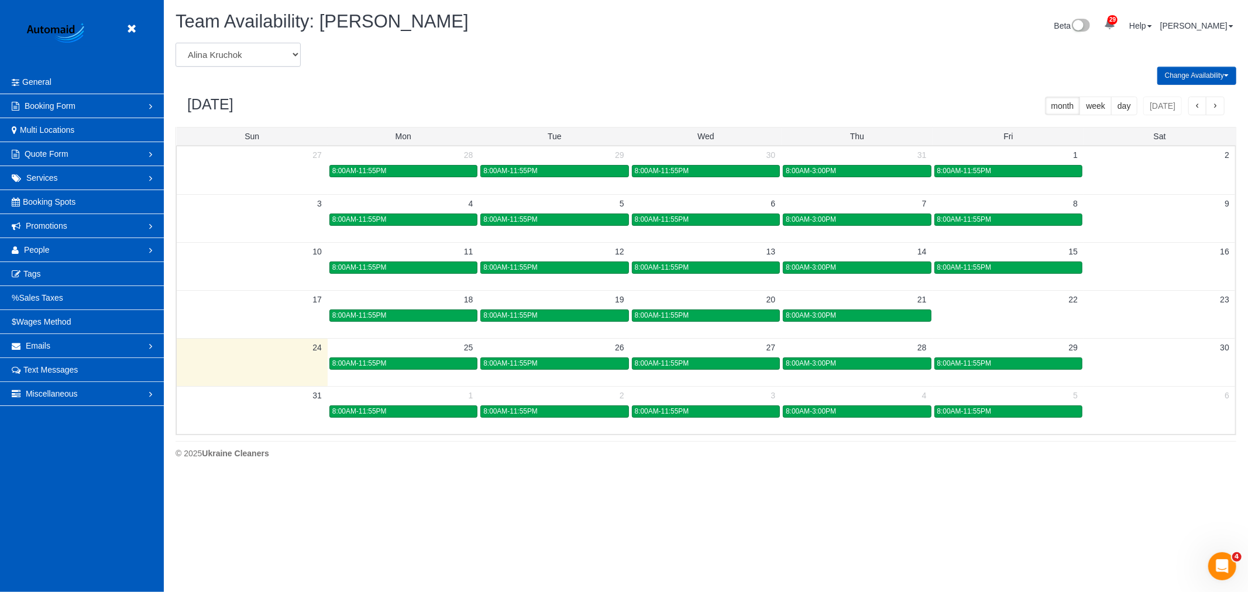
select select "number:24949"
click at [175, 43] on select "Alina Kruchok Alona Kulish Alona Tarasiuk Alona Vikhliaieva Anastasiia Demchenk…" at bounding box center [237, 55] width 125 height 24
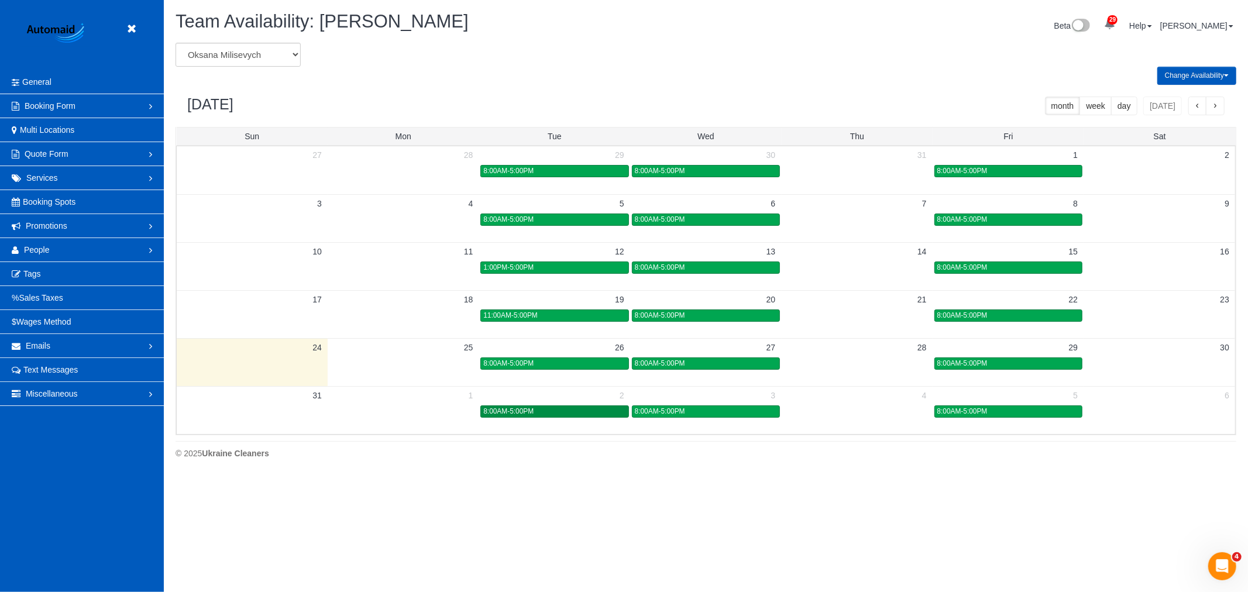
click at [567, 412] on div "8:00AM-5:00PM" at bounding box center [554, 411] width 142 height 9
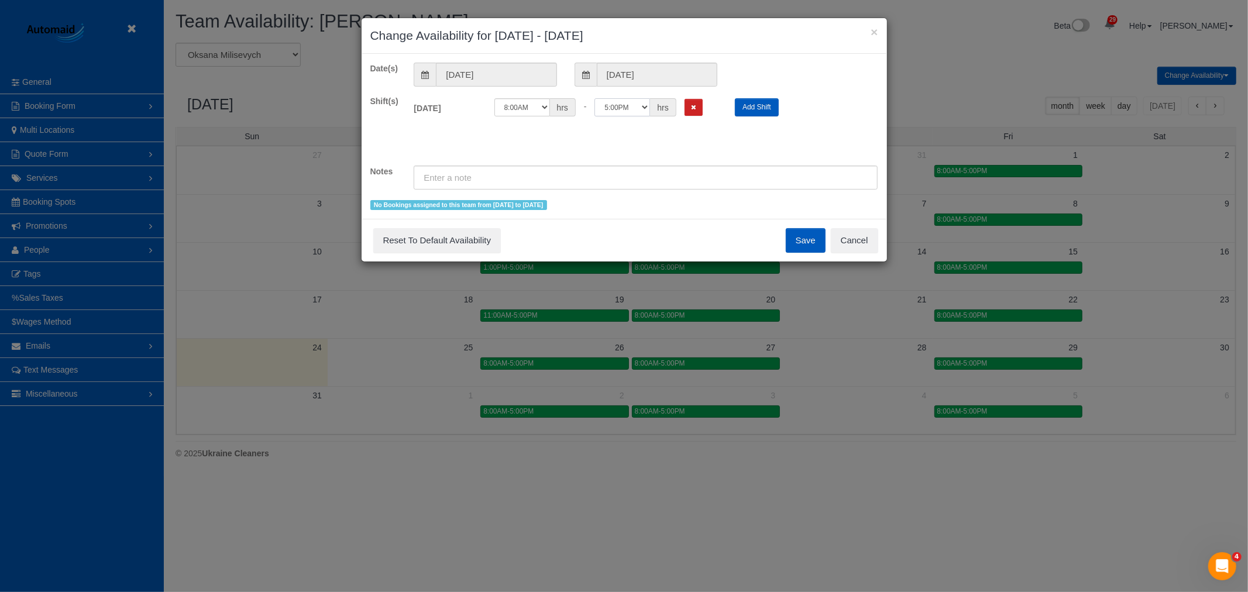
click at [635, 106] on select "12:00AM 12:05AM 12:10AM 12:15AM 12:20AM 12:25AM 12:30AM 12:35AM 12:40AM 12:45AM…" at bounding box center [622, 107] width 56 height 18
select select "string:16:30"
click at [594, 98] on select "12:00AM 12:05AM 12:10AM 12:15AM 12:20AM 12:25AM 12:30AM 12:35AM 12:40AM 12:45AM…" at bounding box center [622, 107] width 56 height 18
click at [797, 243] on button "Save" at bounding box center [806, 240] width 40 height 25
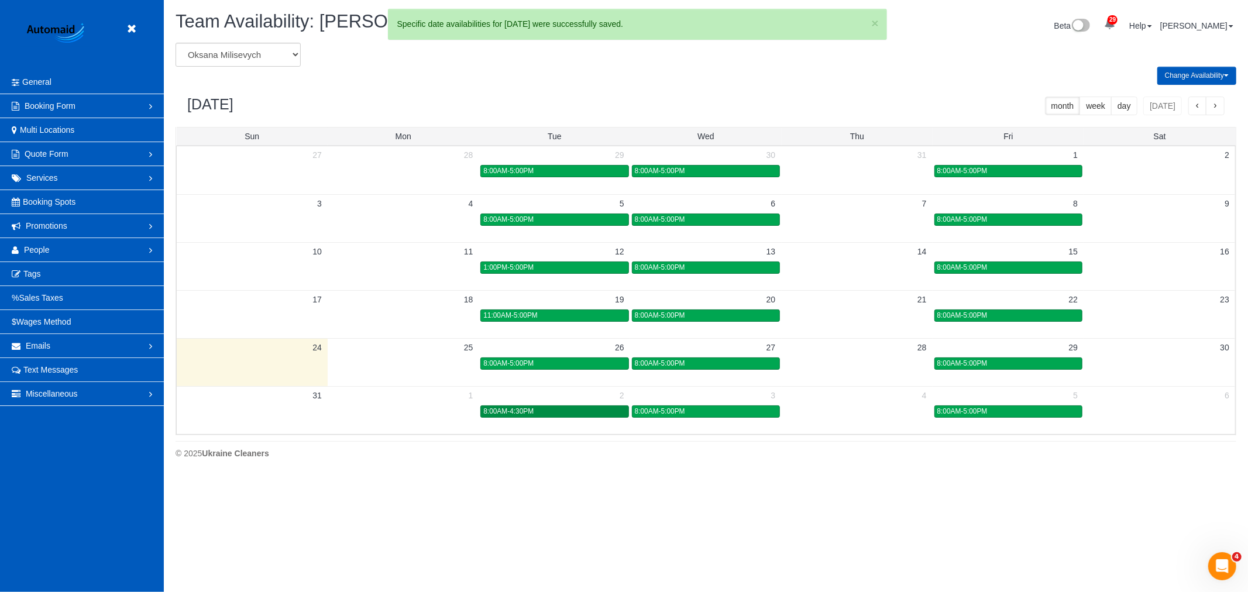
click at [560, 410] on div "8:00AM-4:30PM" at bounding box center [554, 411] width 142 height 9
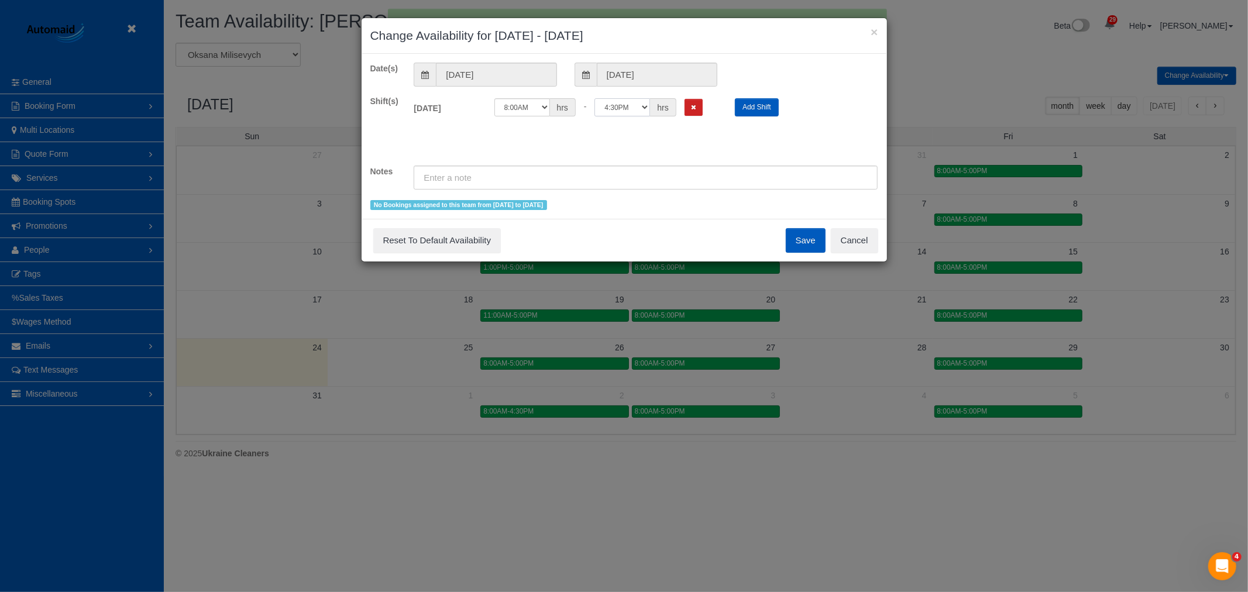
click at [629, 112] on select "12:00AM 12:05AM 12:10AM 12:15AM 12:20AM 12:25AM 12:30AM 12:35AM 12:40AM 12:45AM…" at bounding box center [622, 107] width 56 height 18
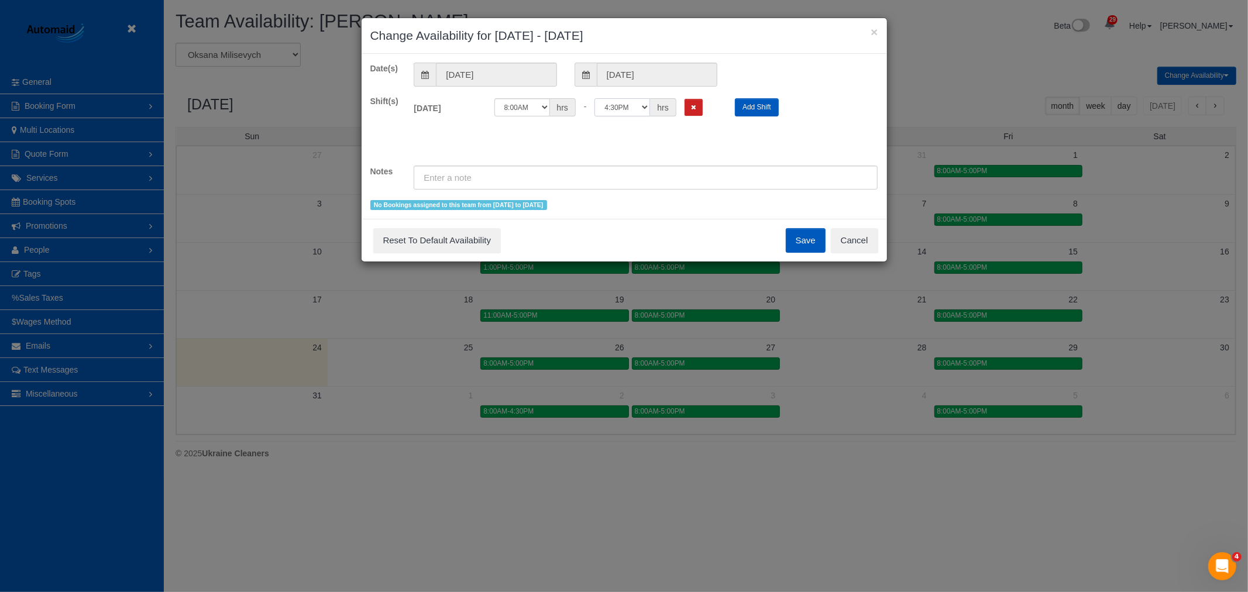
select select "string:16:00"
click at [594, 98] on select "12:00AM 12:05AM 12:10AM 12:15AM 12:20AM 12:25AM 12:30AM 12:35AM 12:40AM 12:45AM…" at bounding box center [622, 107] width 56 height 18
click at [804, 240] on button "Save" at bounding box center [806, 240] width 40 height 25
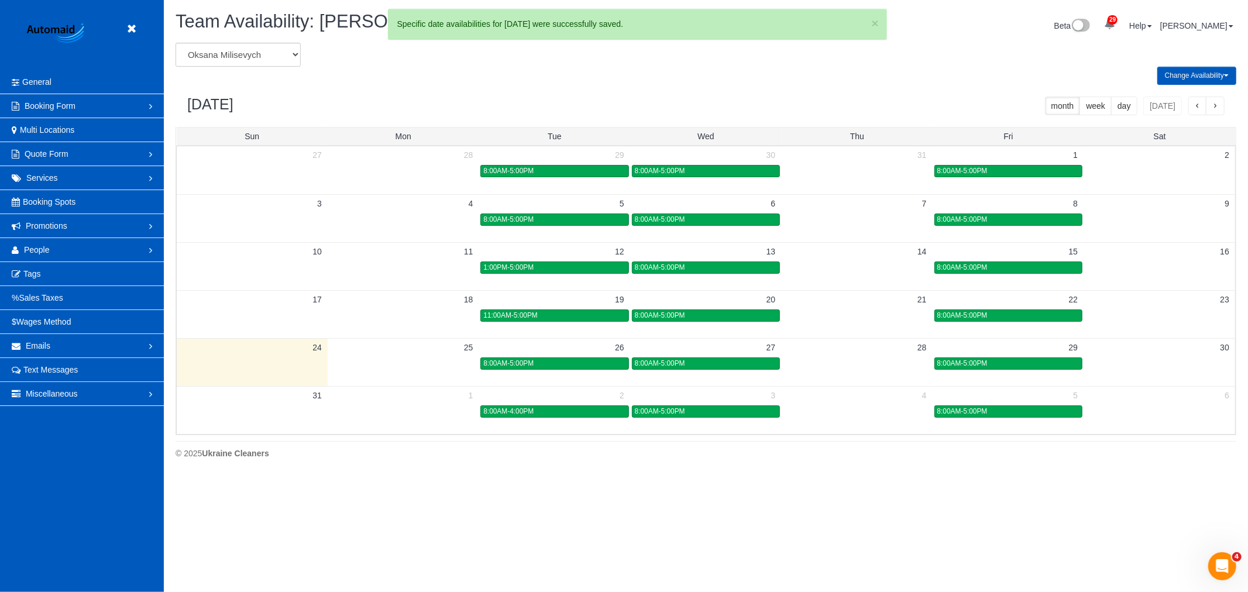
click at [542, 412] on div "8:00AM-4:00PM" at bounding box center [554, 411] width 142 height 9
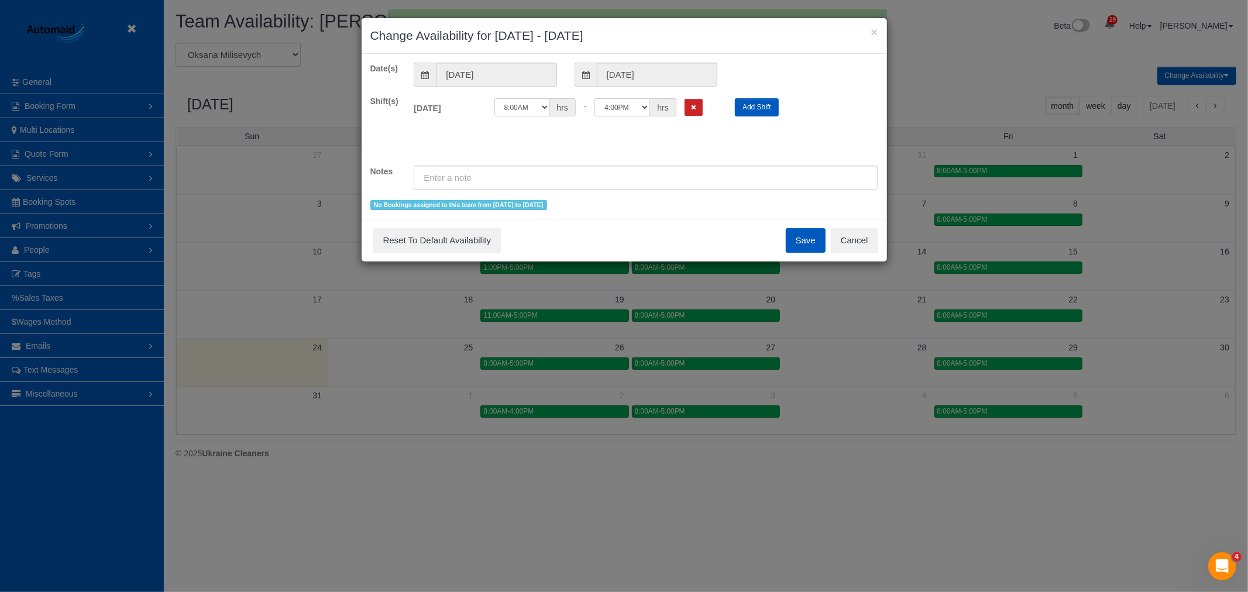
click at [636, 112] on select "12:00AM 12:05AM 12:10AM 12:15AM 12:20AM 12:25AM 12:30AM 12:35AM 12:40AM 12:45AM…" at bounding box center [622, 107] width 56 height 18
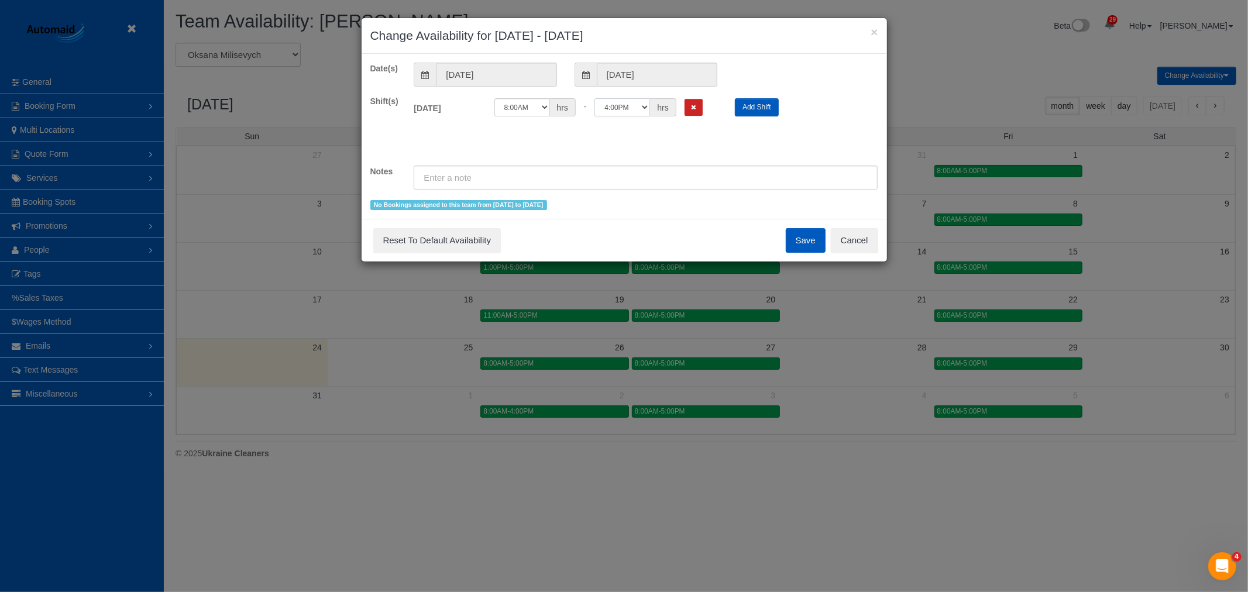
select select "string:14:00"
click at [594, 98] on select "12:00AM 12:05AM 12:10AM 12:15AM 12:20AM 12:25AM 12:30AM 12:35AM 12:40AM 12:45AM…" at bounding box center [622, 107] width 56 height 18
click at [800, 242] on button "Save" at bounding box center [806, 240] width 40 height 25
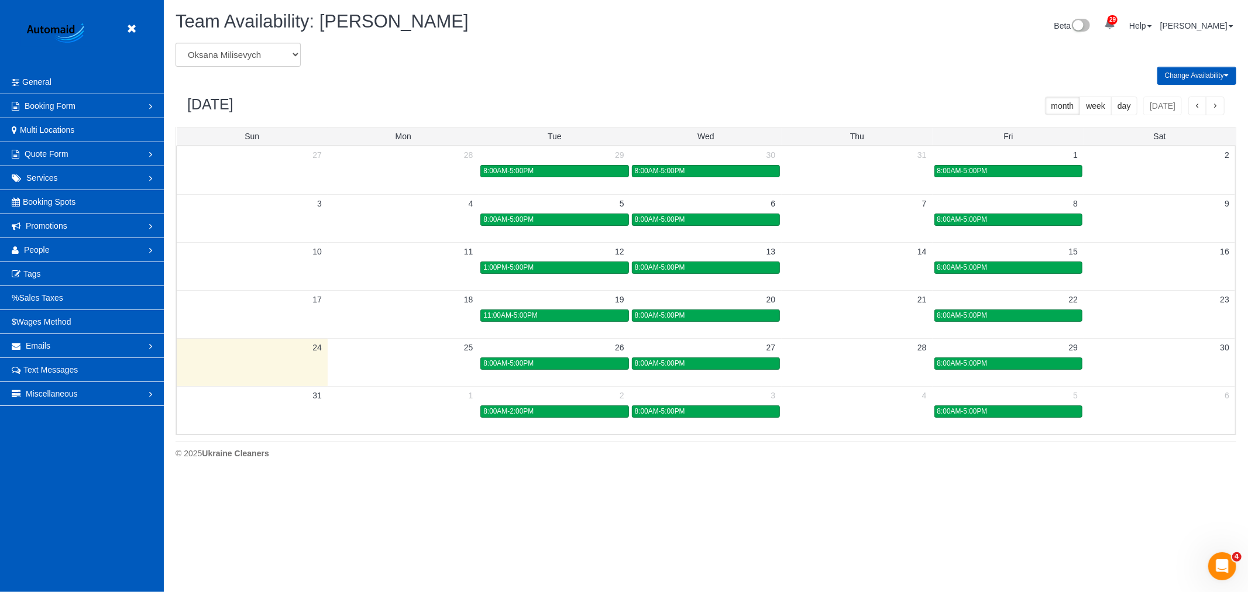
click at [1214, 98] on button "button" at bounding box center [1214, 106] width 19 height 19
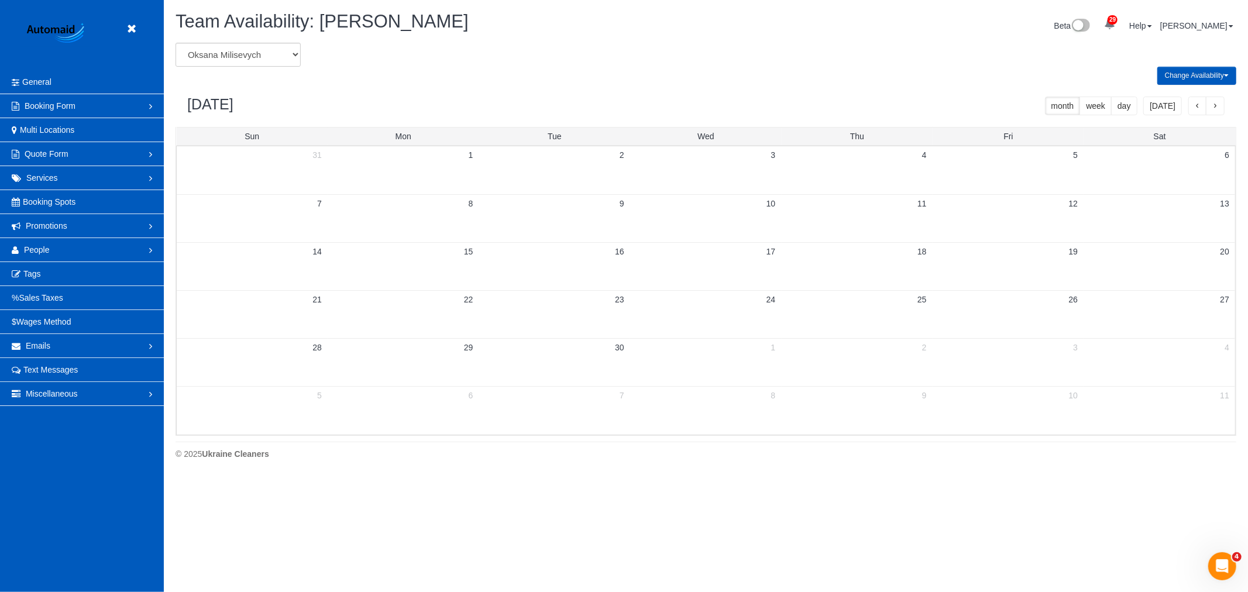
scroll to position [477, 1248]
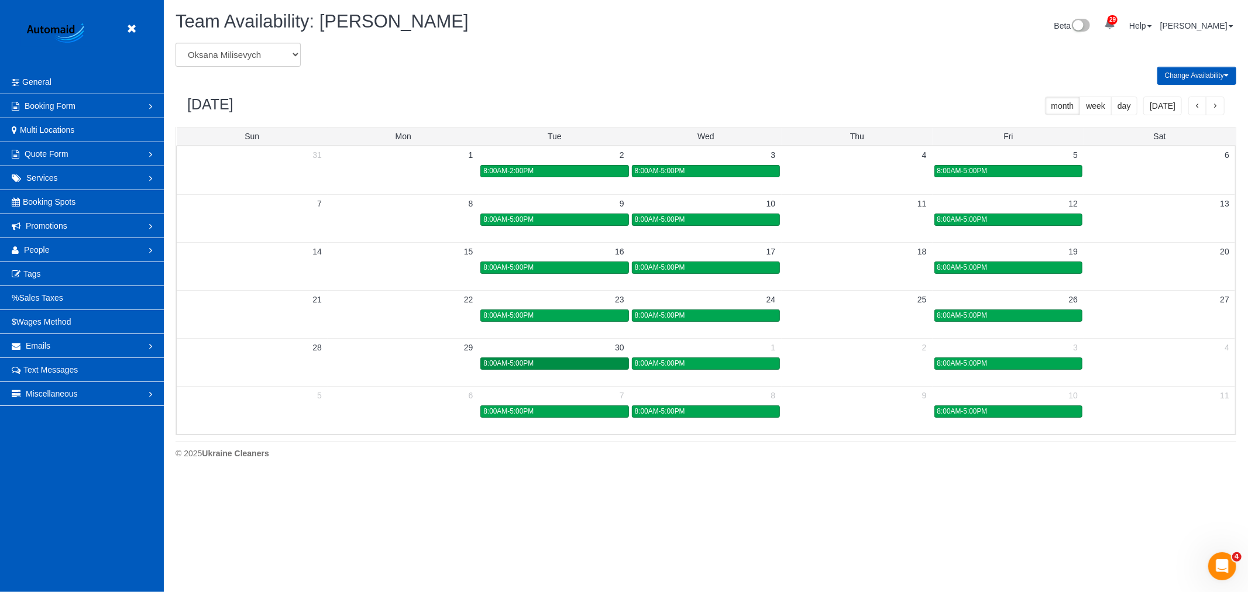
click at [552, 363] on div "8:00AM-5:00PM" at bounding box center [554, 363] width 142 height 9
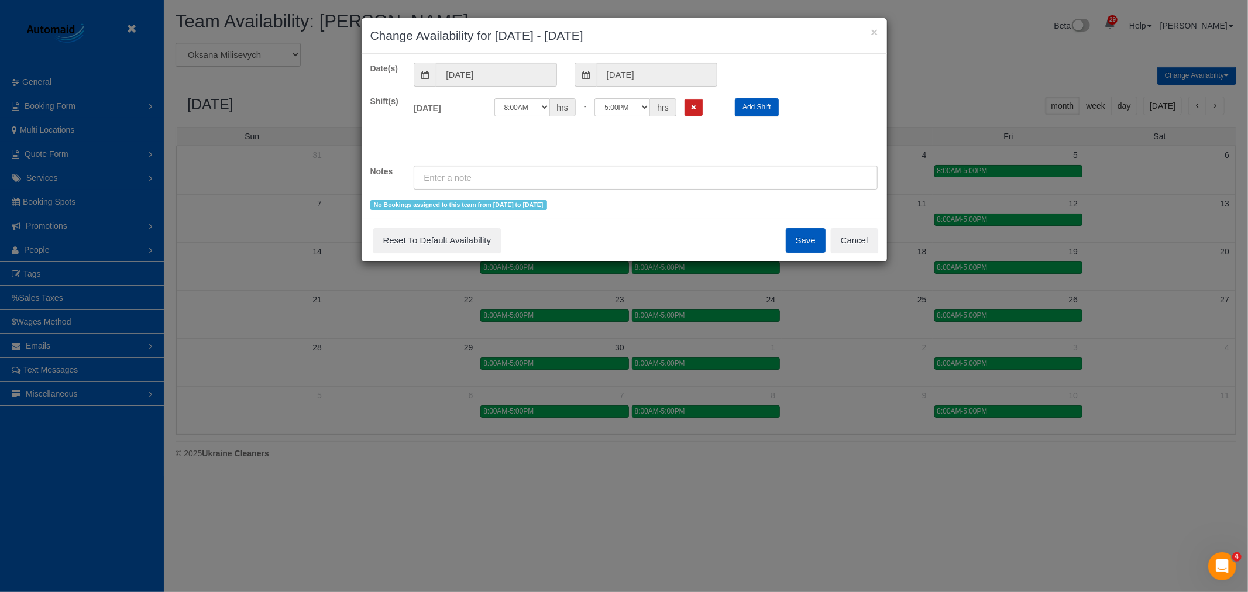
drag, startPoint x: 552, startPoint y: 363, endPoint x: 511, endPoint y: 124, distance: 242.2
click at [494, 145] on div "Shift(s) Tue 09/30/2025 Off 12:00AM 12:05AM 12:10AM 12:15AM 12:20AM 12:25AM 12:…" at bounding box center [623, 124] width 525 height 58
click at [522, 106] on select "12:00AM 12:05AM 12:10AM 12:15AM 12:20AM 12:25AM 12:30AM 12:35AM 12:40AM 12:45AM…" at bounding box center [522, 107] width 56 height 18
click at [525, 107] on select "12:00AM 12:05AM 12:10AM 12:15AM 12:20AM 12:25AM 12:30AM 12:35AM 12:40AM 12:45AM…" at bounding box center [522, 107] width 56 height 18
select select "string:11:00"
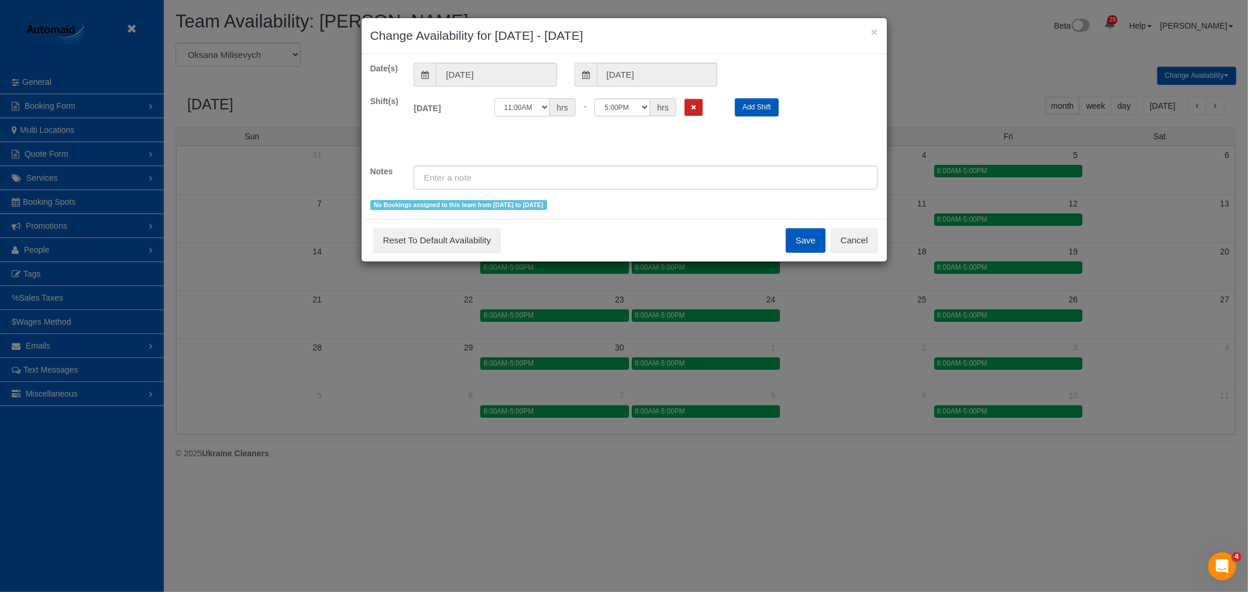
click at [494, 98] on select "12:00AM 12:05AM 12:10AM 12:15AM 12:20AM 12:25AM 12:30AM 12:35AM 12:40AM 12:45AM…" at bounding box center [522, 107] width 56 height 18
click at [805, 233] on button "Save" at bounding box center [806, 240] width 40 height 25
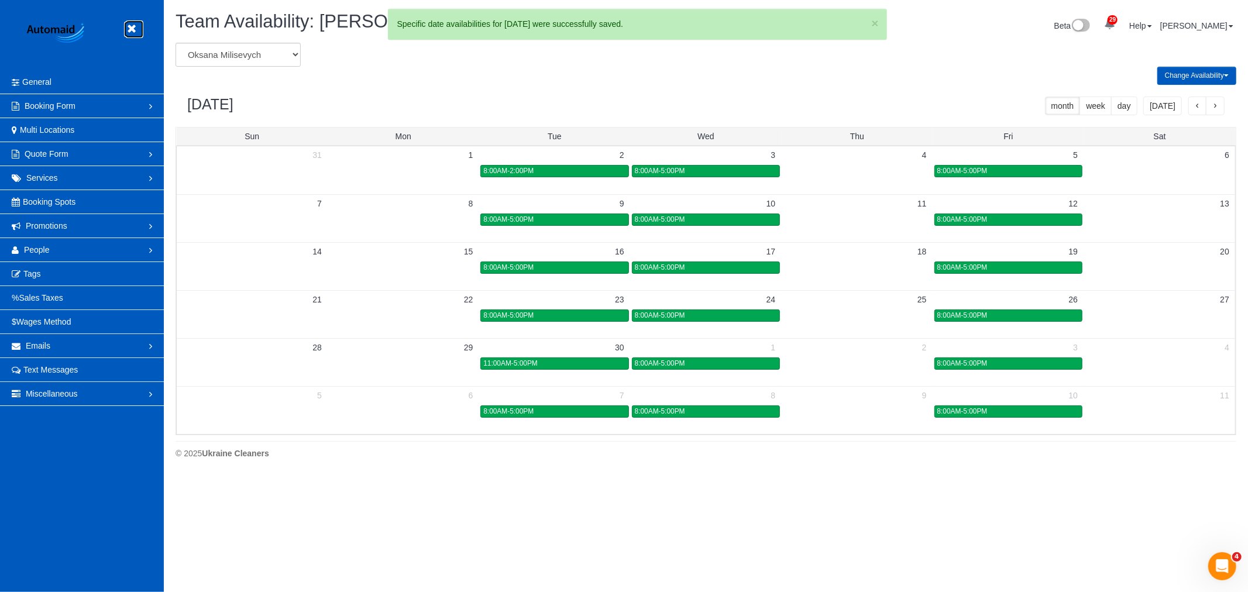
click at [135, 21] on link at bounding box center [135, 29] width 18 height 18
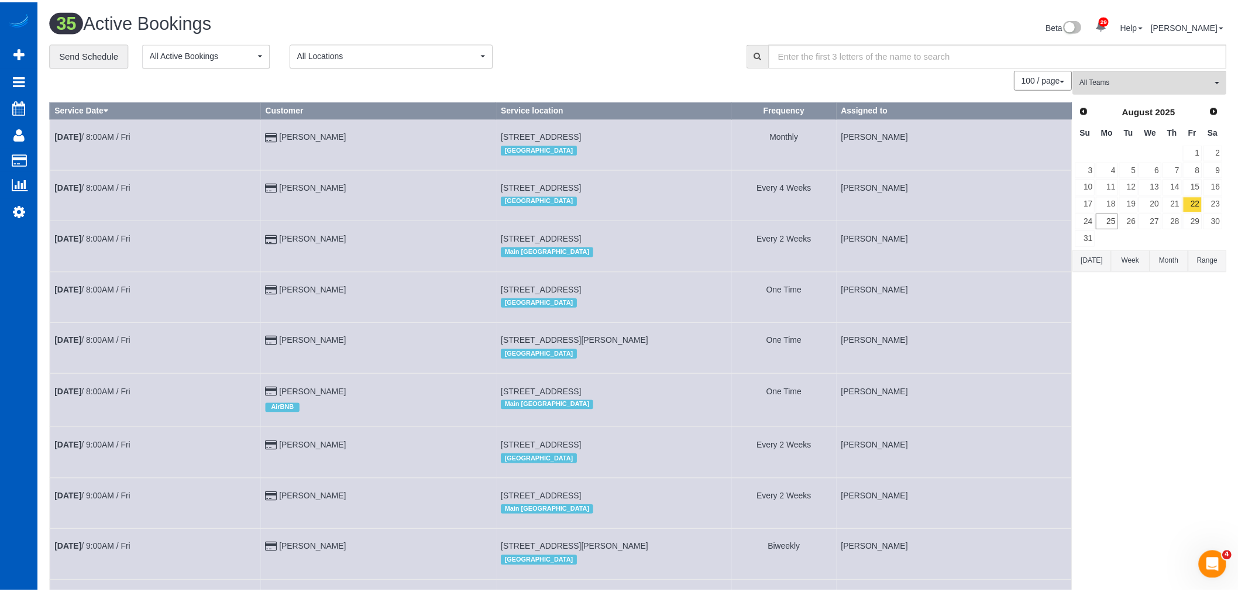
scroll to position [2042, 1238]
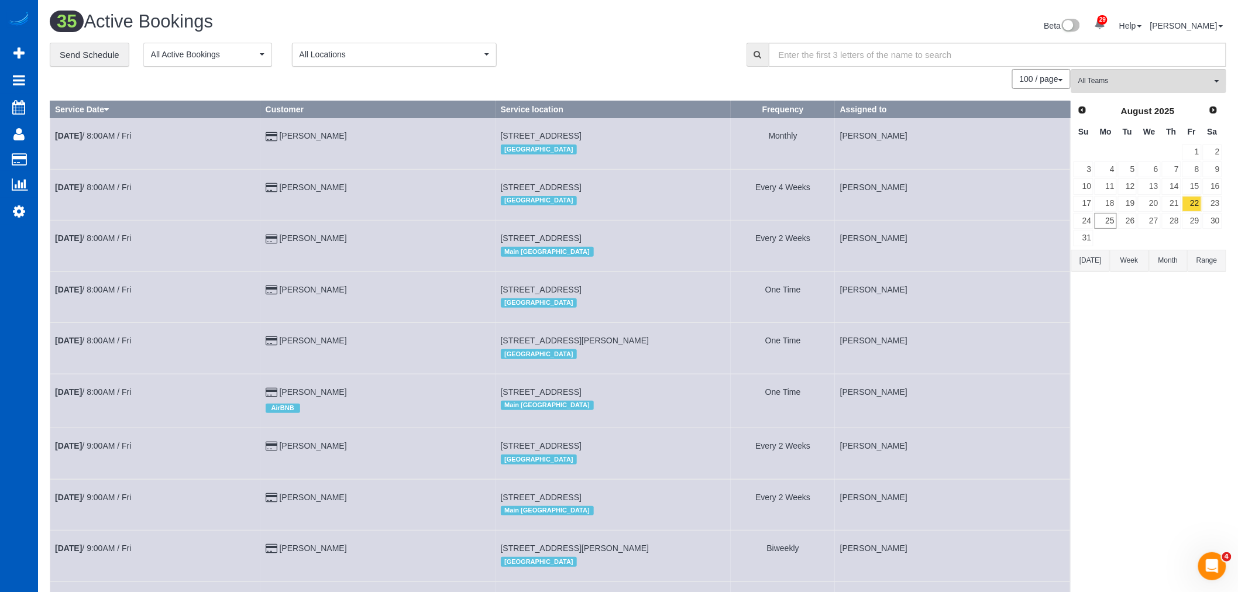
drag, startPoint x: 135, startPoint y: 19, endPoint x: 564, endPoint y: 73, distance: 432.6
click at [564, 73] on div "100 / page 10 / page 20 / page 30 / page 40 / page 50 / page 100 / page" at bounding box center [560, 79] width 1021 height 20
click at [1103, 225] on link "25" at bounding box center [1105, 221] width 22 height 16
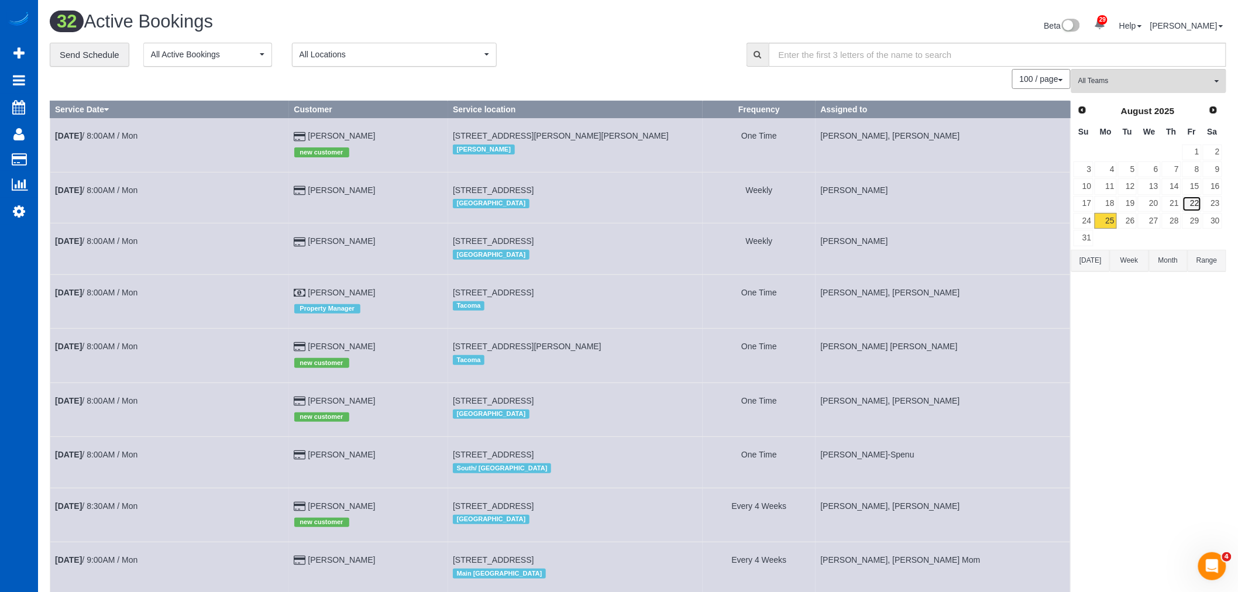
scroll to position [1923, 1238]
click at [1192, 203] on link "22" at bounding box center [1191, 204] width 19 height 16
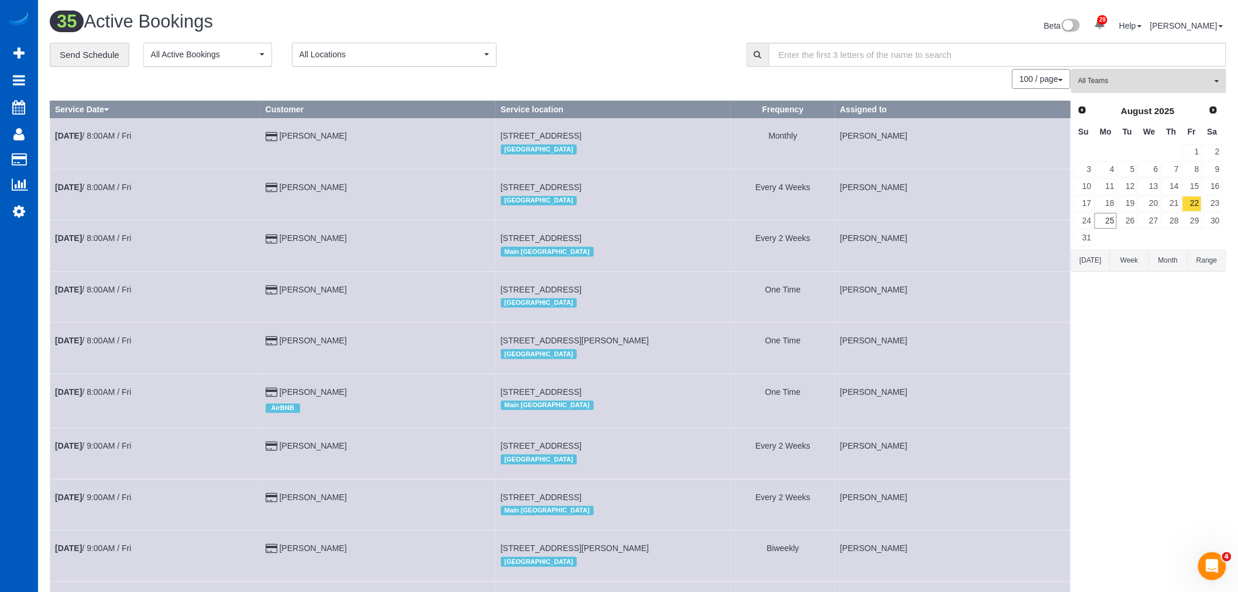
click at [370, 54] on span "All Locations" at bounding box center [390, 55] width 182 height 12
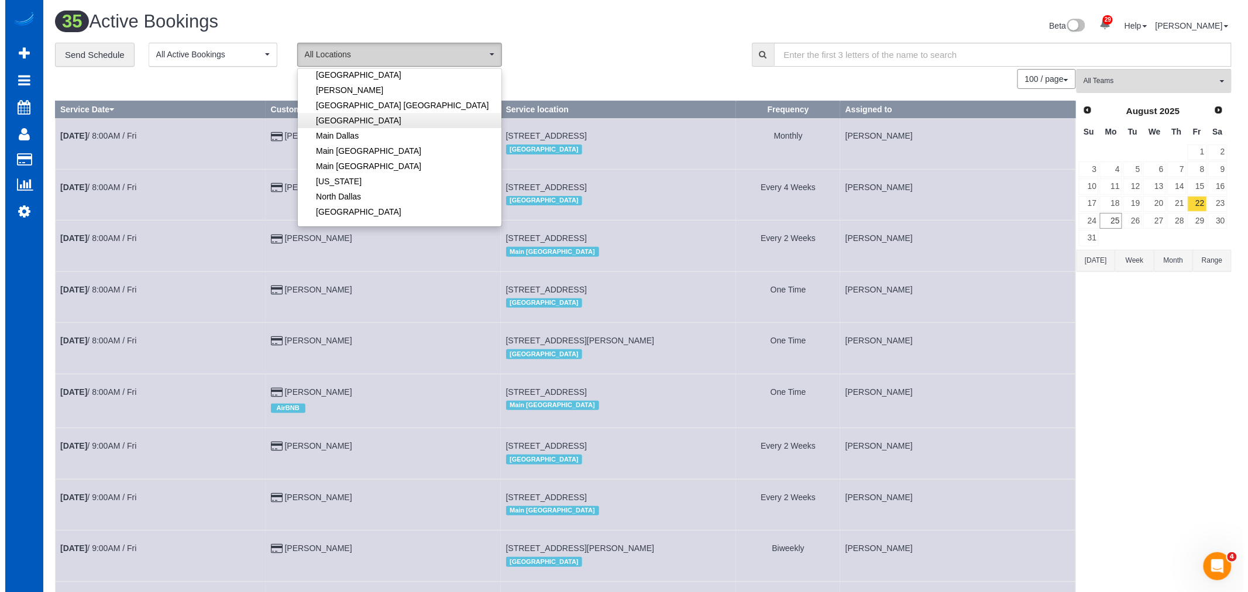
scroll to position [130, 0]
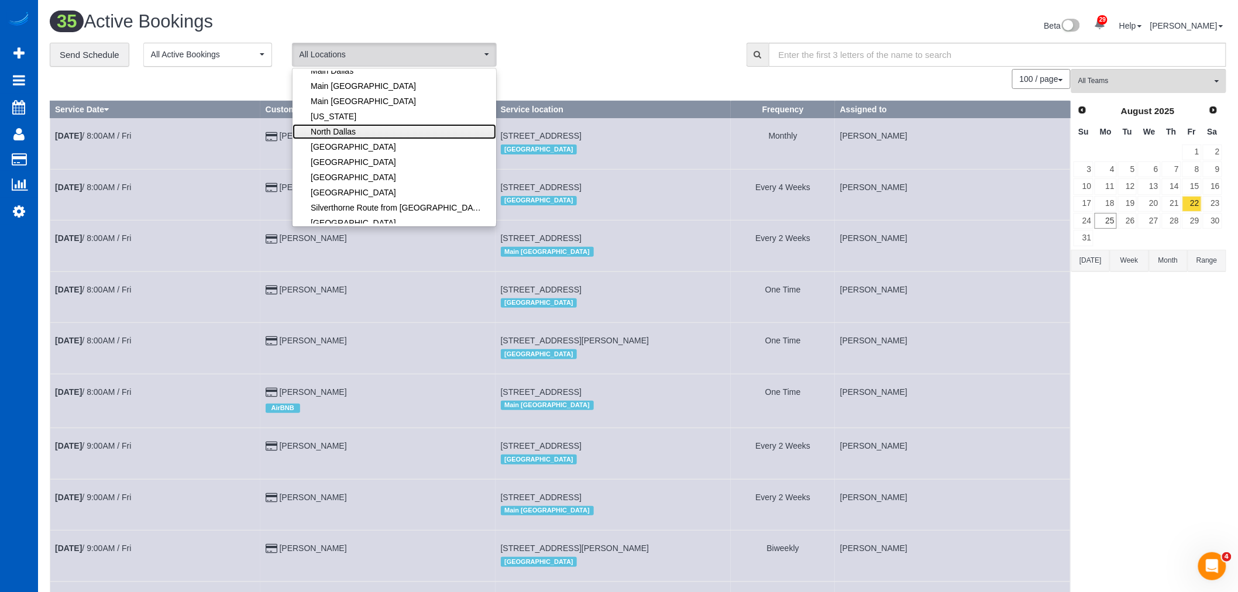
click at [372, 135] on link "North Dallas" at bounding box center [394, 131] width 204 height 15
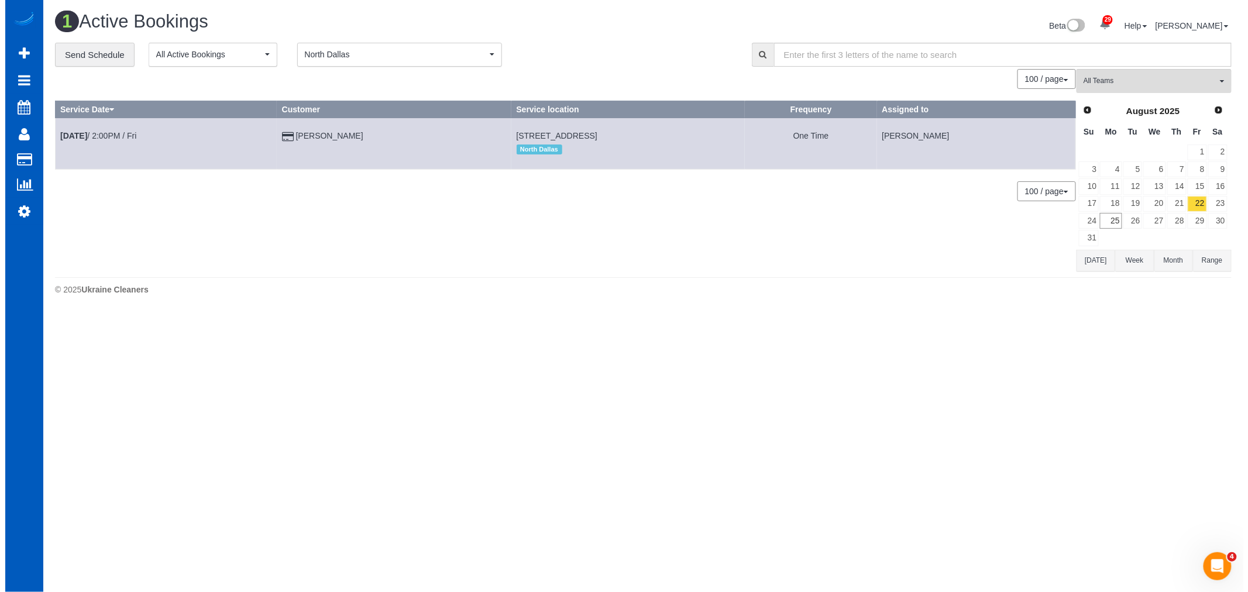
scroll to position [313, 1248]
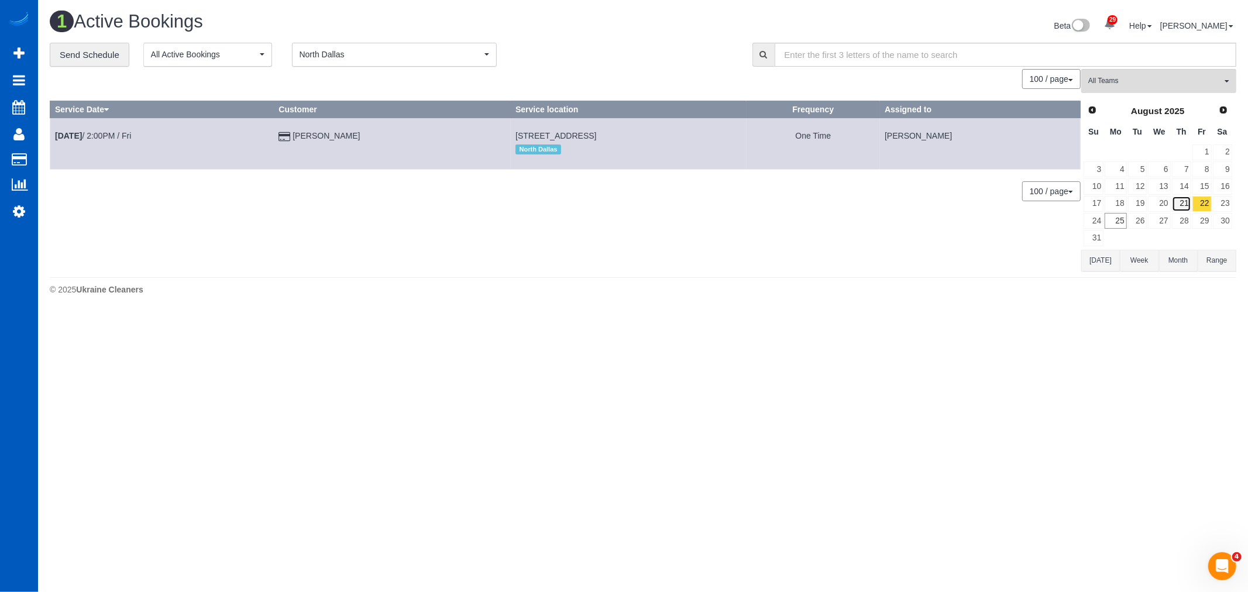
click at [1184, 200] on link "21" at bounding box center [1181, 204] width 19 height 16
click at [96, 133] on link "Aug 21st / 12:00PM / Thu" at bounding box center [97, 135] width 85 height 9
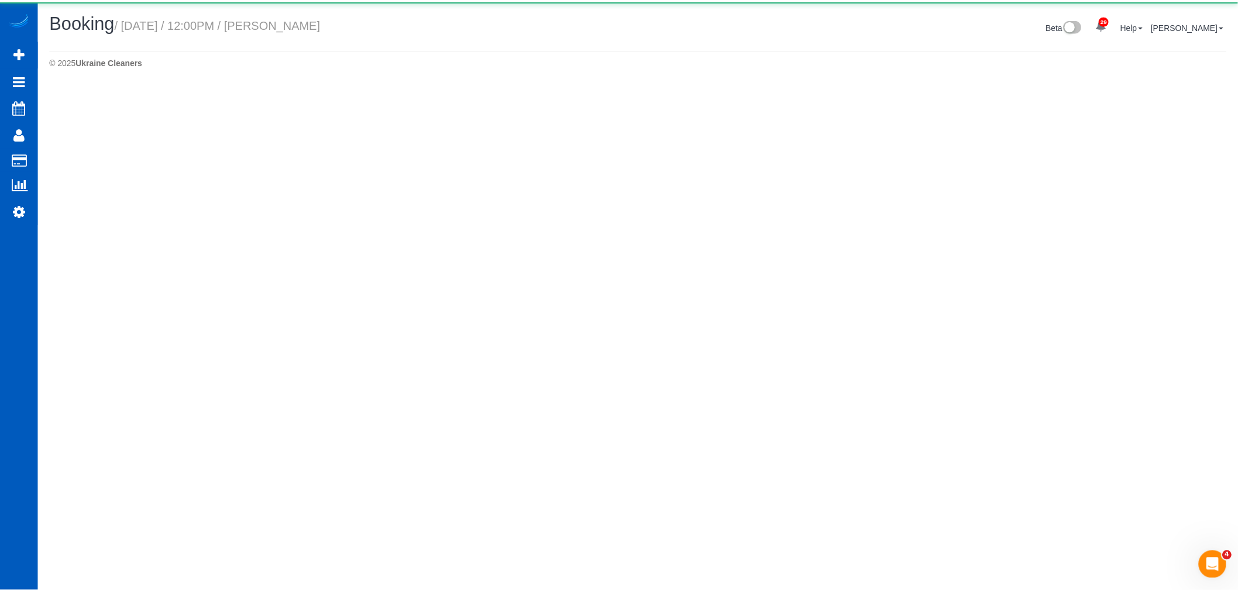
scroll to position [56959, 57250]
select select "[GEOGRAPHIC_DATA]"
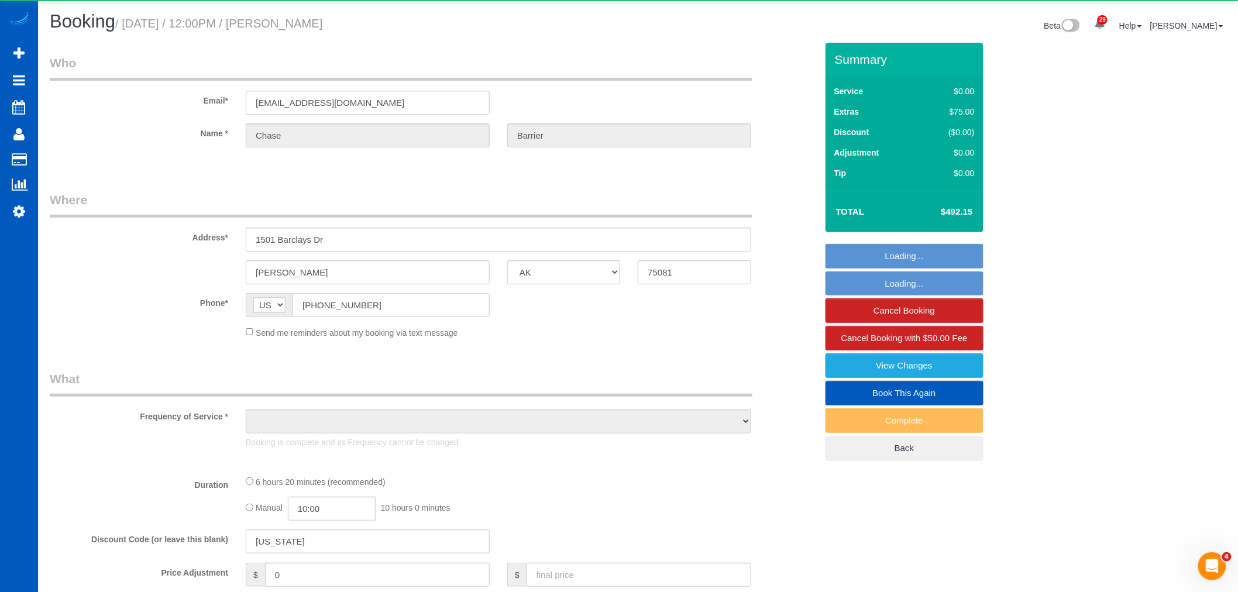
scroll to position [0, 0]
select select "object:6830"
select select "string:fspay-c9c045f9-55e1-4983-941f-bea15095ccfd"
select select "199"
select select "2001"
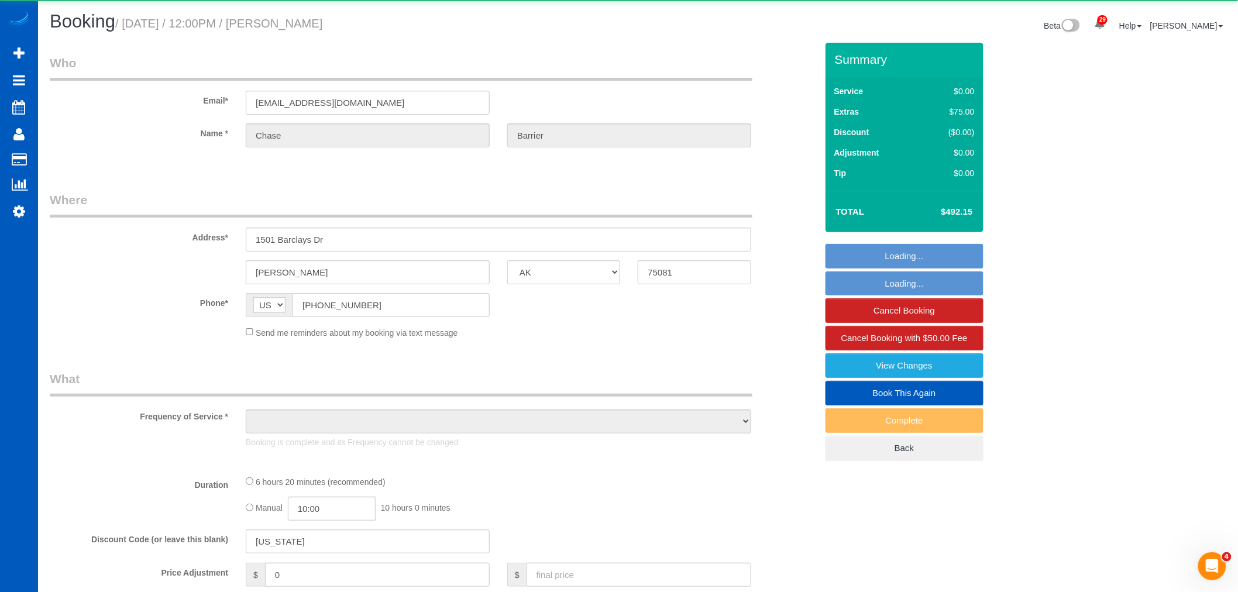
select select "4"
select select "3"
select select "spot11"
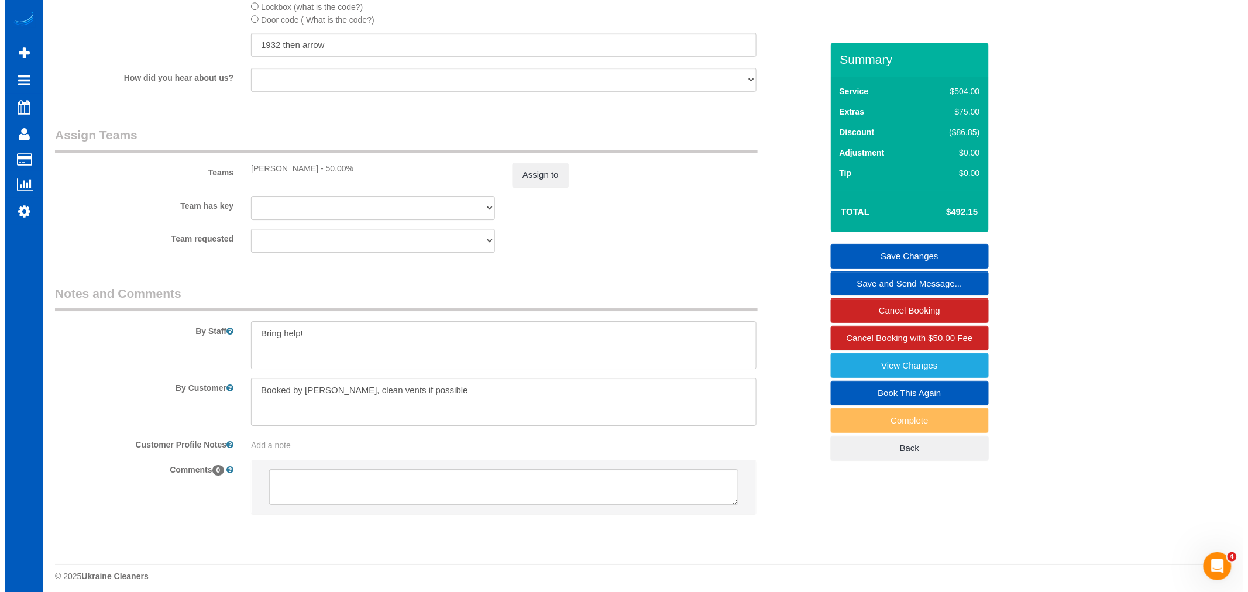
scroll to position [1476, 0]
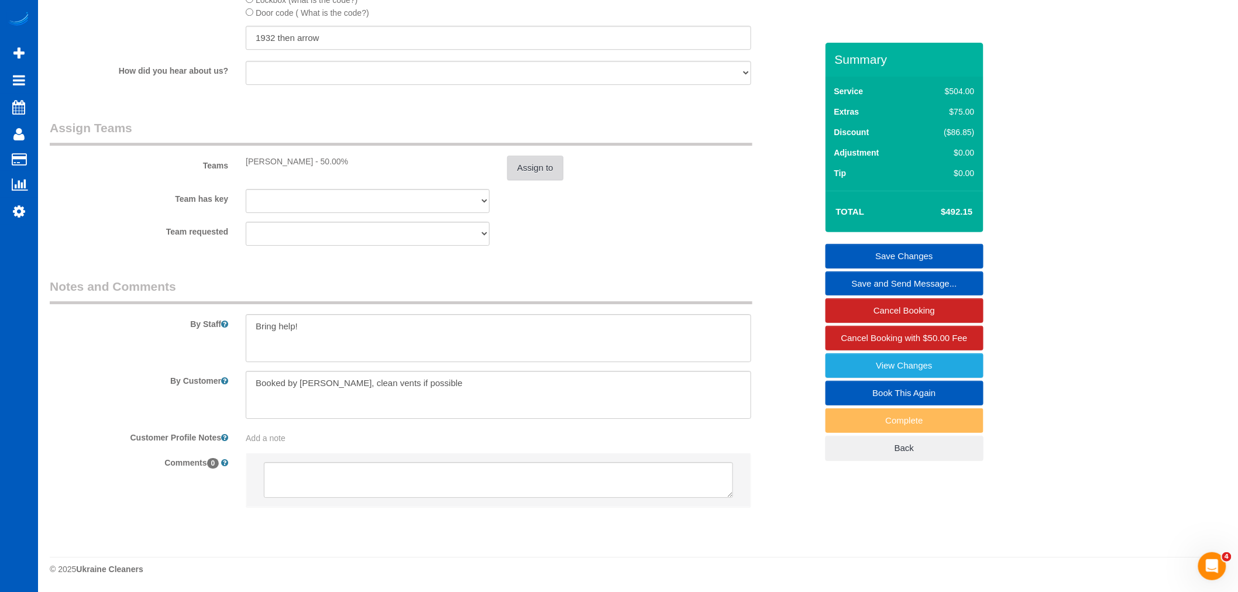
click at [533, 164] on button "Assign to" at bounding box center [535, 168] width 56 height 25
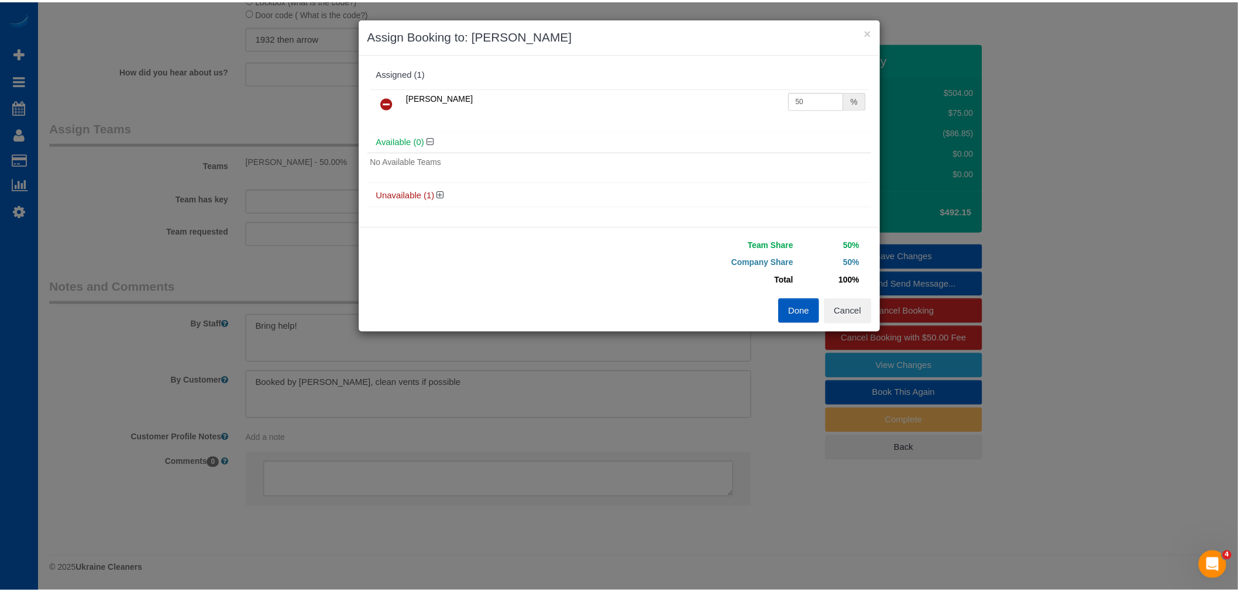
scroll to position [2068, 1248]
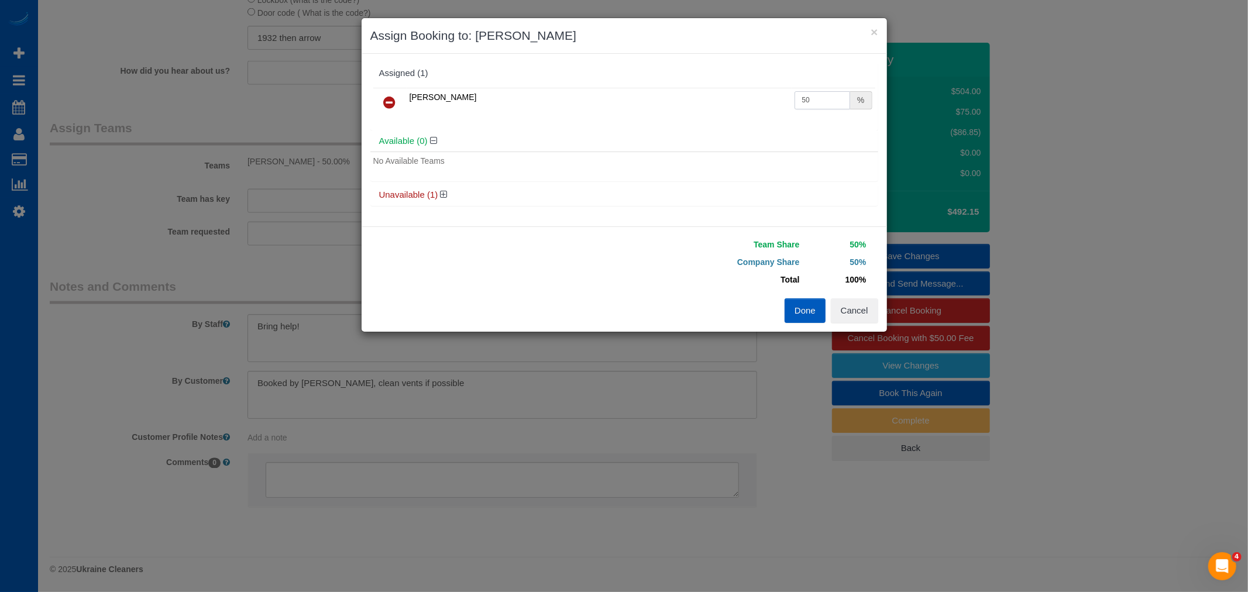
drag, startPoint x: 810, startPoint y: 103, endPoint x: 701, endPoint y: 92, distance: 109.9
click at [701, 92] on tr "Viktoriia Nazarenko 50 %" at bounding box center [624, 103] width 502 height 30
type input "61"
click at [791, 314] on button "Done" at bounding box center [804, 310] width 41 height 25
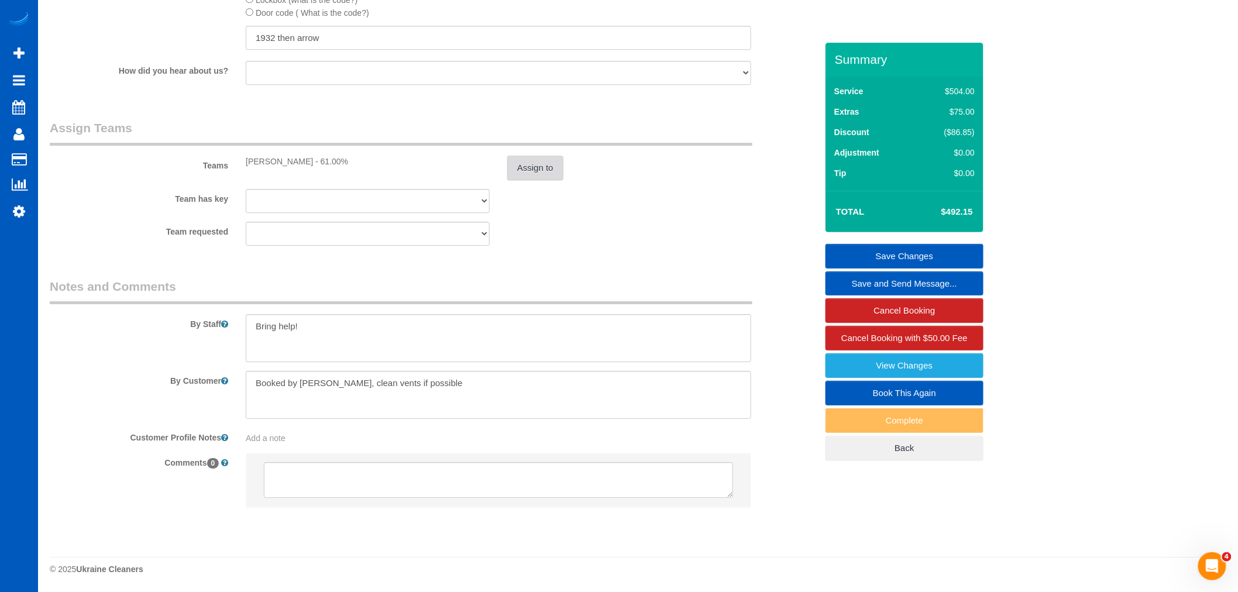
scroll to position [56420, 57250]
click at [895, 260] on link "Save Changes" at bounding box center [904, 256] width 158 height 25
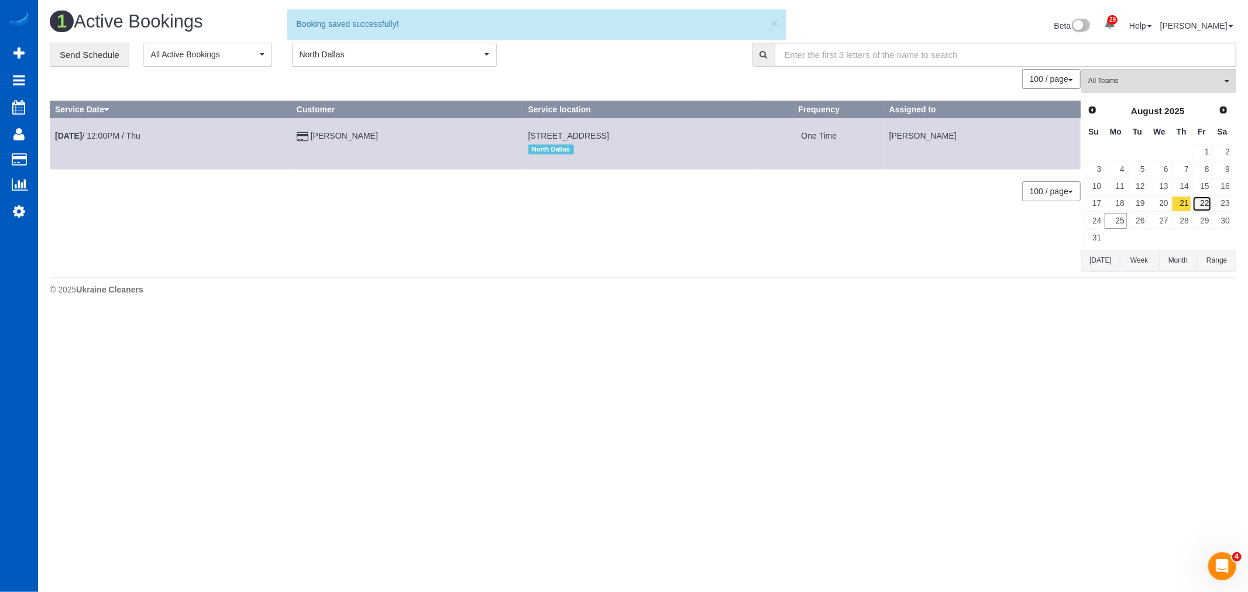
click at [1201, 202] on link "22" at bounding box center [1201, 204] width 19 height 16
click at [1237, 208] on div "**********" at bounding box center [643, 157] width 1204 height 229
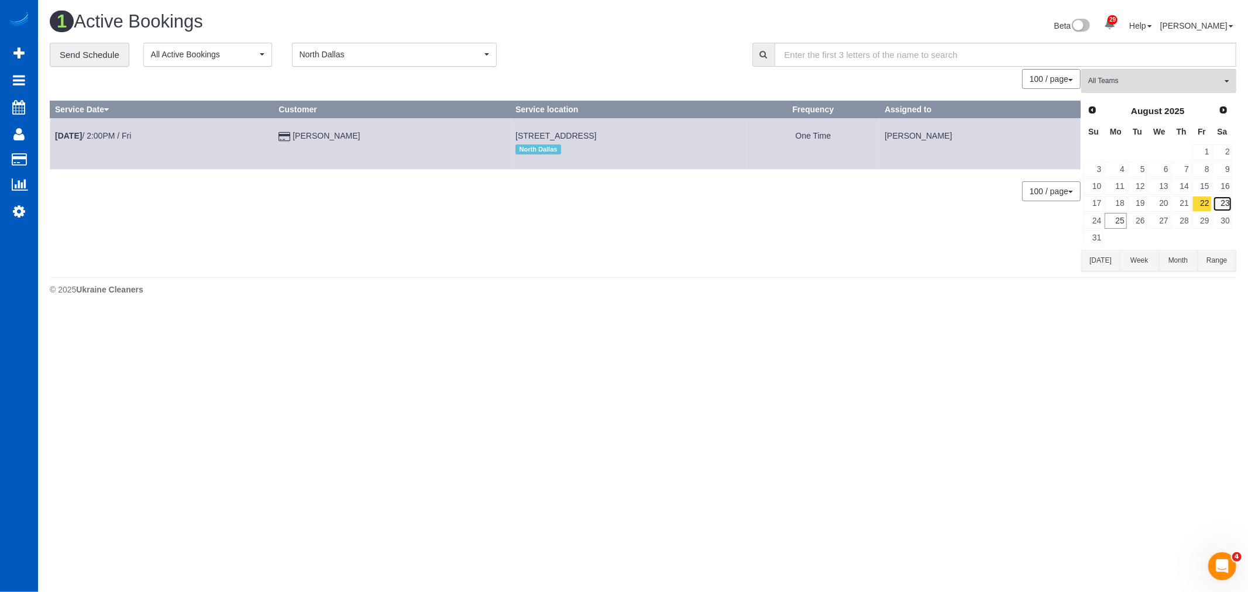
click at [1224, 203] on link "23" at bounding box center [1221, 204] width 19 height 16
click at [106, 135] on link "Aug 23rd / 10:00AM / Sat" at bounding box center [97, 135] width 84 height 9
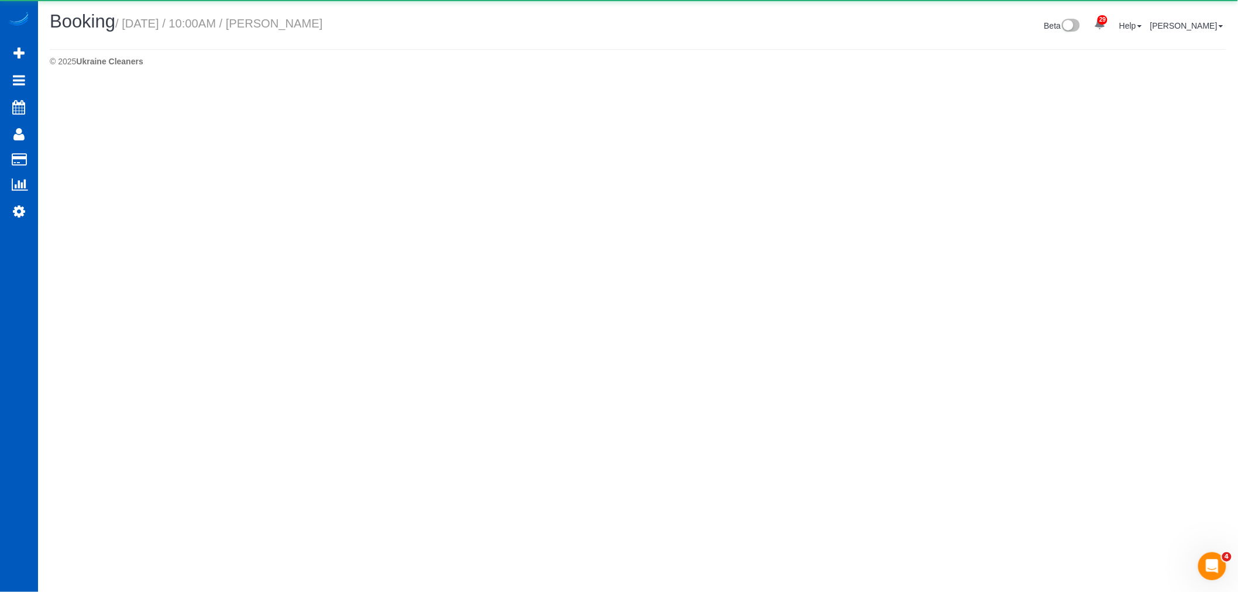
scroll to position [1392, 1238]
select select "[GEOGRAPHIC_DATA]"
select select "199"
select select "2001"
select select "3"
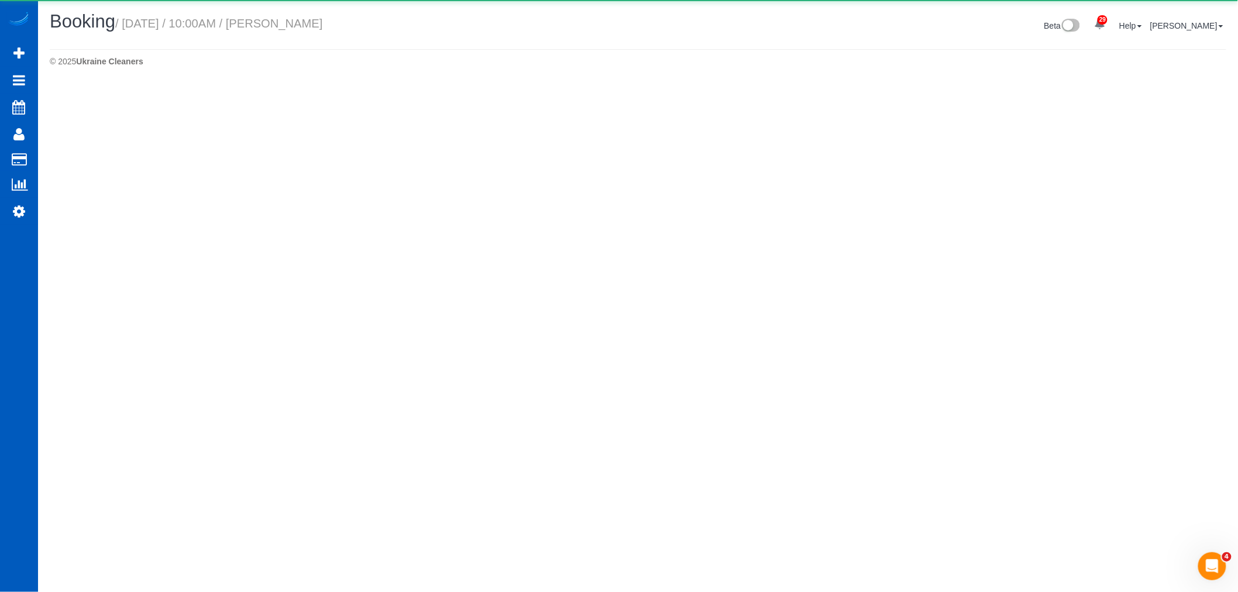
select select "3"
select select "number:8"
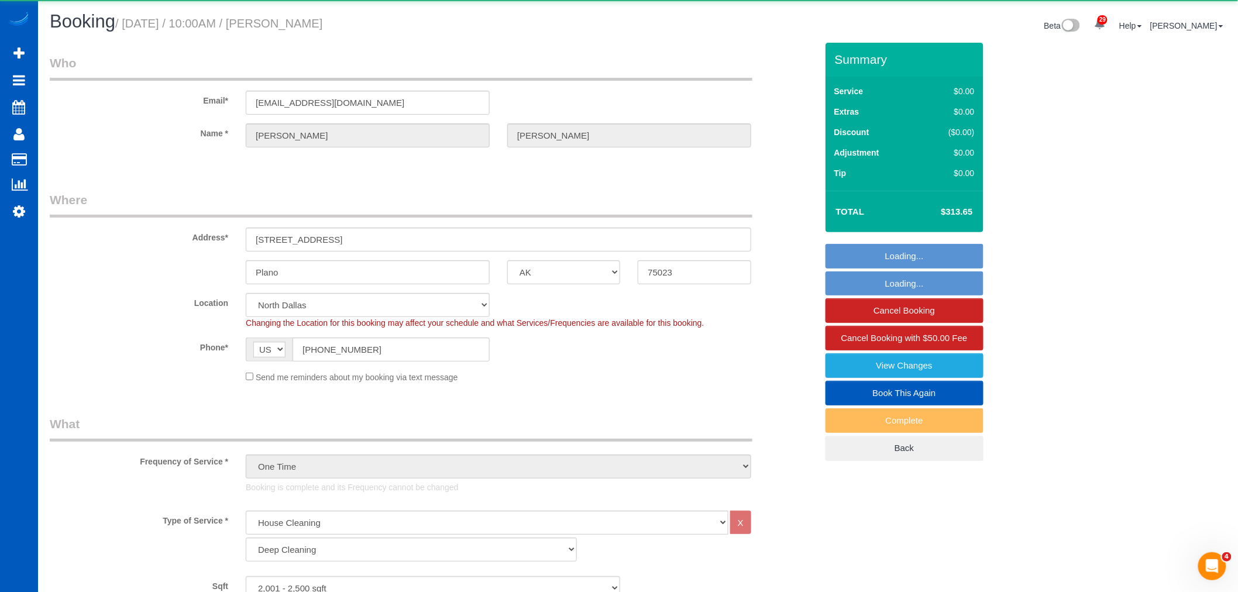
select select "object:7807"
select select "2001"
select select "3"
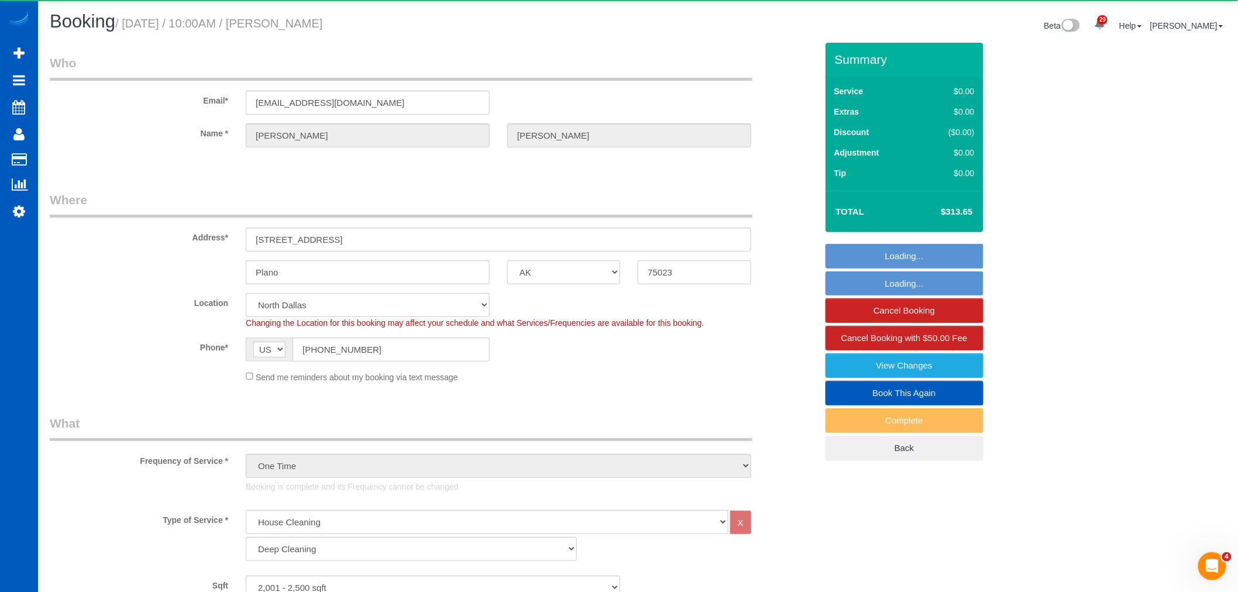
select select "spot16"
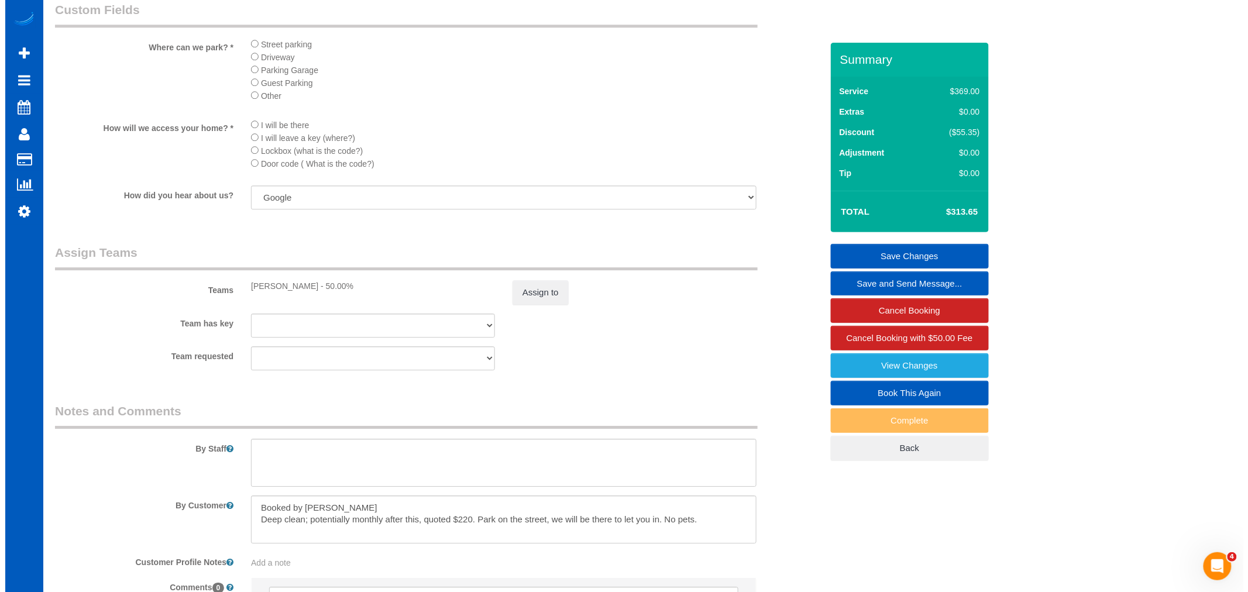
scroll to position [1365, 0]
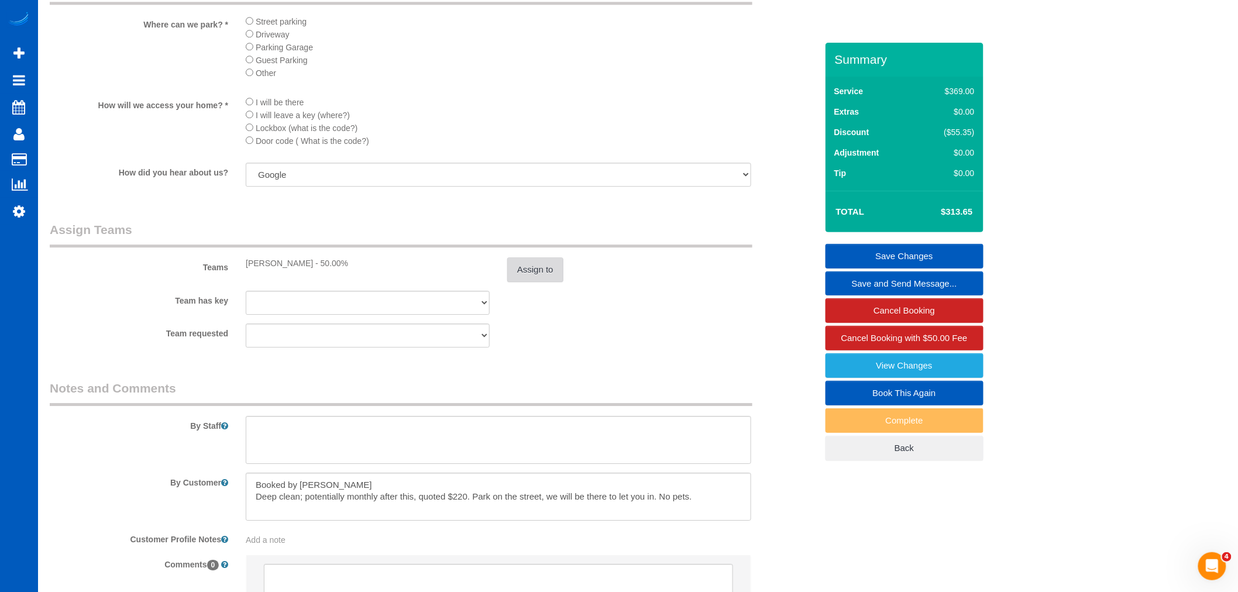
click at [523, 282] on button "Assign to" at bounding box center [535, 269] width 56 height 25
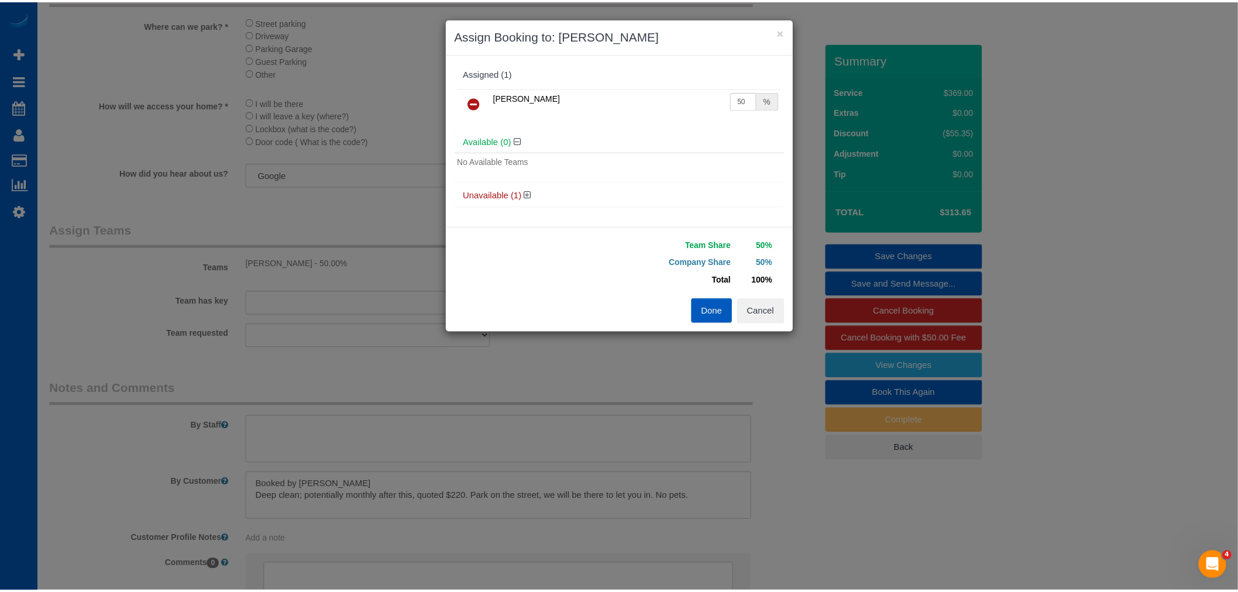
scroll to position [2074, 1248]
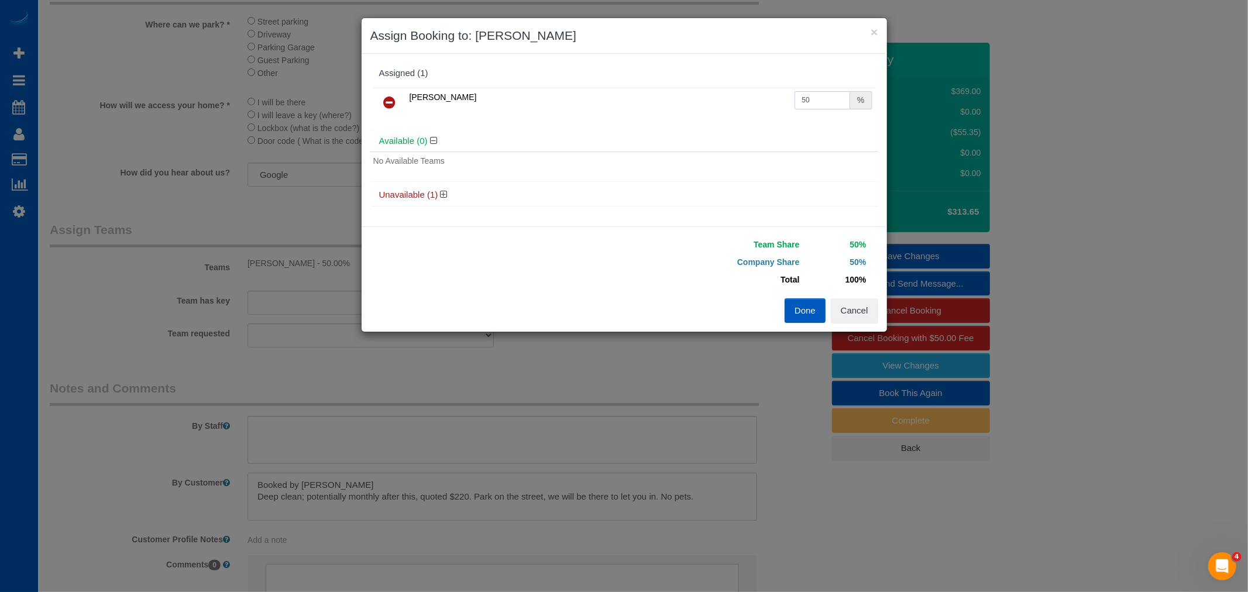
drag, startPoint x: 814, startPoint y: 102, endPoint x: 661, endPoint y: 82, distance: 154.0
click at [661, 82] on div "Assigned (1) Viktoriia Nazarenko 50 %" at bounding box center [624, 97] width 508 height 68
type input "64"
click at [784, 303] on button "Done" at bounding box center [804, 310] width 41 height 25
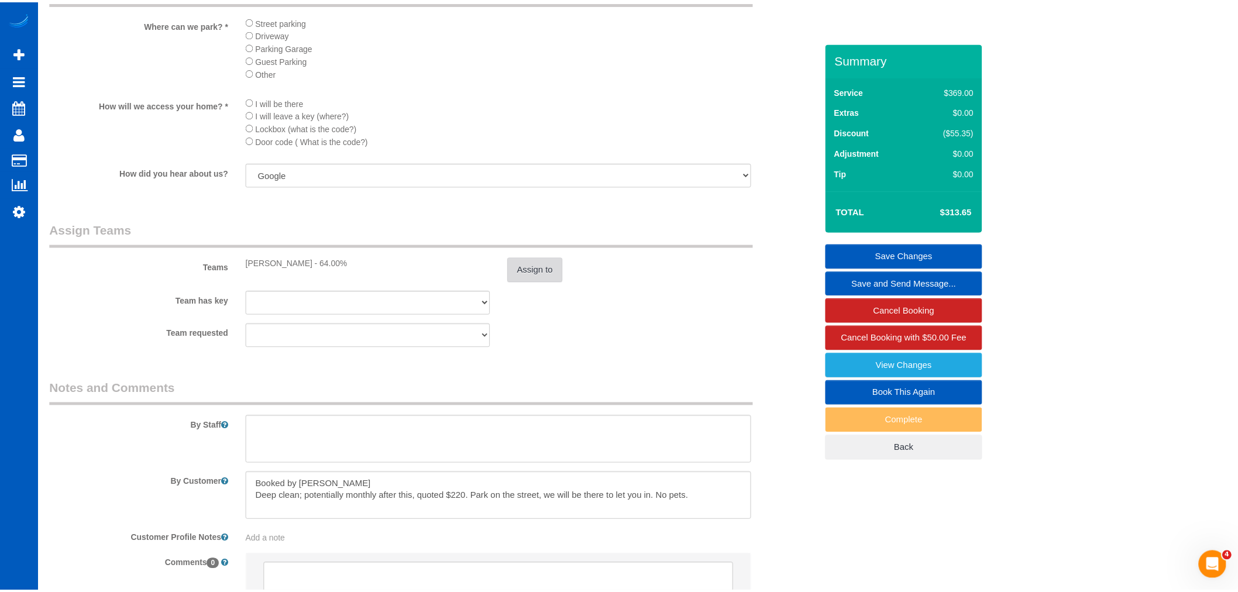
scroll to position [56414, 57250]
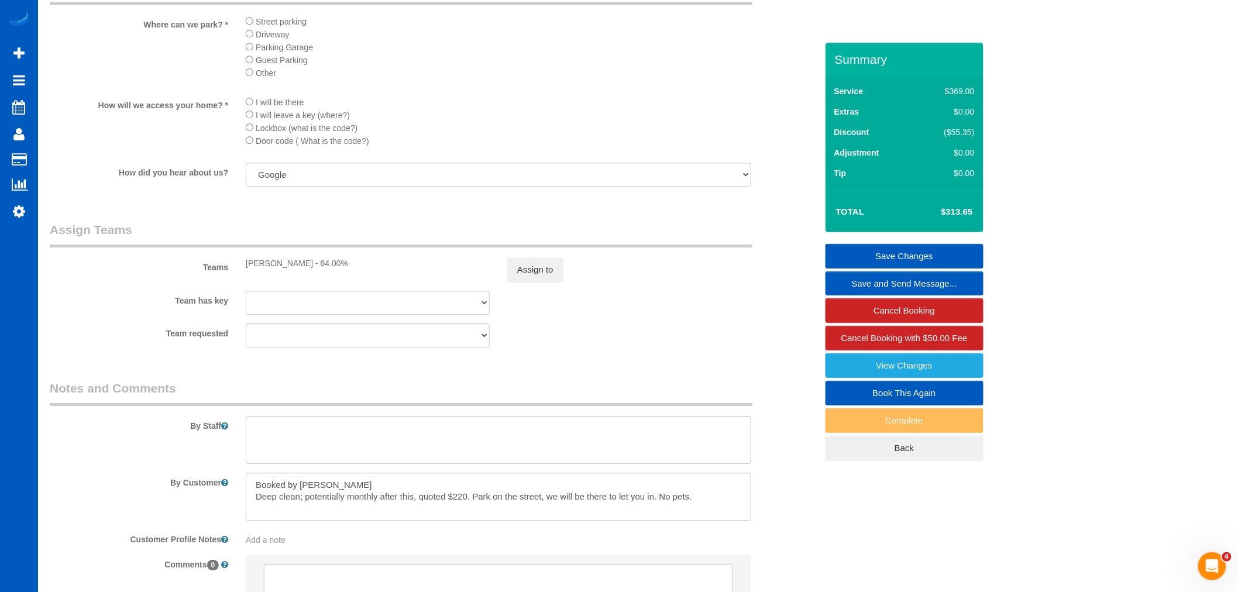
click at [821, 507] on div "By Customer" at bounding box center [433, 497] width 784 height 48
drag, startPoint x: 697, startPoint y: 513, endPoint x: 144, endPoint y: 526, distance: 552.9
click at [144, 521] on div "By Customer" at bounding box center [433, 497] width 784 height 48
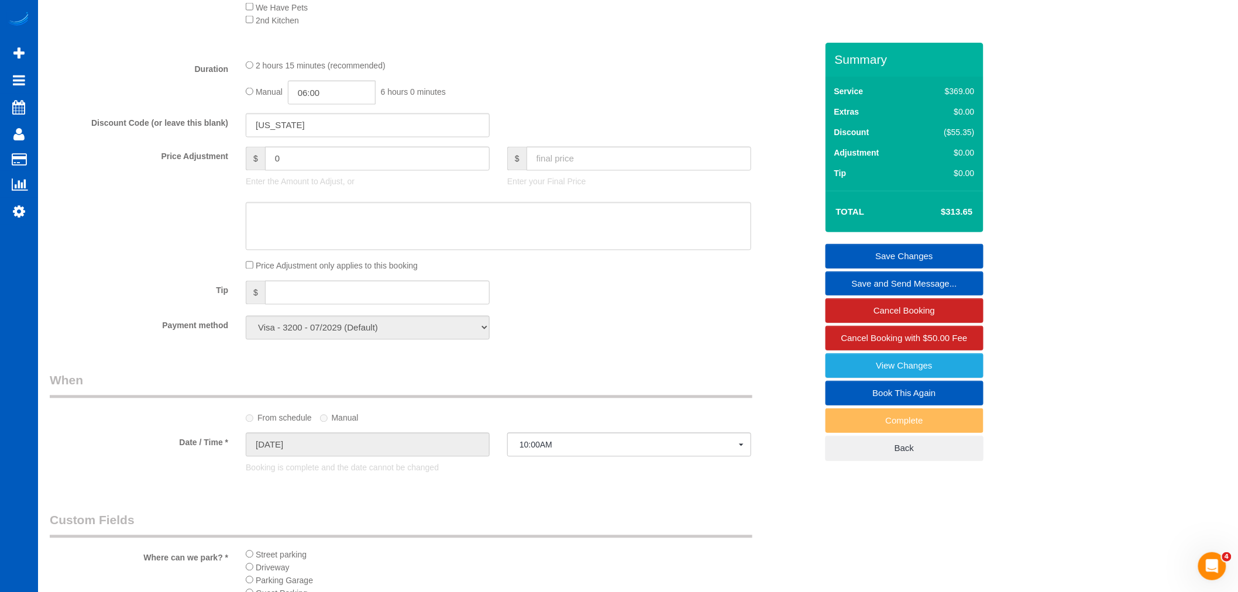
scroll to position [715, 0]
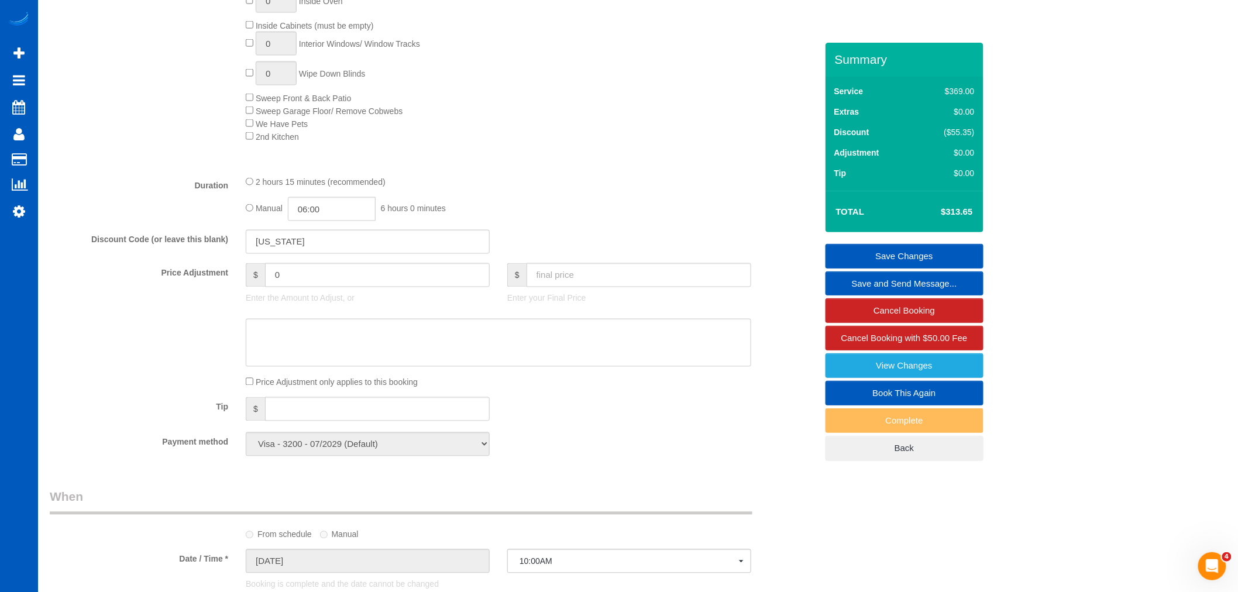
type textarea "Booked by Jade"
click at [328, 337] on textarea at bounding box center [498, 343] width 505 height 48
paste textarea "Deep clean; potentially monthly after this, quoted $220. Park on the street, we…"
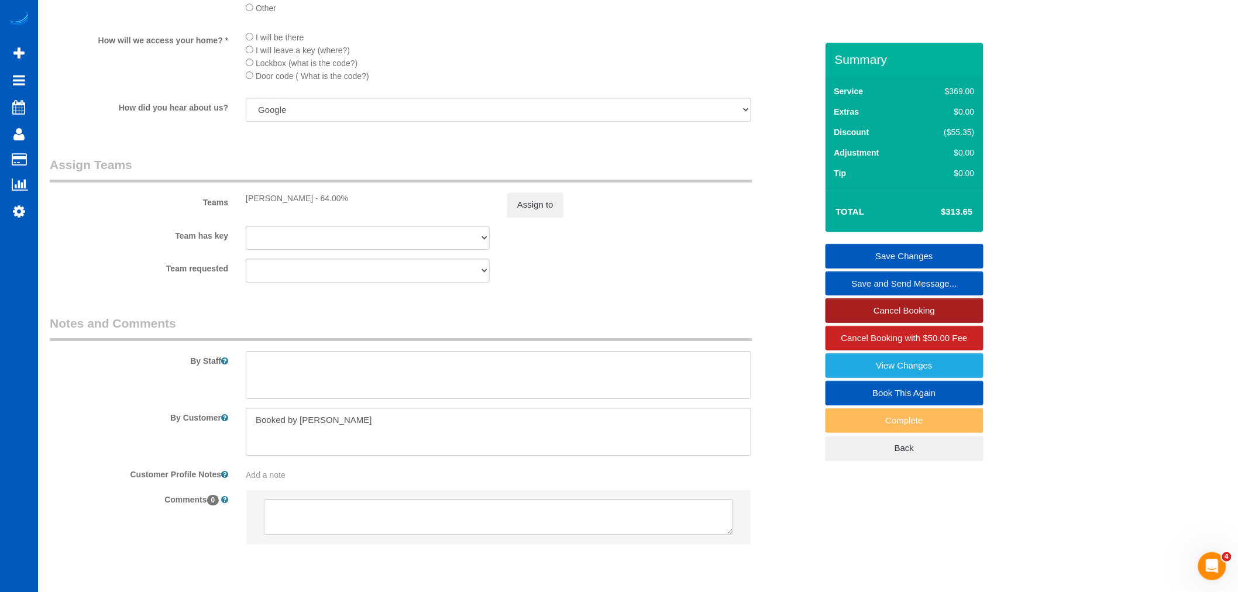
scroll to position [1482, 0]
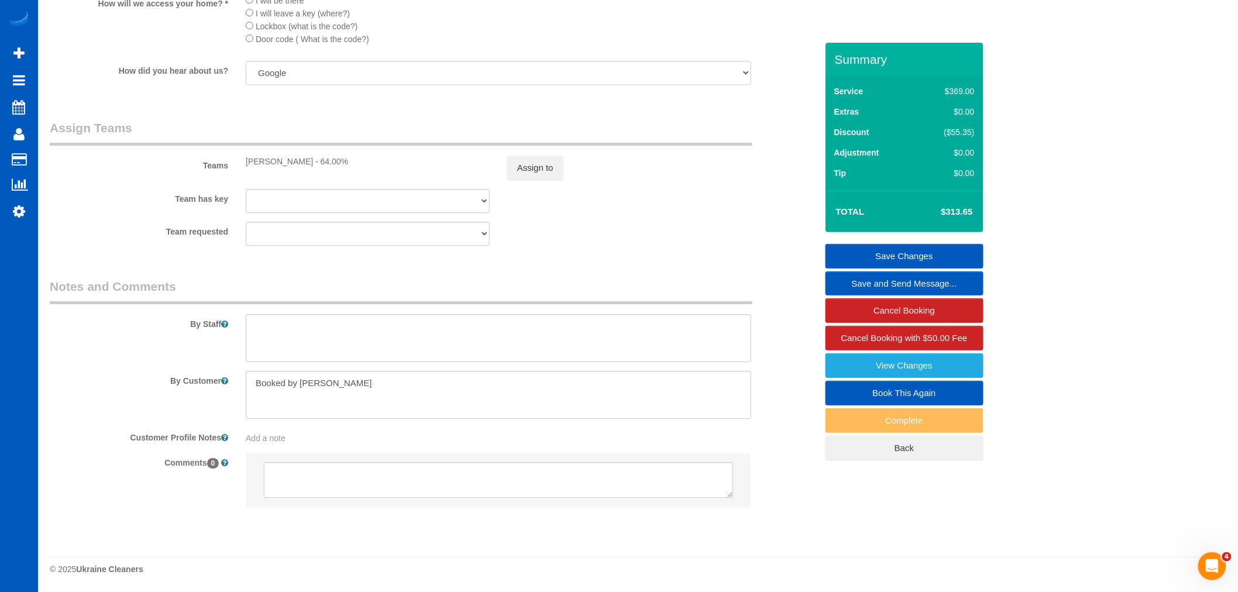
type textarea "Deep clean; potentially monthly after this, quoted $220. Park on the street, we…"
click at [904, 252] on link "Save Changes" at bounding box center [904, 256] width 158 height 25
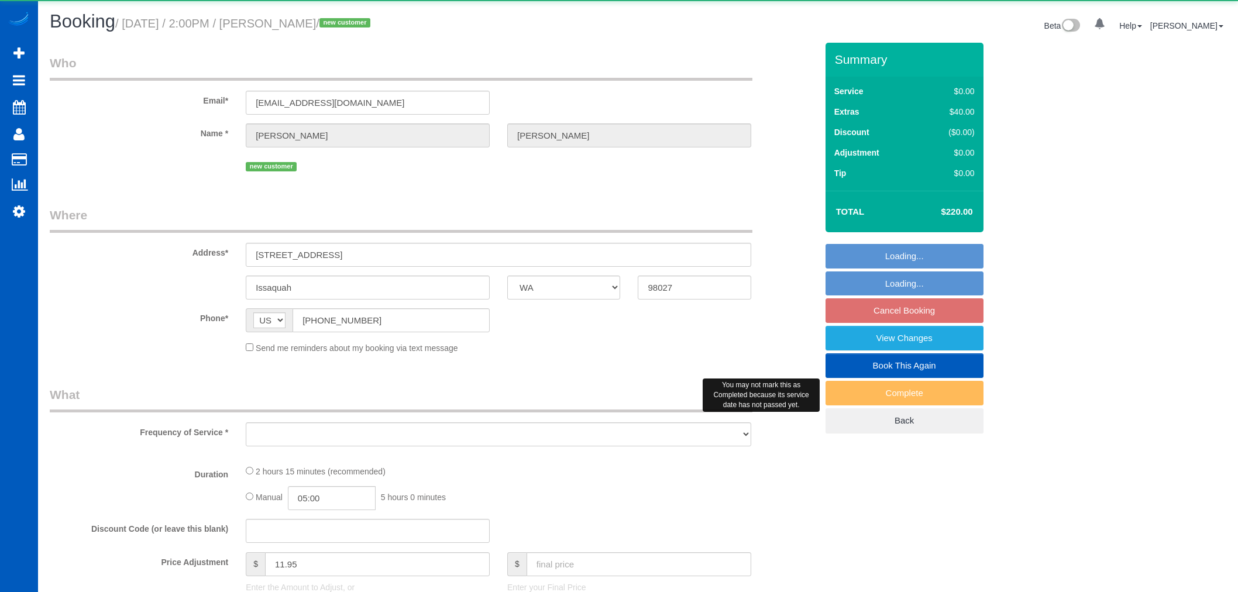
select select "WA"
select select "object:1208"
select select "199"
select select "1001"
select select "3"
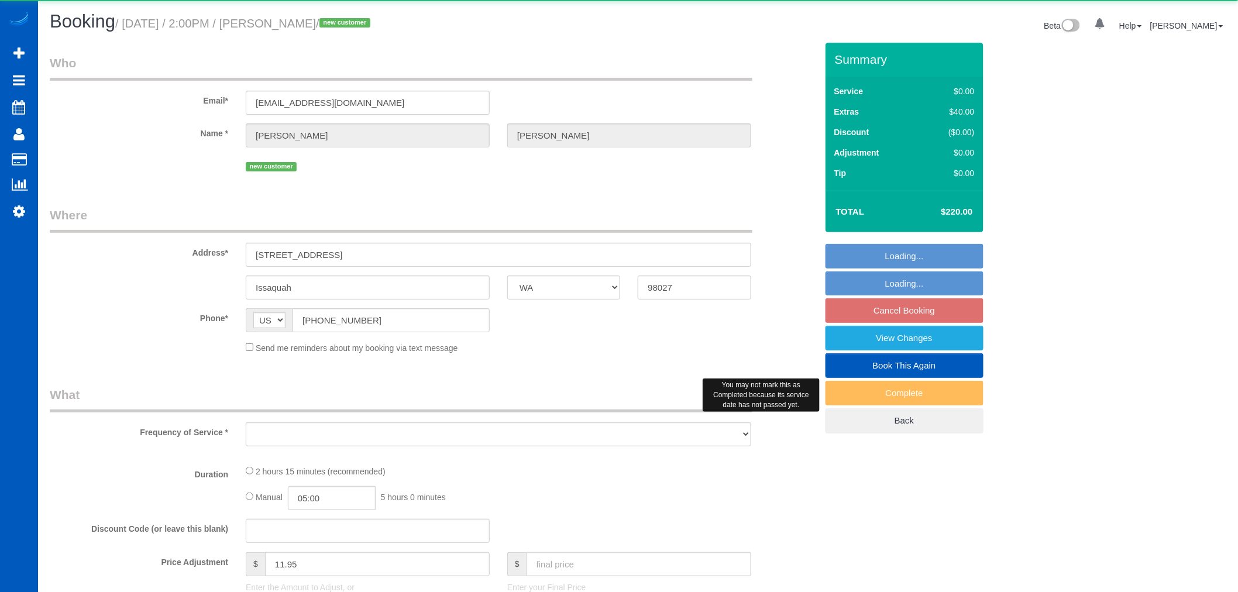
select select "2"
select select "spot3"
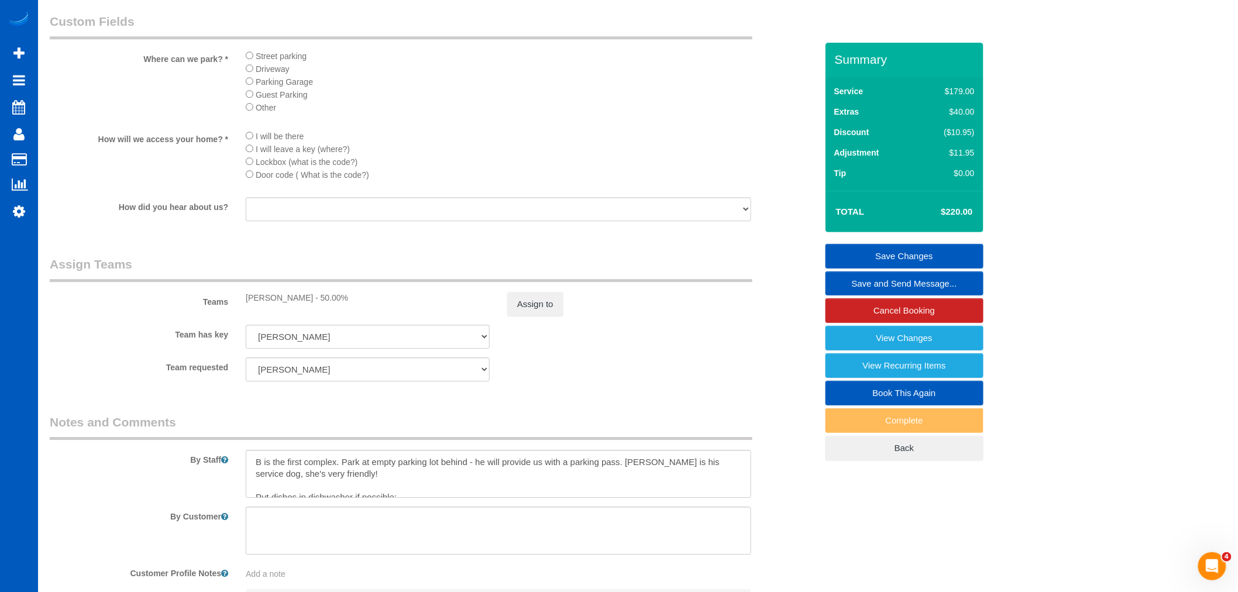
scroll to position [1300, 0]
click at [523, 335] on sui-booking-teams "Teams [PERSON_NAME] - 50.00% Assign to Team has key [PERSON_NAME] [PERSON_NAME]…" at bounding box center [433, 318] width 767 height 126
click at [528, 316] on button "Assign to" at bounding box center [535, 303] width 56 height 25
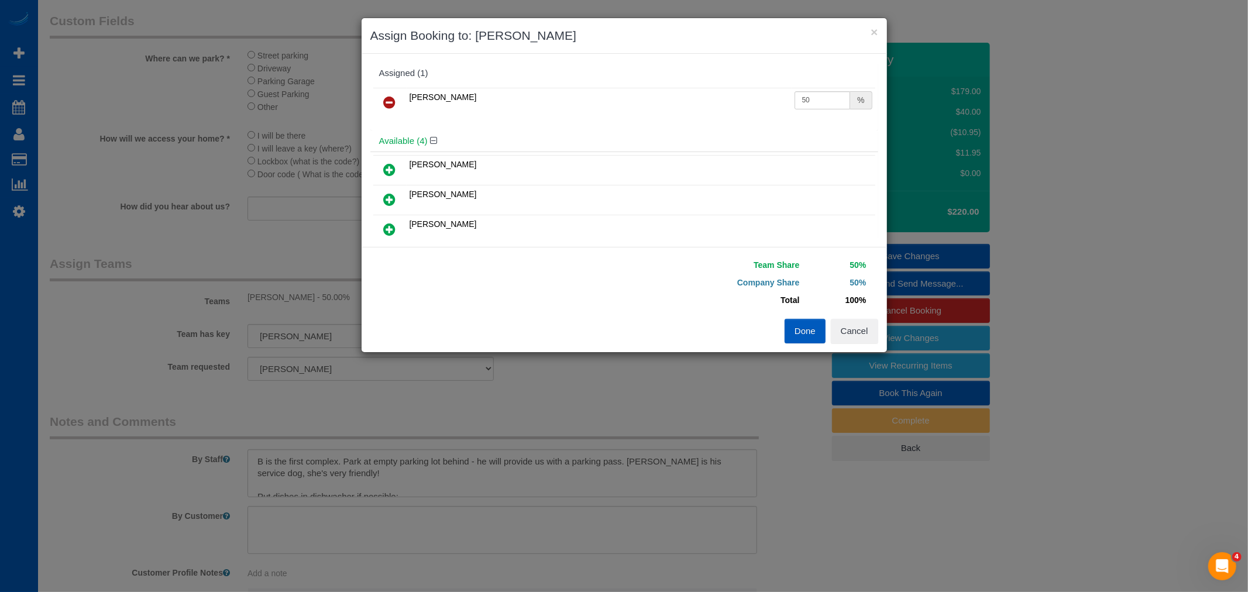
click at [393, 100] on icon at bounding box center [390, 102] width 12 height 14
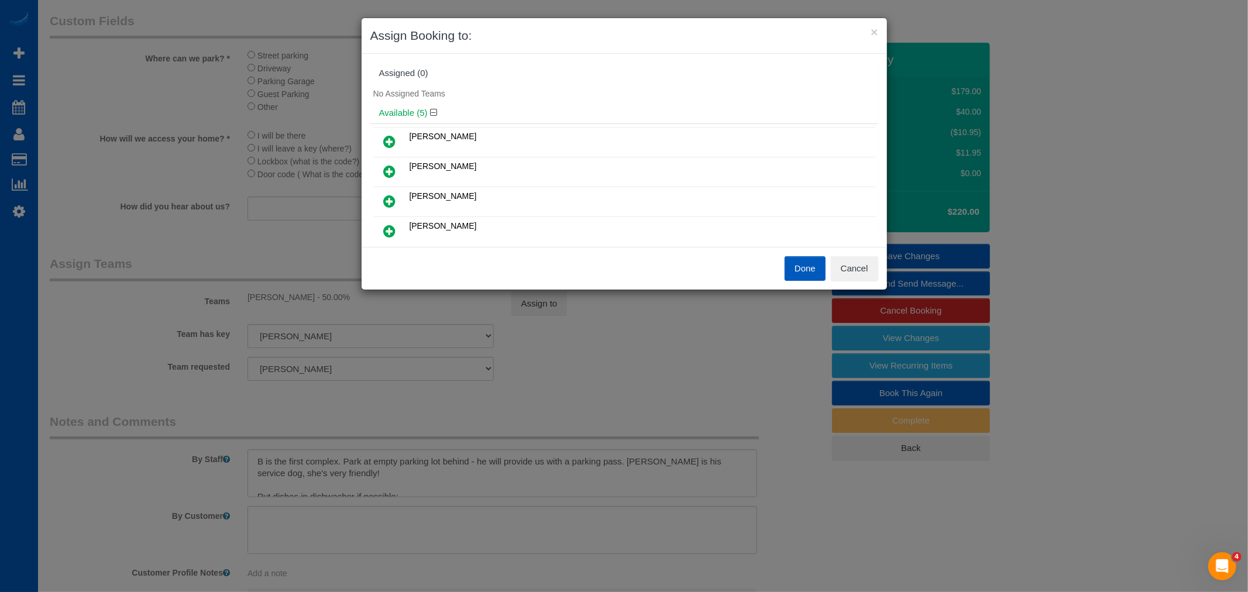
click at [797, 263] on button "Done" at bounding box center [804, 268] width 41 height 25
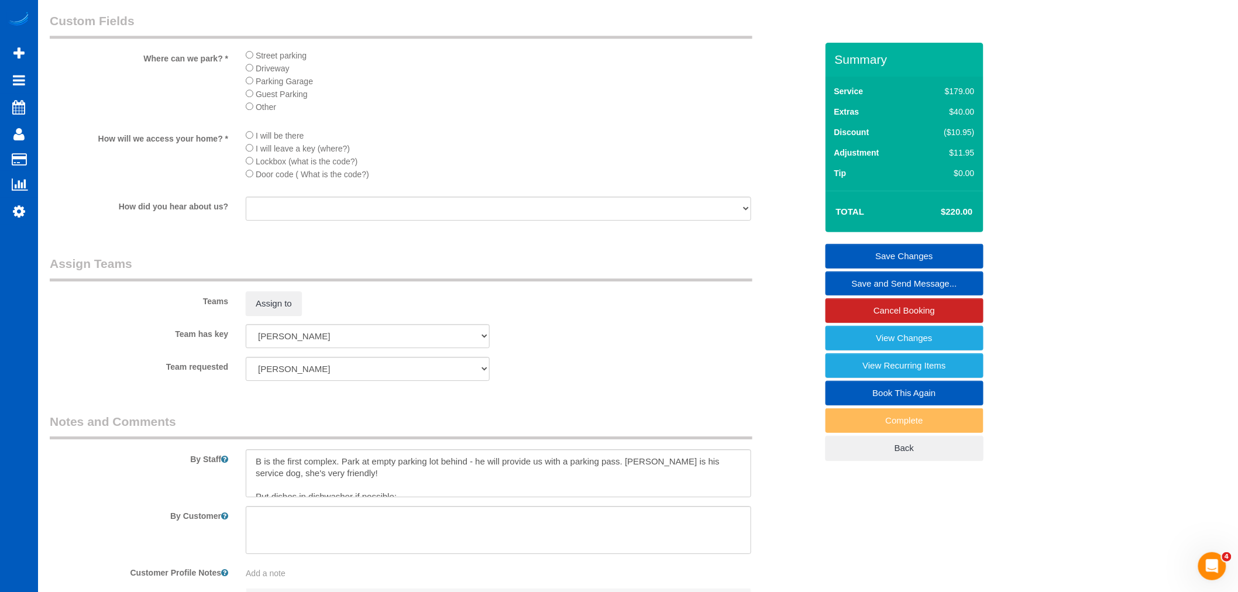
click at [922, 252] on link "Save Changes" at bounding box center [904, 256] width 158 height 25
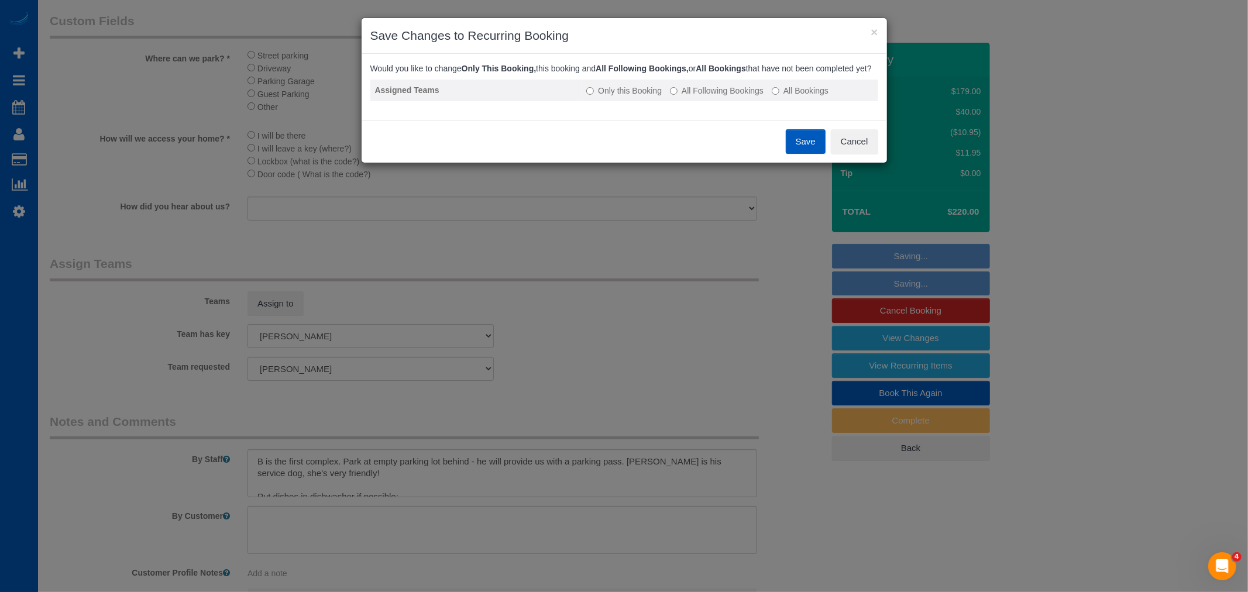
click at [720, 97] on label "All Following Bookings" at bounding box center [717, 91] width 94 height 12
click at [806, 144] on button "Save" at bounding box center [806, 141] width 40 height 25
